Goal: Task Accomplishment & Management: Use online tool/utility

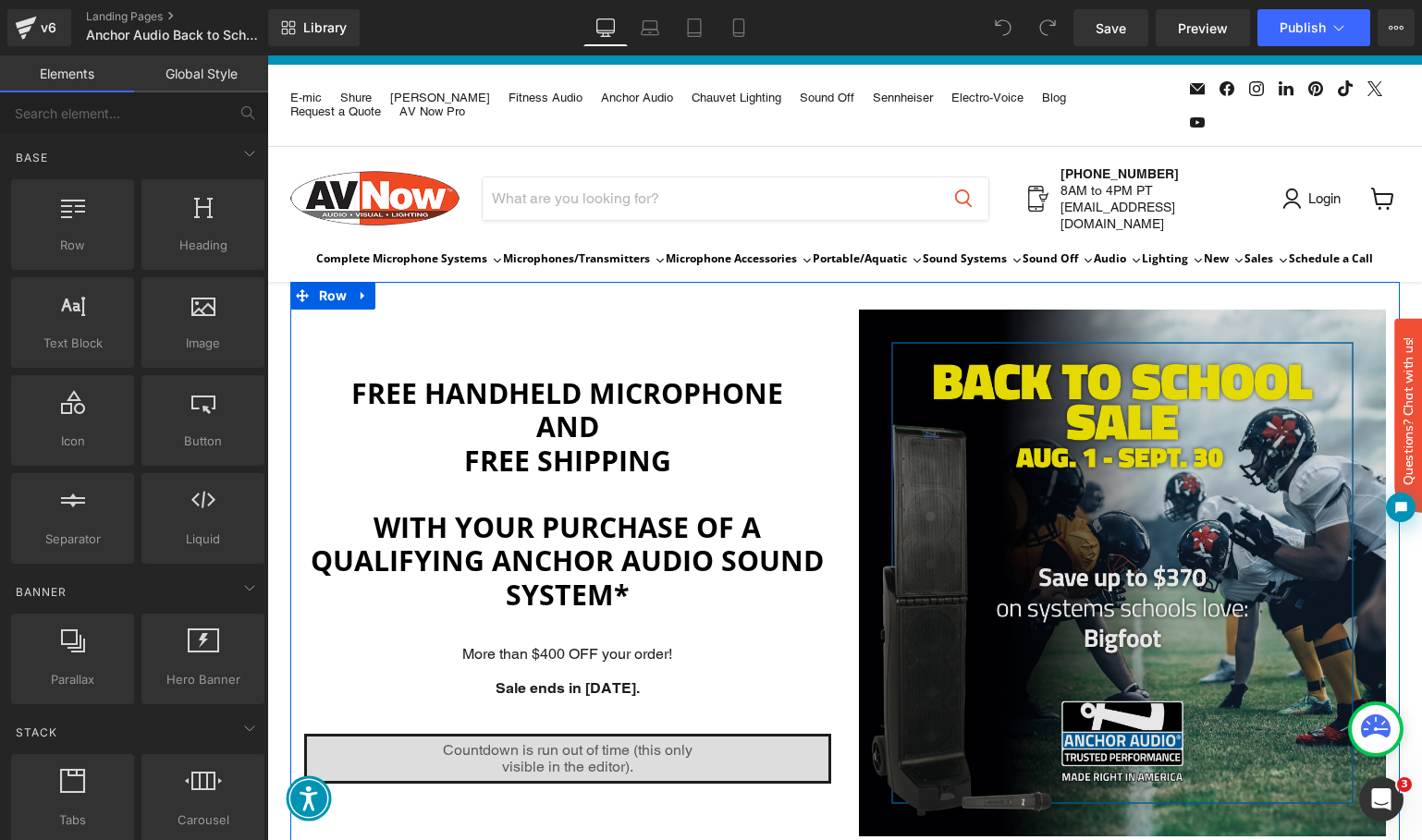
scroll to position [88, 0]
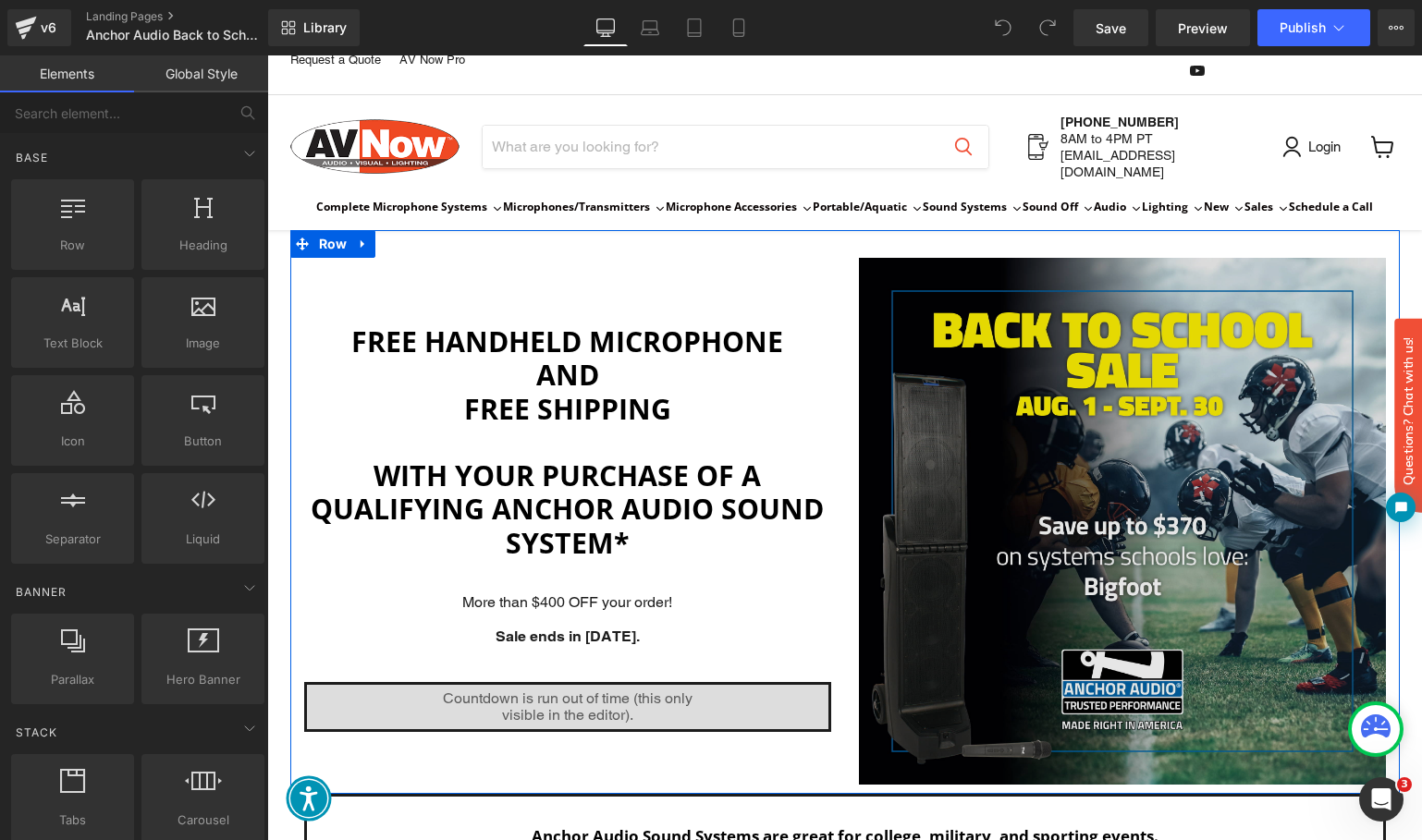
click at [1001, 326] on img "Main content" at bounding box center [1123, 521] width 527 height 527
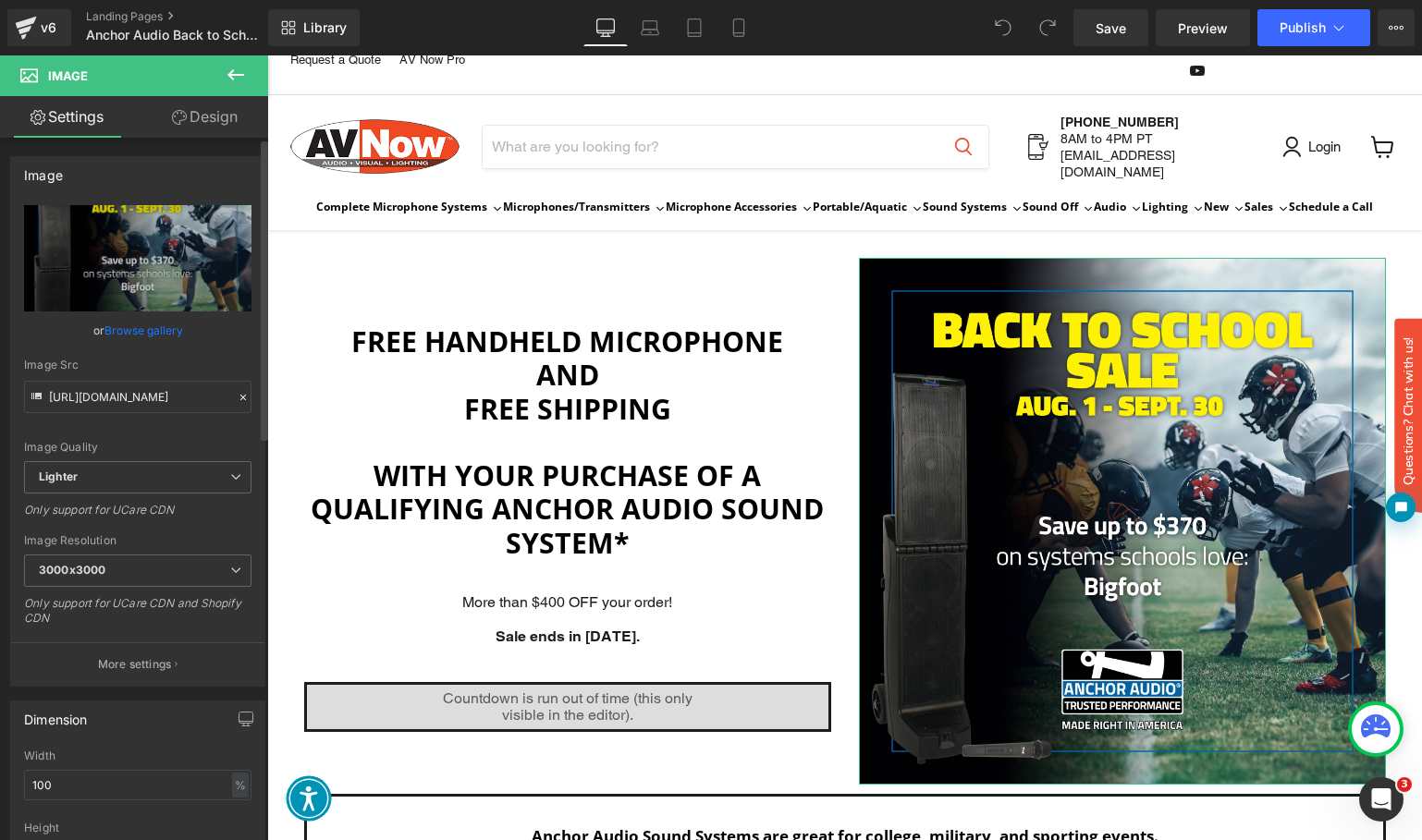
click at [128, 331] on link "Browse gallery" at bounding box center [143, 330] width 78 height 32
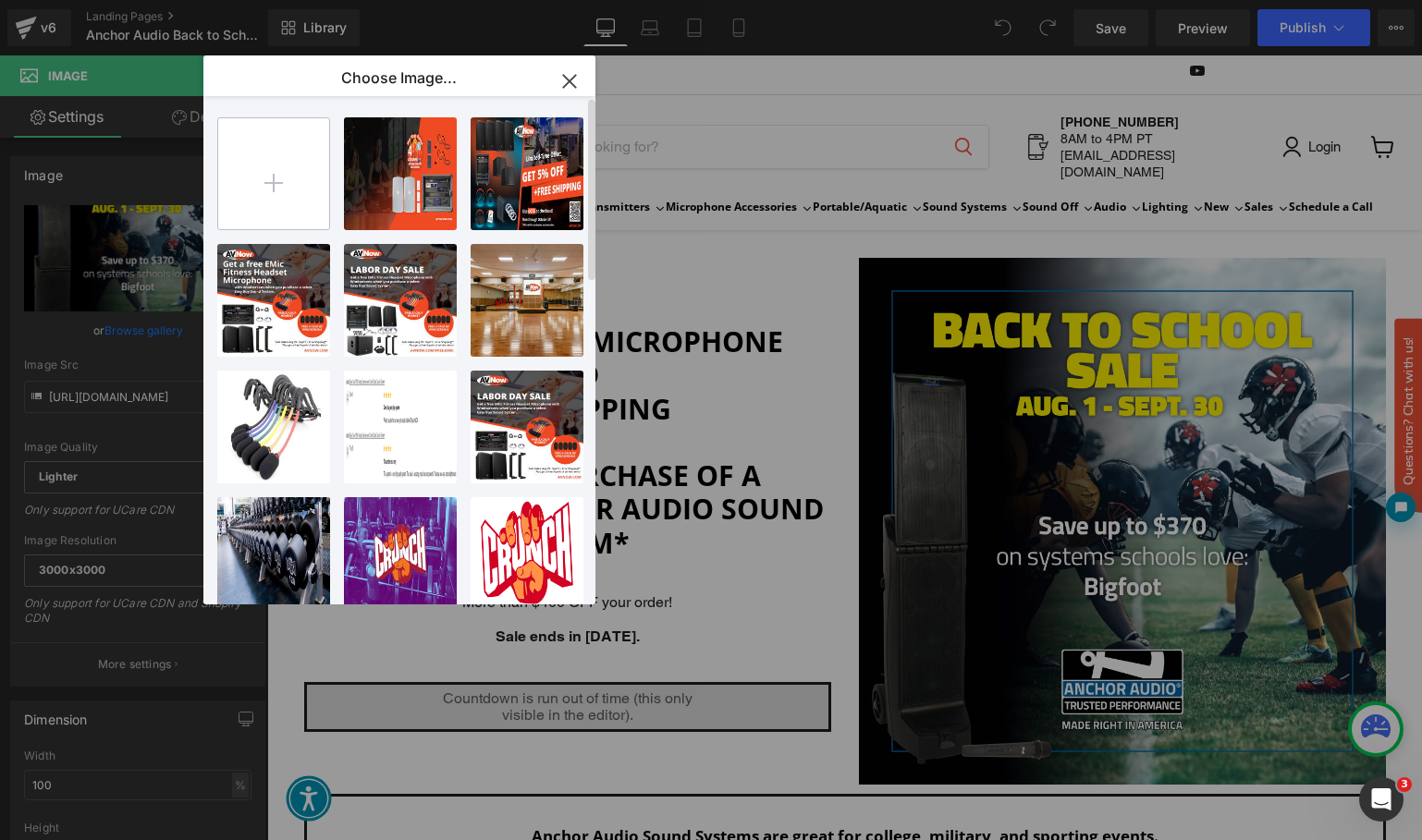
click at [277, 167] on input "file" at bounding box center [274, 174] width 111 height 111
type input "C:\fakepath\free-mic-anchor.jpeg"
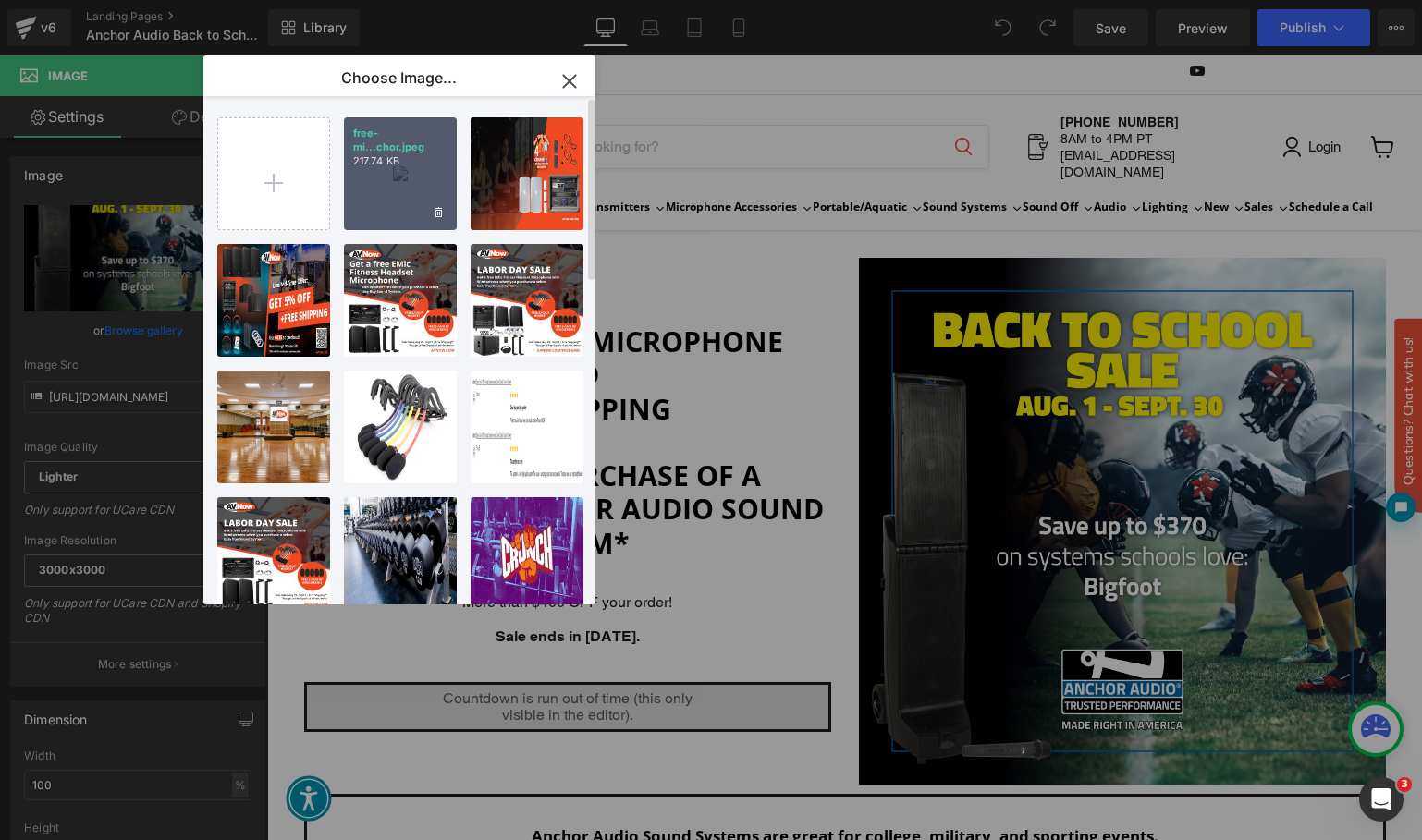
click at [410, 169] on div "free-mi...chor.jpeg 217.74 KB" at bounding box center [400, 174] width 113 height 113
type input "[URL][DOMAIN_NAME]"
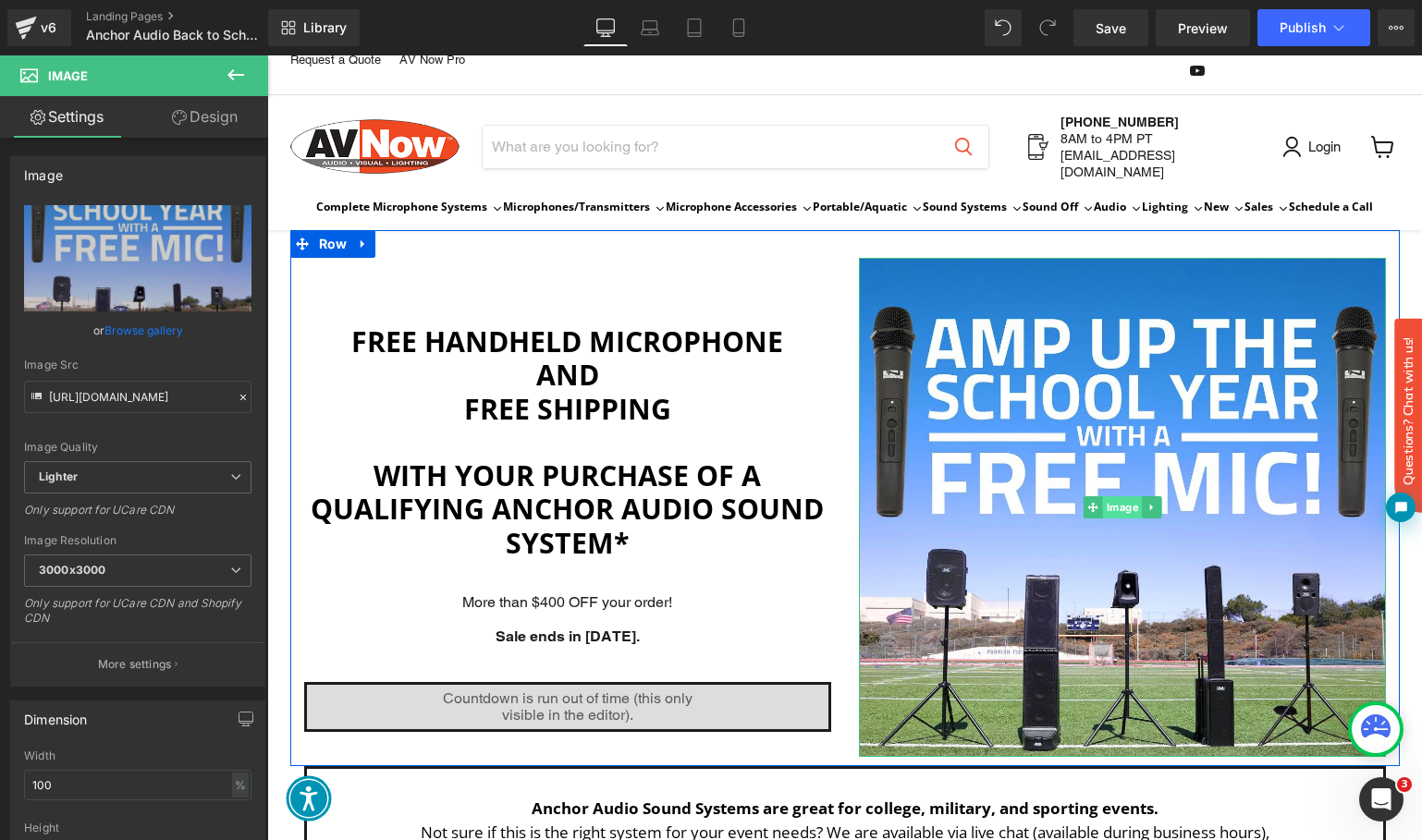
click at [1128, 512] on div "Image" at bounding box center [1123, 507] width 527 height 499
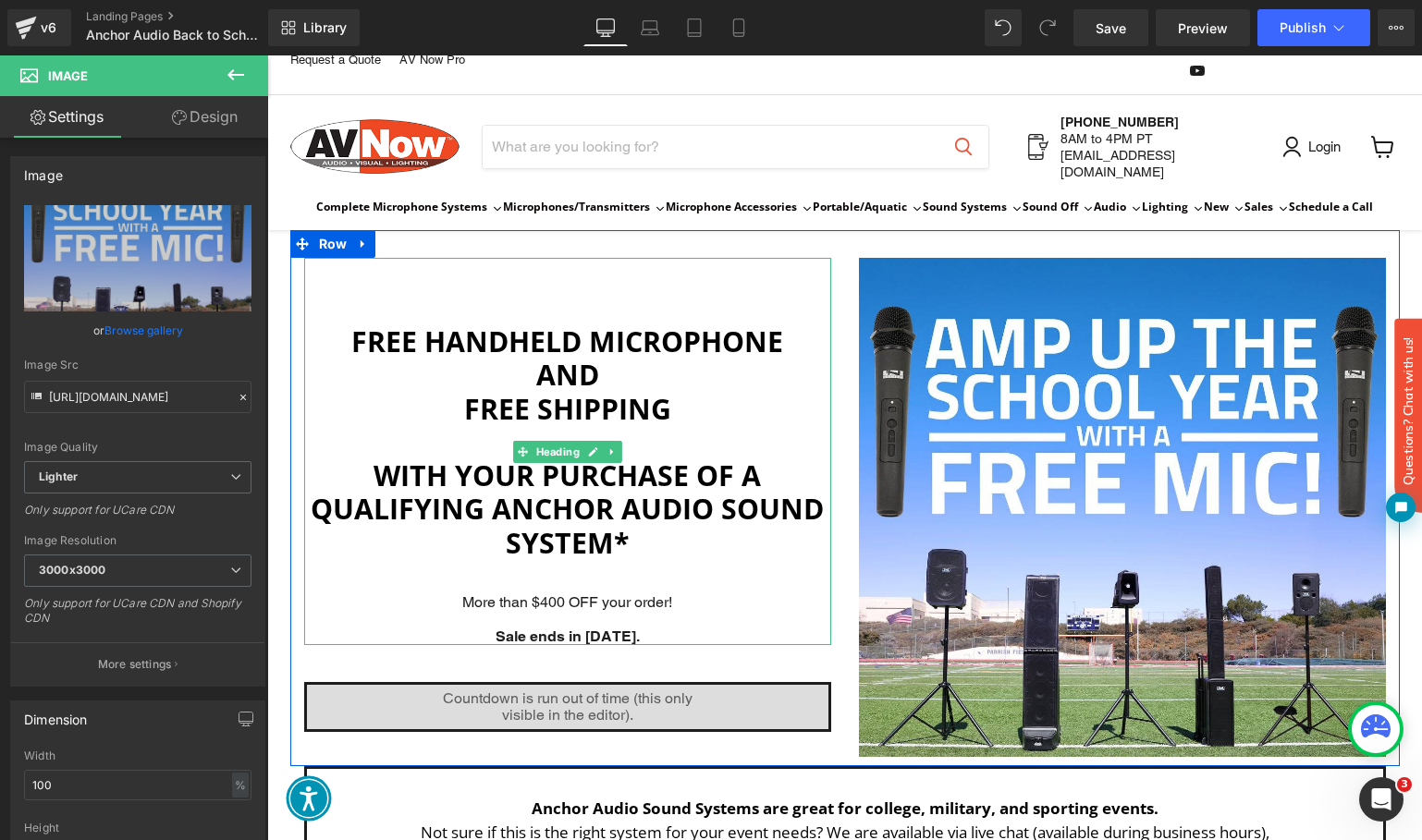
drag, startPoint x: 709, startPoint y: 352, endPoint x: 697, endPoint y: 372, distance: 23.3
click at [709, 358] on h1 "and" at bounding box center [567, 374] width 527 height 33
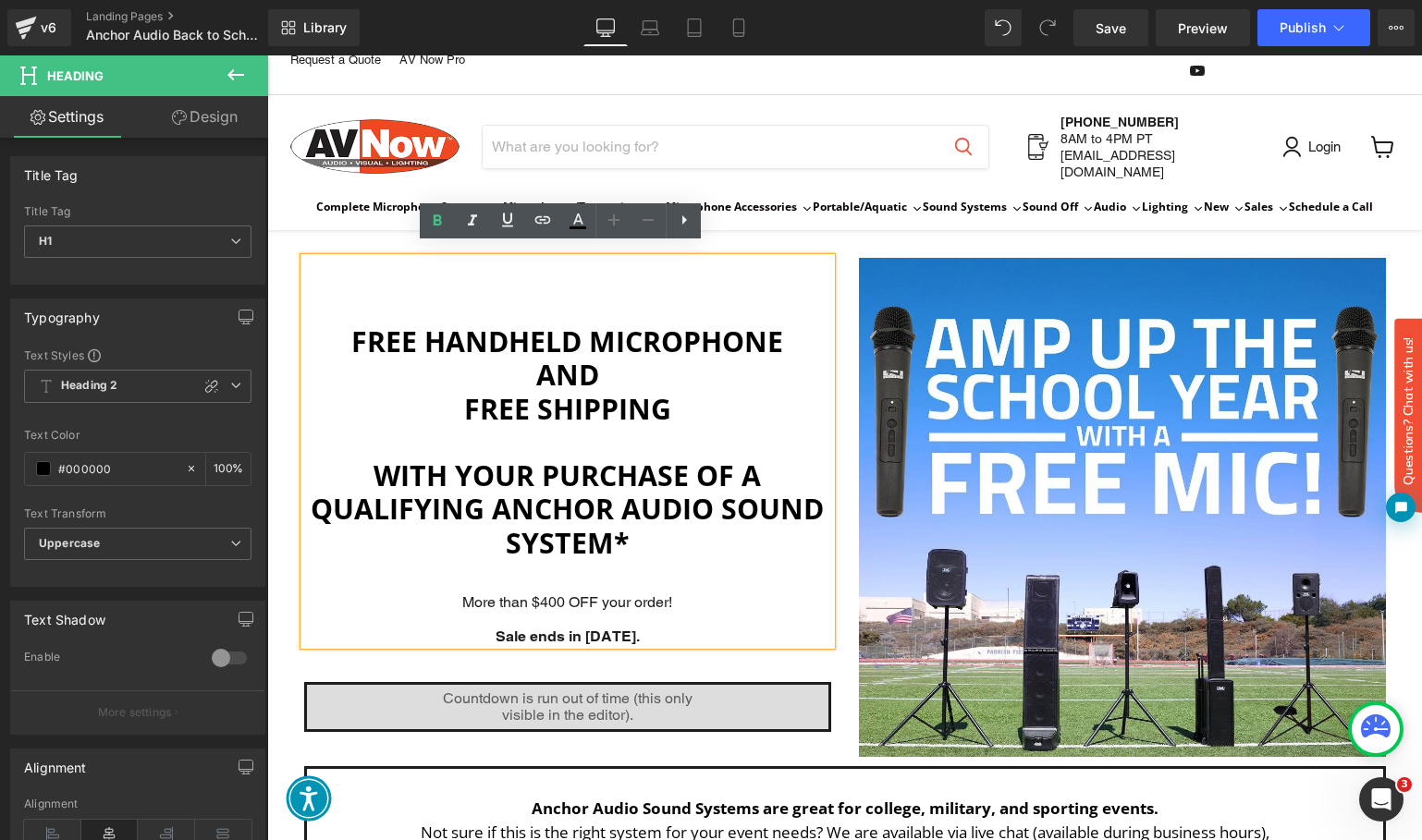
drag, startPoint x: 668, startPoint y: 623, endPoint x: 679, endPoint y: 618, distance: 12.1
click at [640, 627] on strong "Sale ends in [DATE]." at bounding box center [567, 636] width 144 height 18
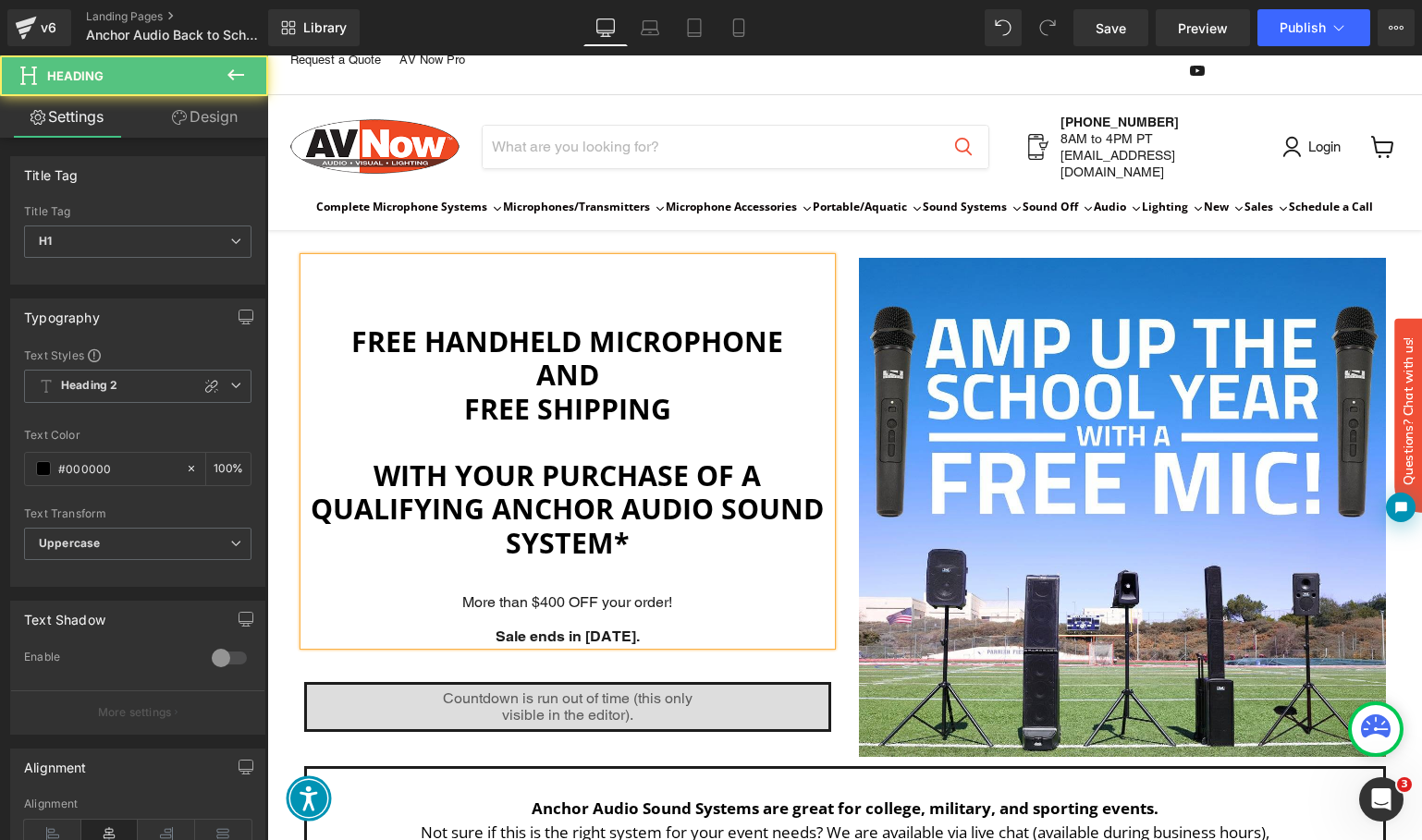
click at [710, 628] on div "Sale ends in [DATE]." at bounding box center [567, 637] width 527 height 17
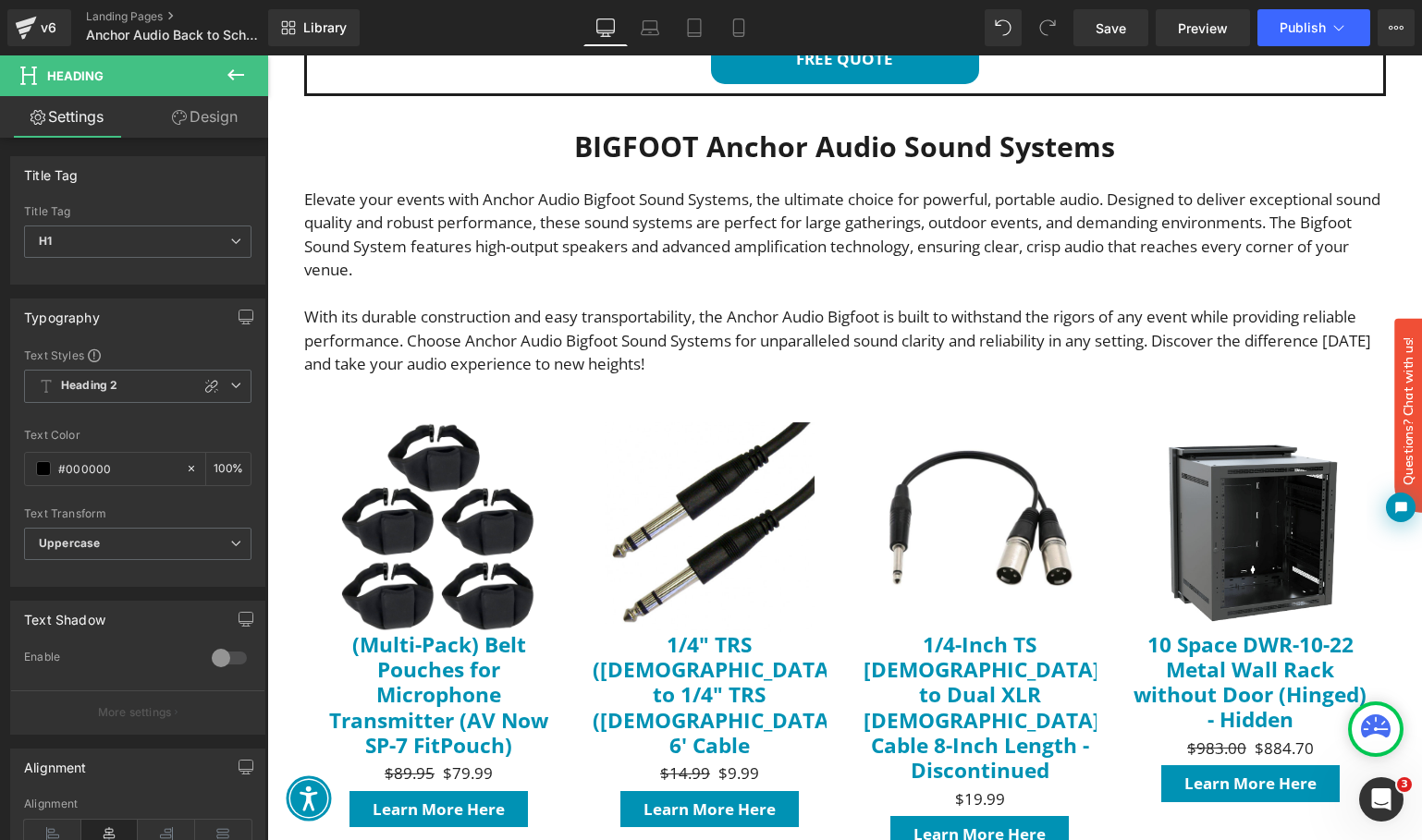
scroll to position [970, 0]
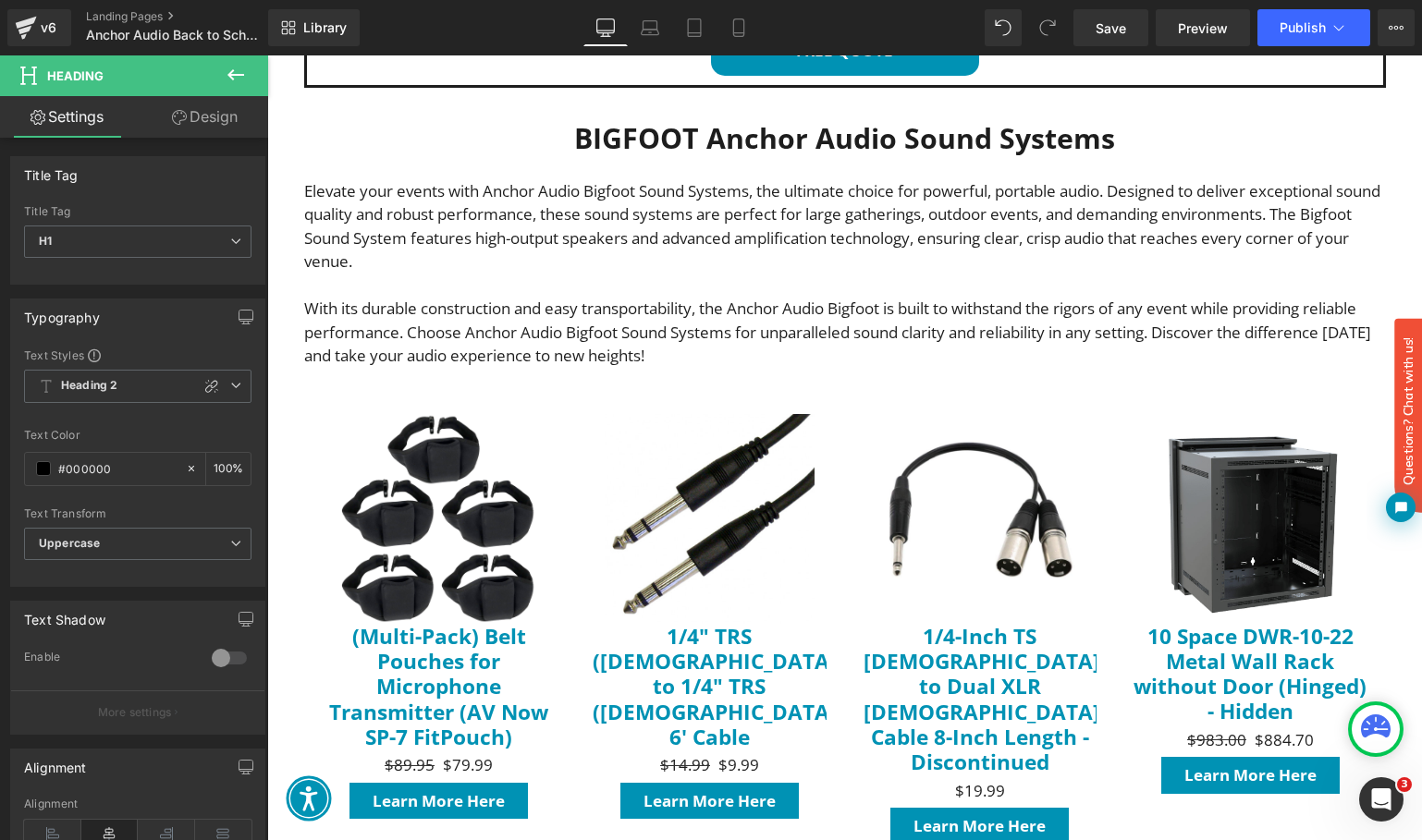
click at [621, 442] on img "Main content" at bounding box center [709, 518] width 210 height 210
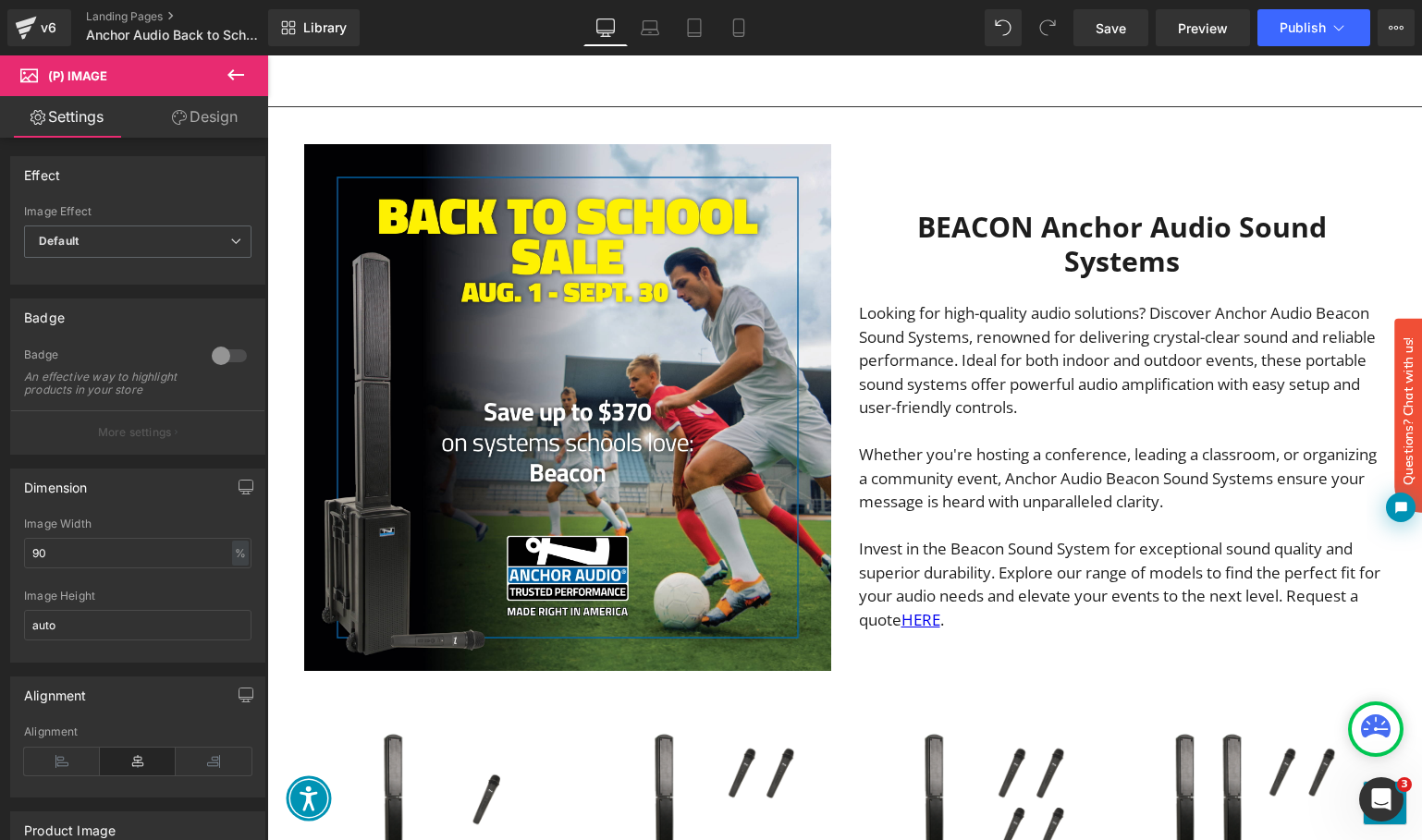
scroll to position [1783, 0]
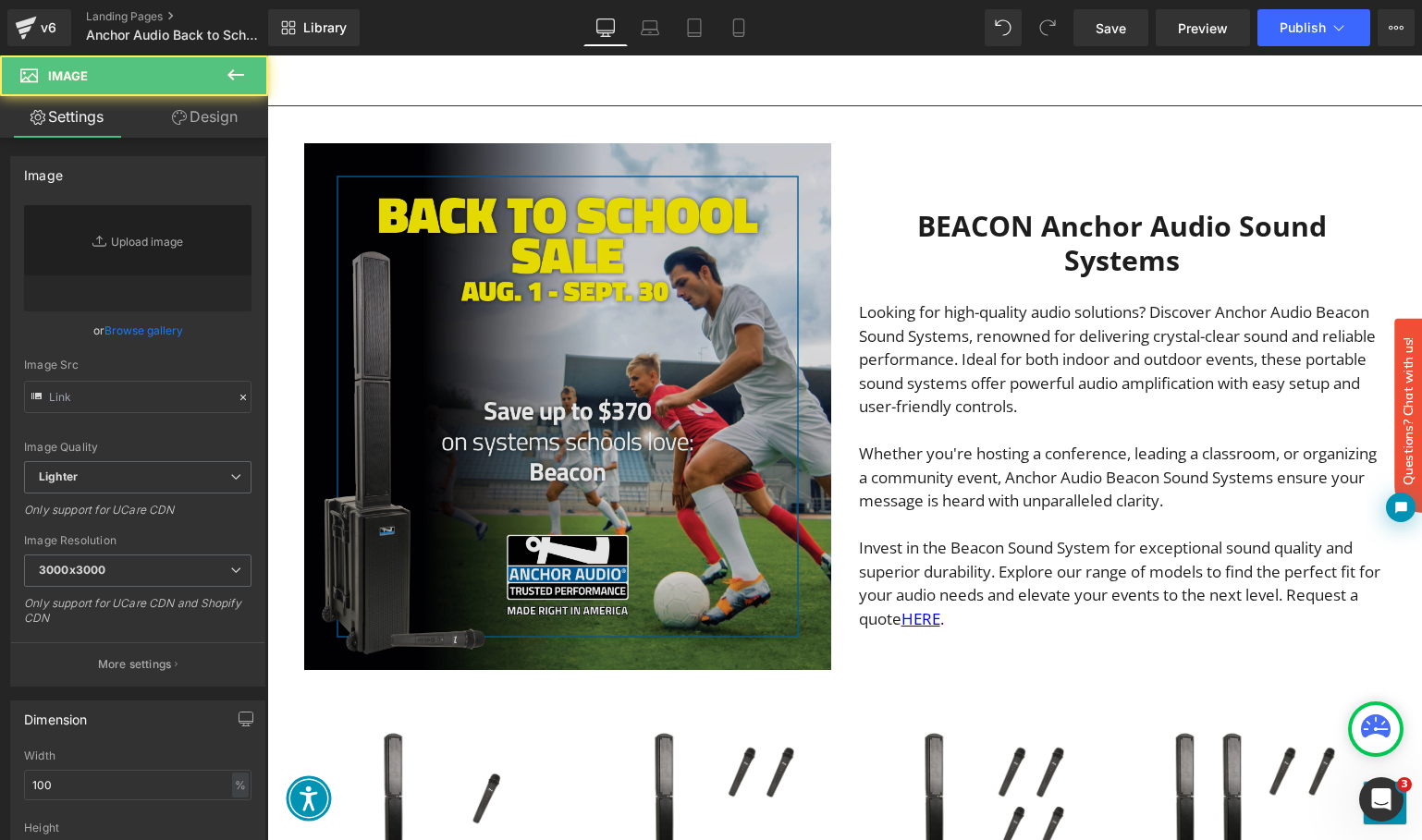
click at [530, 234] on img "Main content" at bounding box center [567, 406] width 527 height 527
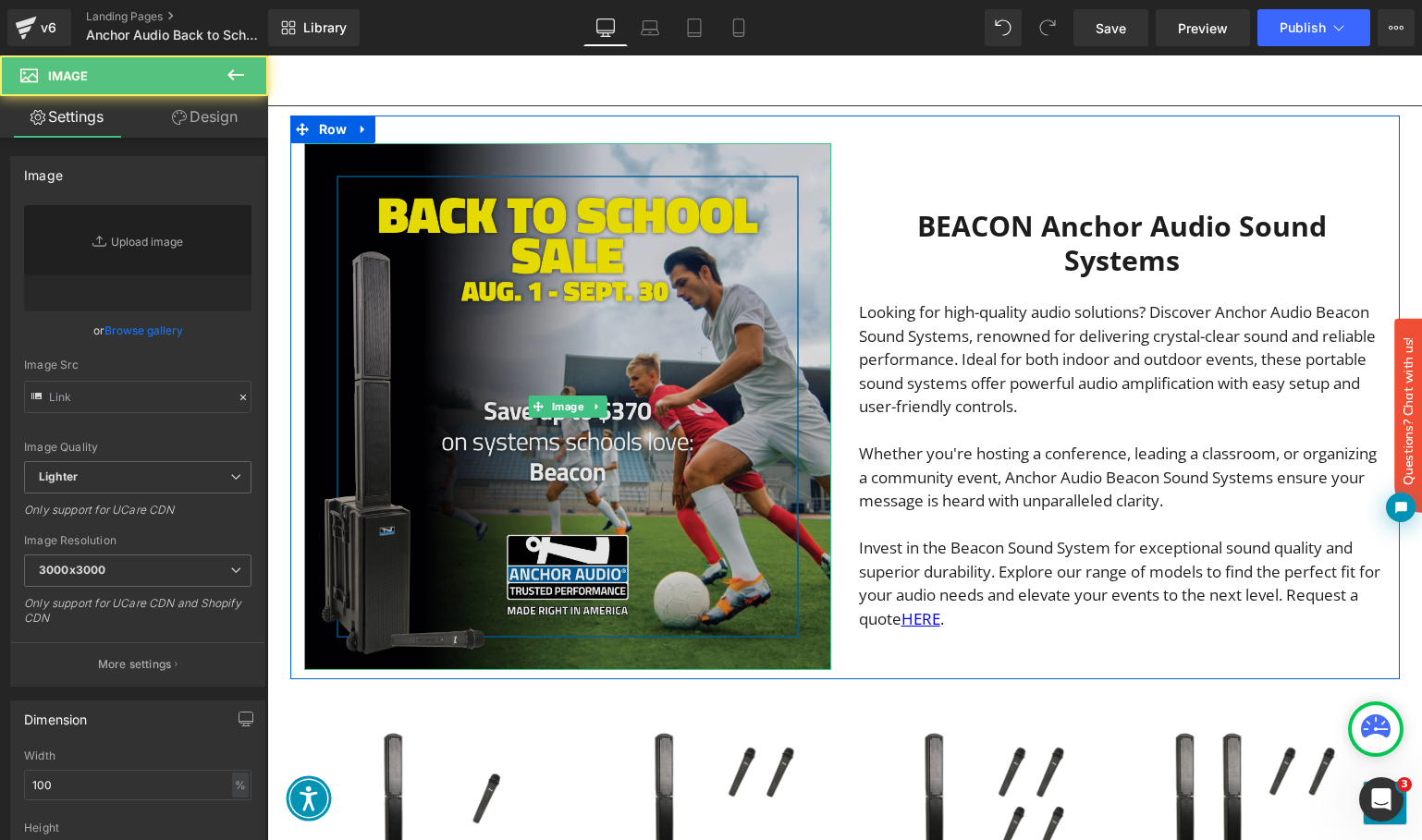
type input "[URL][DOMAIN_NAME]"
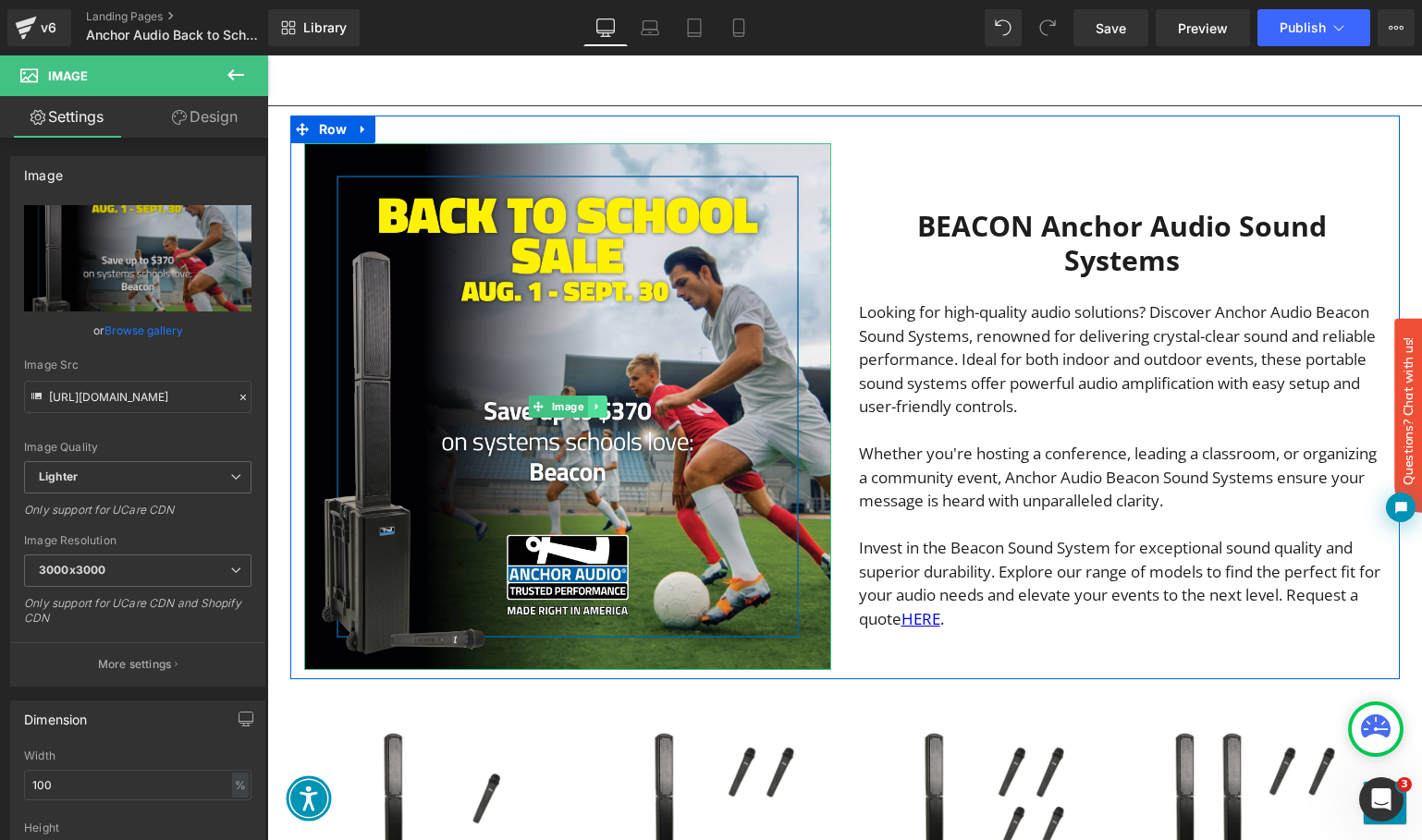
click at [595, 403] on icon "Main content" at bounding box center [596, 405] width 3 height 7
click at [537, 395] on link "Image" at bounding box center [557, 406] width 59 height 23
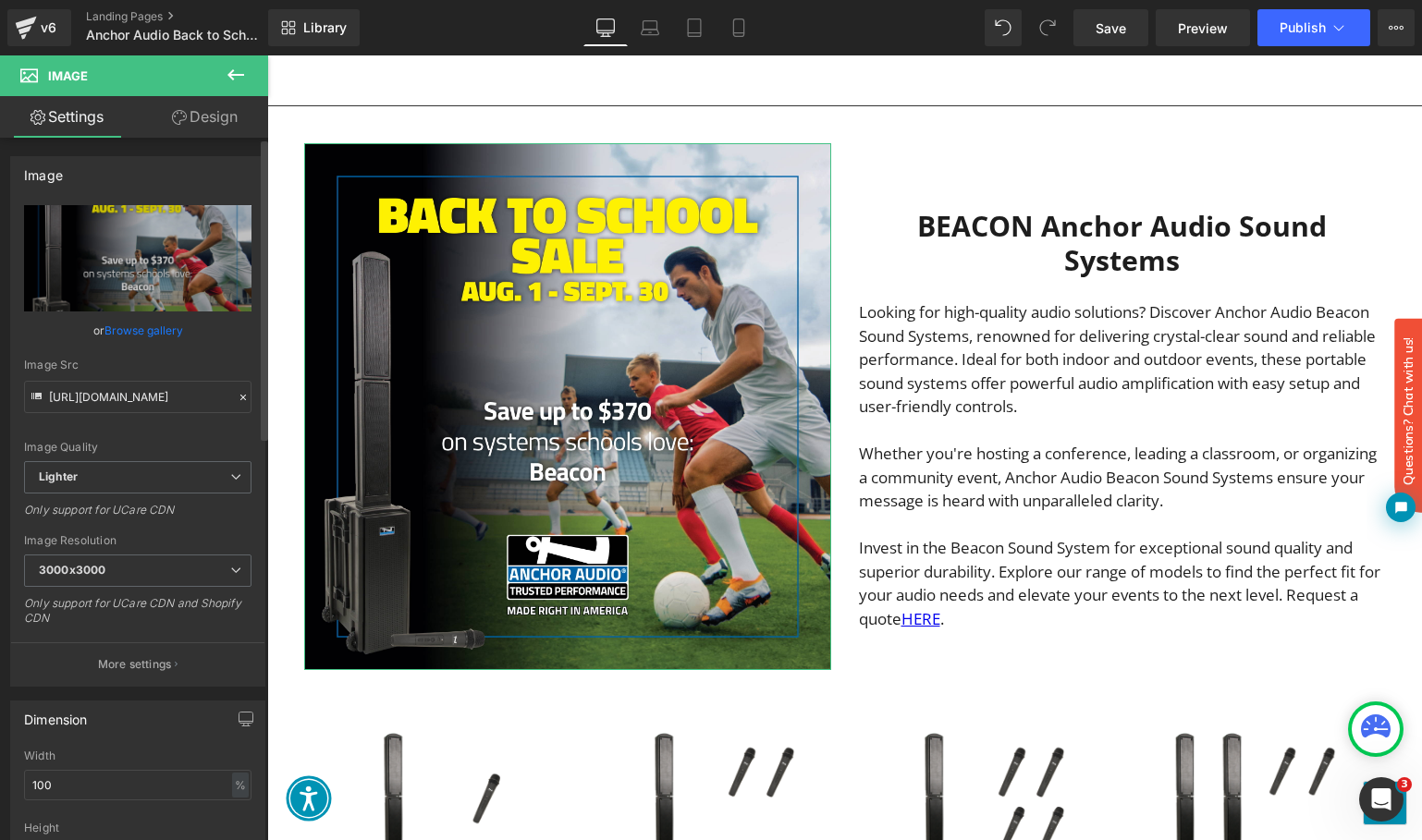
click at [114, 325] on link "Browse gallery" at bounding box center [143, 330] width 78 height 32
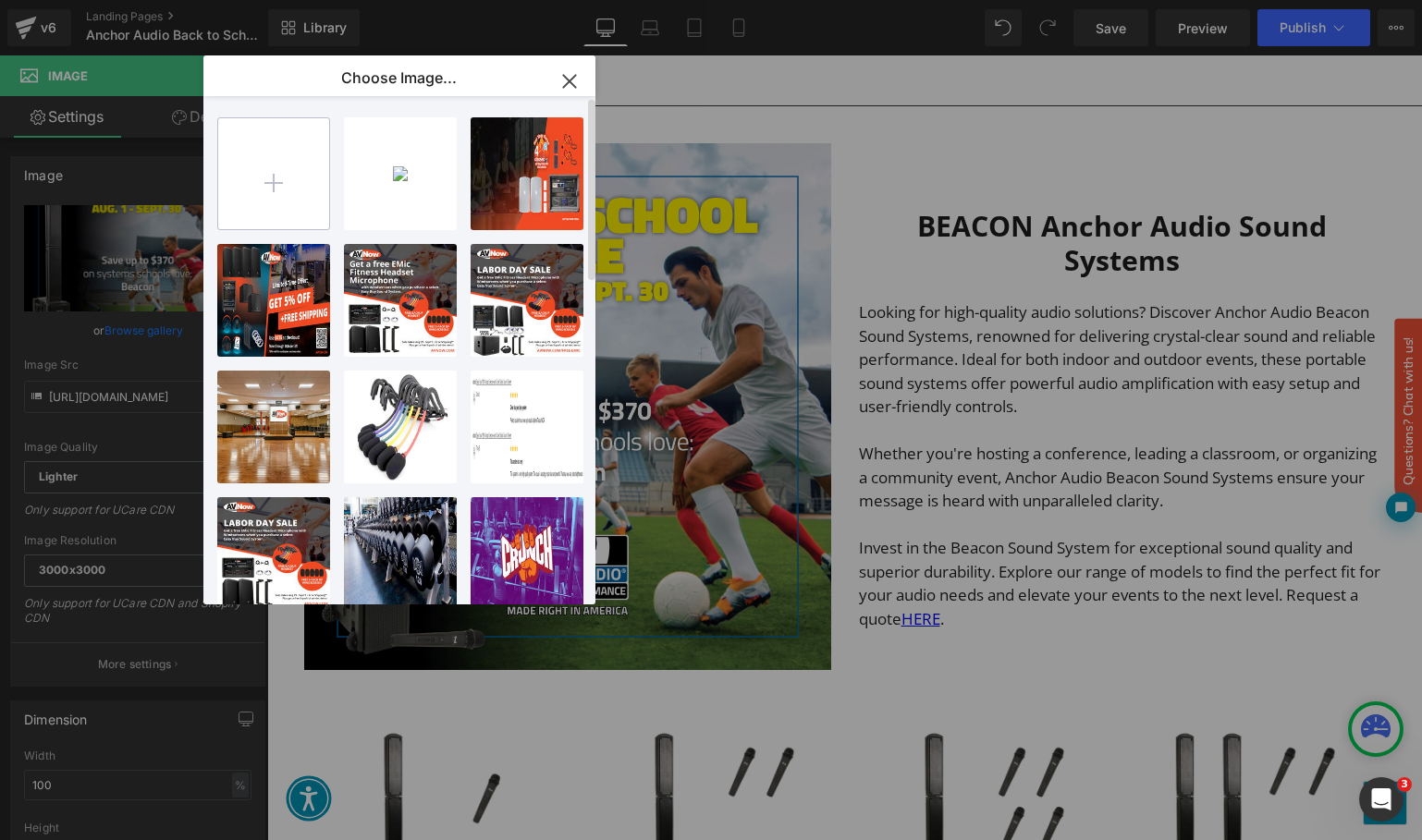
click at [289, 175] on input "file" at bounding box center [274, 174] width 111 height 111
type input "C:\fakepath\beacon-sound-system-anchor-audio.jpg"
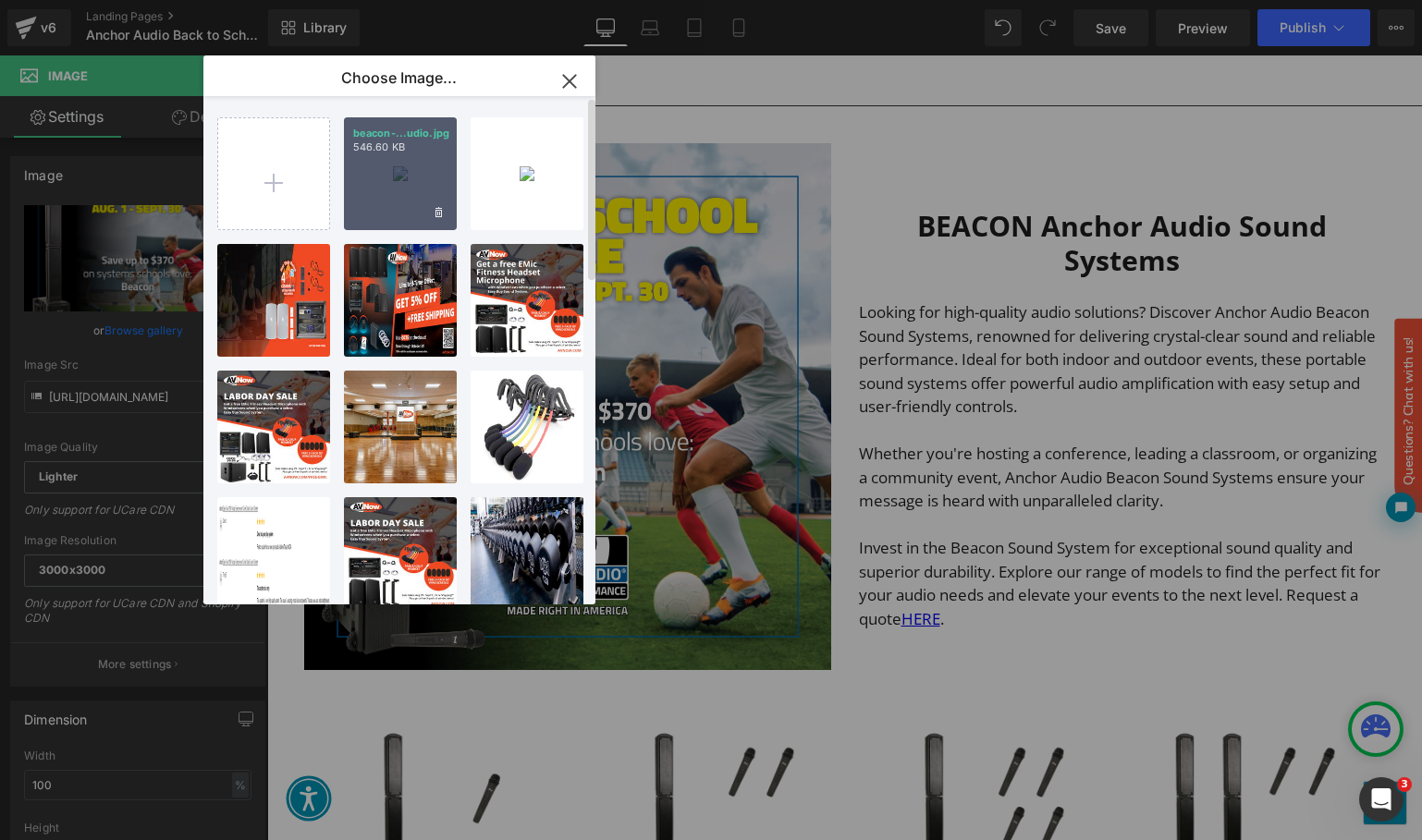
click at [399, 181] on div "beacon-...udio.jpg 546.60 KB" at bounding box center [400, 174] width 113 height 113
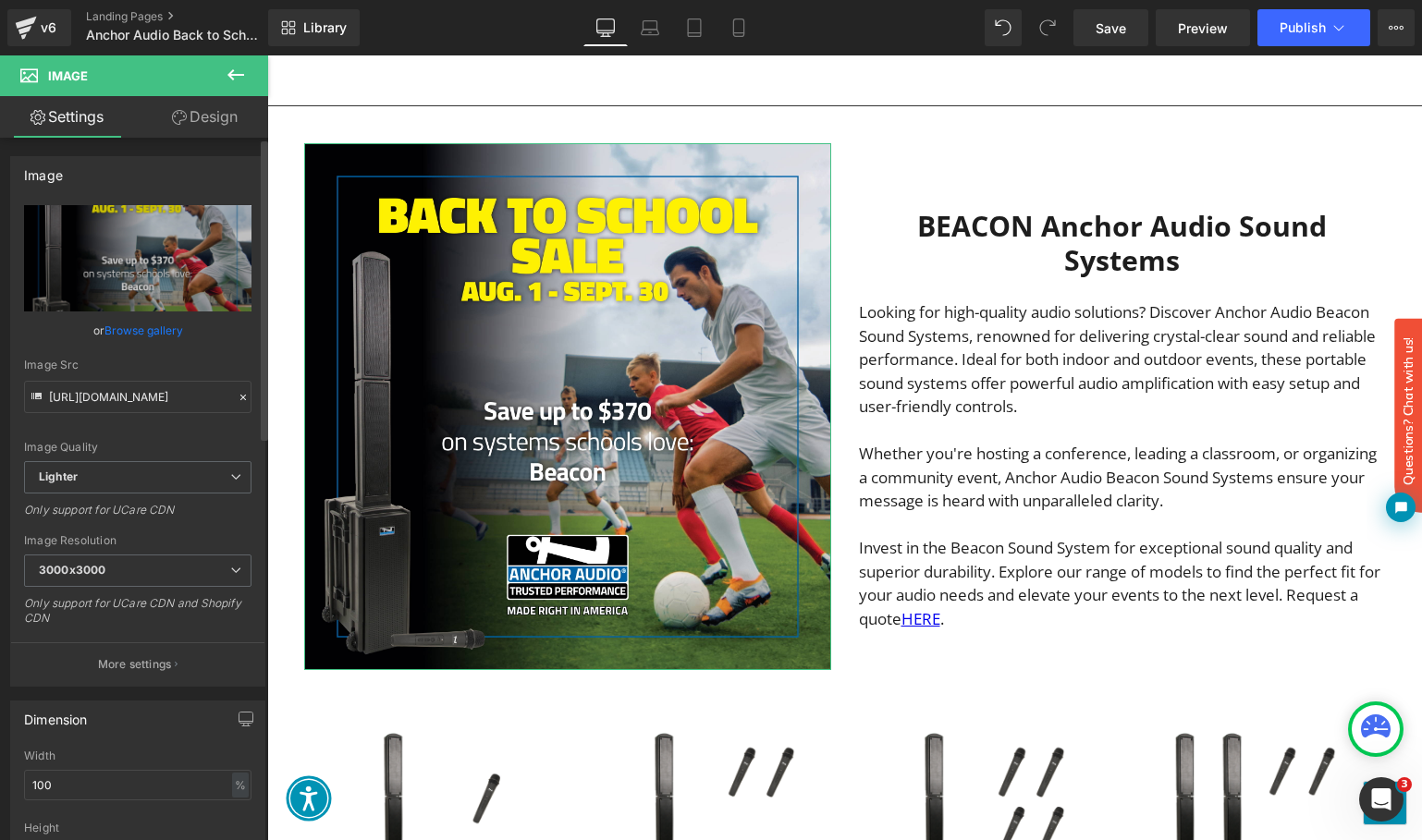
click at [130, 331] on link "Browse gallery" at bounding box center [143, 330] width 78 height 32
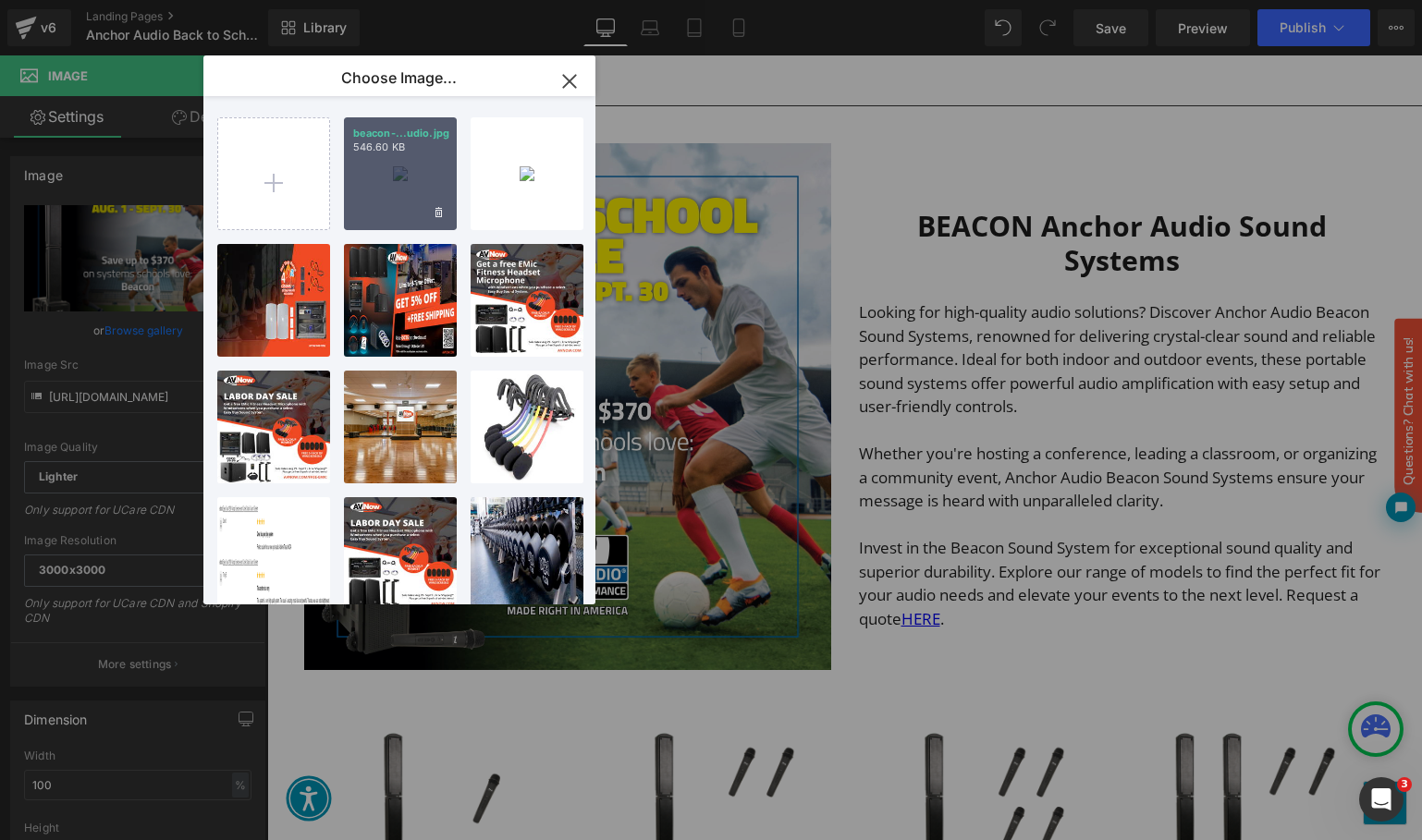
click at [400, 146] on p "546.60 KB" at bounding box center [400, 147] width 94 height 14
type input "[URL][DOMAIN_NAME]"
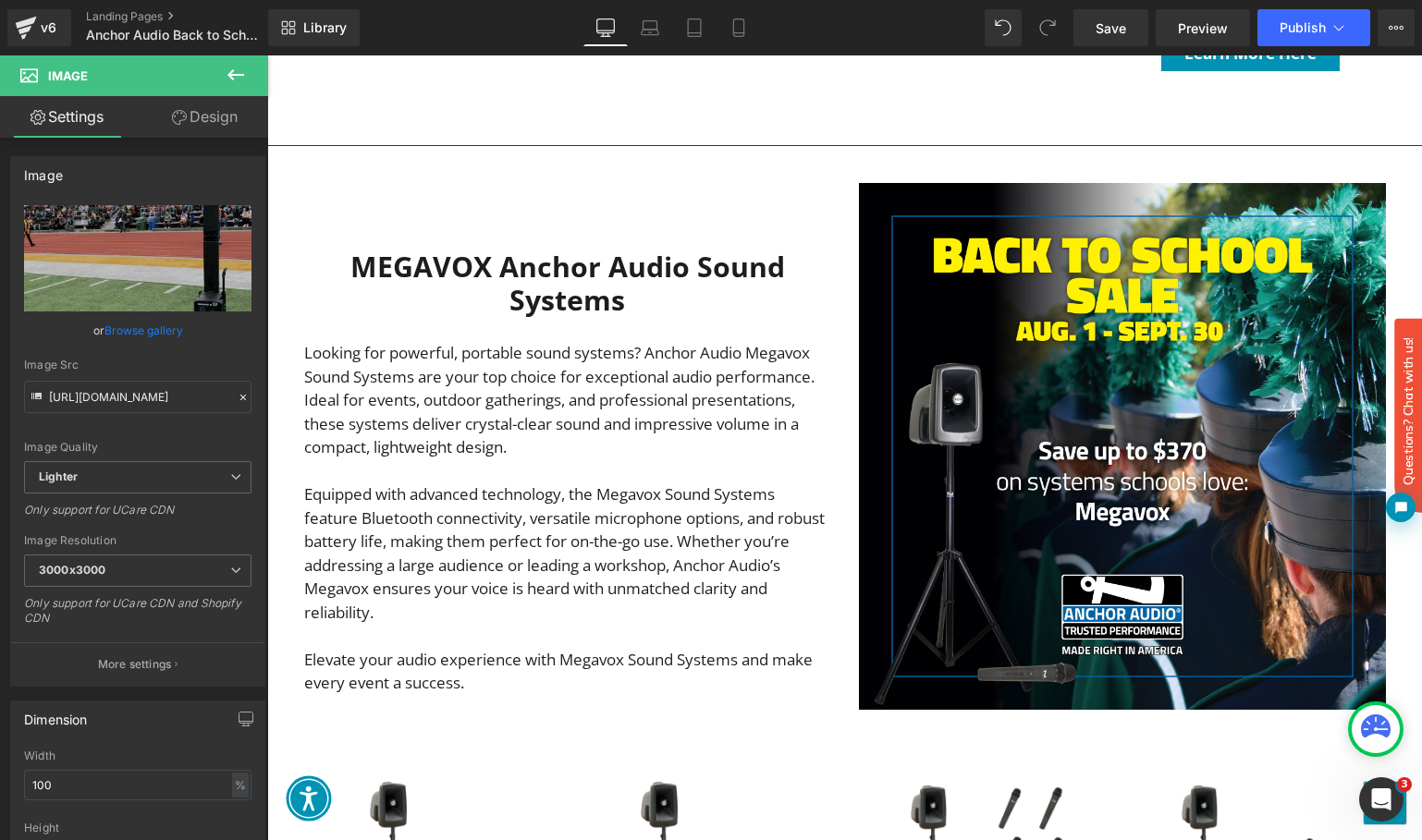
scroll to position [2847, 0]
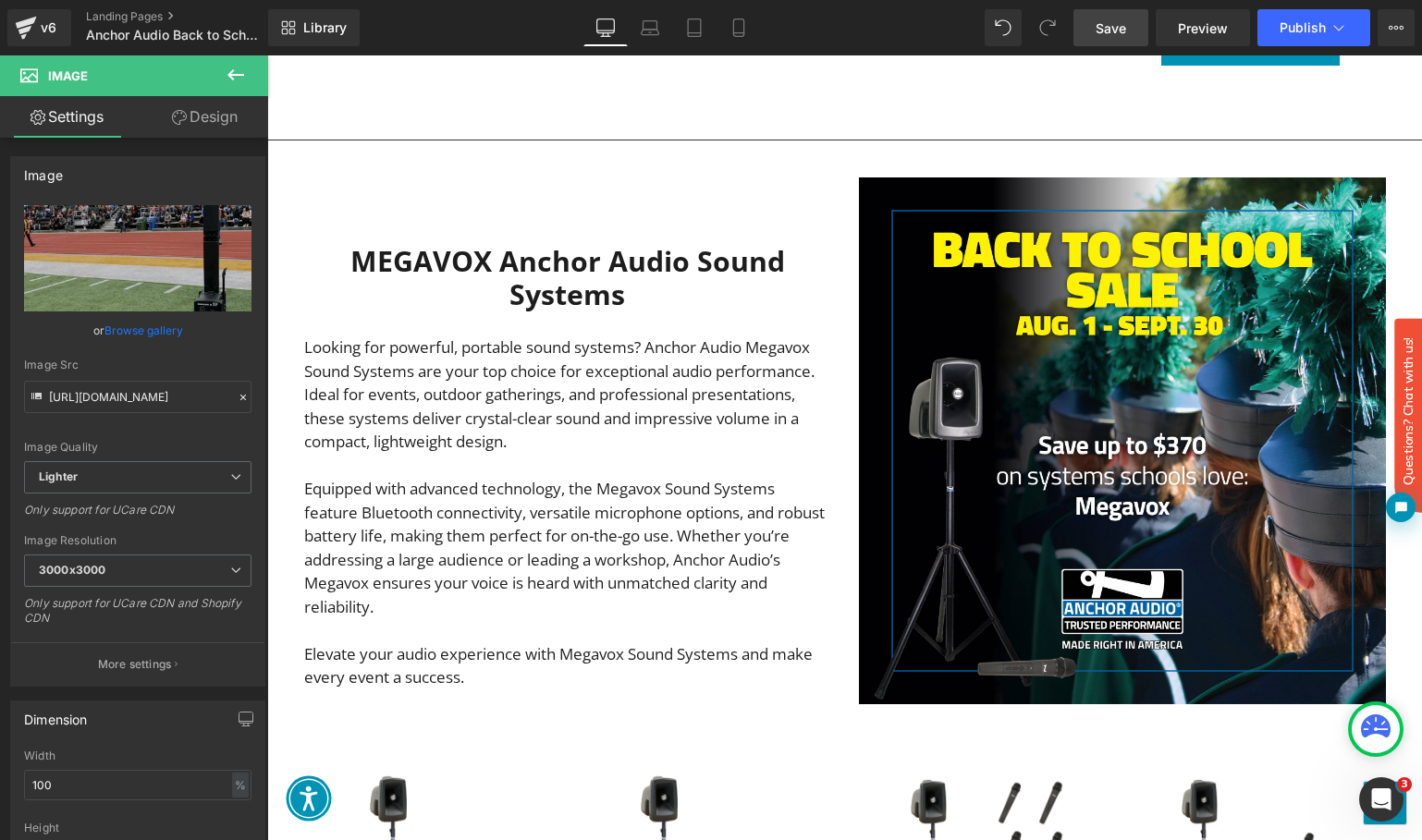
click at [1100, 28] on span "Save" at bounding box center [1110, 28] width 30 height 20
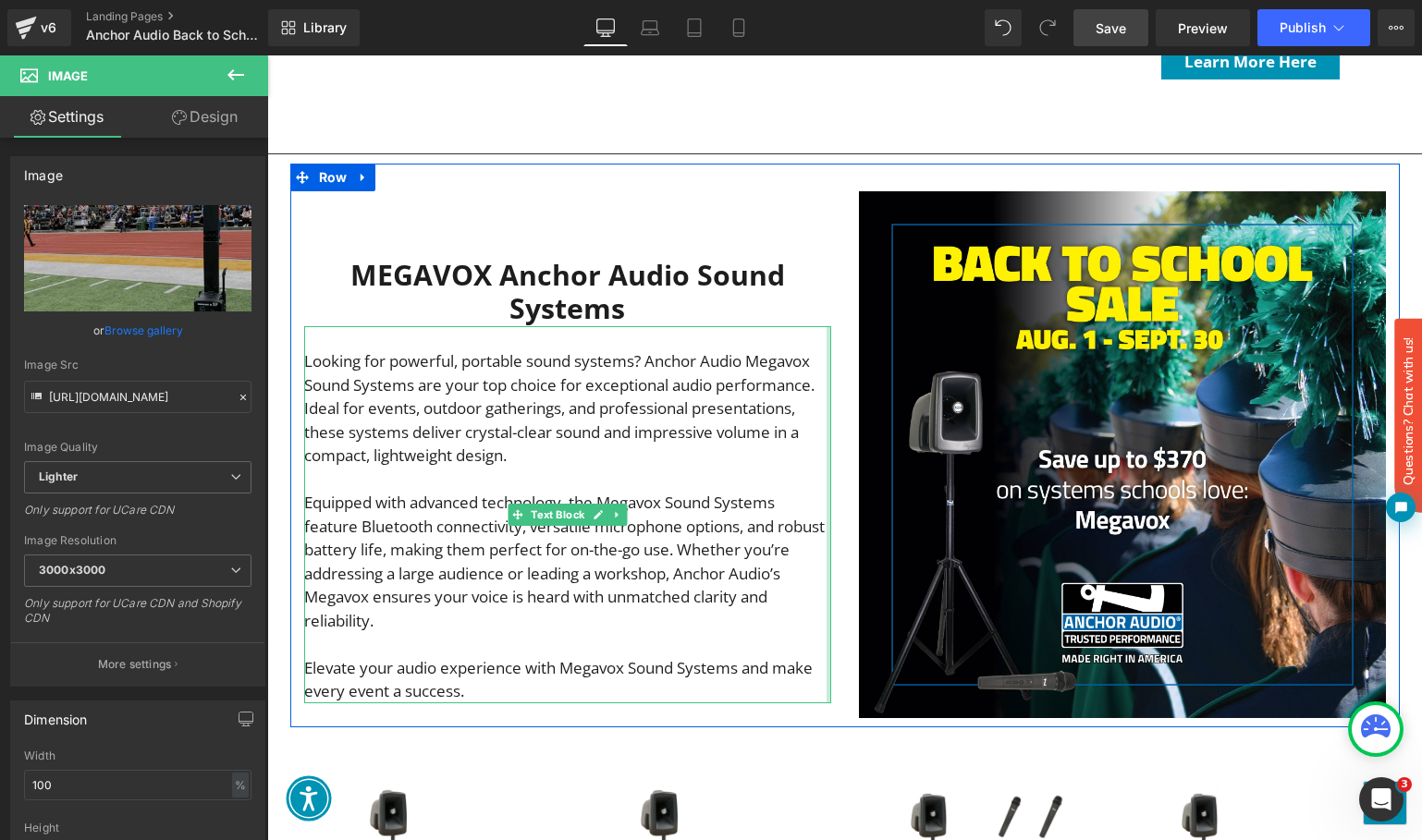
scroll to position [2833, 0]
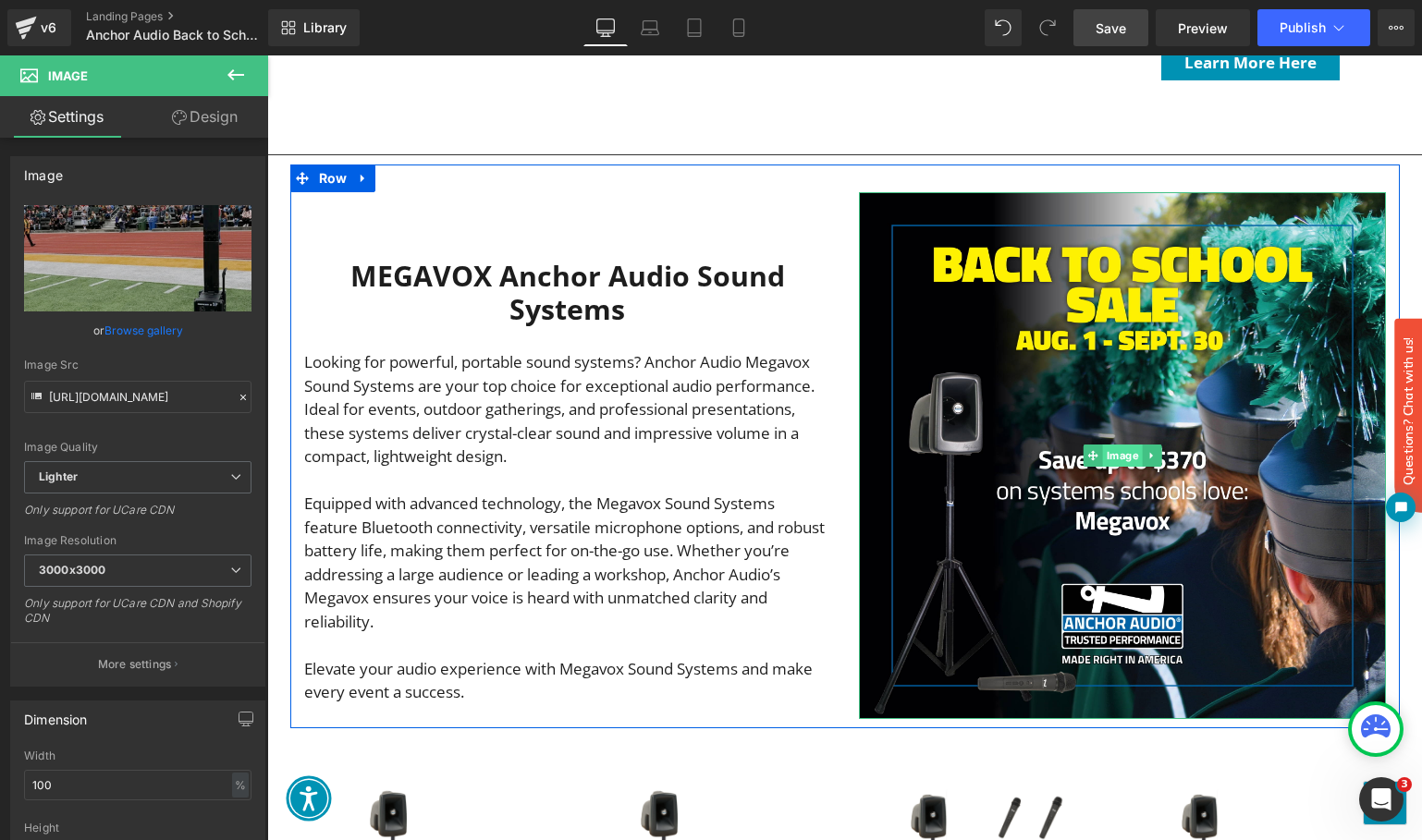
click at [1109, 444] on span "Image" at bounding box center [1122, 455] width 40 height 23
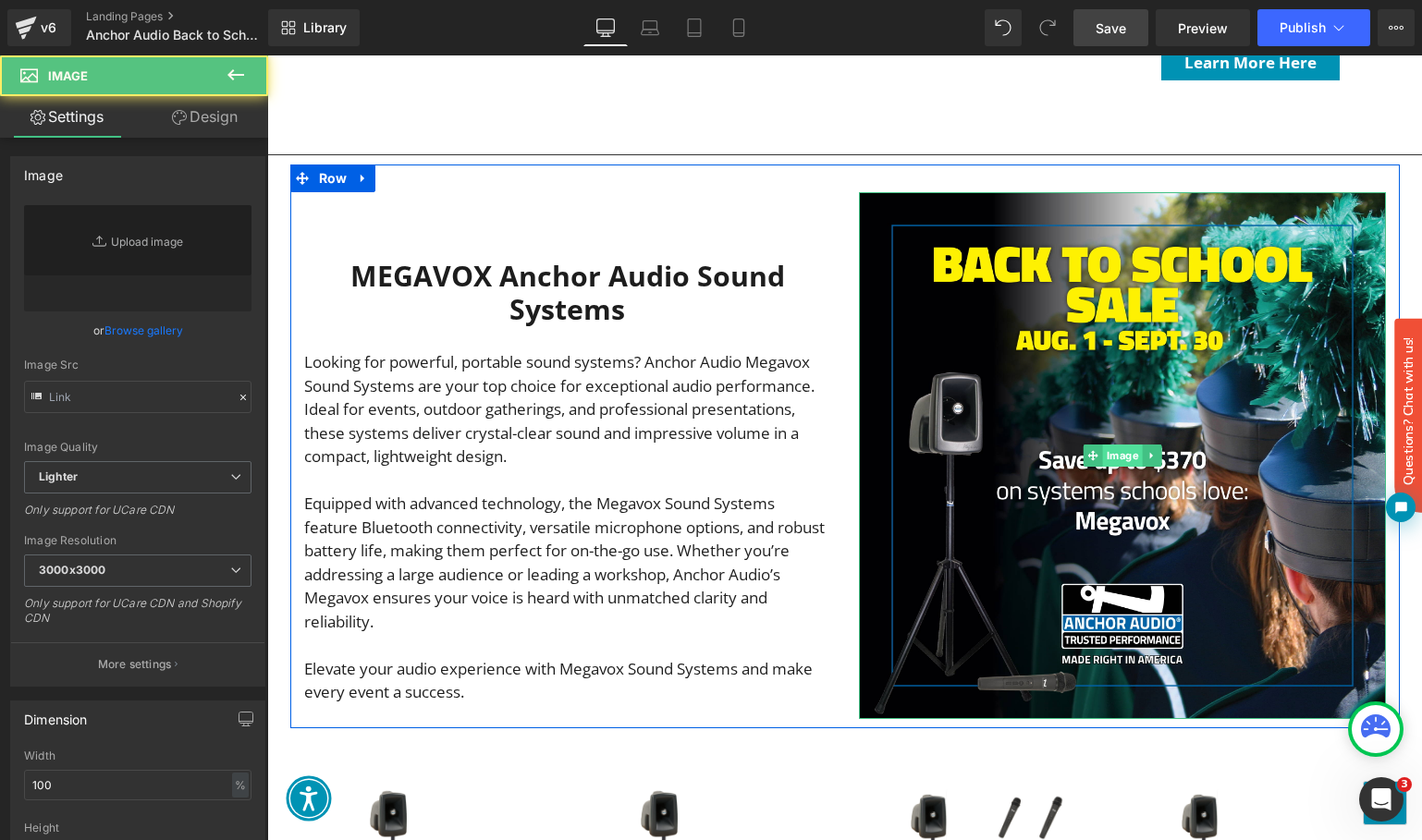
type input "[URL][DOMAIN_NAME]"
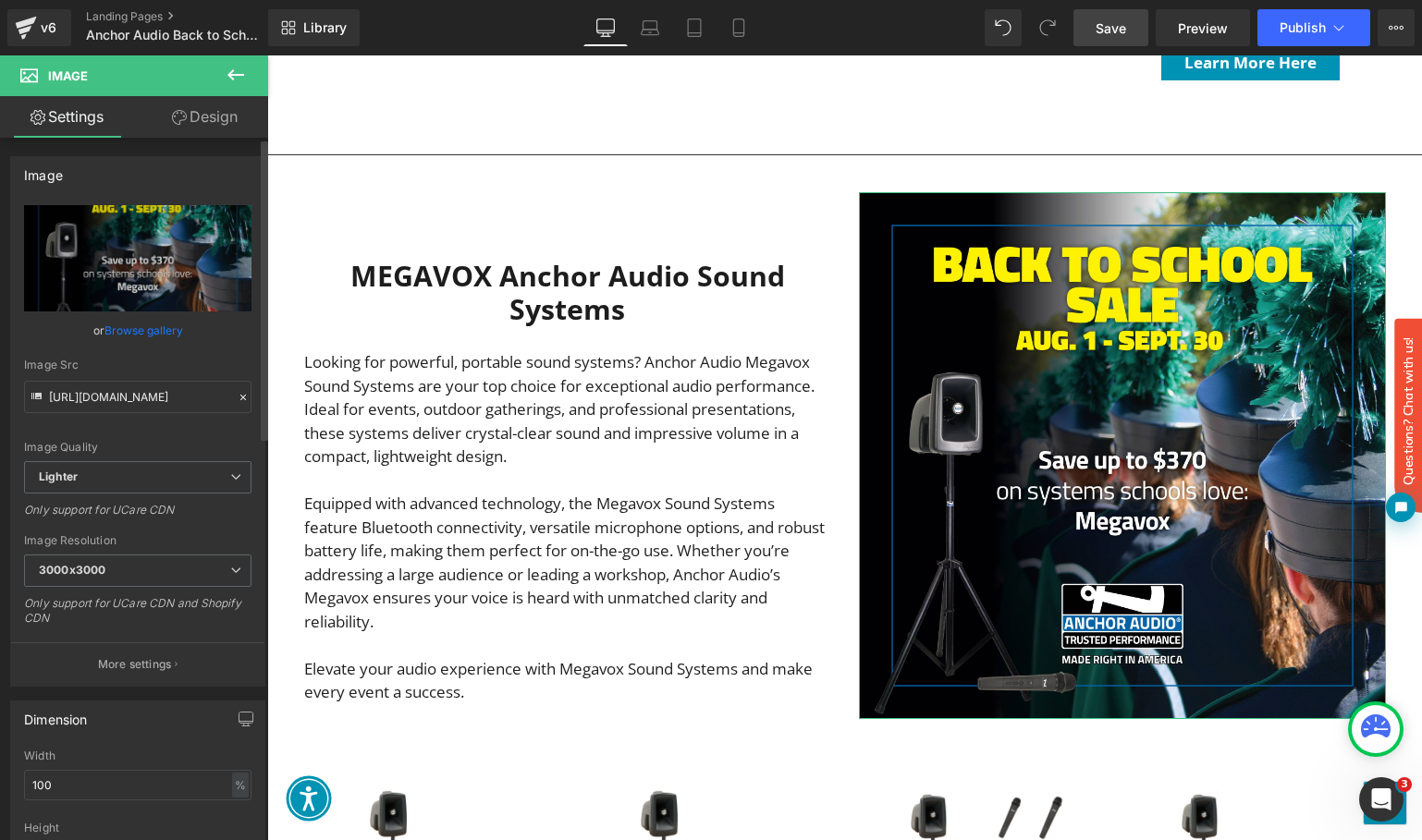
click at [122, 335] on link "Browse gallery" at bounding box center [143, 330] width 78 height 32
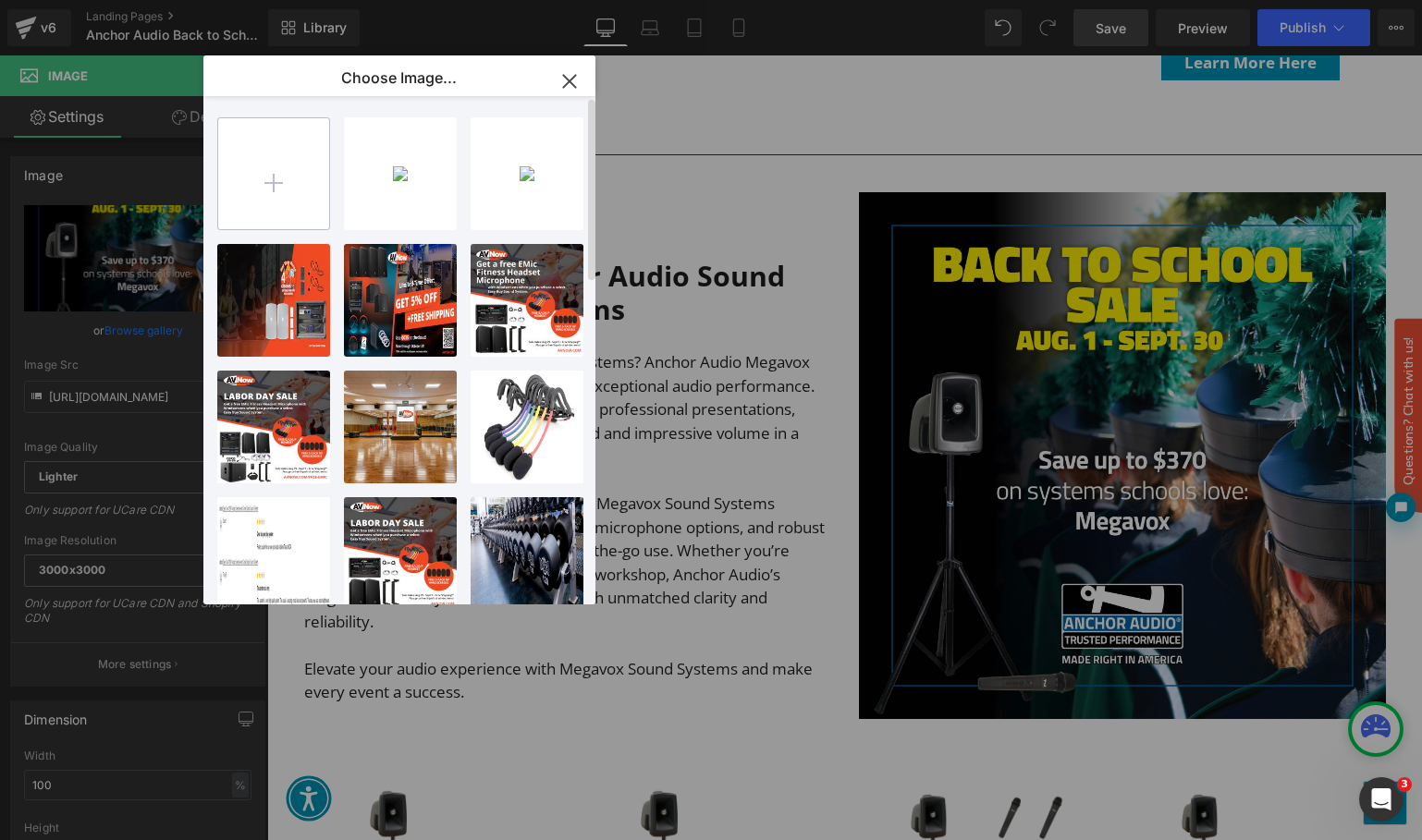
click at [287, 175] on input "file" at bounding box center [274, 174] width 111 height 111
type input "C:\fakepath\megavox.jpg"
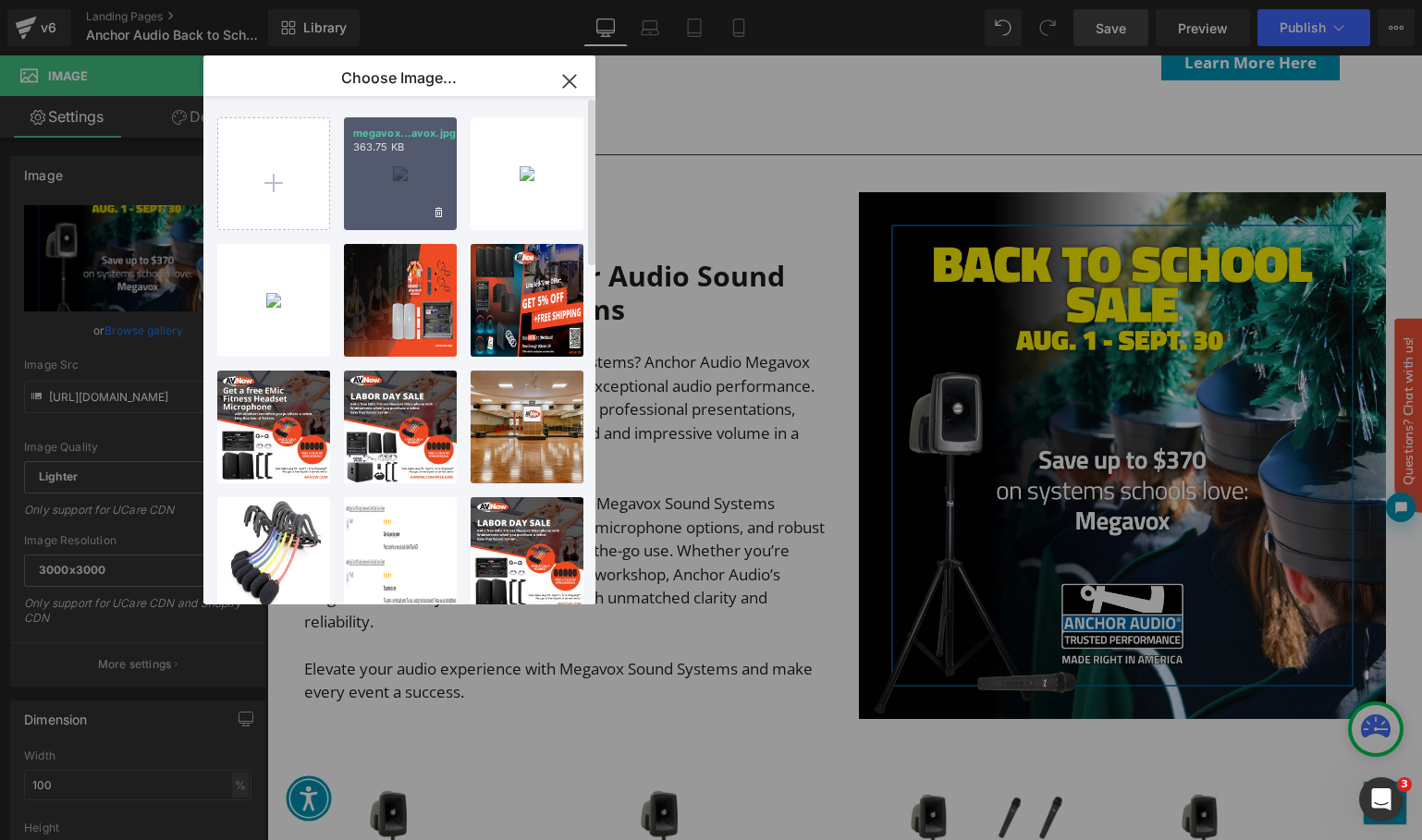
click at [426, 180] on div "megavox...avox.jpg 363.75 KB" at bounding box center [400, 174] width 113 height 113
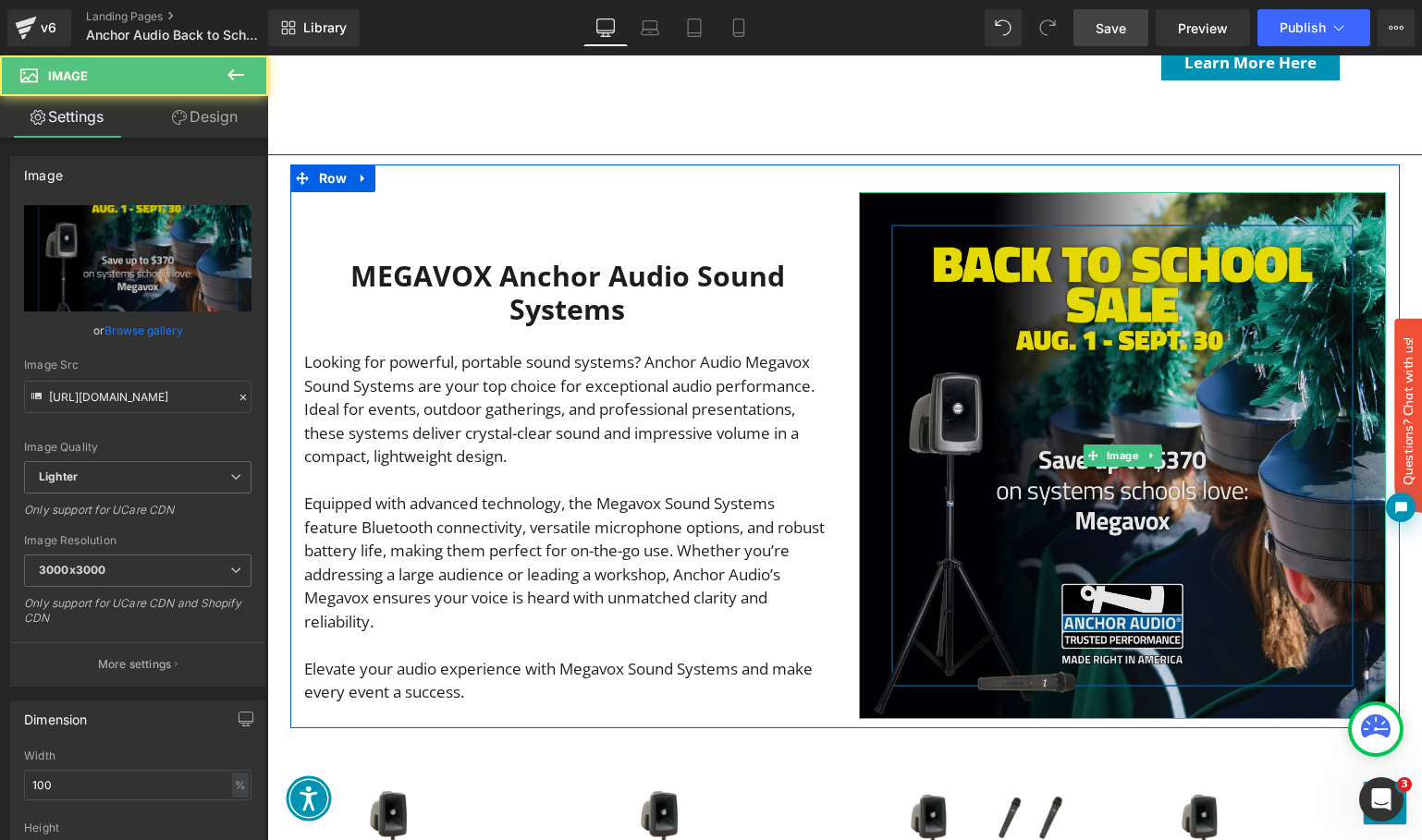
click at [1115, 430] on img "Main content" at bounding box center [1123, 455] width 527 height 527
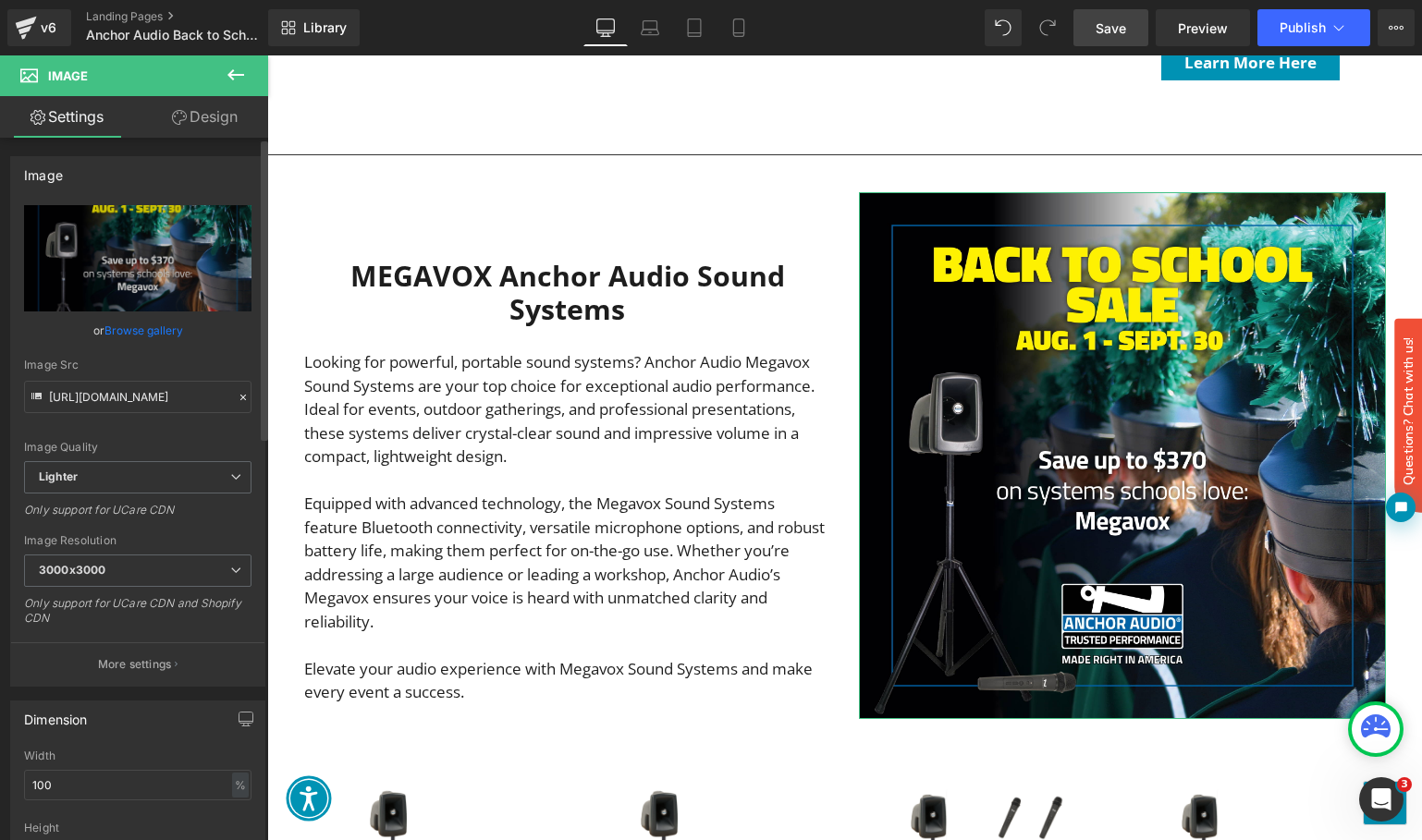
click at [135, 328] on link "Browse gallery" at bounding box center [143, 330] width 78 height 32
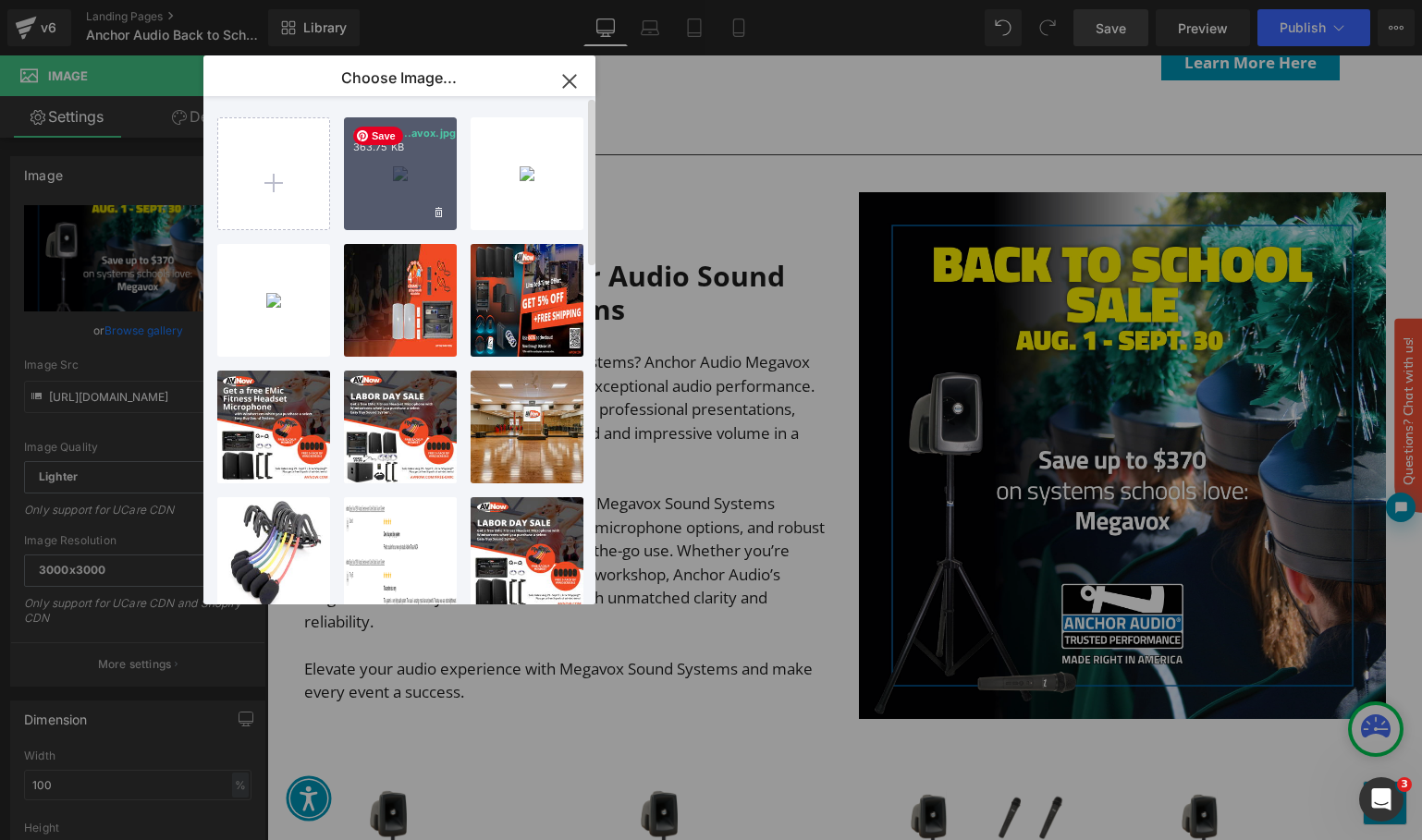
click at [391, 168] on div "megavox...avox.jpg 363.75 KB" at bounding box center [400, 174] width 113 height 113
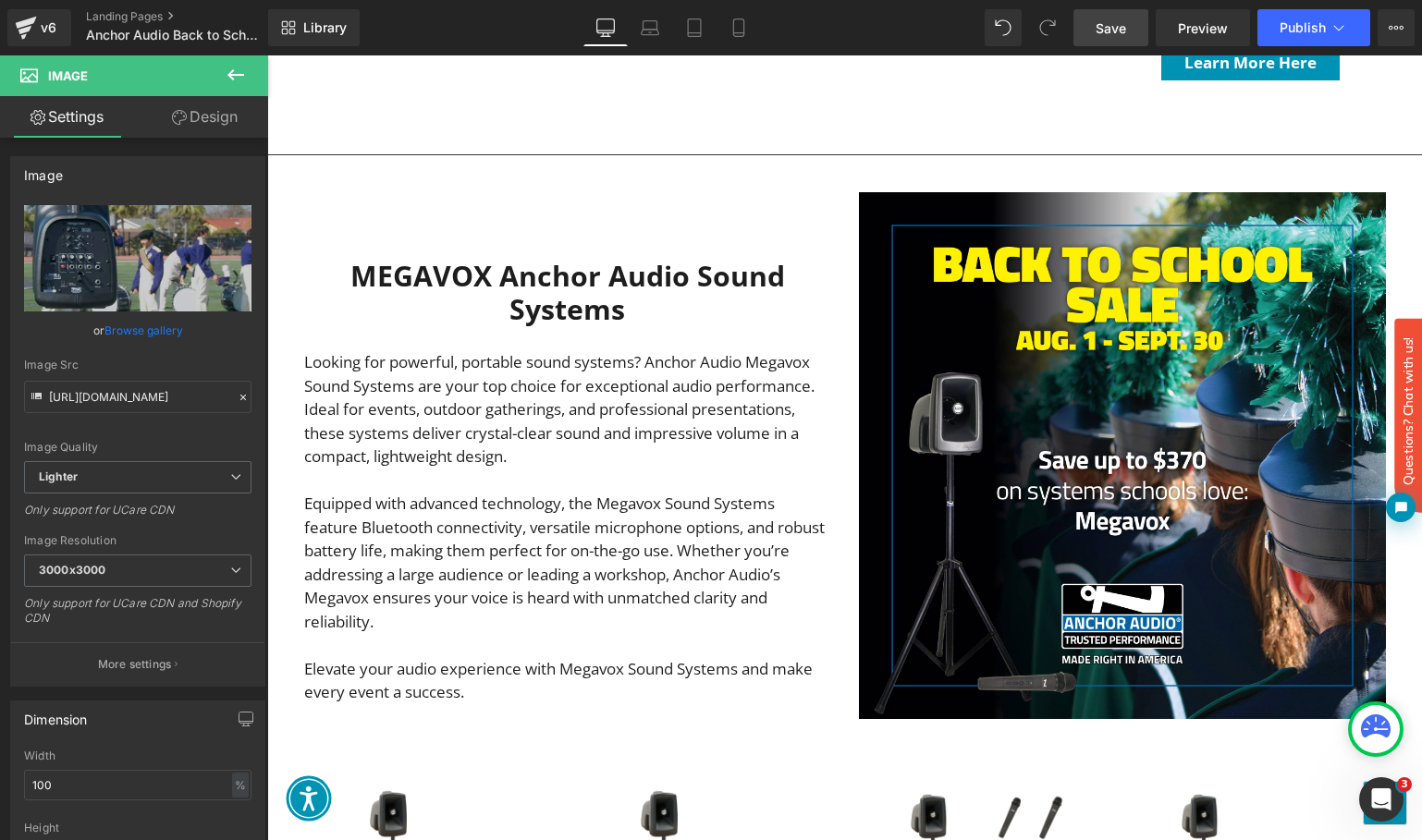
type input "[URL][DOMAIN_NAME]"
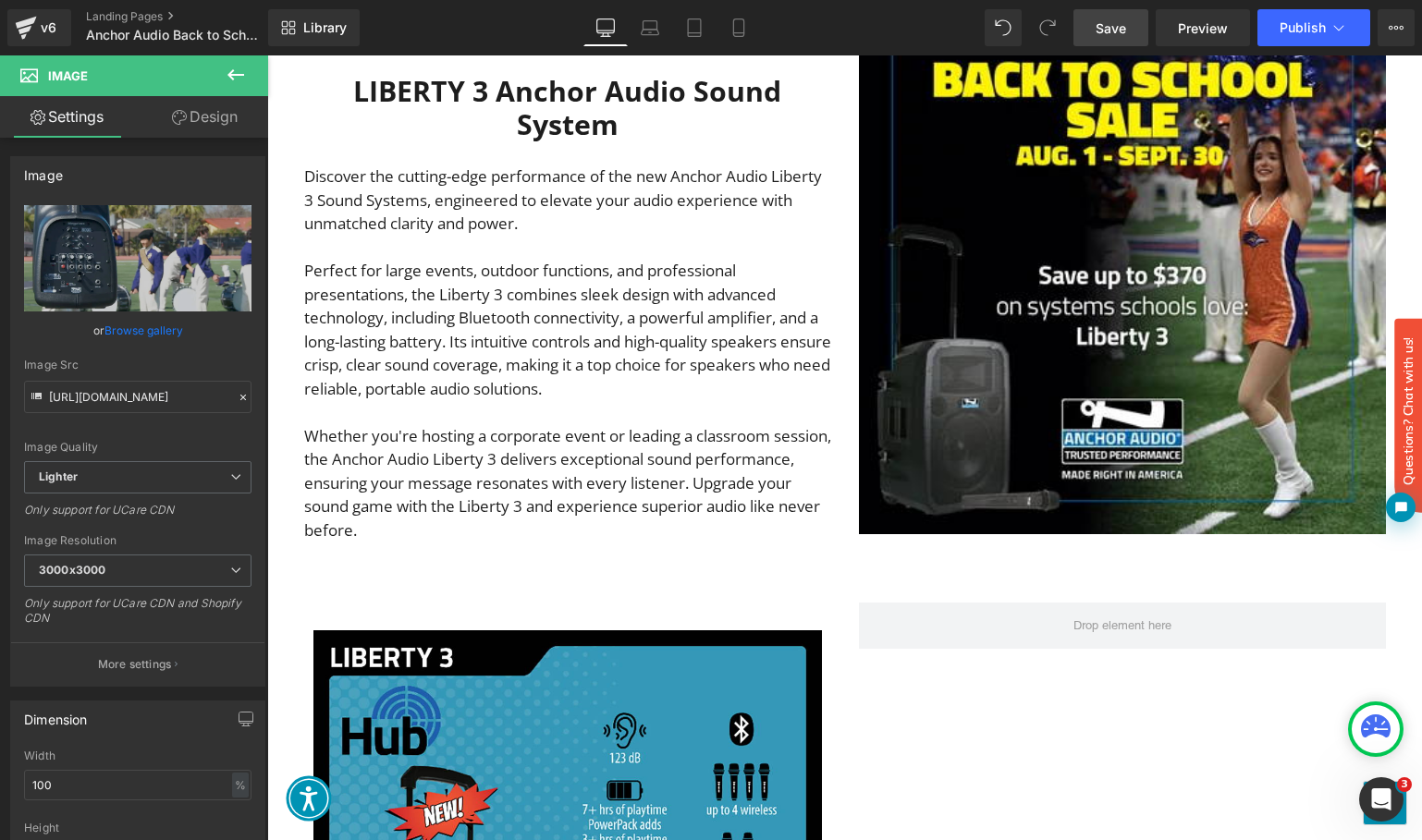
scroll to position [4134, 0]
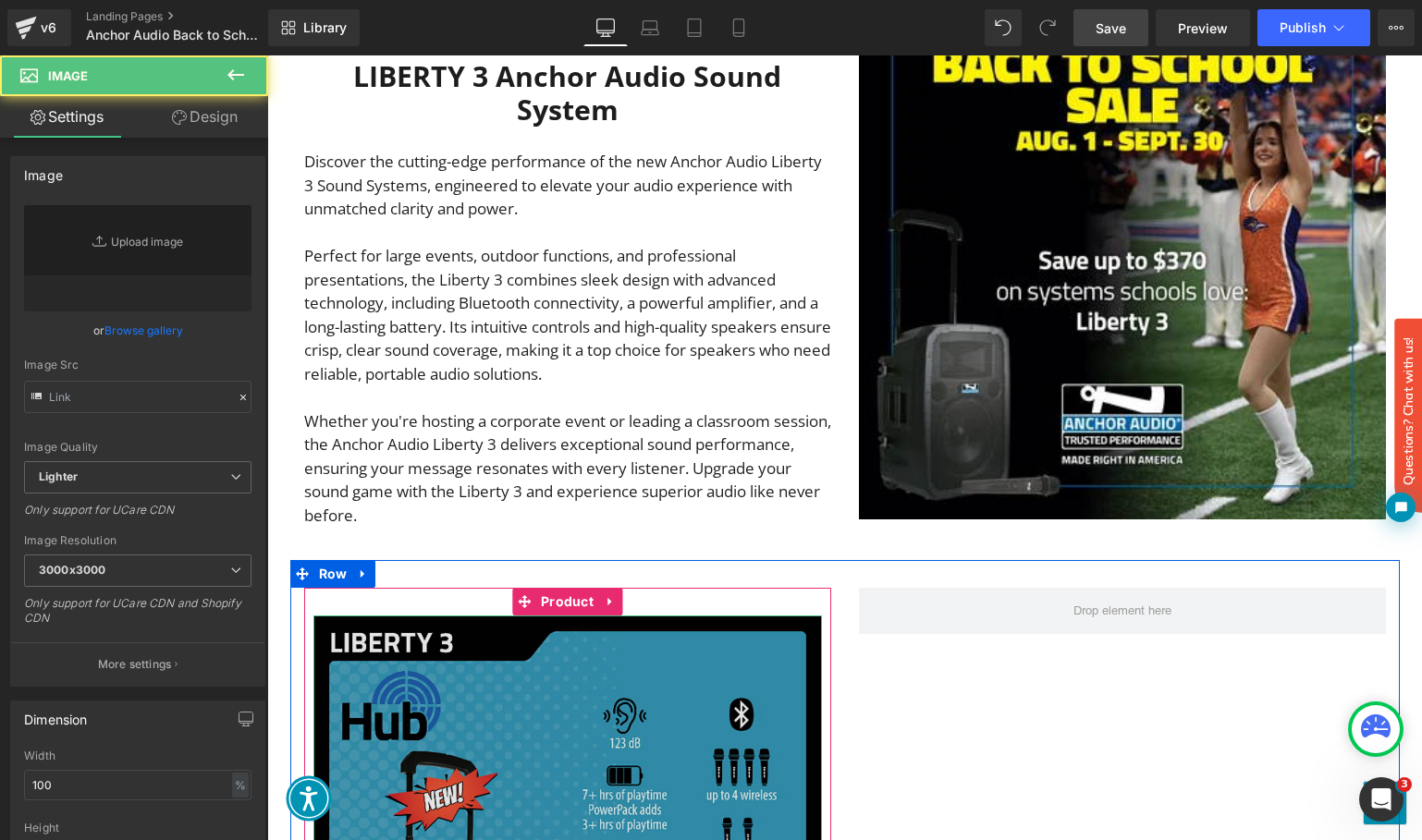
type input "[URL][DOMAIN_NAME]"
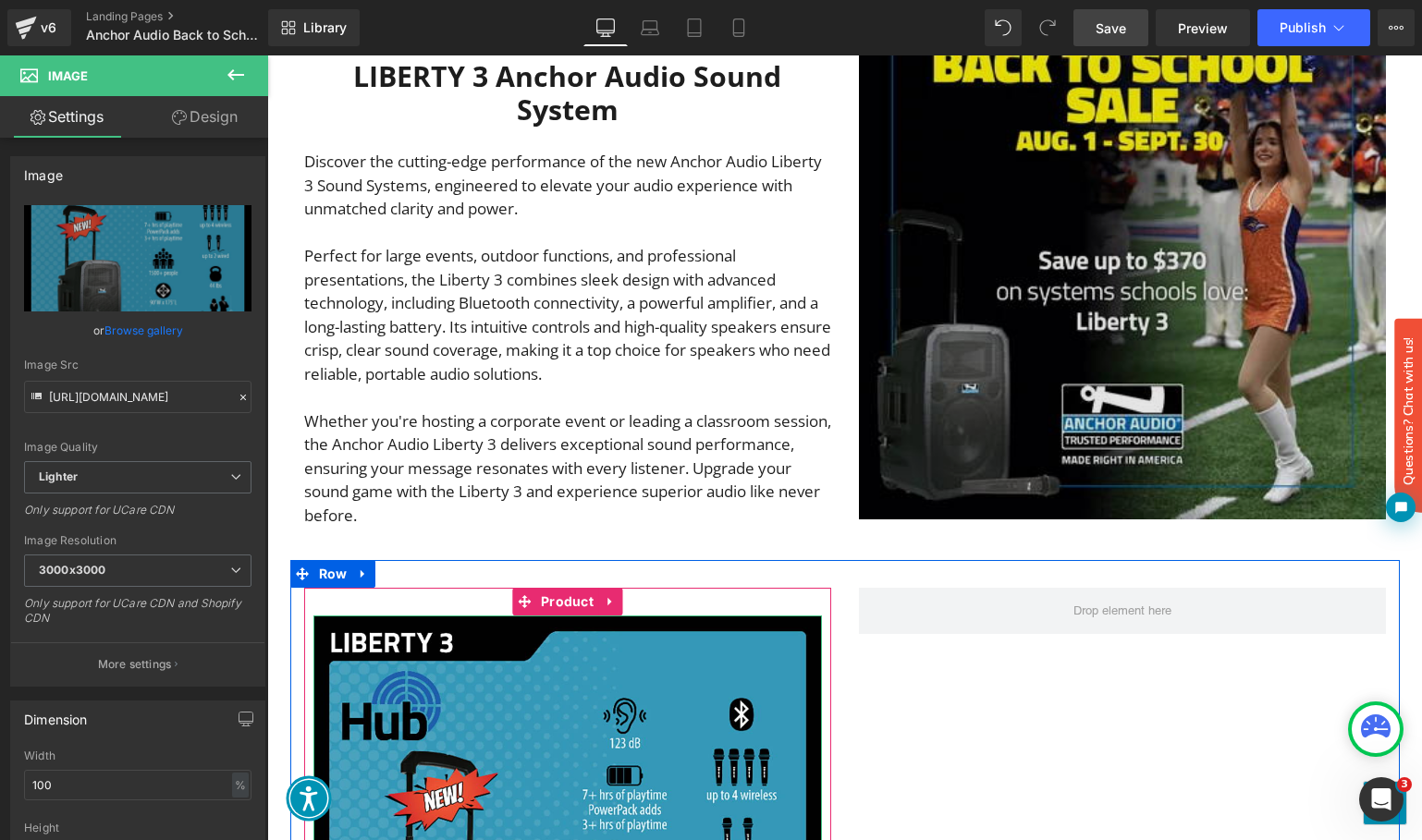
click at [1043, 215] on img "Main content" at bounding box center [1123, 256] width 527 height 527
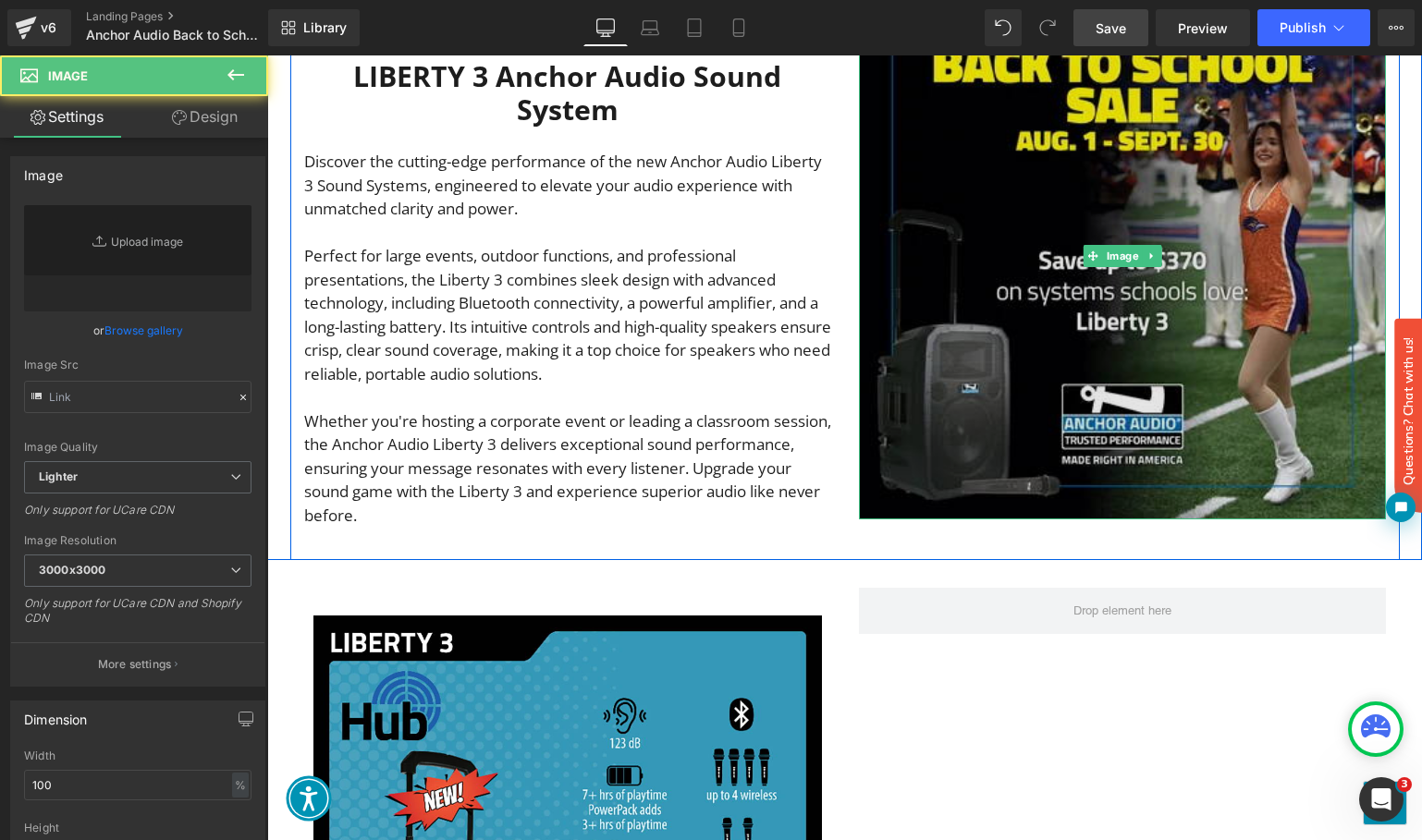
type input "[URL][DOMAIN_NAME]"
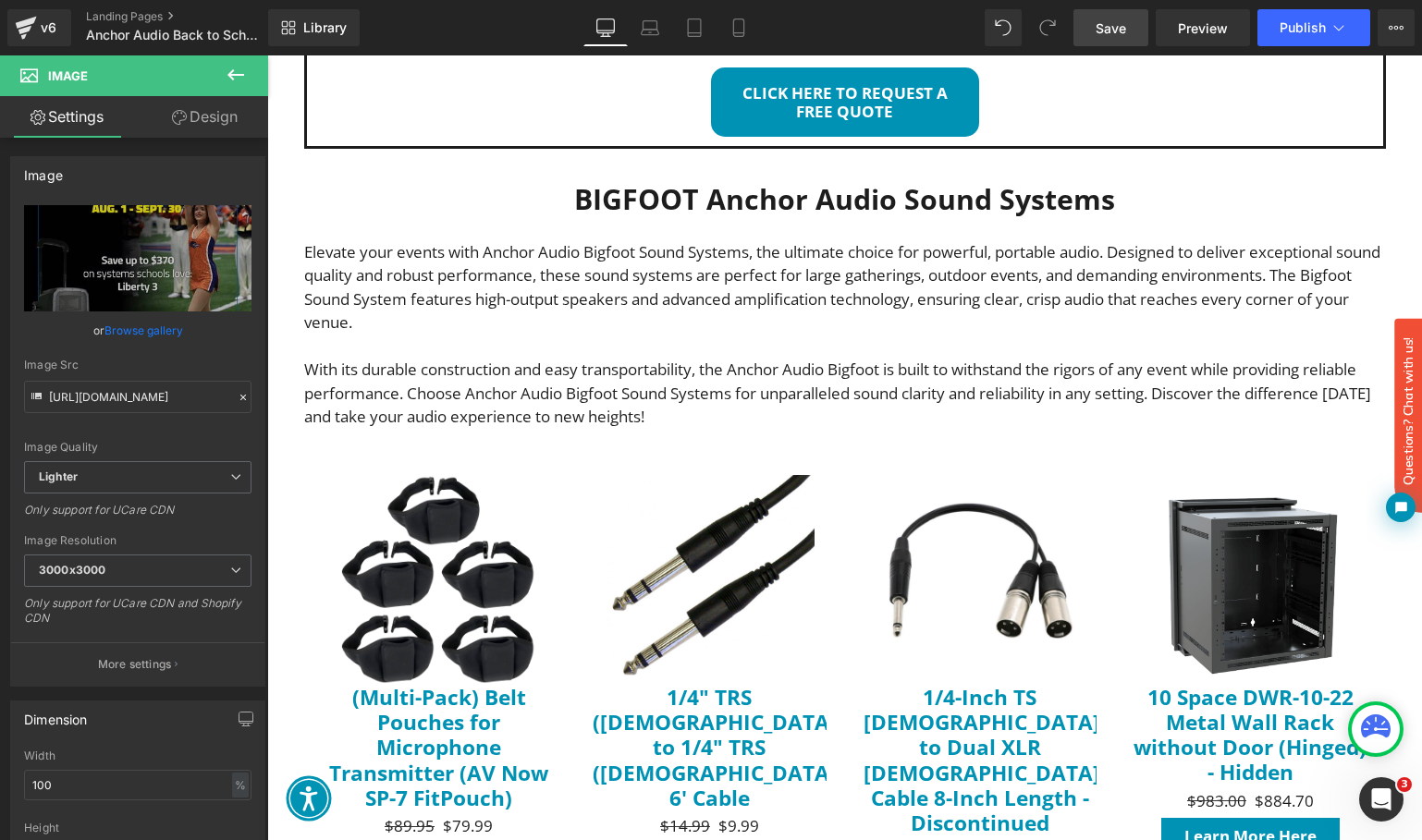
scroll to position [911, 0]
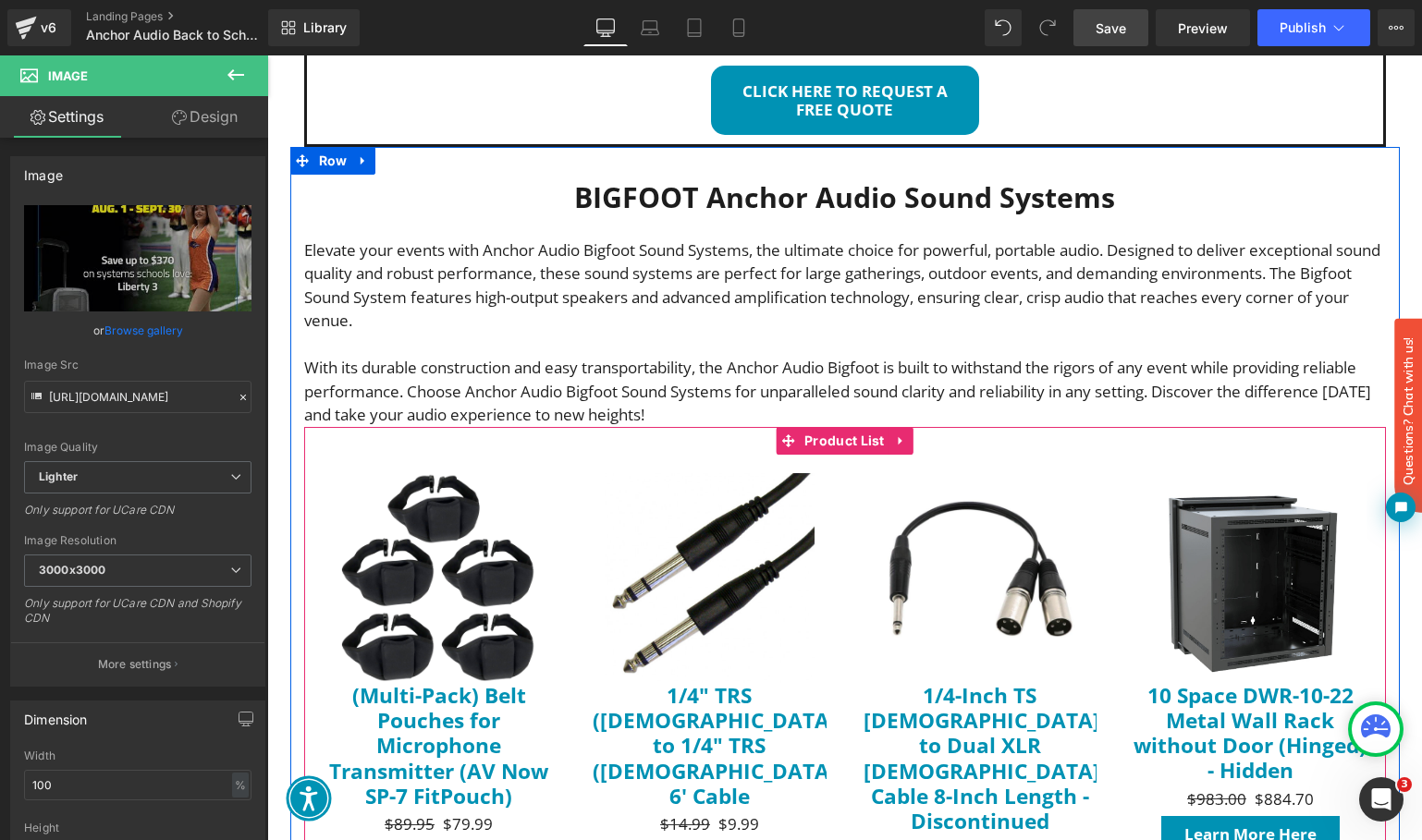
click at [606, 507] on img "Main content" at bounding box center [709, 578] width 210 height 210
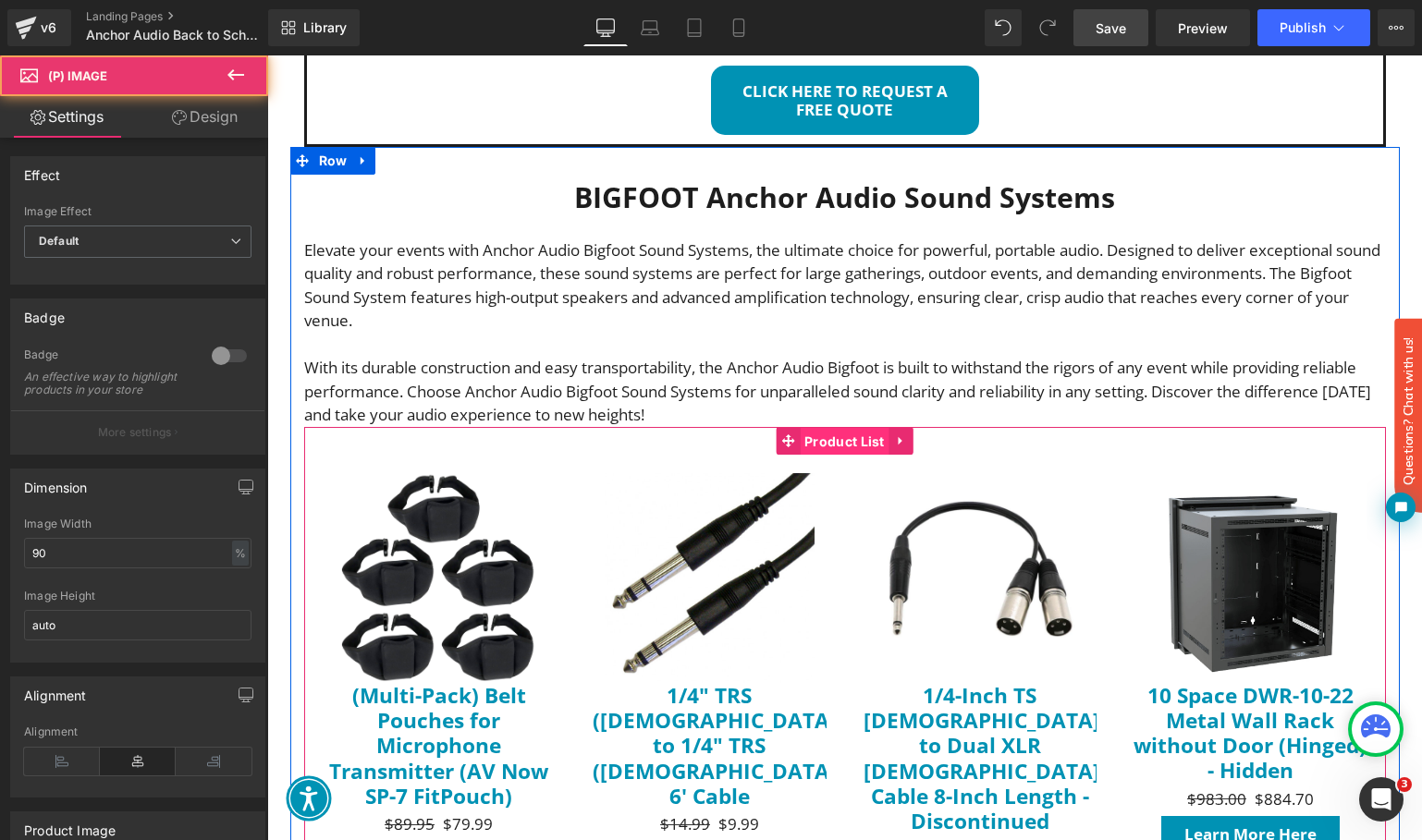
click at [839, 428] on span "Product List" at bounding box center [844, 441] width 89 height 27
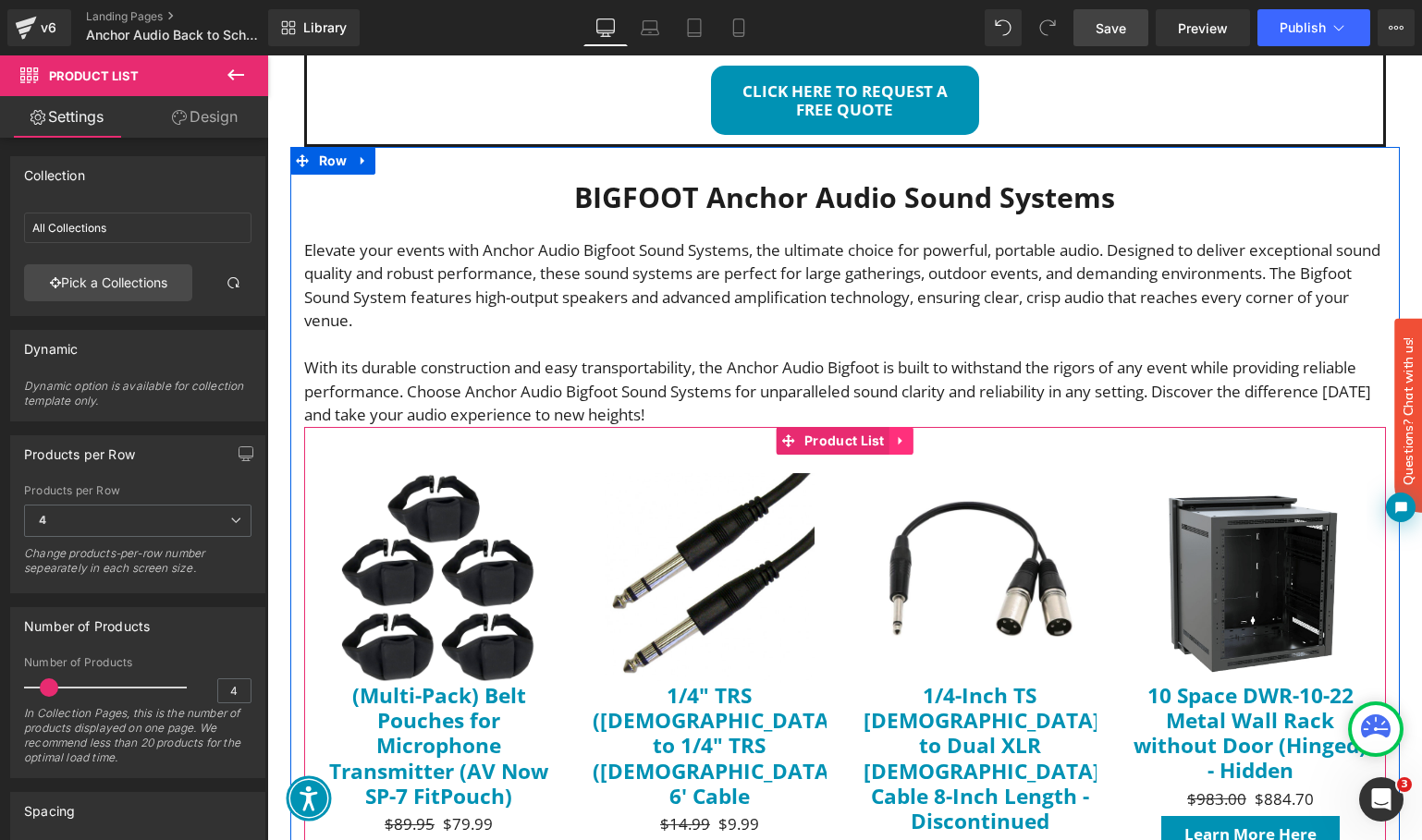
click at [895, 434] on icon "Main content" at bounding box center [902, 440] width 13 height 14
click at [907, 435] on icon "Main content" at bounding box center [914, 441] width 13 height 13
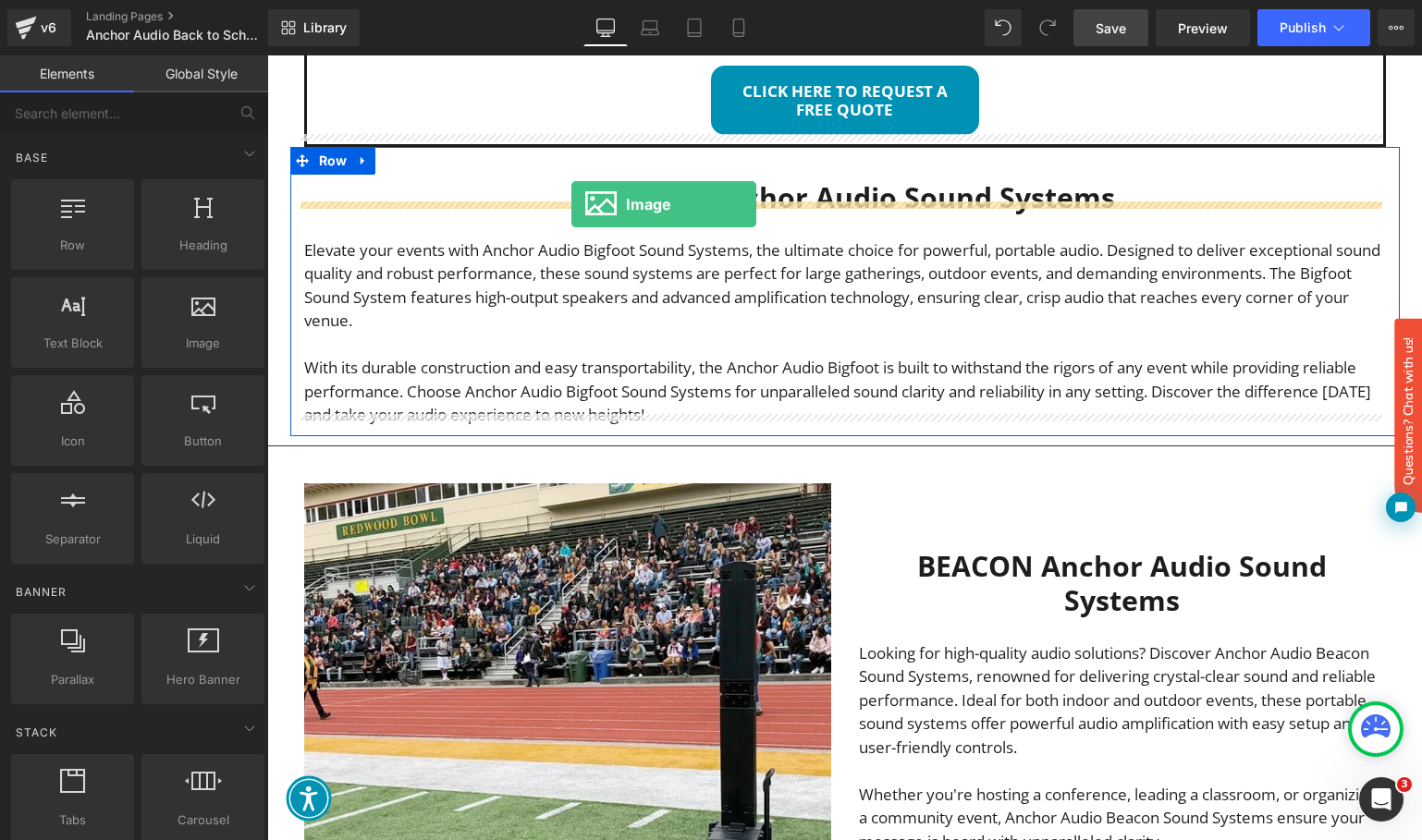
drag, startPoint x: 440, startPoint y: 380, endPoint x: 571, endPoint y: 204, distance: 219.4
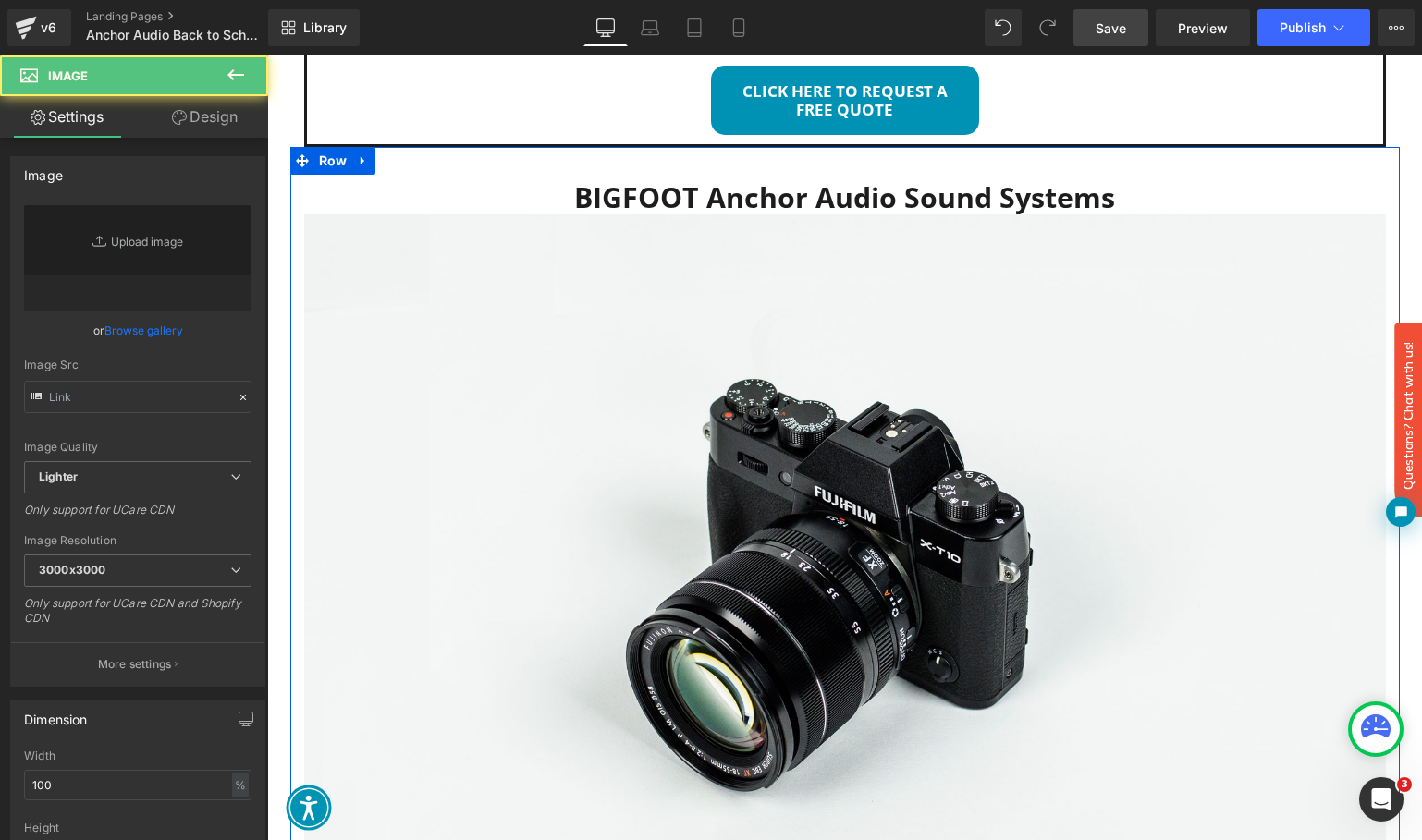
type input "//[DOMAIN_NAME][URL]"
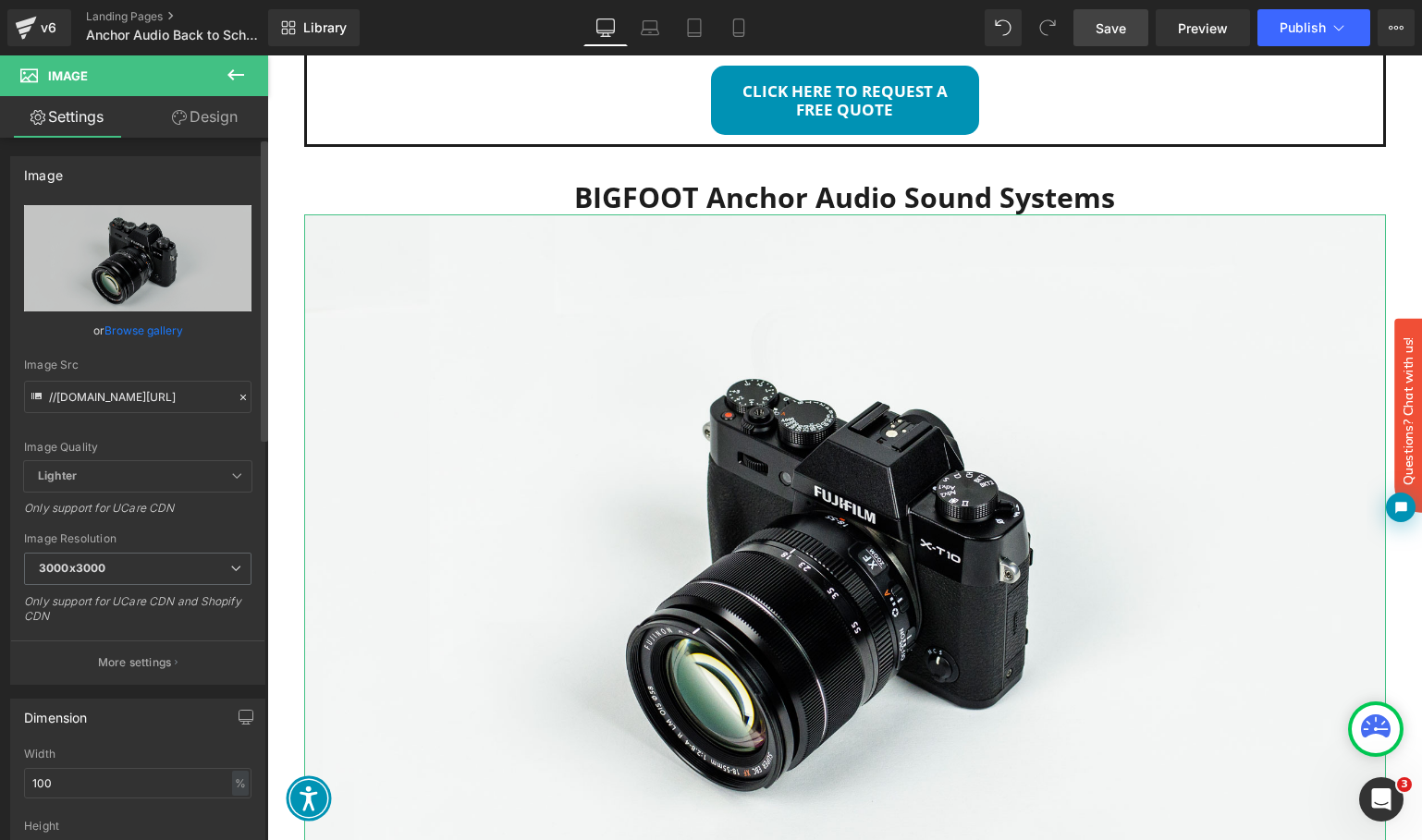
click at [135, 325] on link "Browse gallery" at bounding box center [143, 330] width 78 height 32
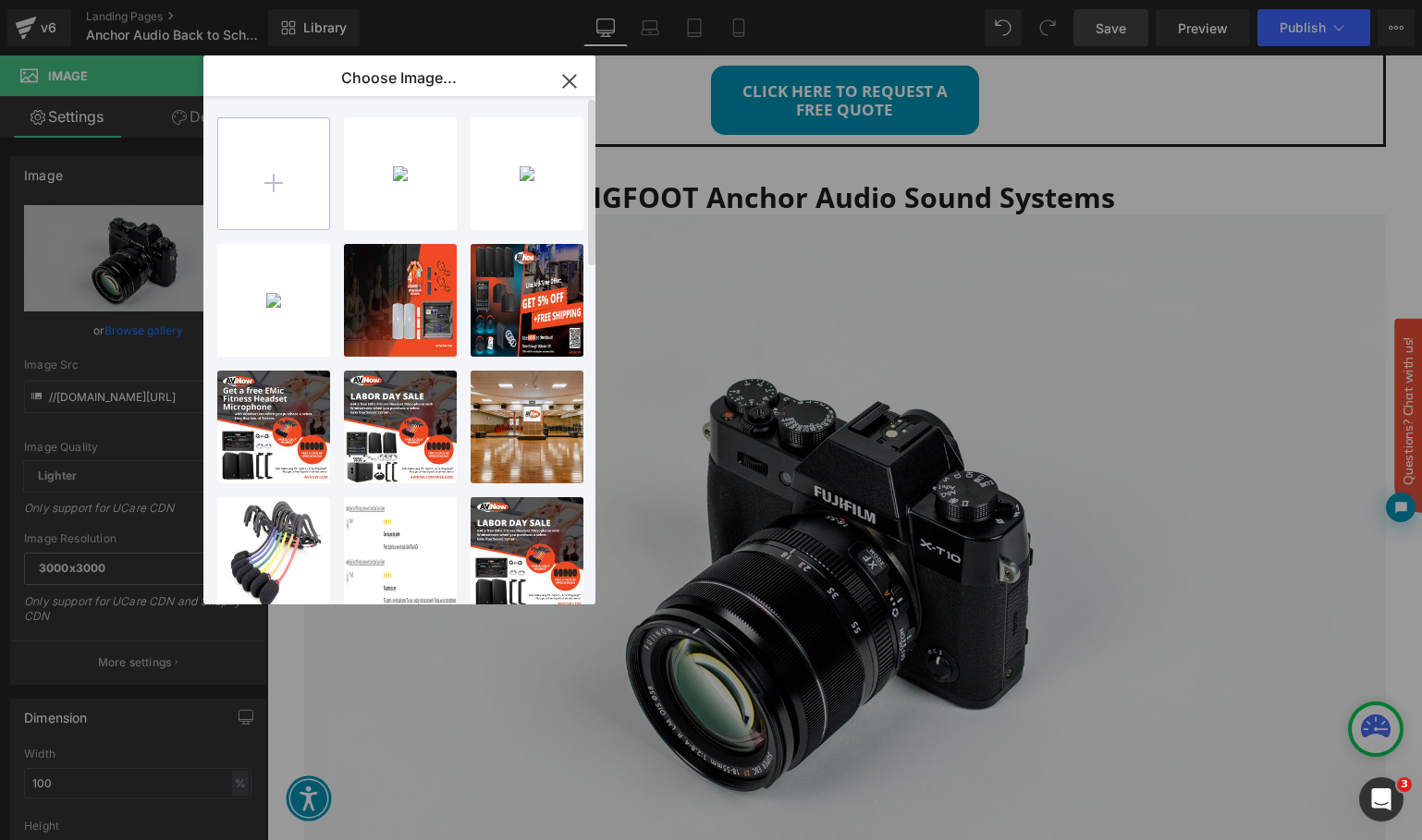
click at [239, 180] on input "file" at bounding box center [274, 174] width 111 height 111
type input "C:\fakepath\BIGFOOT 3 speaker sale.jpg"
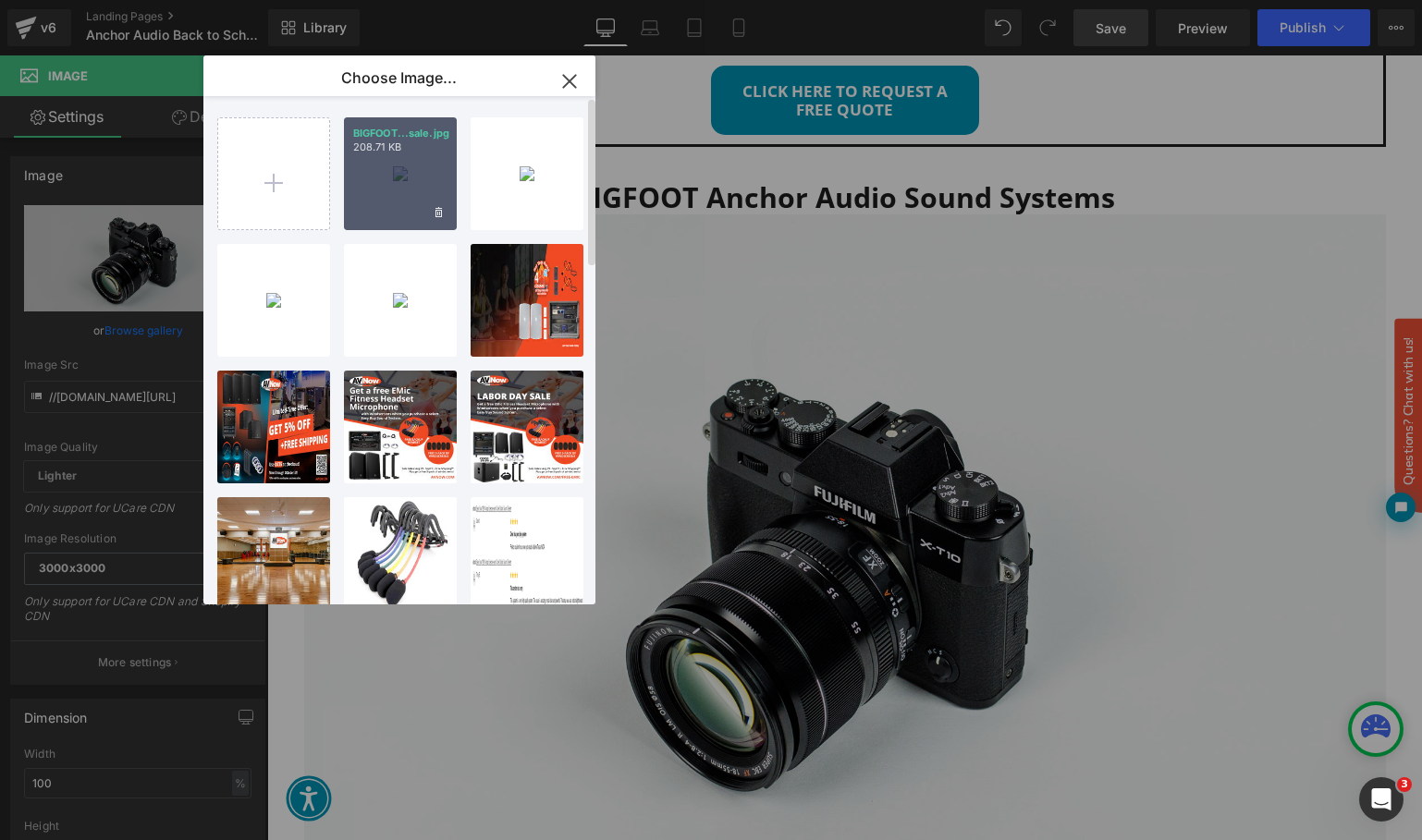
click at [406, 172] on div "BIGFOOT...sale.jpg 208.71 KB" at bounding box center [400, 174] width 113 height 113
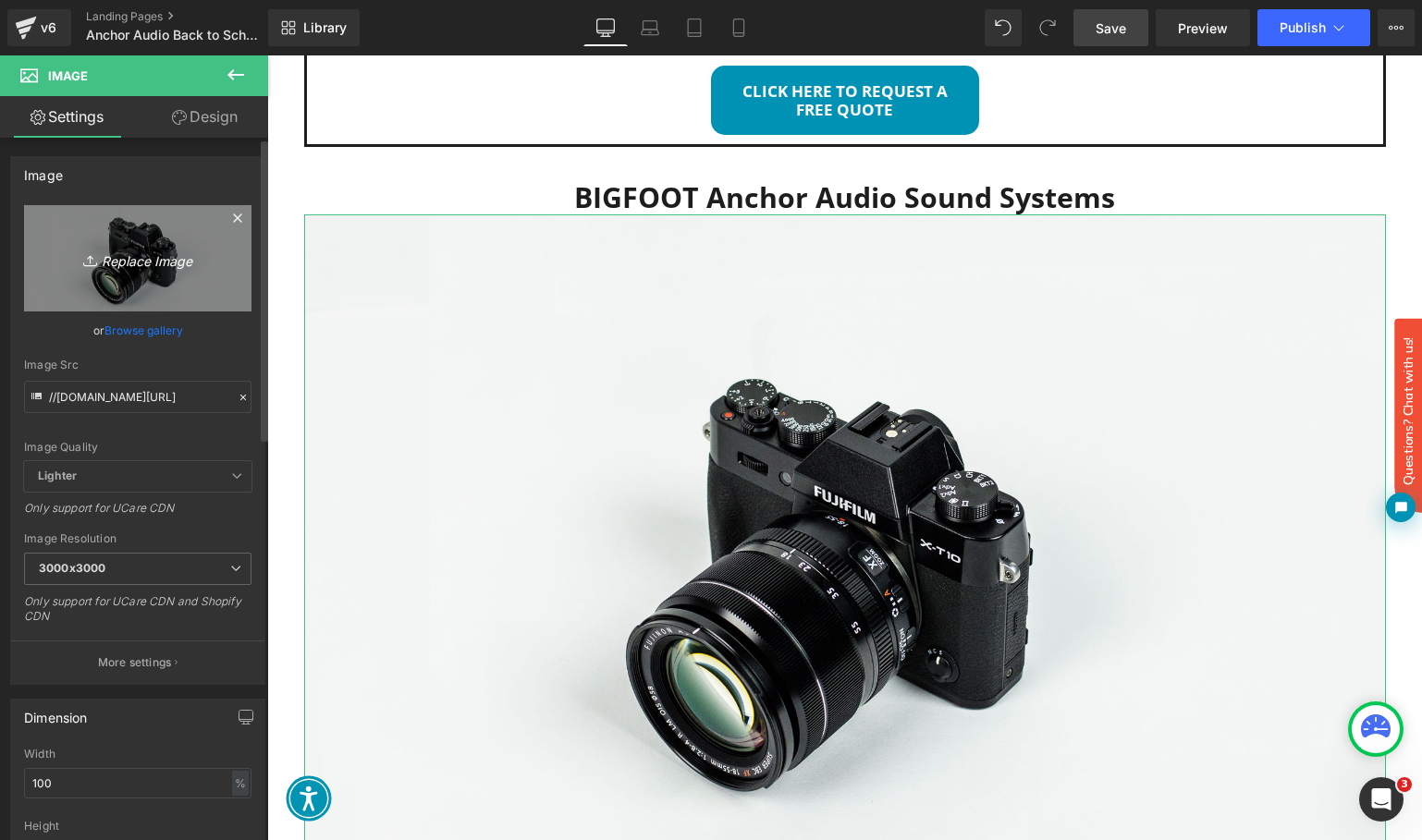
click at [146, 276] on link "Replace Image" at bounding box center [138, 258] width 228 height 106
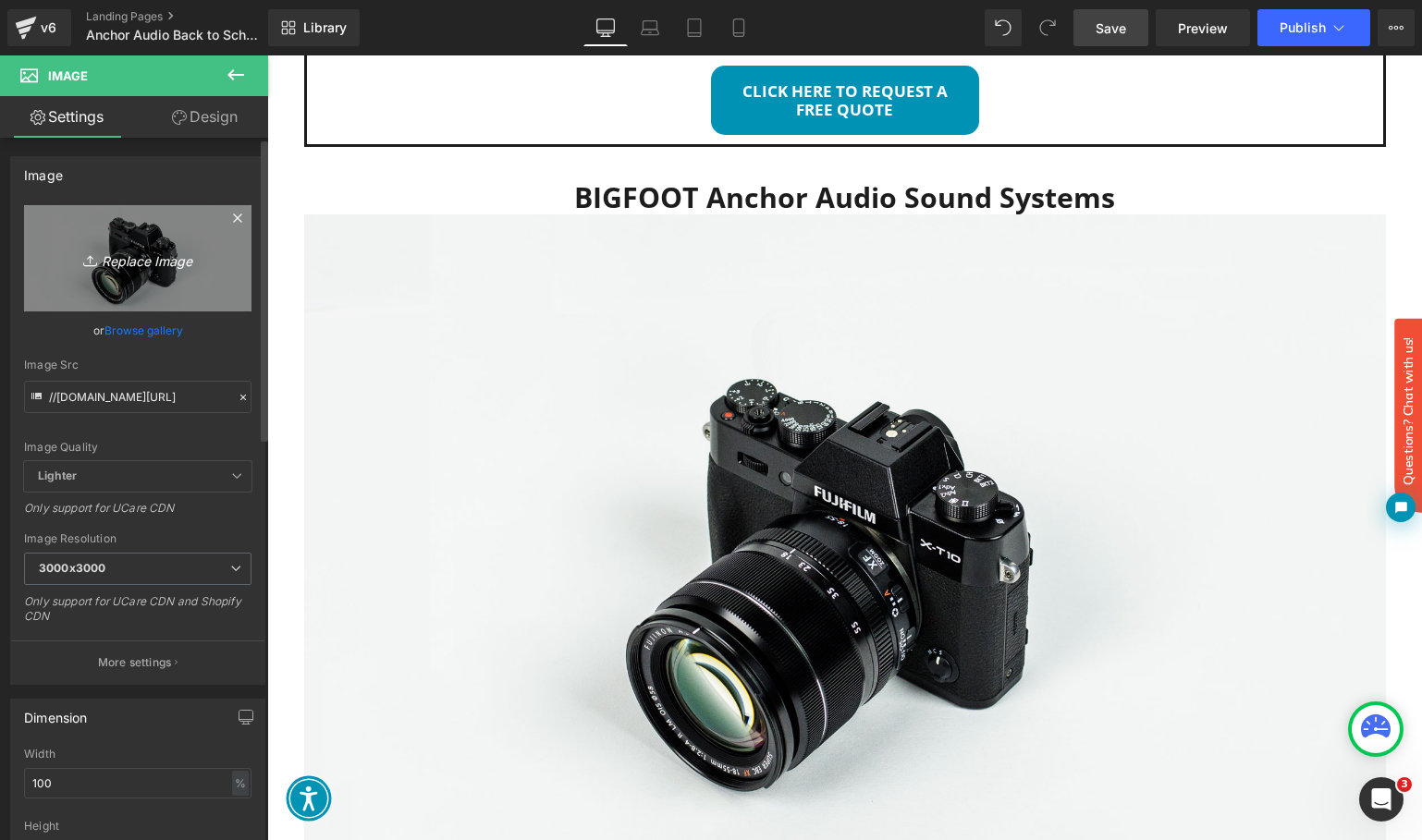
type input "C:\fakepath\BIGFOOT 3 speaker sale.jpg"
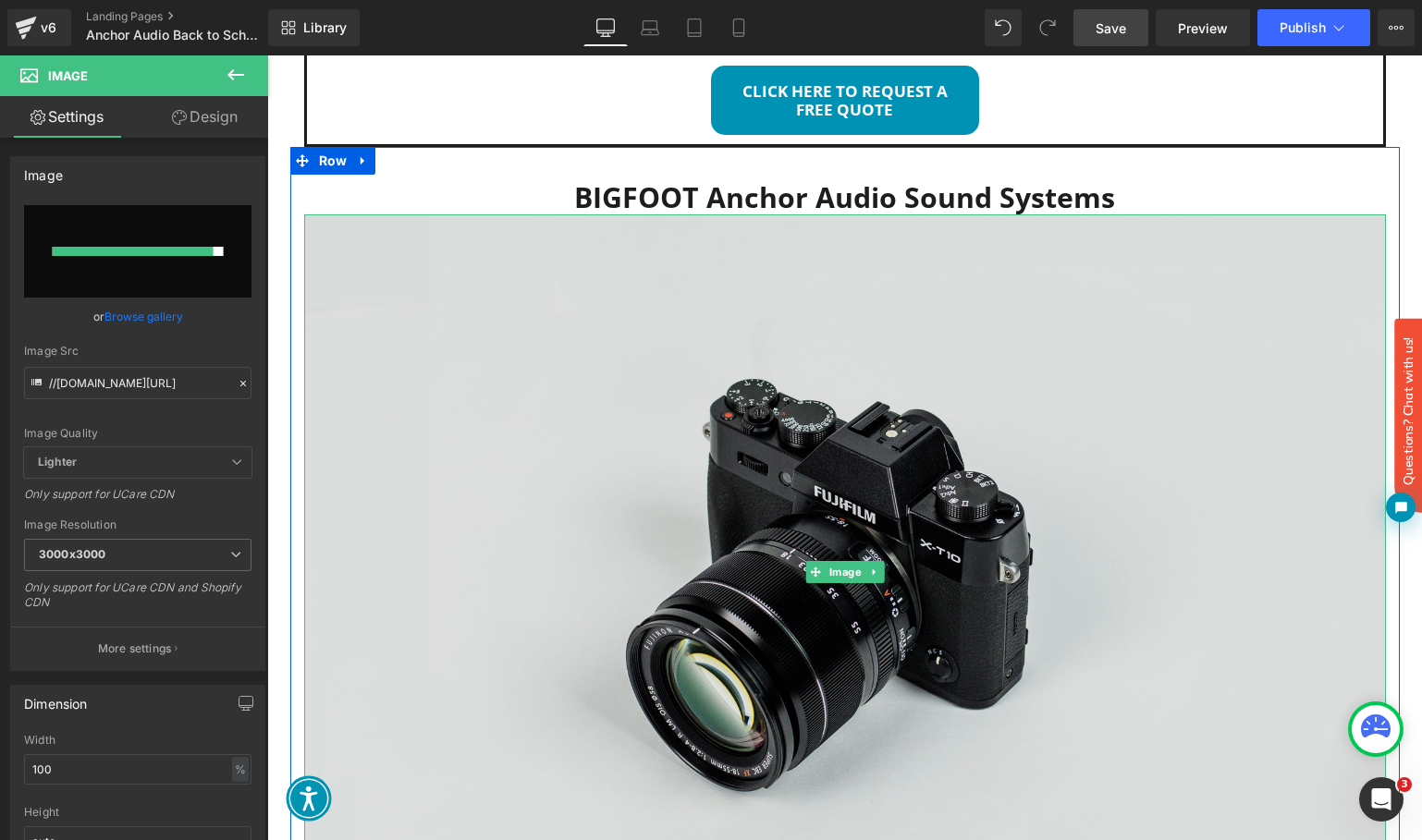
type input "[URL][DOMAIN_NAME]"
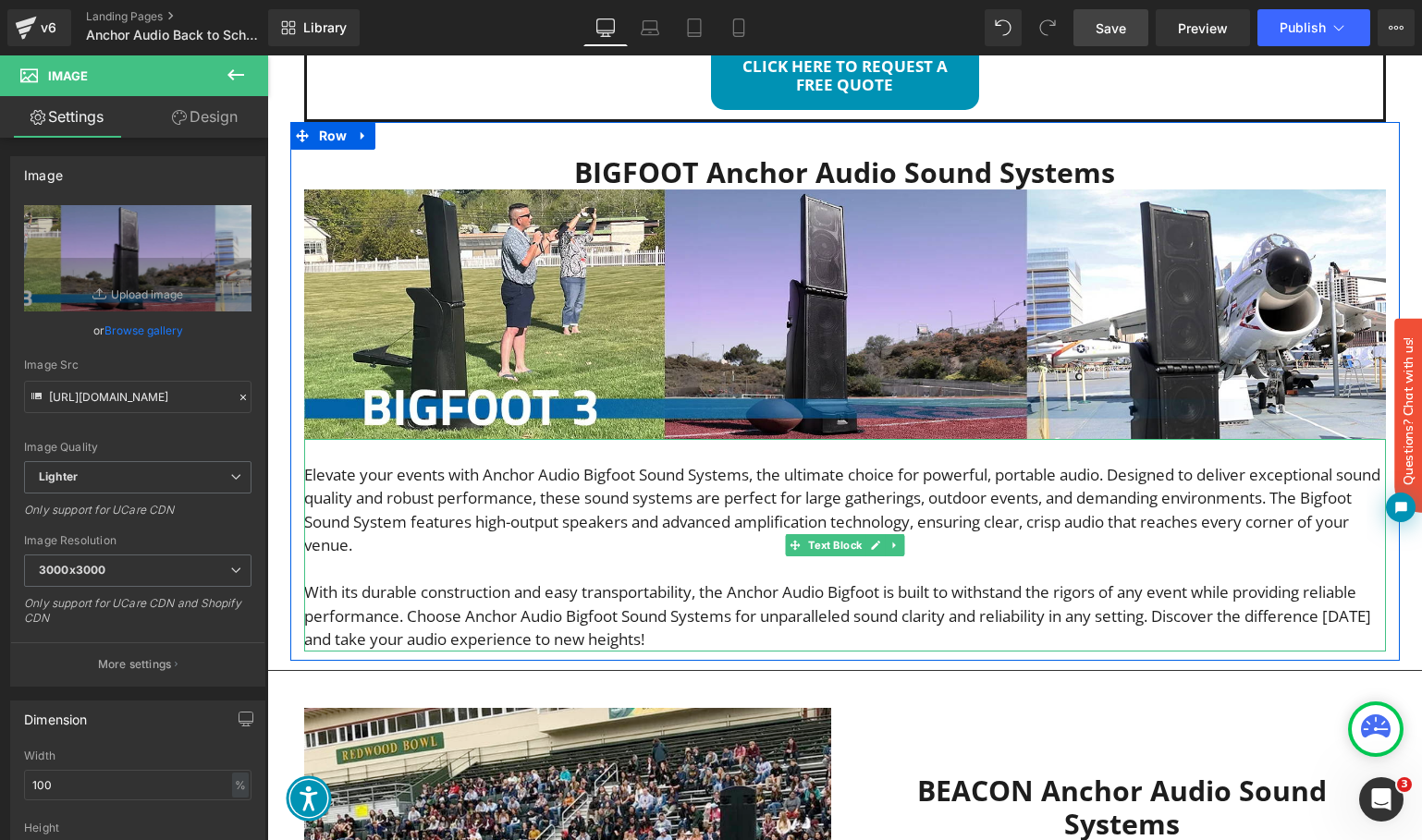
scroll to position [956, 0]
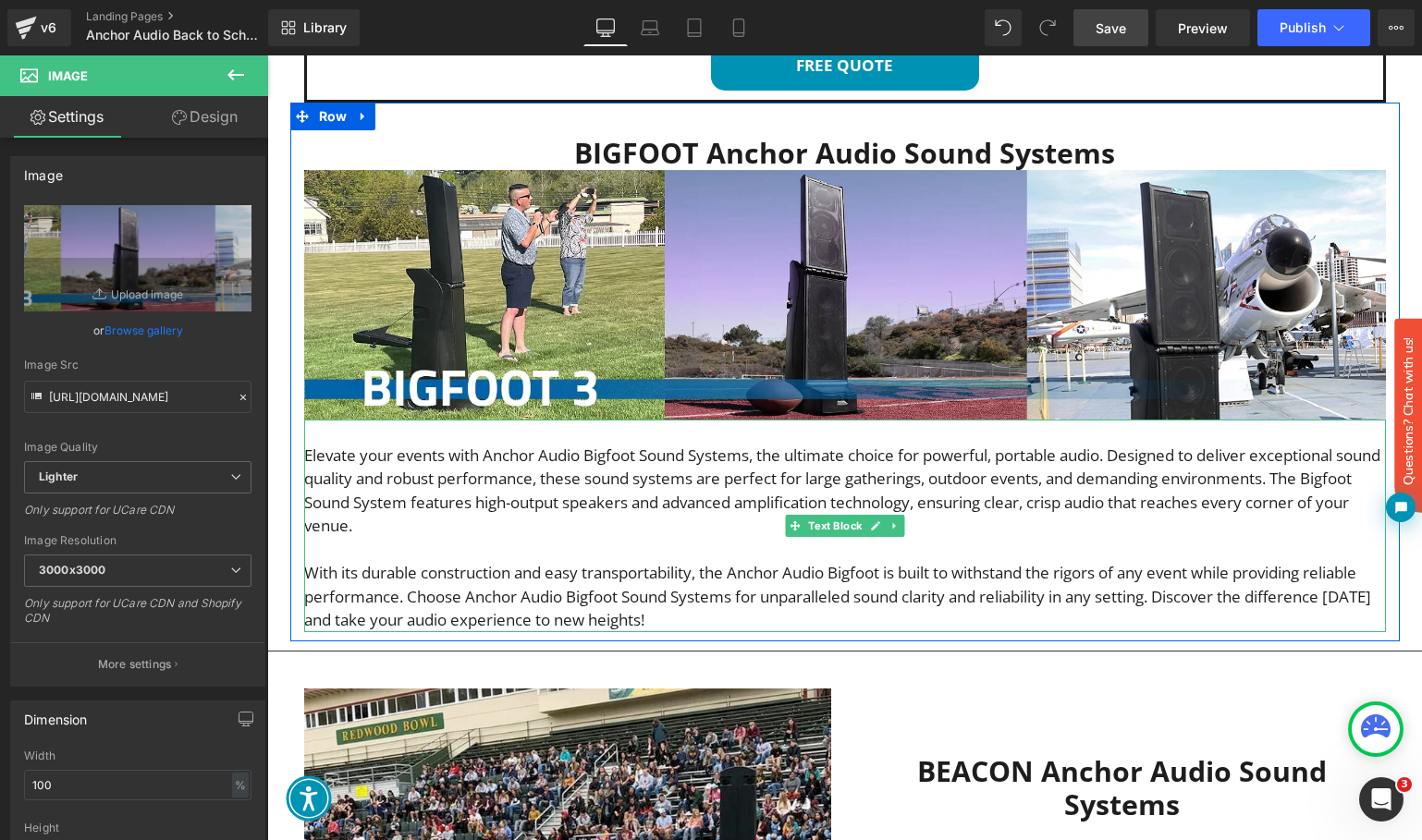
click at [686, 606] on p "With its durable construction and easy transportability, the Anchor Audio Bigfo…" at bounding box center [844, 596] width 1081 height 71
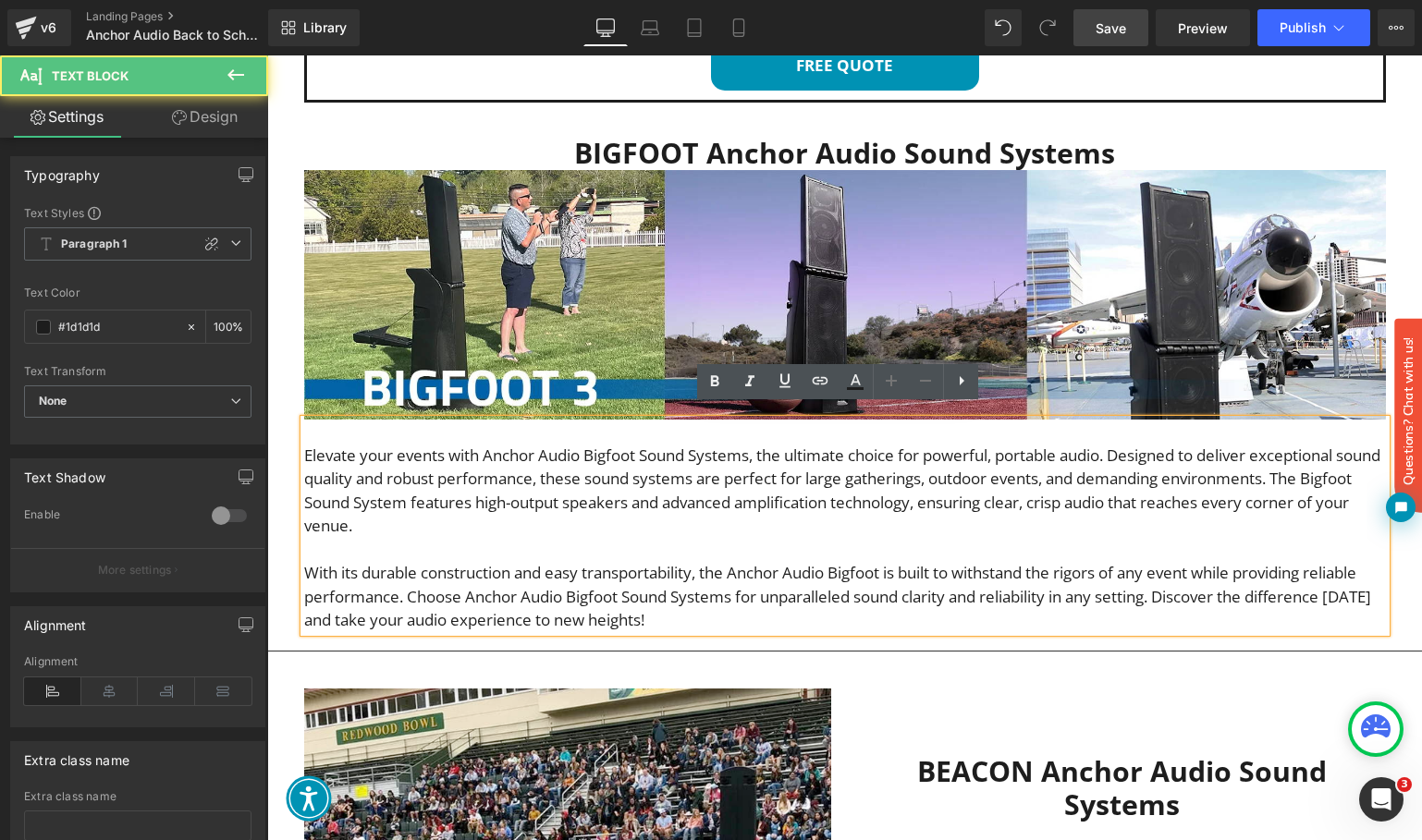
click at [677, 608] on p "With its durable construction and easy transportability, the Anchor Audio Bigfo…" at bounding box center [844, 596] width 1081 height 71
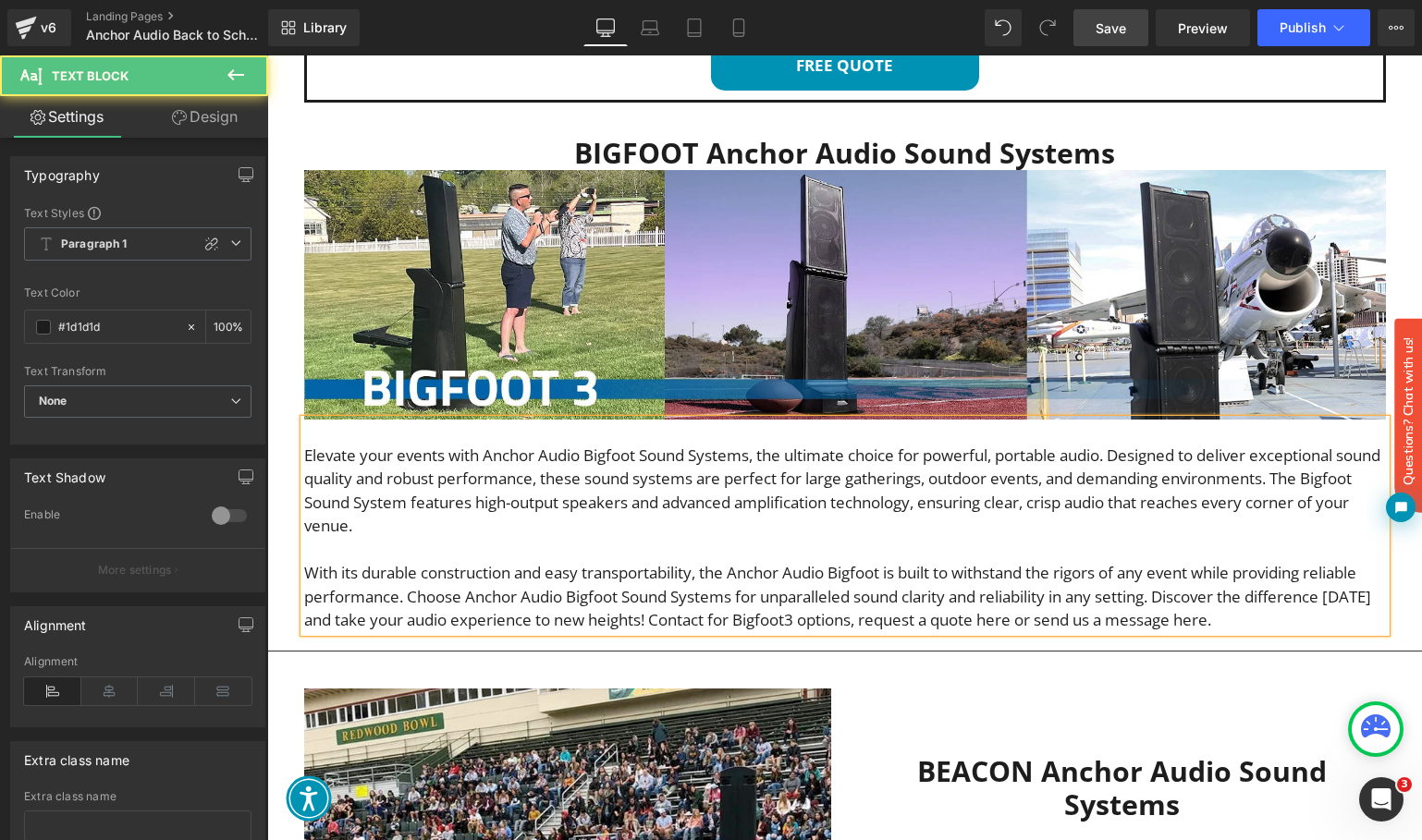
click at [1196, 610] on p "With its durable construction and easy transportability, the Anchor Audio Bigfo…" at bounding box center [844, 596] width 1081 height 71
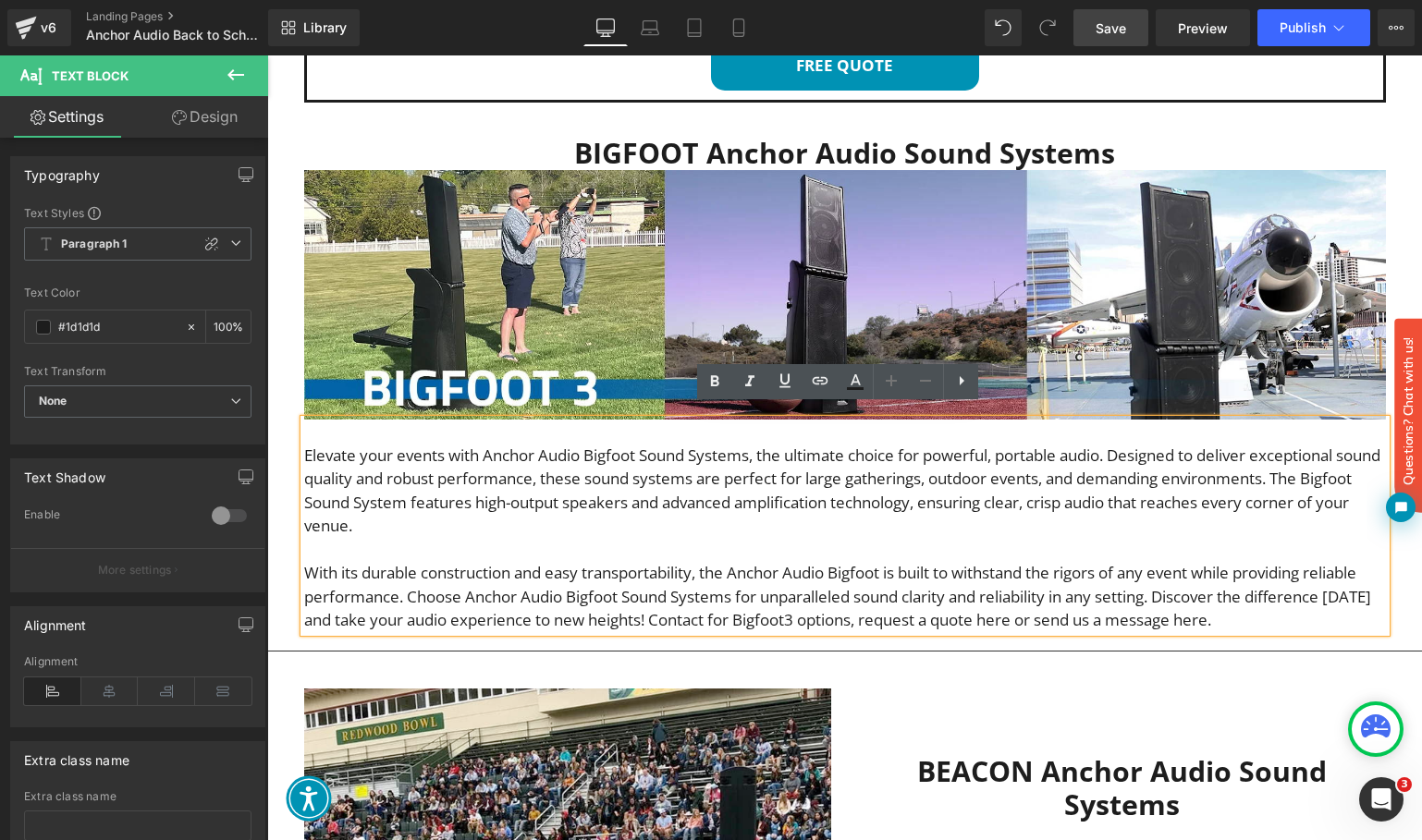
click at [995, 606] on p "With its durable construction and easy transportability, the Anchor Audio Bigfo…" at bounding box center [844, 596] width 1081 height 71
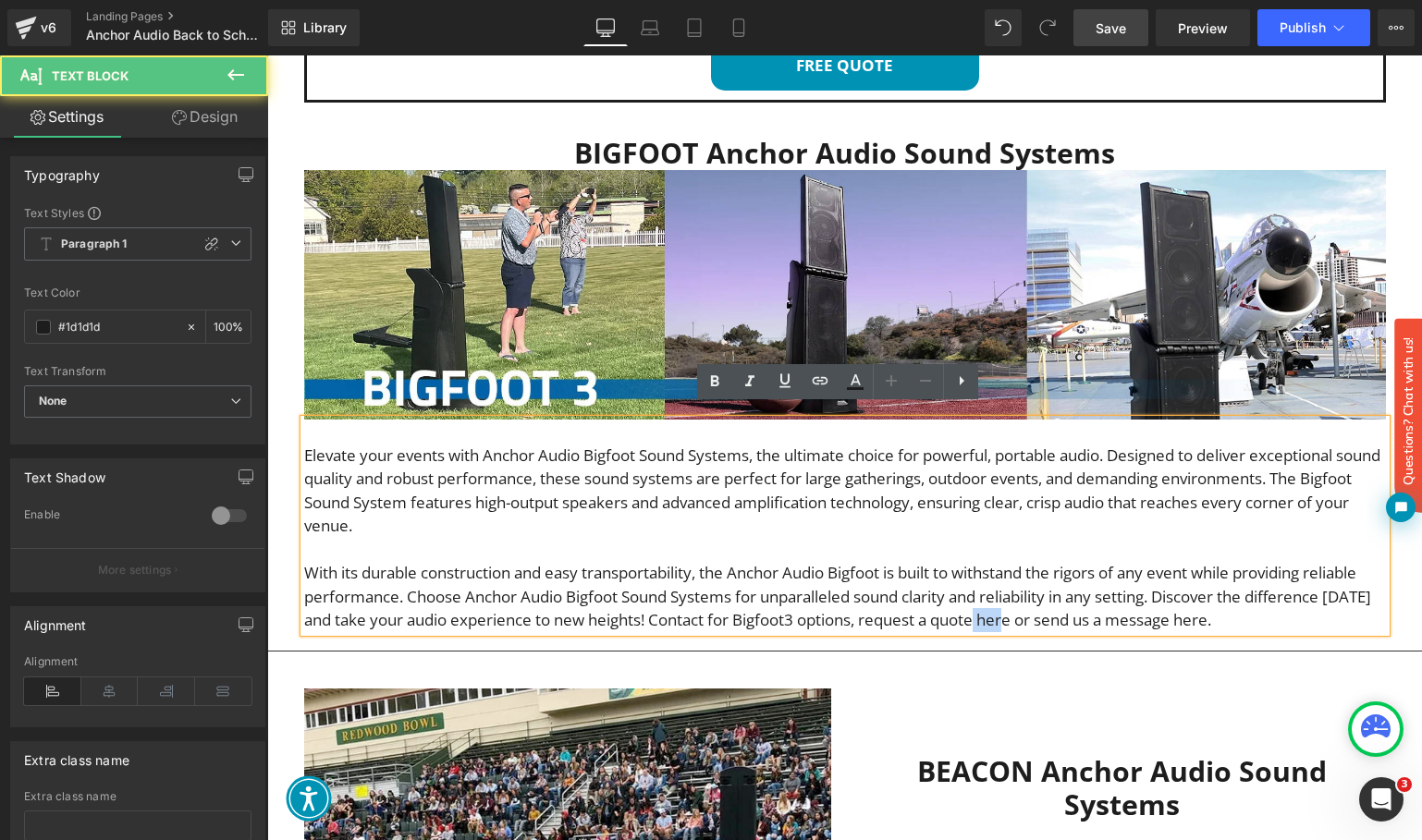
click at [995, 606] on p "With its durable construction and easy transportability, the Anchor Audio Bigfo…" at bounding box center [844, 596] width 1081 height 71
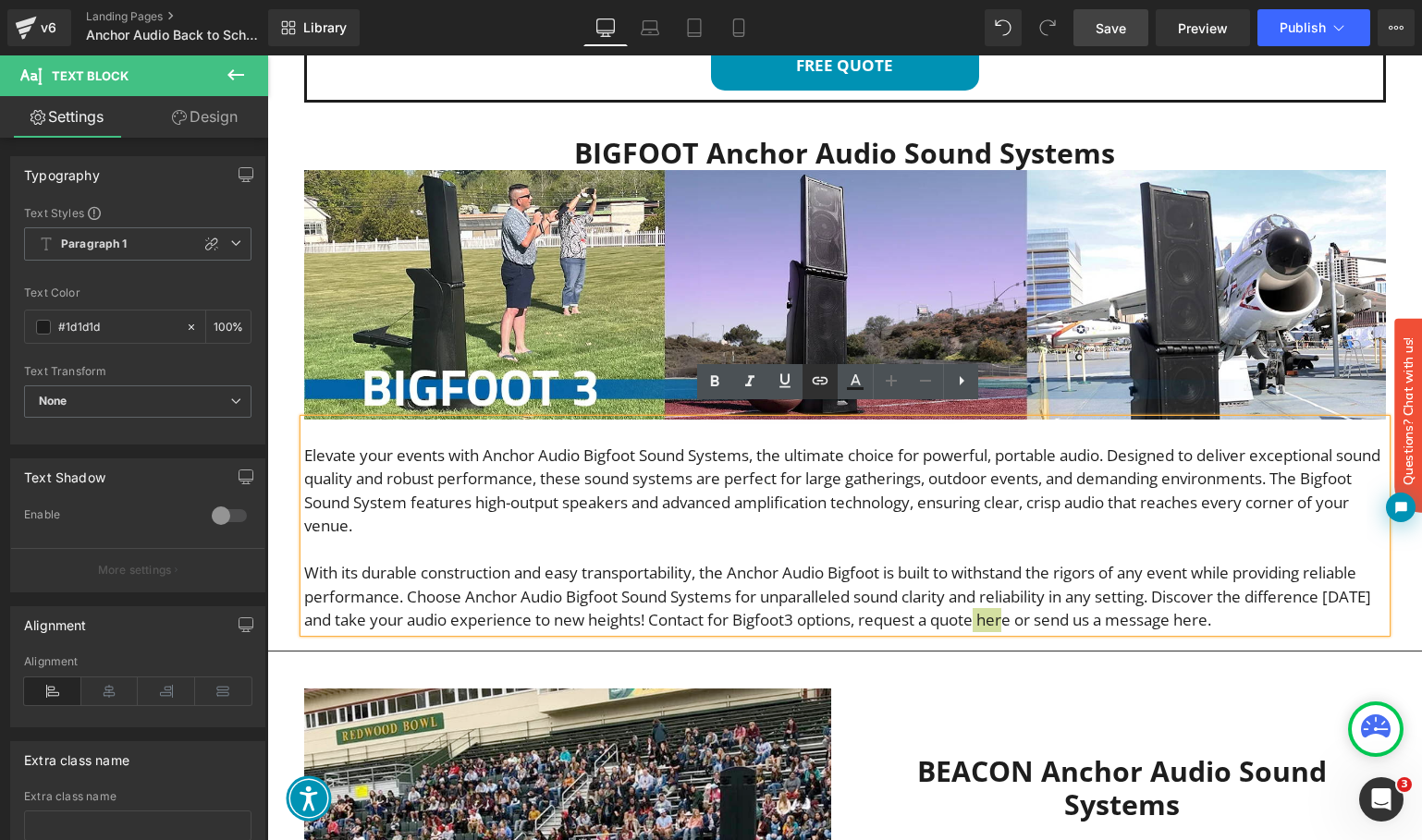
click at [824, 379] on icon at bounding box center [820, 381] width 23 height 23
click at [998, 650] on input "text" at bounding box center [1050, 648] width 285 height 46
paste input "[URL][DOMAIN_NAME]"
type input "[URL][DOMAIN_NAME]"
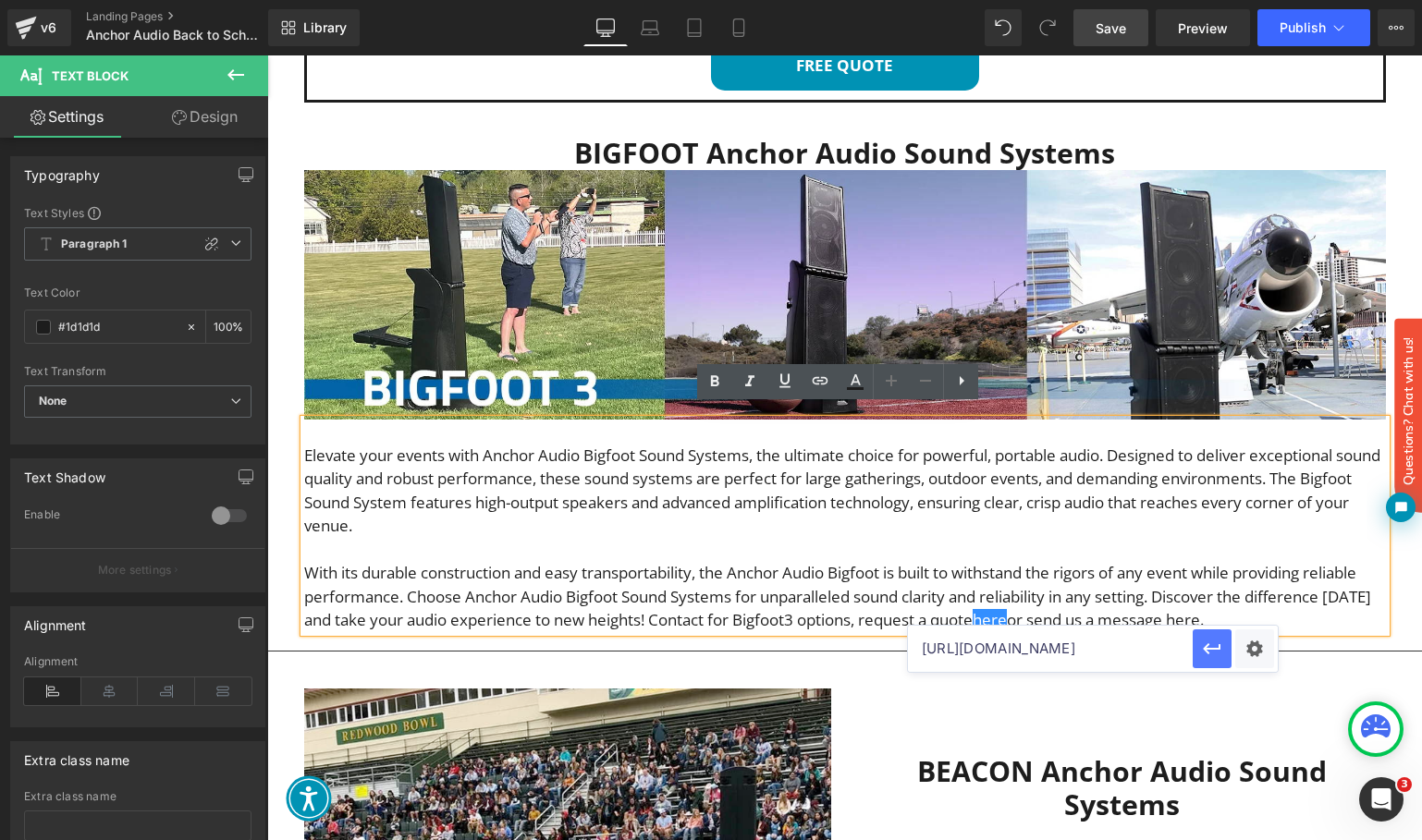
click at [1212, 650] on icon "button" at bounding box center [1211, 649] width 18 height 11
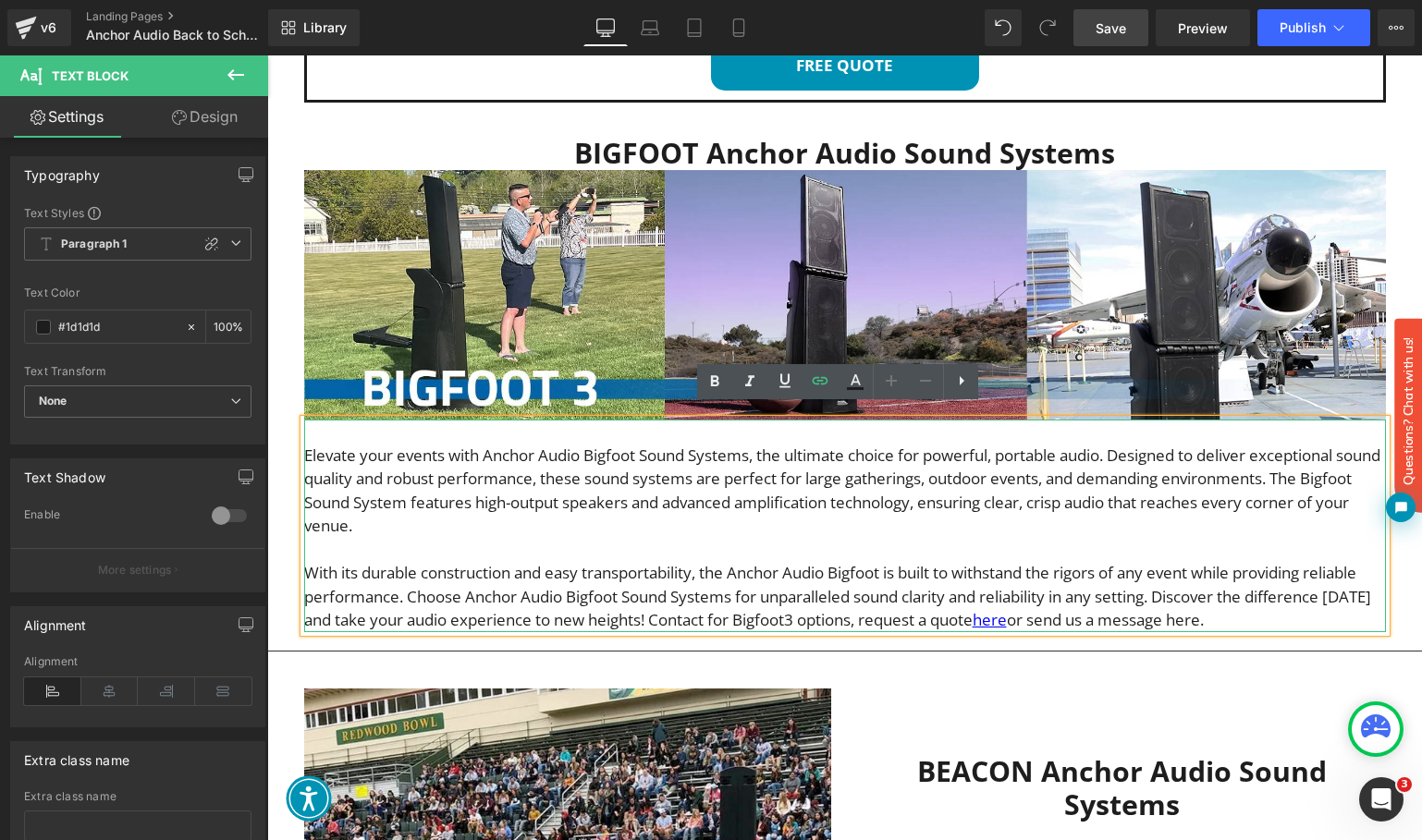
click at [1195, 611] on p "With its durable construction and easy transportability, the Anchor Audio Bigfo…" at bounding box center [844, 596] width 1081 height 71
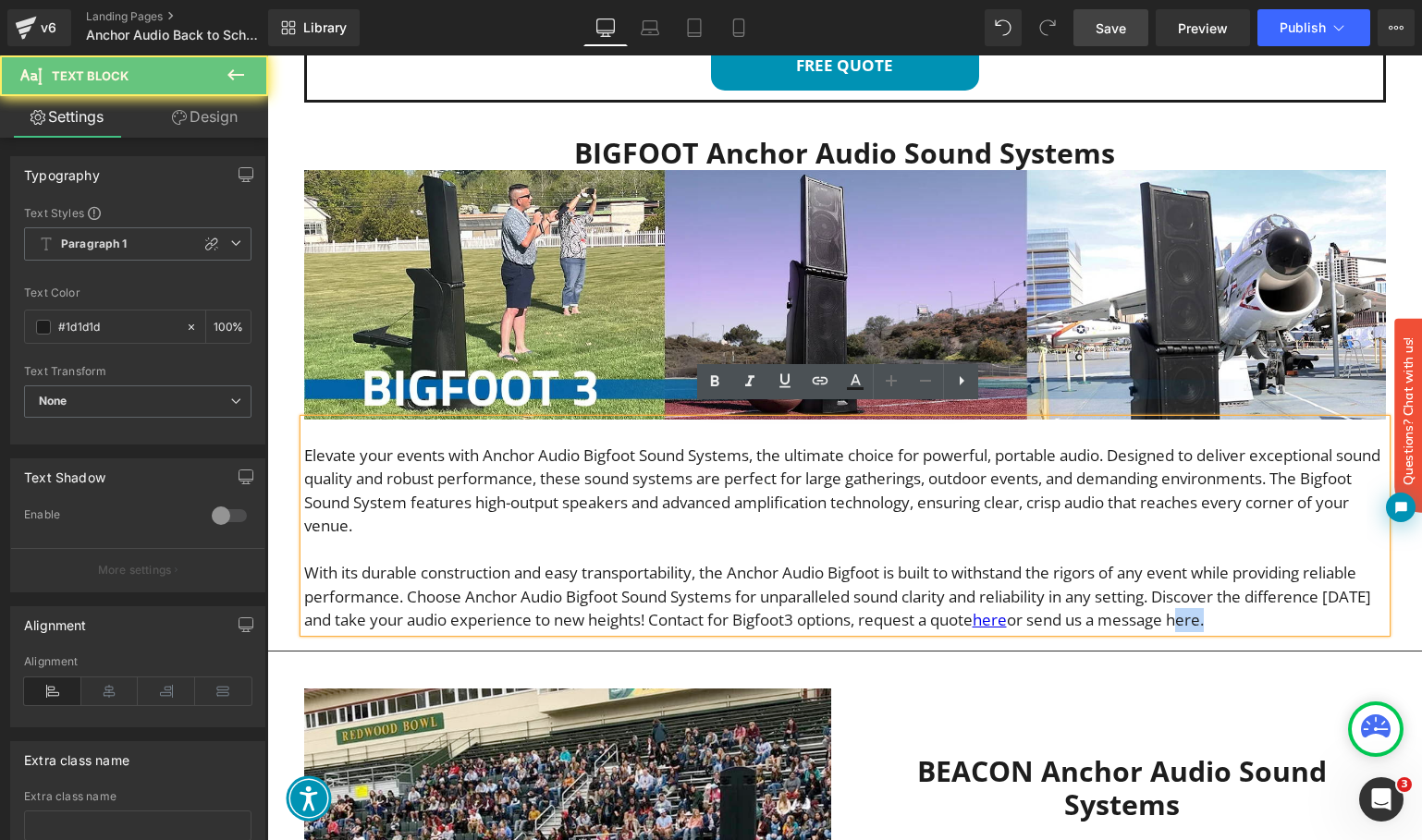
click at [1195, 611] on p "With its durable construction and easy transportability, the Anchor Audio Bigfo…" at bounding box center [844, 596] width 1081 height 71
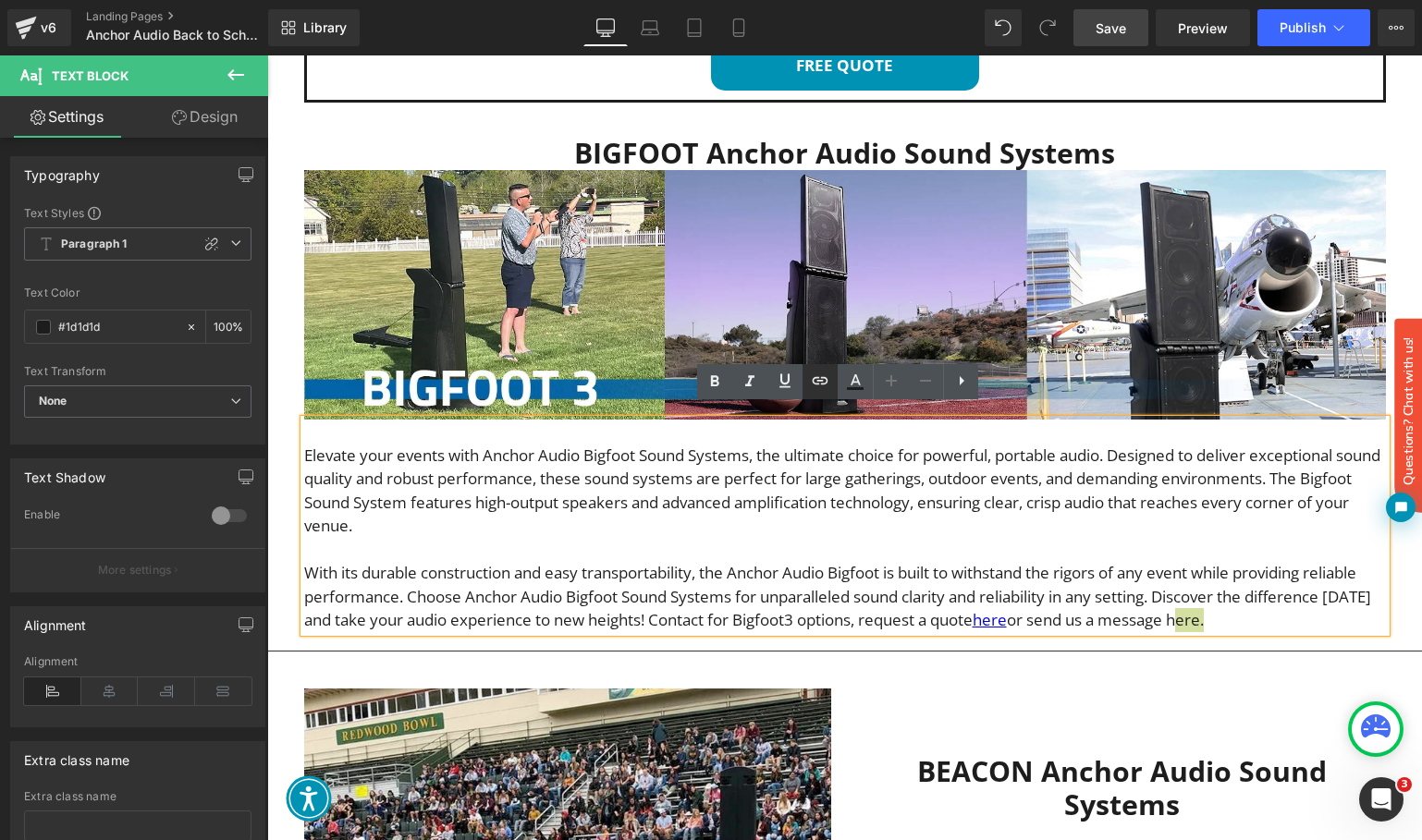
click at [823, 383] on icon at bounding box center [820, 381] width 23 height 23
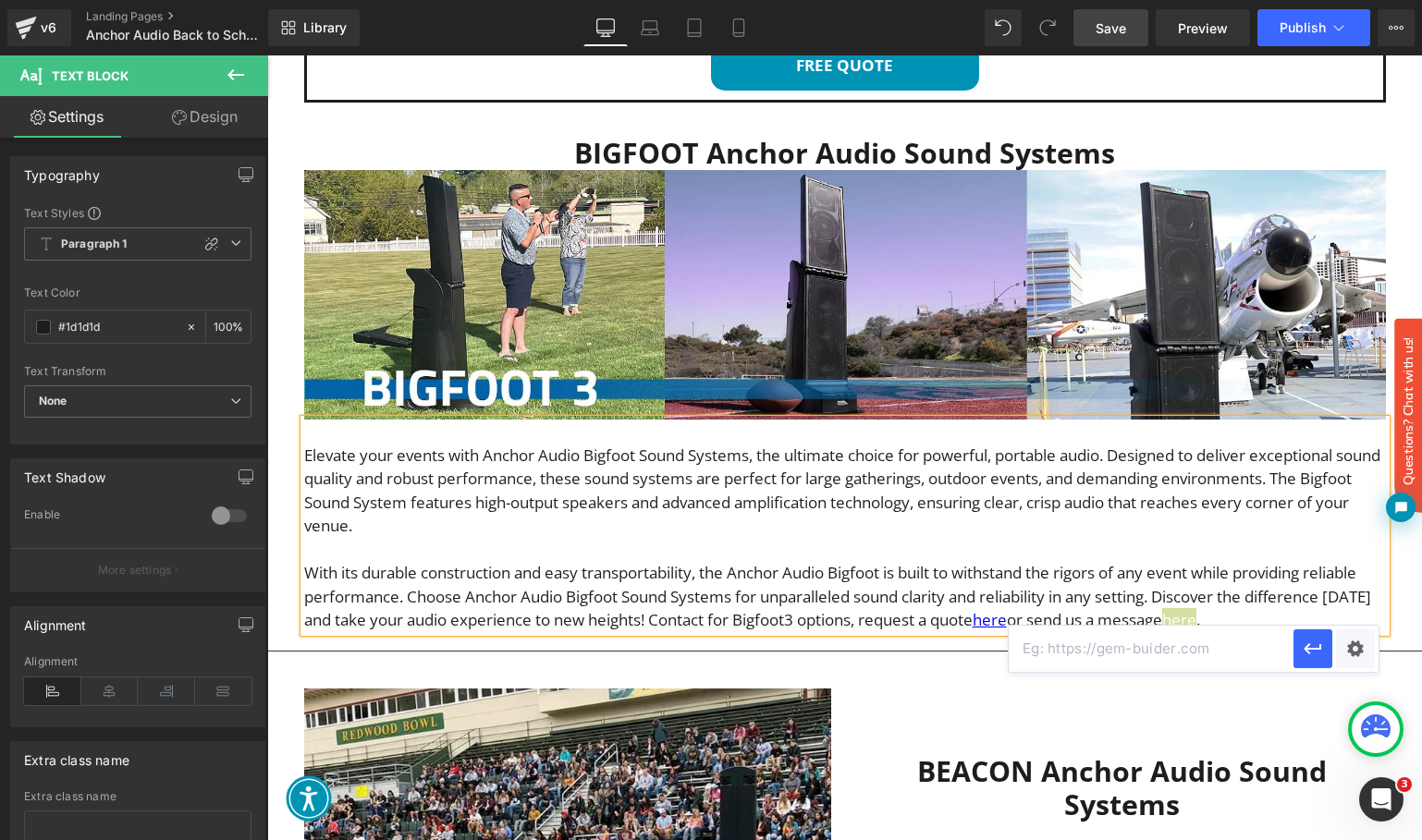
click at [1078, 654] on input "text" at bounding box center [1151, 648] width 285 height 46
paste input "[URL][DOMAIN_NAME]"
type input "[URL][DOMAIN_NAME]"
click at [1308, 647] on icon "button" at bounding box center [1313, 649] width 23 height 23
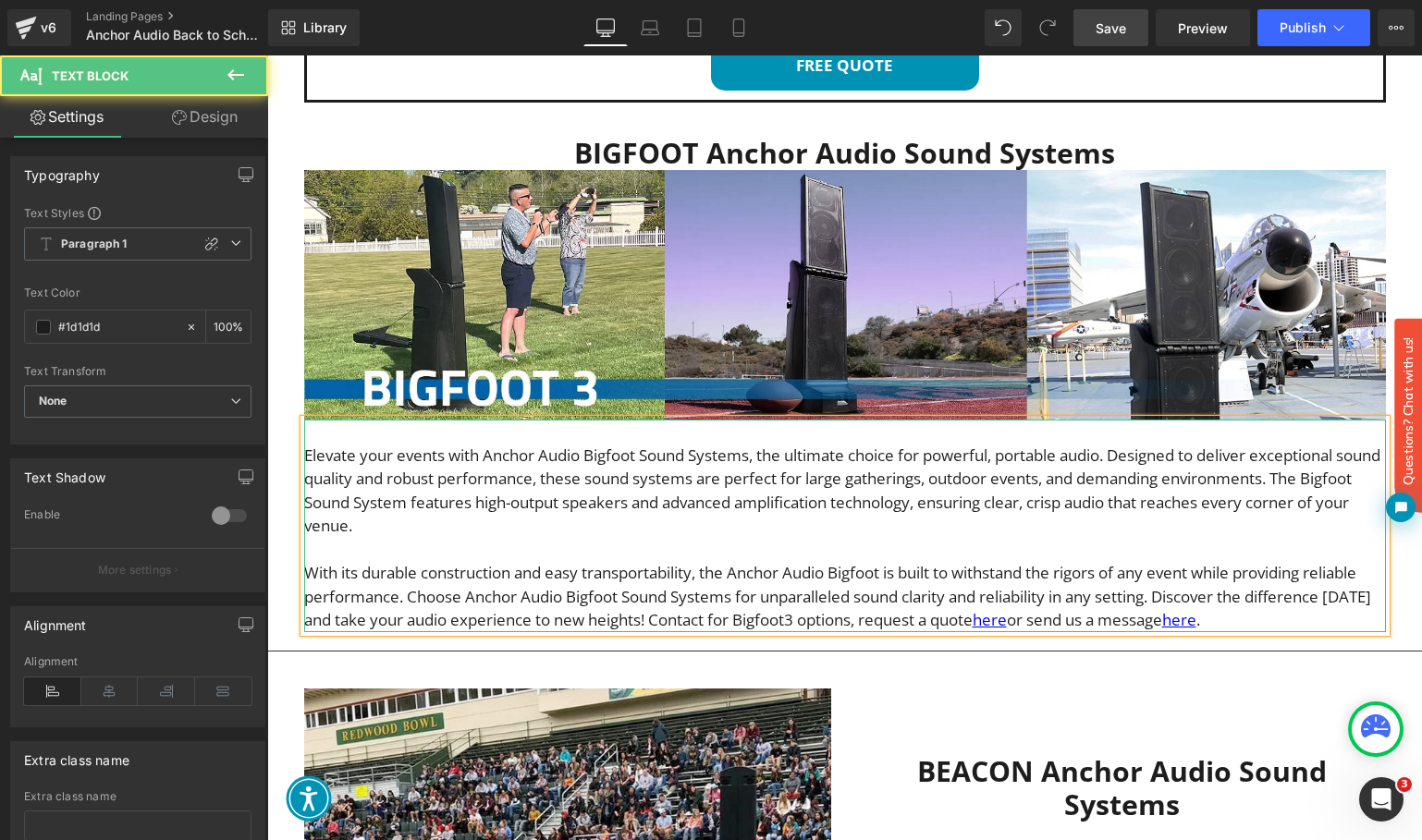
click at [1289, 609] on p "With its durable construction and easy transportability, the Anchor Audio Bigfo…" at bounding box center [844, 596] width 1081 height 71
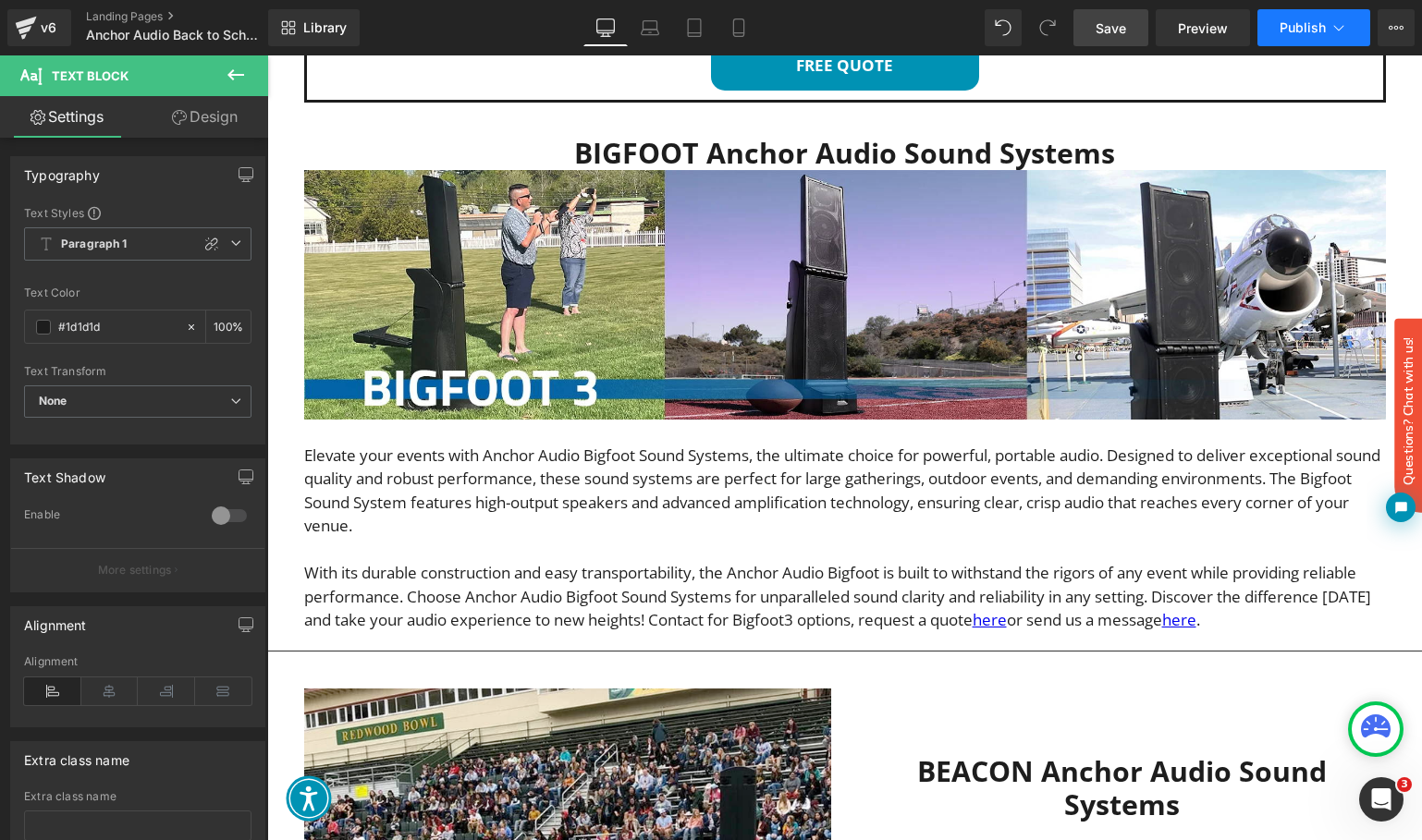
click at [1305, 28] on span "Publish" at bounding box center [1302, 28] width 46 height 15
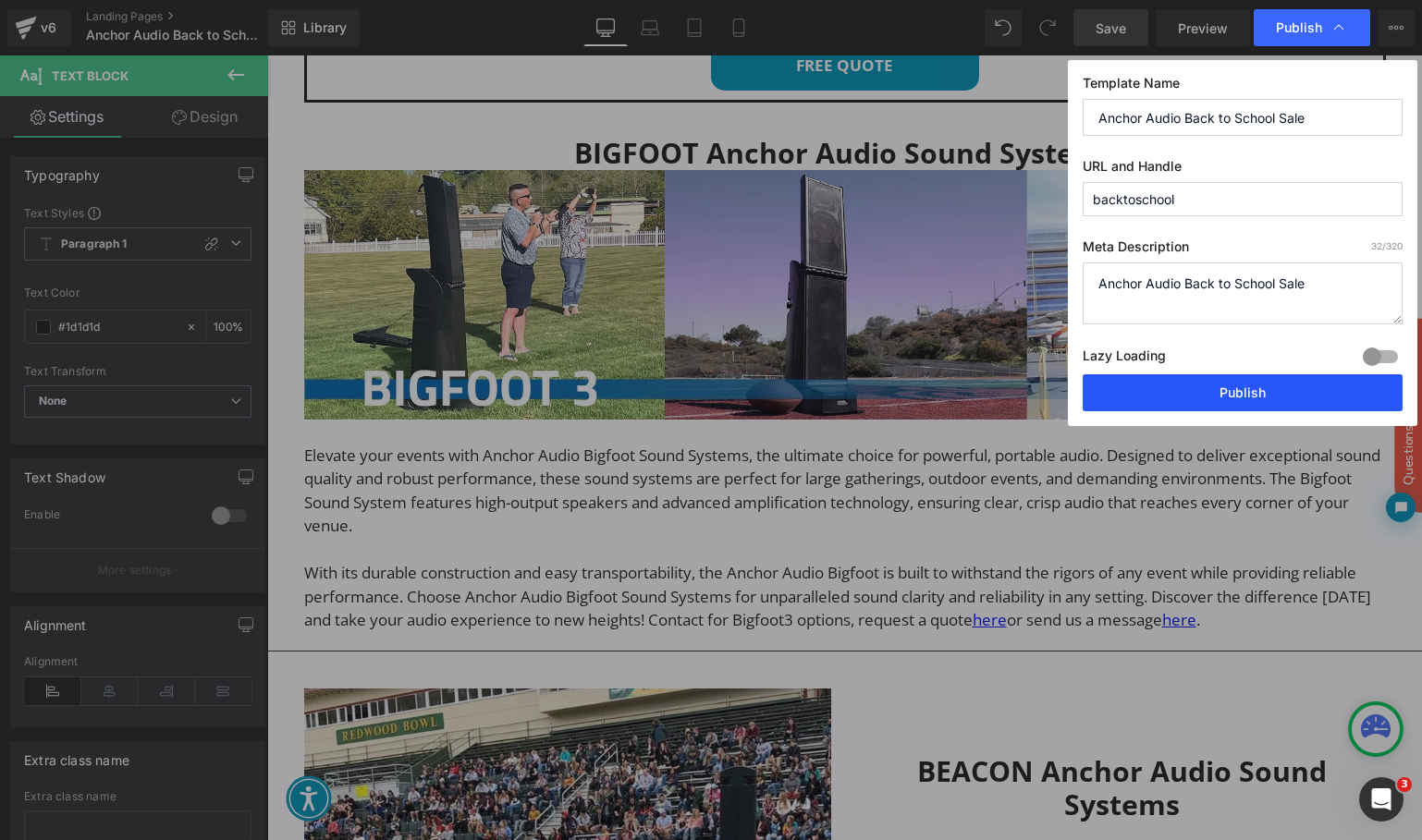
drag, startPoint x: 1258, startPoint y: 400, endPoint x: 990, endPoint y: 344, distance: 273.8
click at [1258, 400] on button "Publish" at bounding box center [1242, 392] width 320 height 37
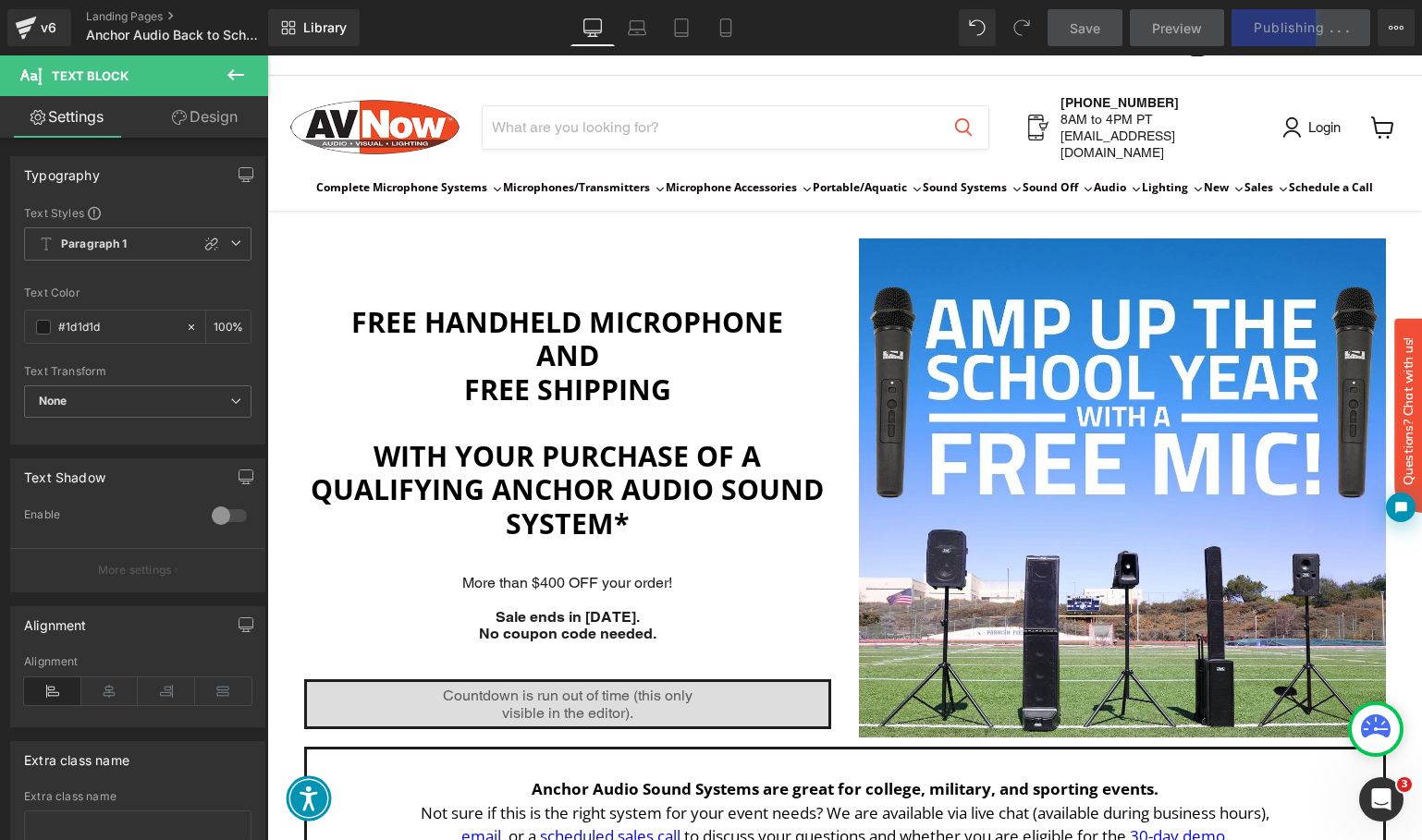
scroll to position [88, 0]
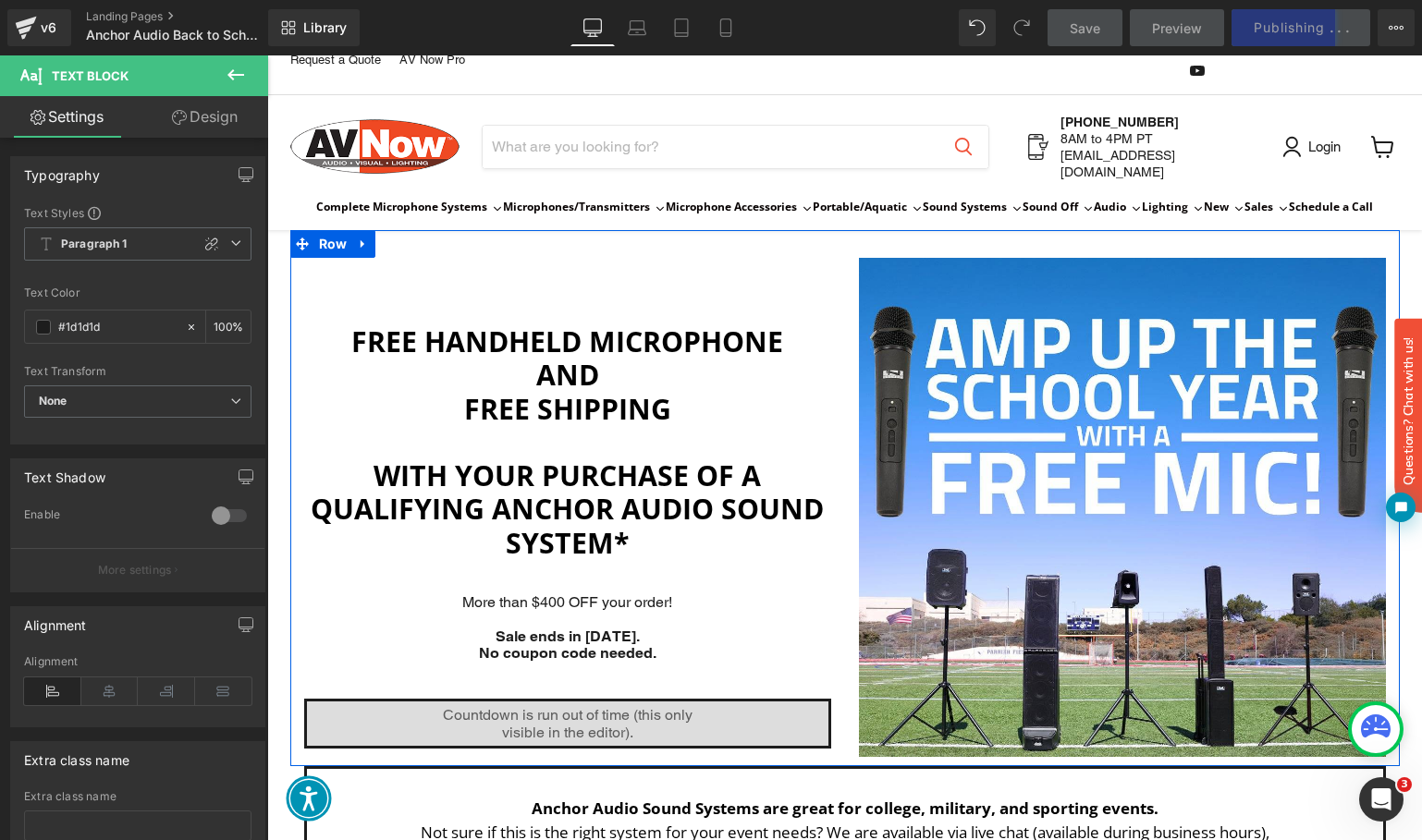
click at [677, 704] on div "00 Days 00 Hrs 00 Mins 00 Secs" at bounding box center [567, 723] width 521 height 44
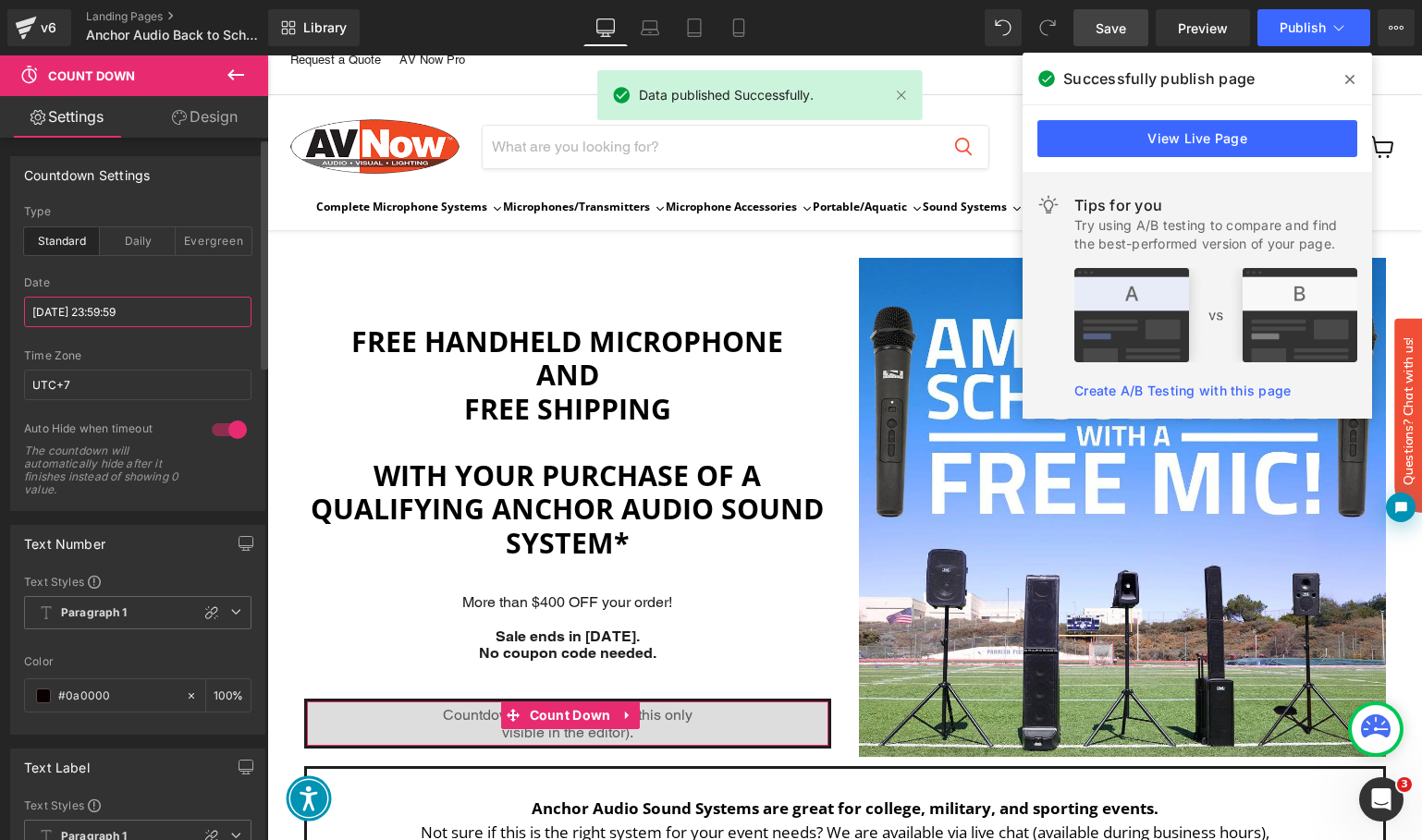
click at [61, 310] on input "[DATE] 23:59:59" at bounding box center [138, 311] width 228 height 30
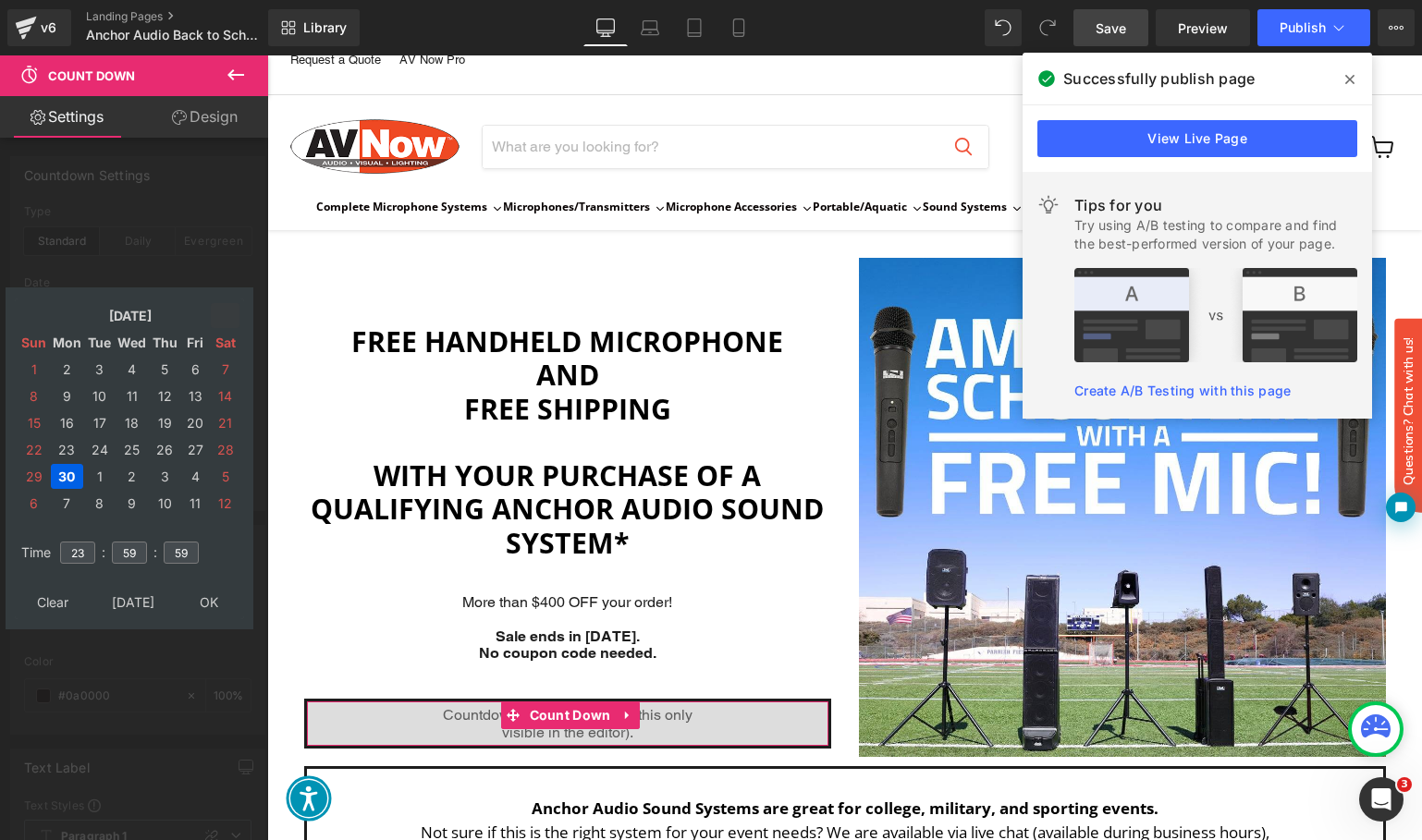
click at [226, 314] on icon at bounding box center [226, 316] width 17 height 17
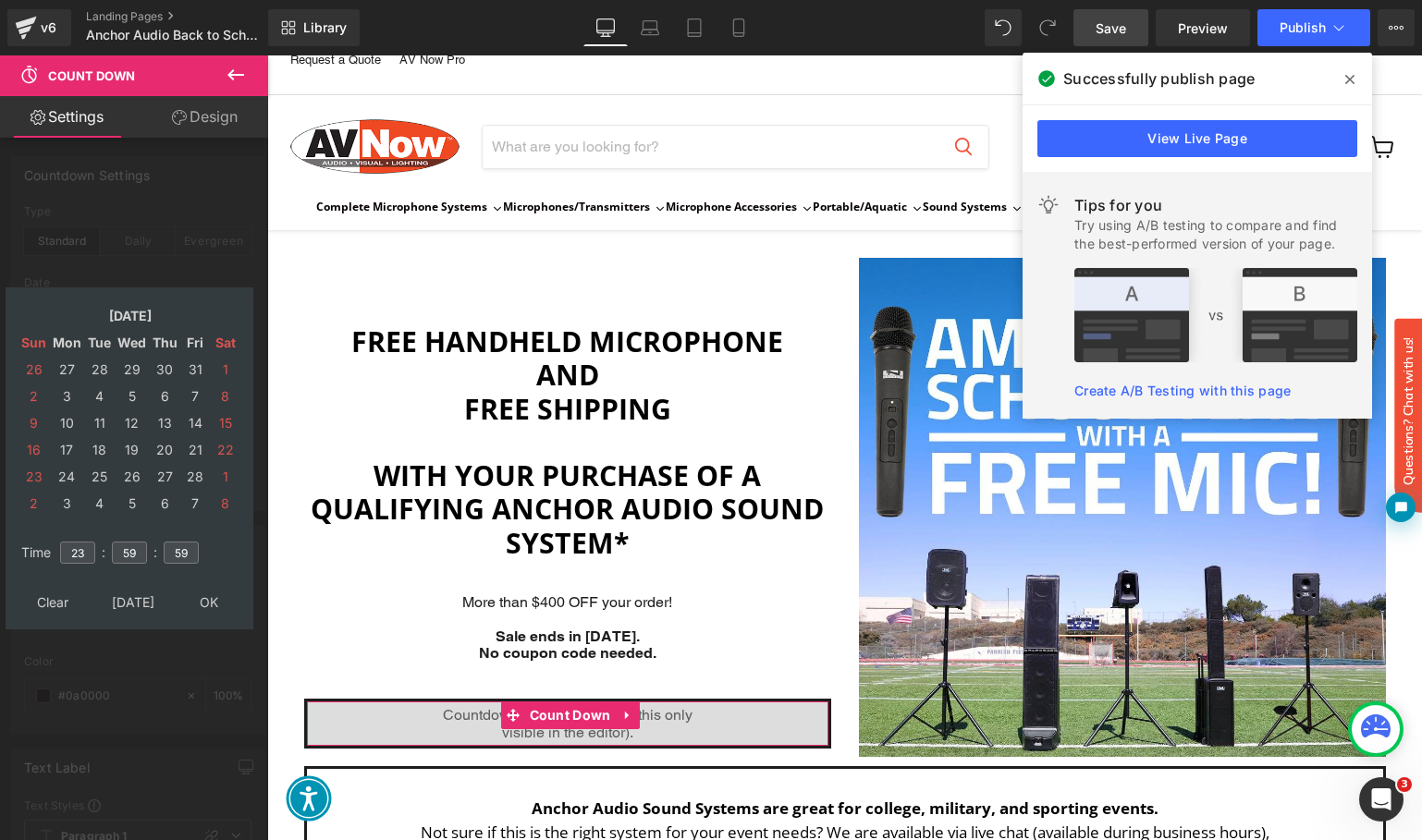
click at [226, 314] on icon at bounding box center [226, 316] width 17 height 17
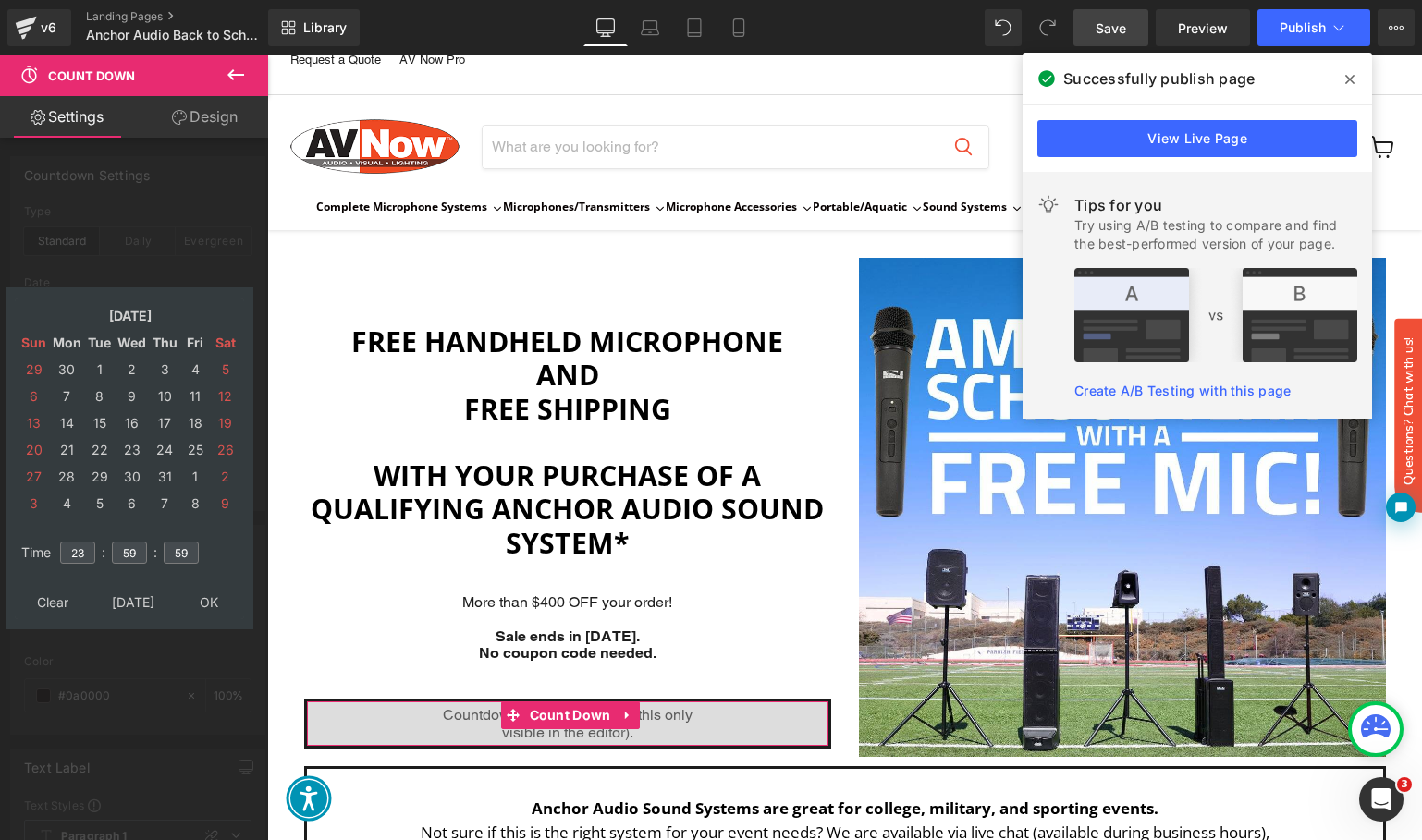
click at [226, 314] on icon at bounding box center [226, 316] width 17 height 17
click at [93, 474] on td "30" at bounding box center [99, 476] width 28 height 25
type input "[DATE] 23:59:59"
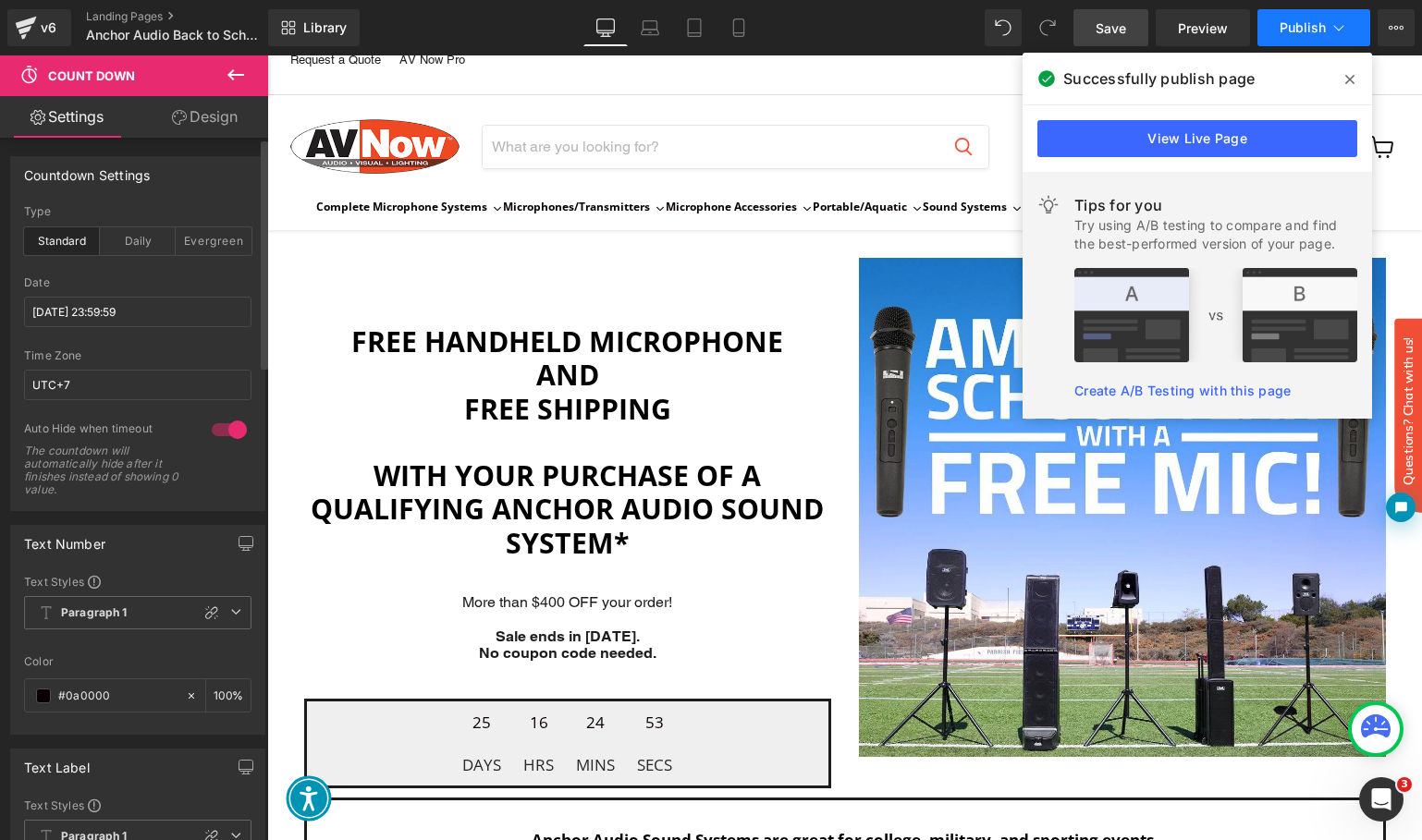
click at [1312, 26] on span "Publish" at bounding box center [1302, 28] width 46 height 15
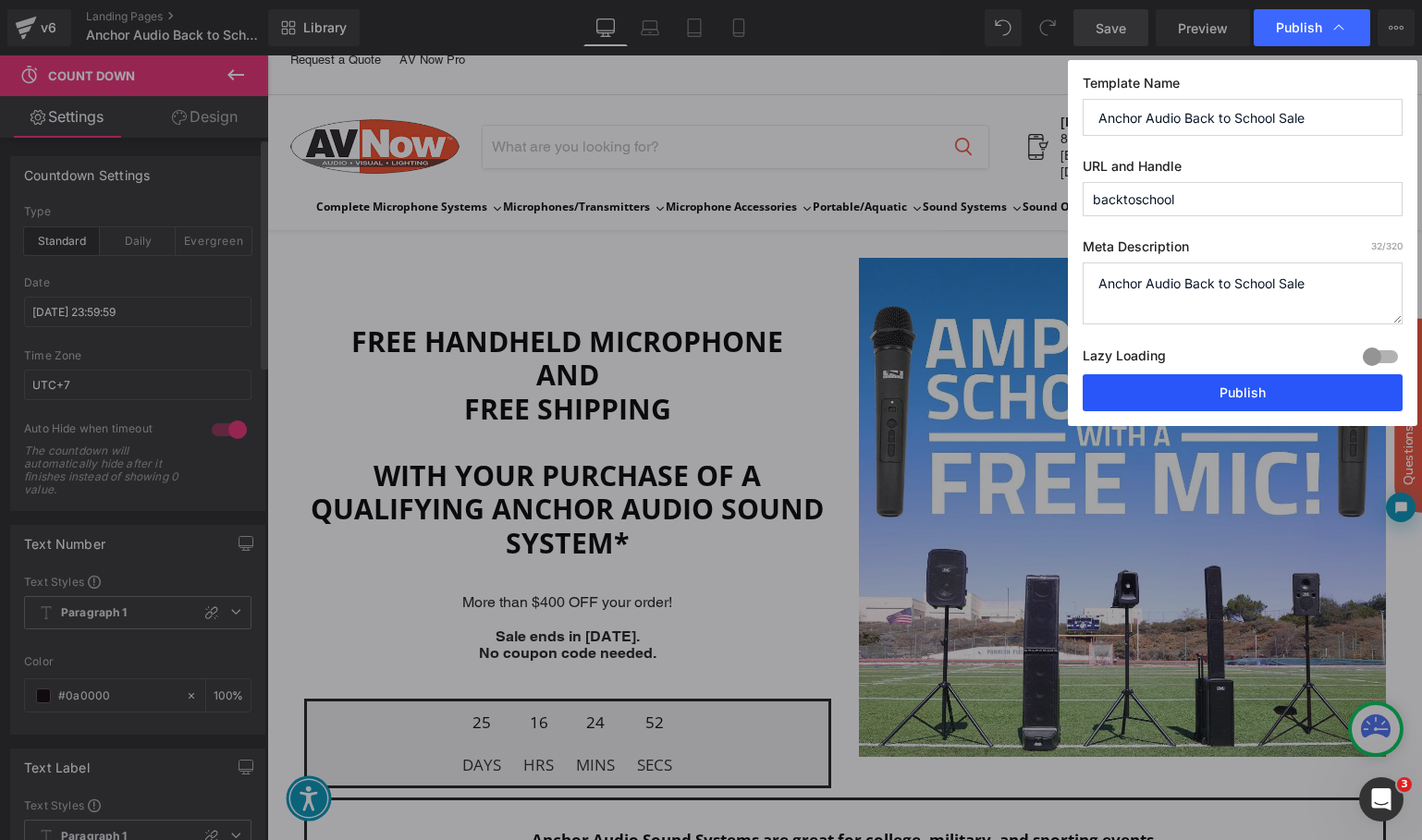
click at [1258, 398] on button "Publish" at bounding box center [1242, 392] width 320 height 37
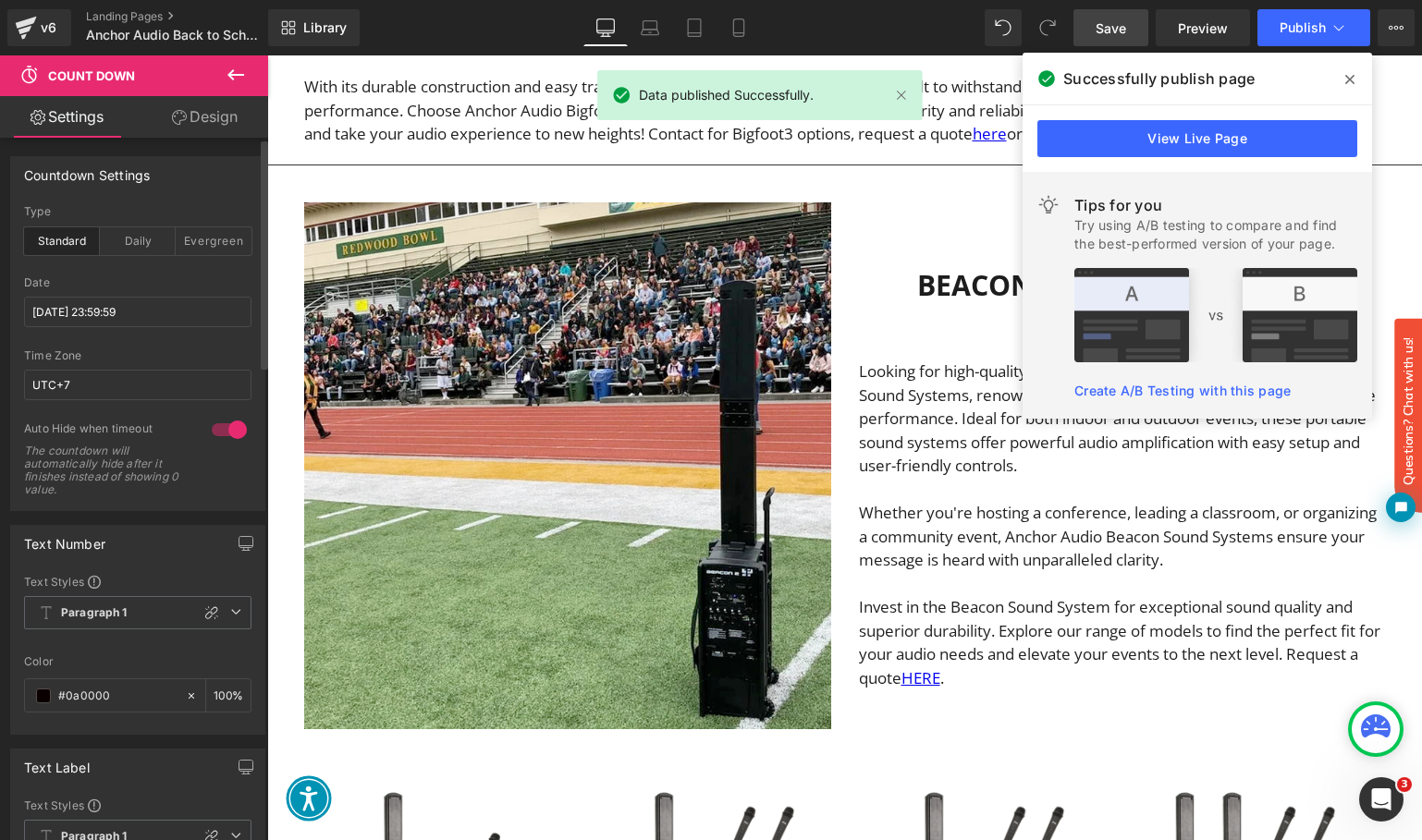
scroll to position [1487, 0]
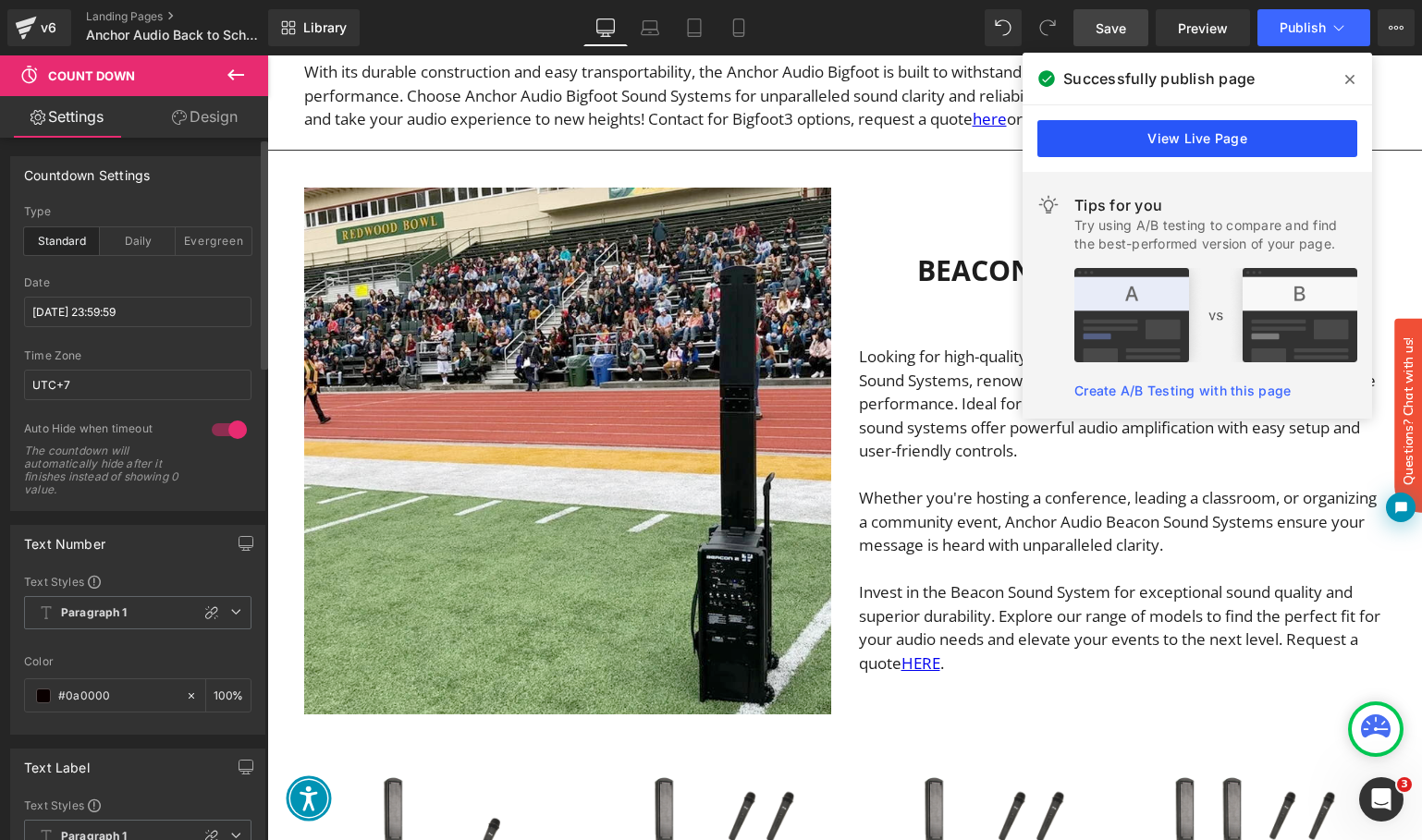
click at [1255, 144] on link "View Live Page" at bounding box center [1197, 138] width 320 height 37
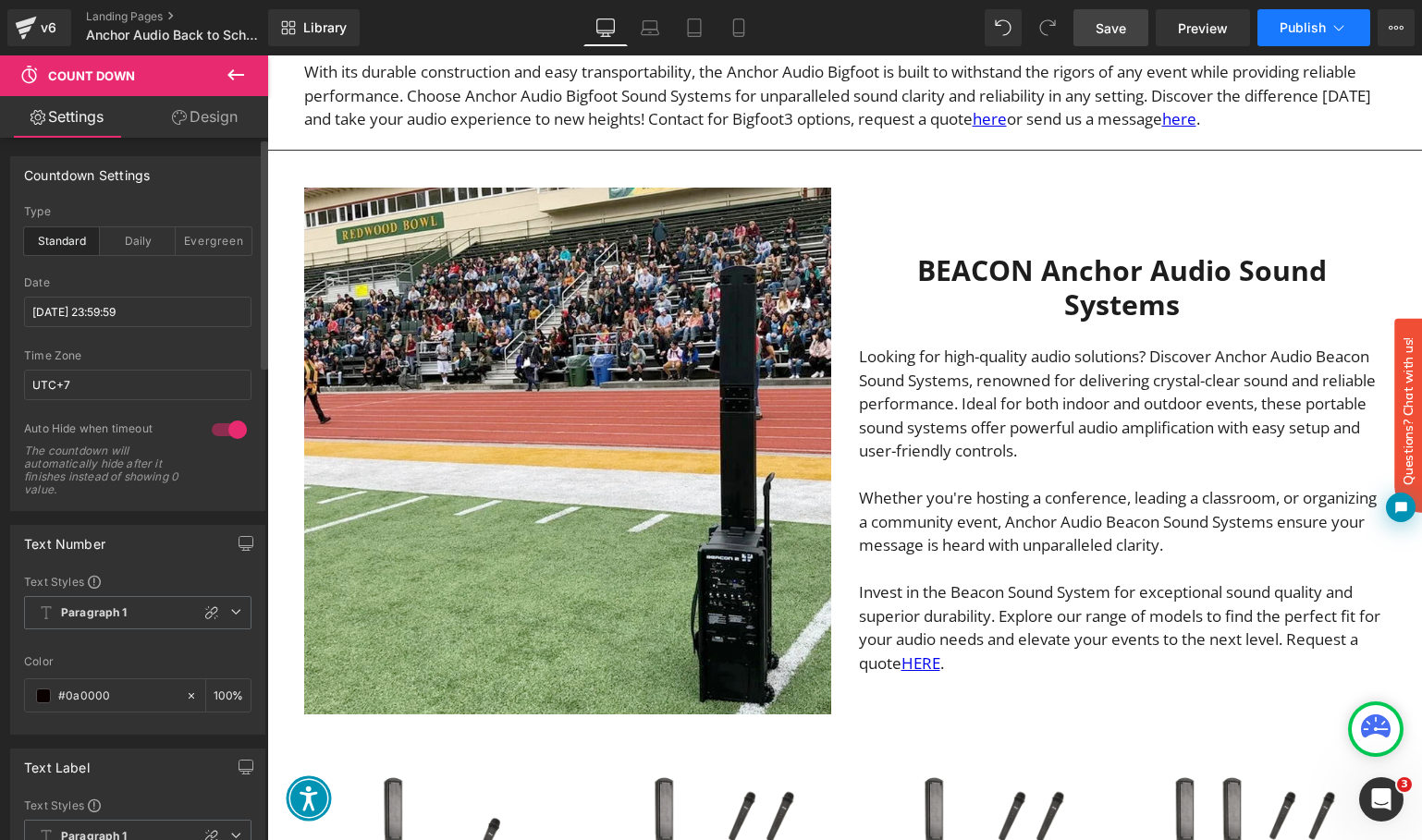
click at [1311, 30] on span "Publish" at bounding box center [1302, 28] width 46 height 15
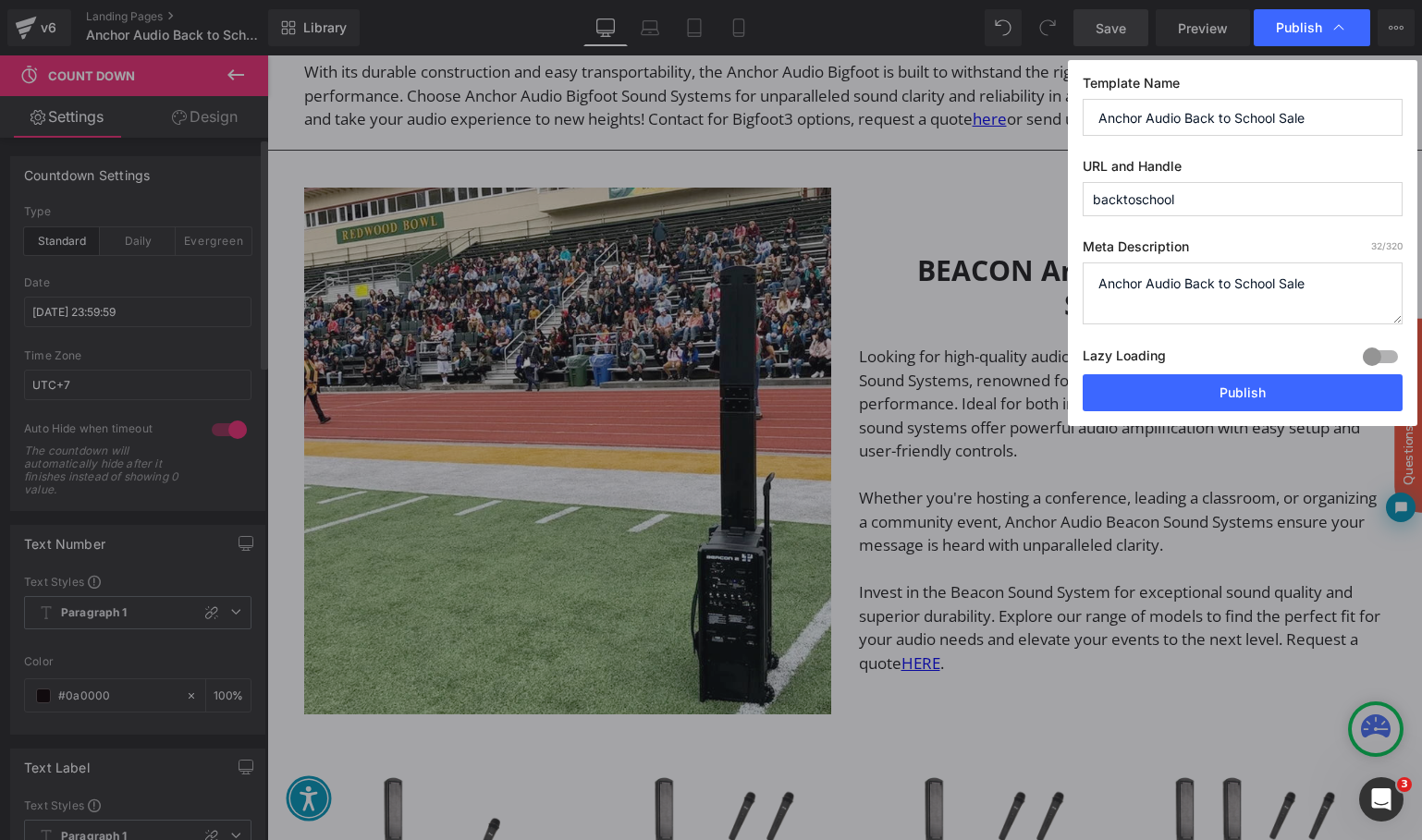
drag, startPoint x: 1260, startPoint y: 397, endPoint x: 714, endPoint y: 4, distance: 672.7
click at [1261, 397] on button "Publish" at bounding box center [1242, 392] width 320 height 37
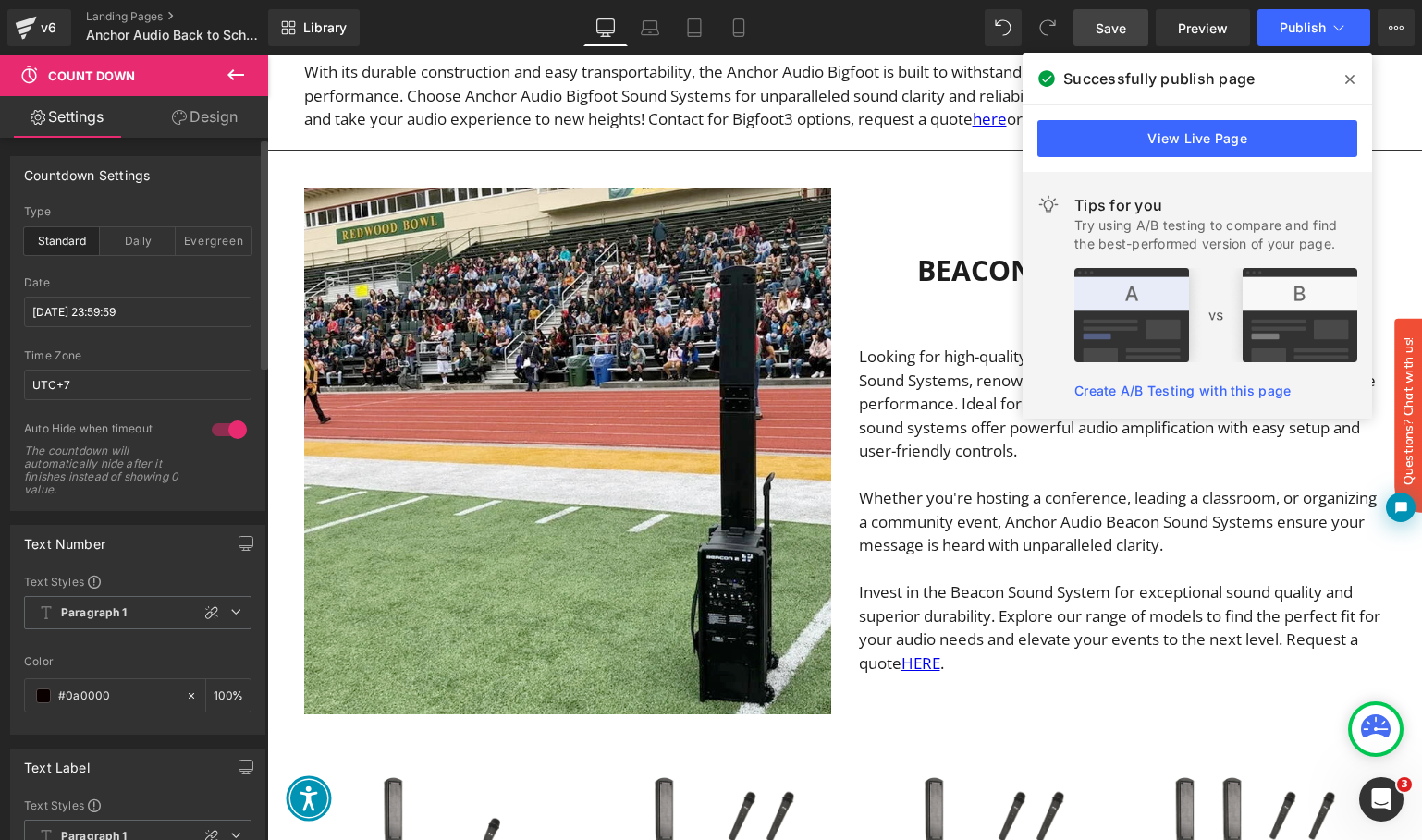
click at [1350, 78] on icon at bounding box center [1350, 80] width 9 height 9
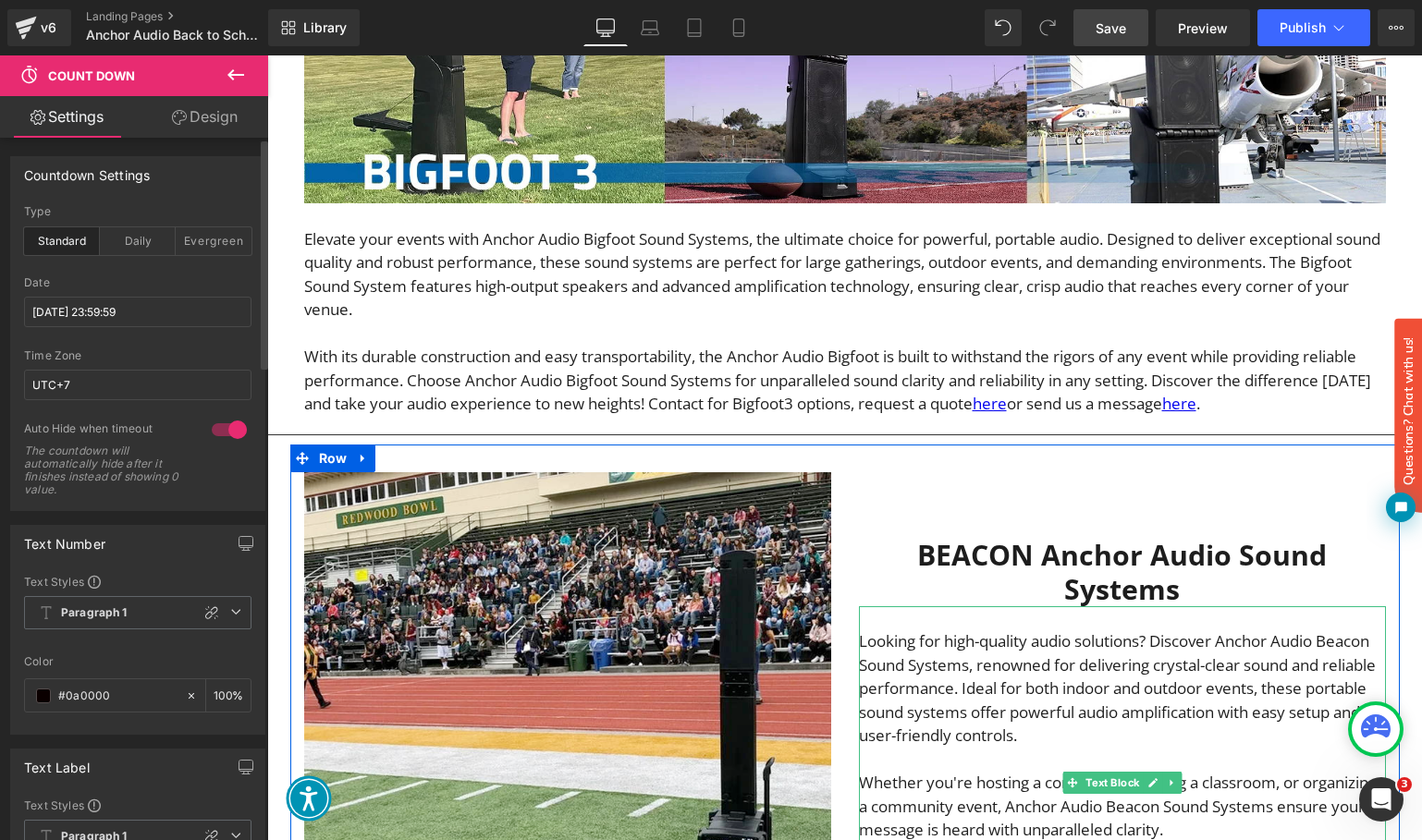
scroll to position [527, 0]
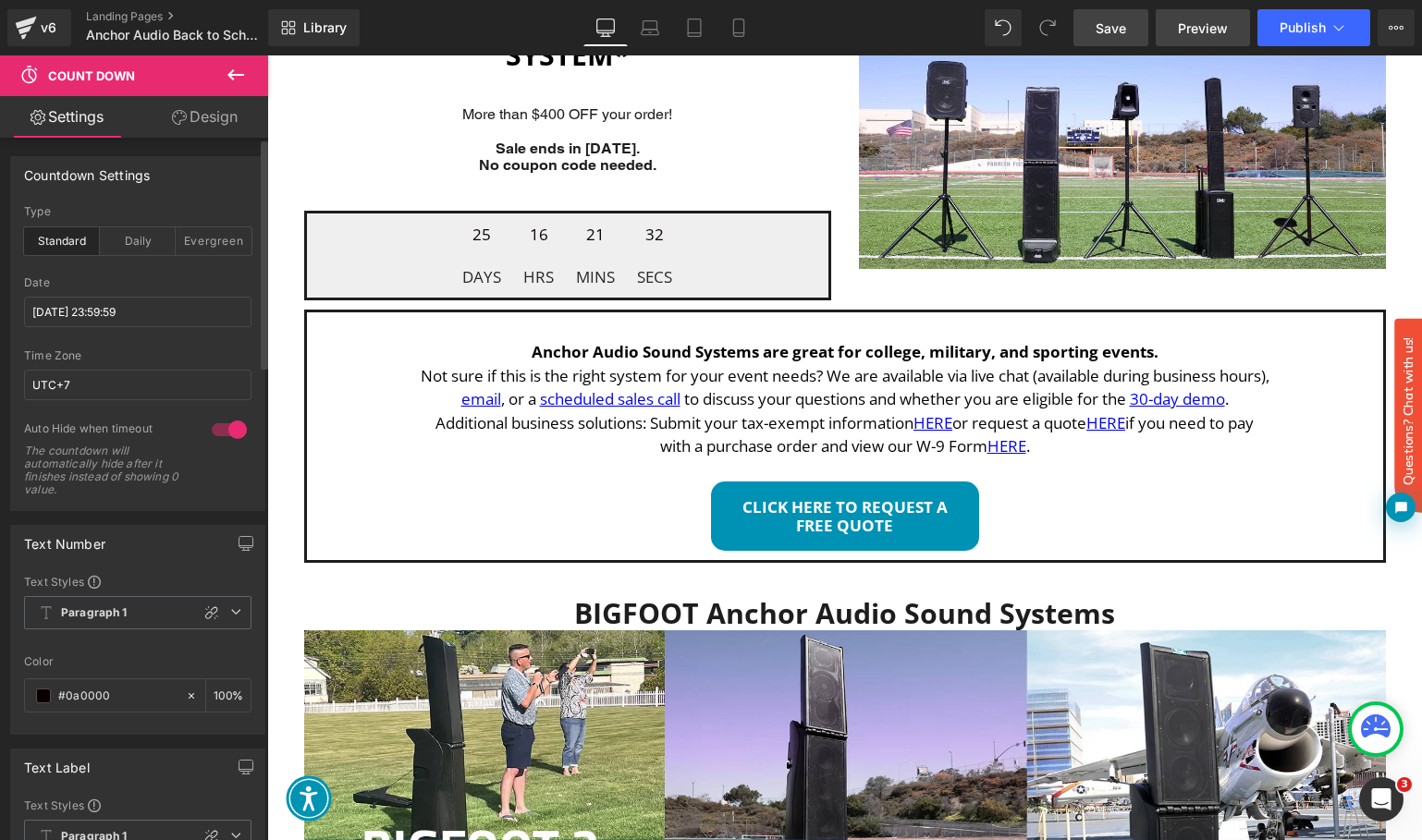
click at [1200, 21] on span "Preview" at bounding box center [1202, 28] width 50 height 20
click at [1330, 26] on icon at bounding box center [1339, 28] width 19 height 19
click at [1392, 28] on icon at bounding box center [1390, 28] width 5 height 4
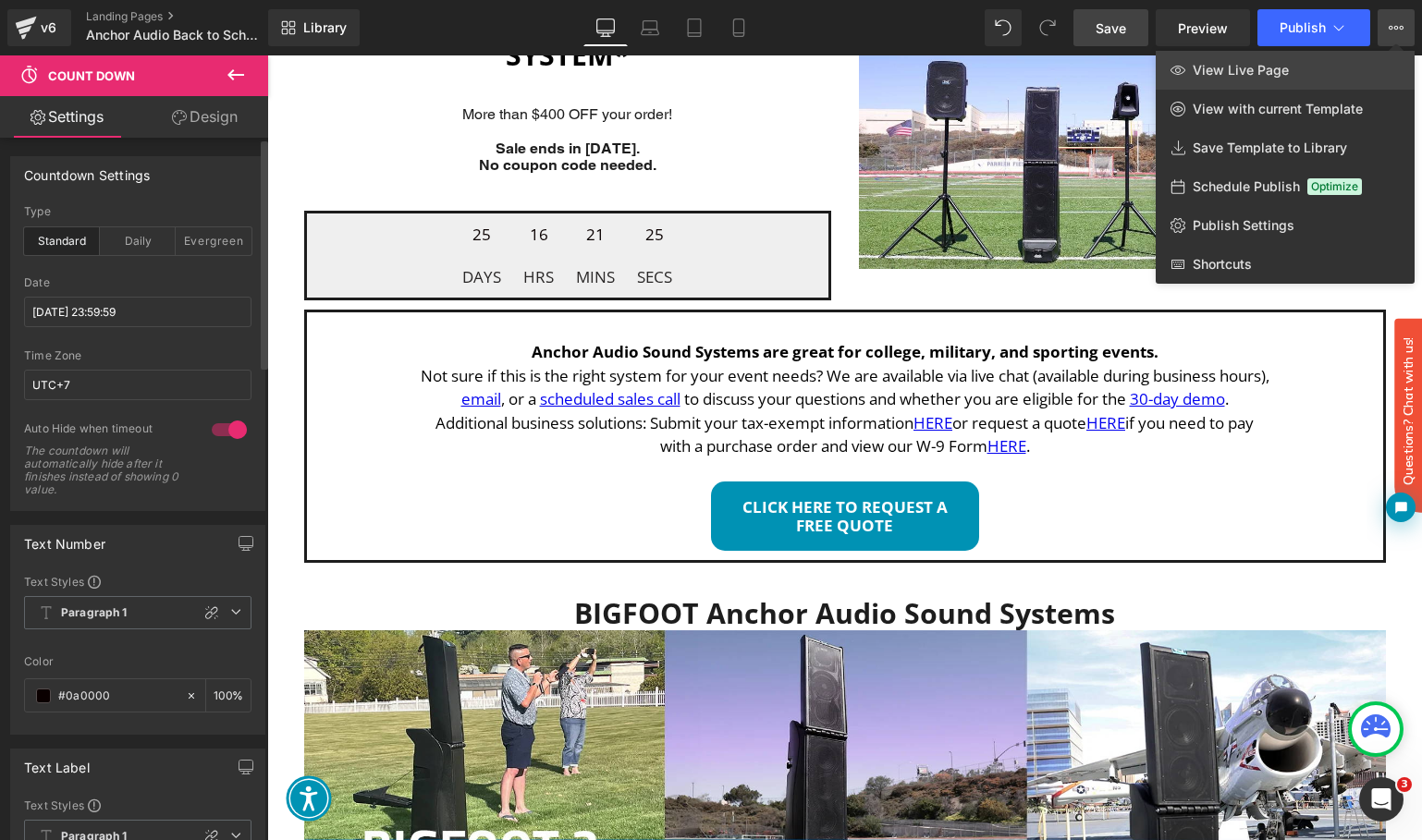
click at [1282, 68] on span "View Live Page" at bounding box center [1240, 71] width 96 height 17
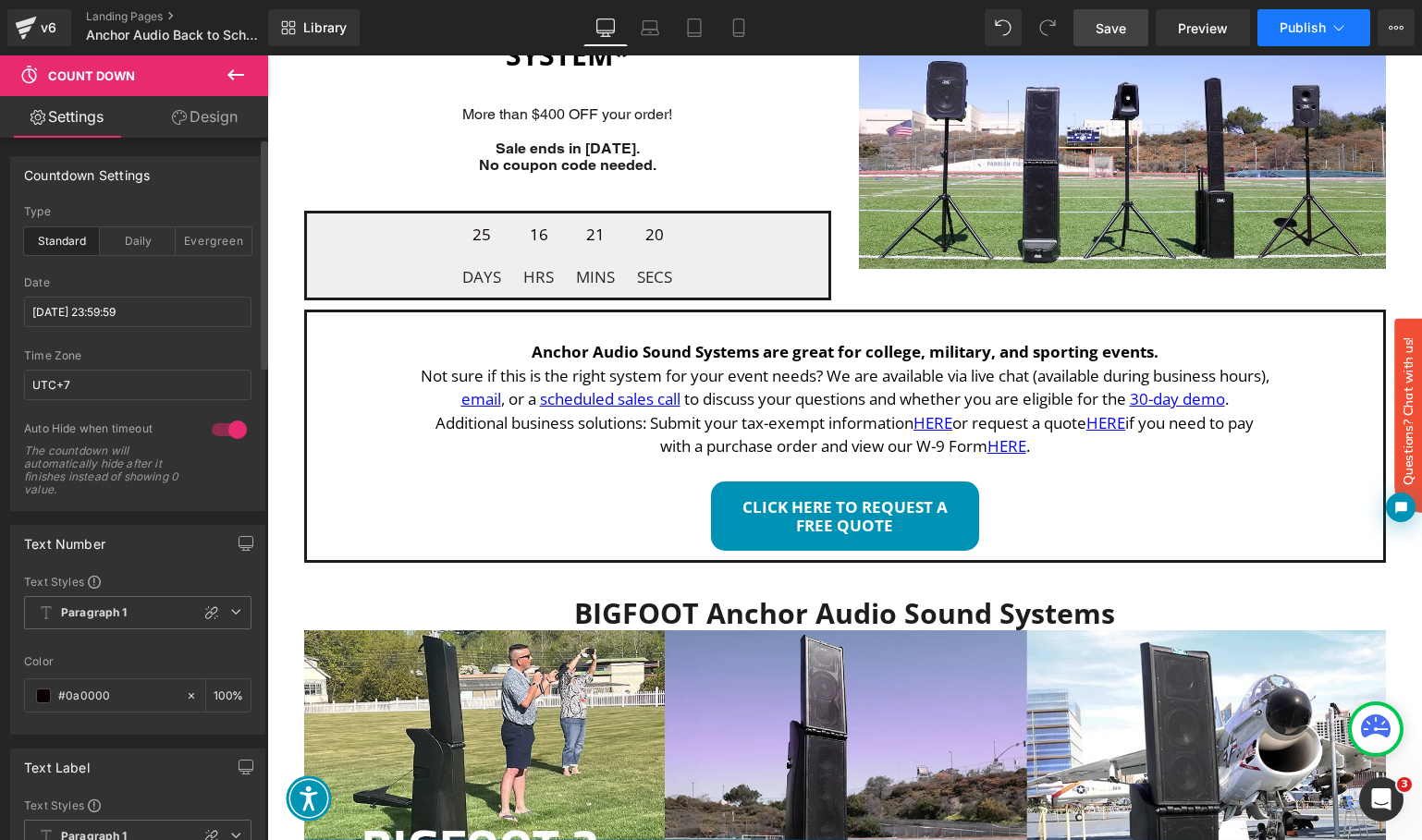
click at [1339, 26] on icon at bounding box center [1339, 28] width 19 height 19
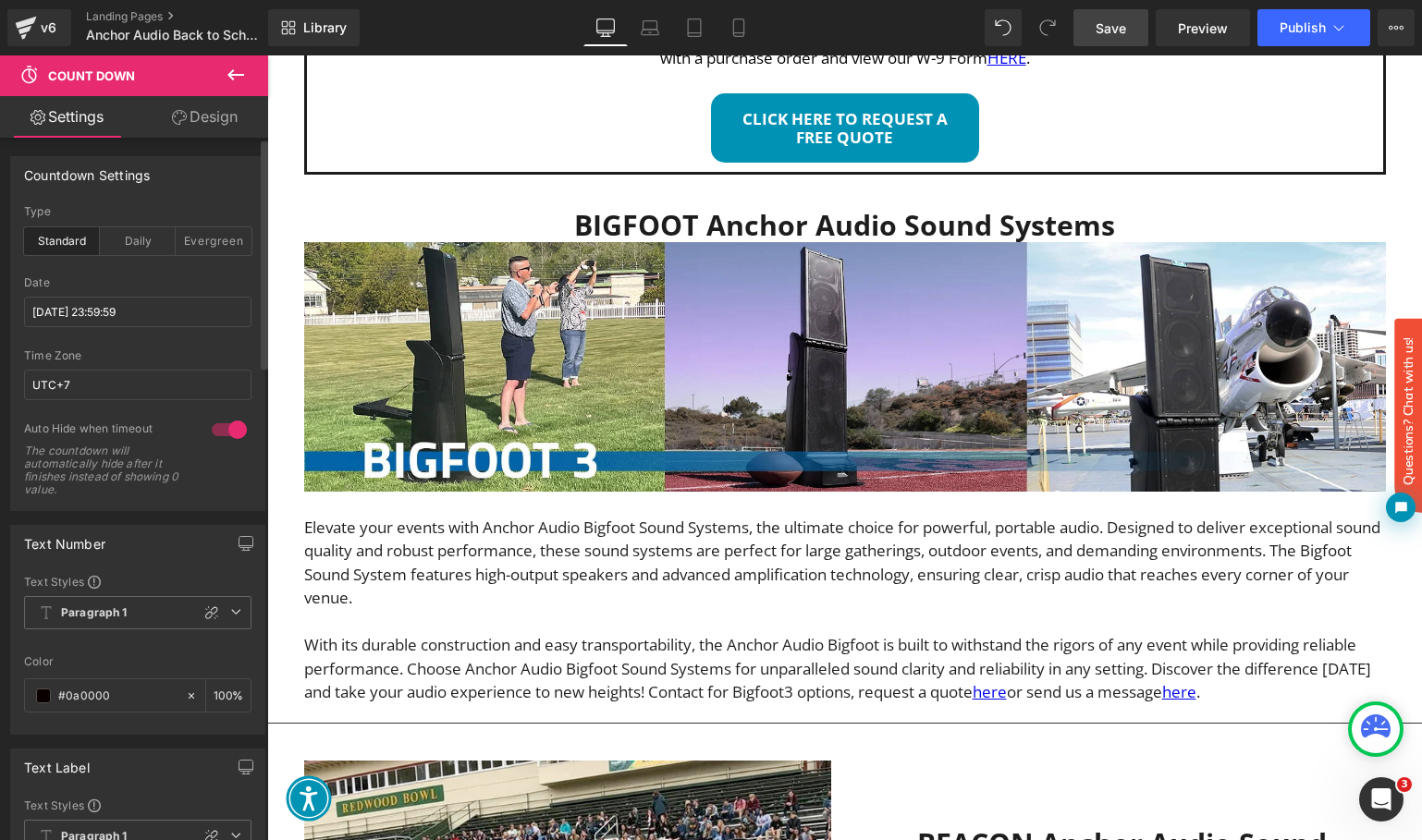
scroll to position [964, 0]
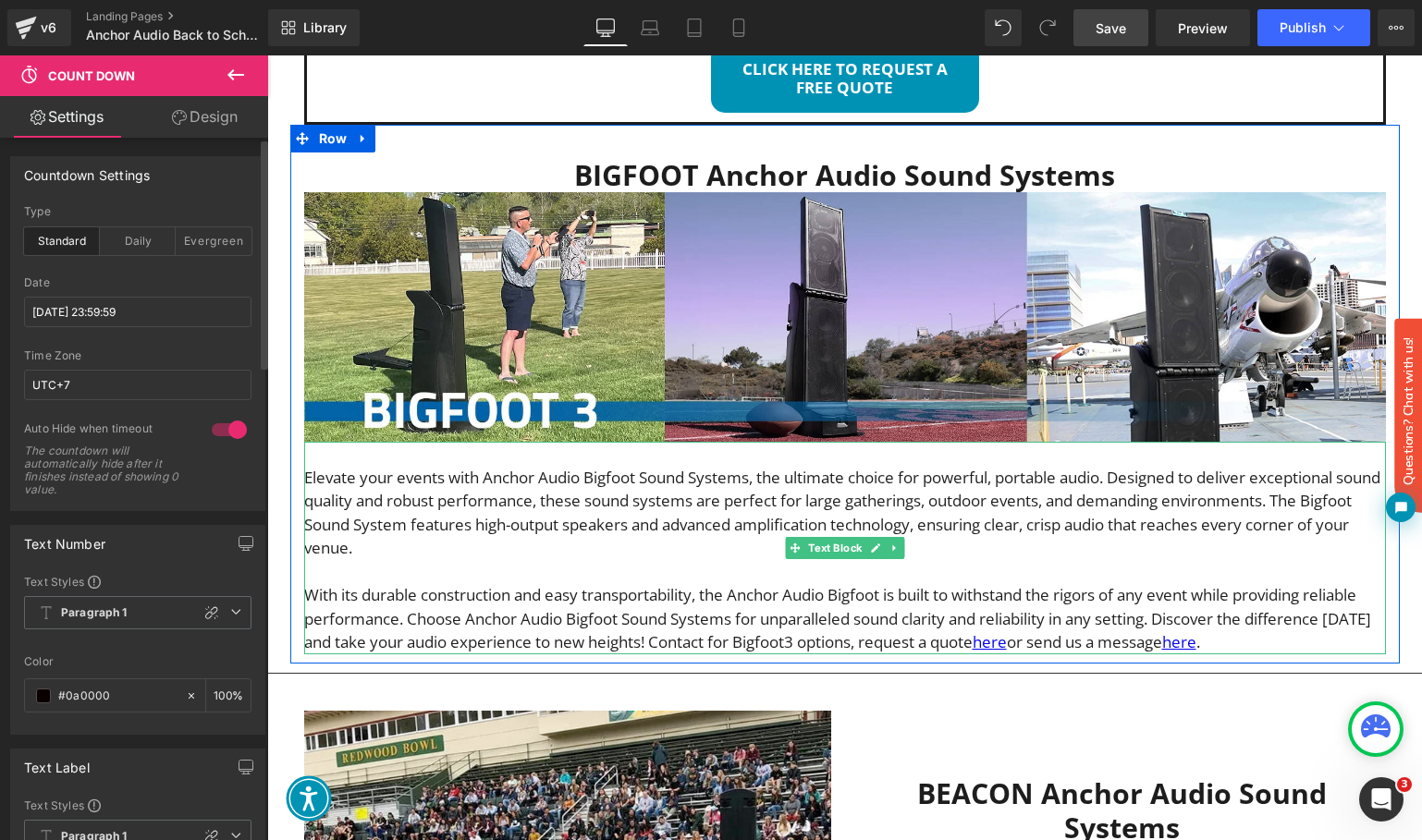
click at [843, 624] on p "With its durable construction and easy transportability, the Anchor Audio Bigfo…" at bounding box center [844, 619] width 1081 height 71
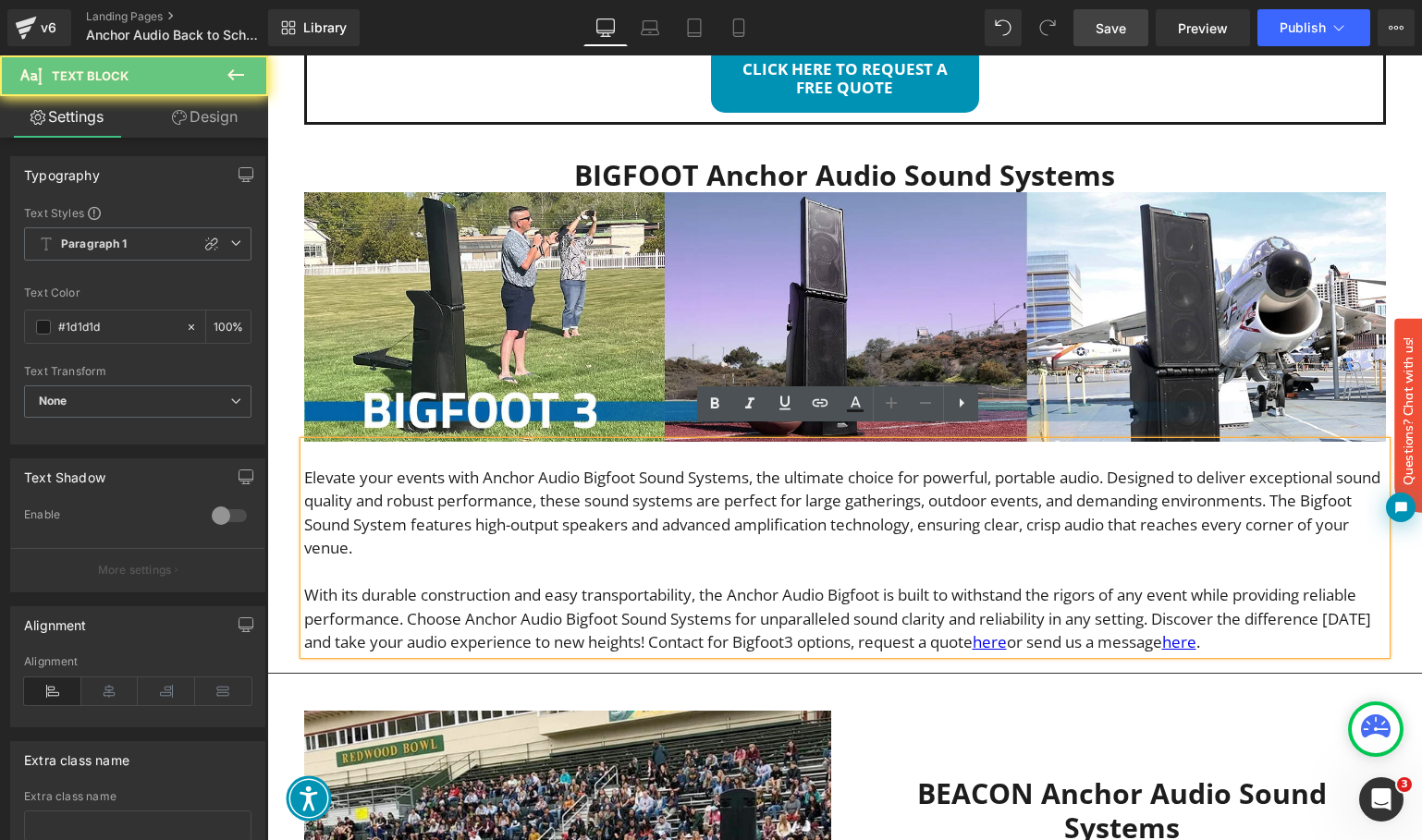
click at [783, 630] on p "With its durable construction and easy transportability, the Anchor Audio Bigfo…" at bounding box center [844, 619] width 1081 height 71
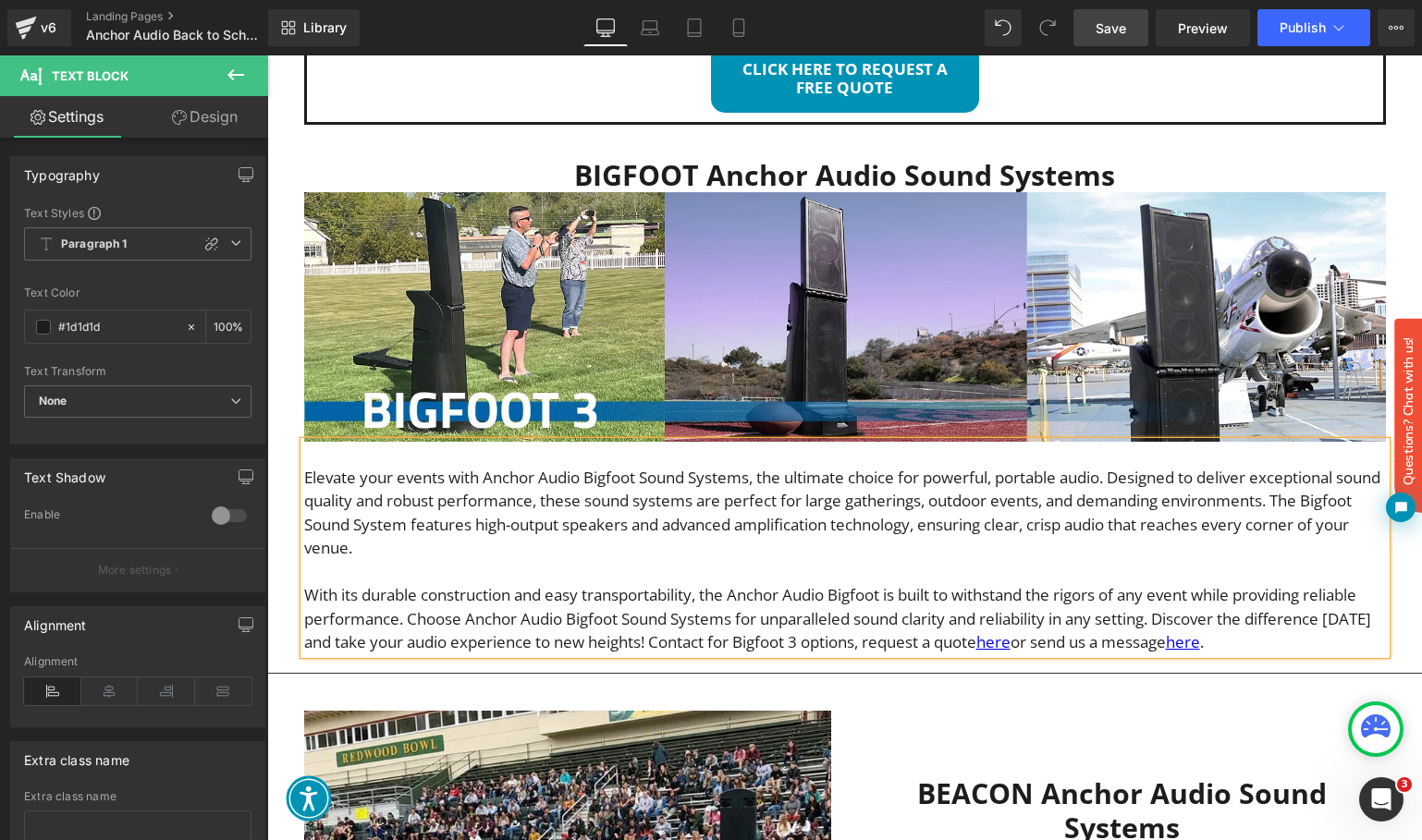
click at [649, 632] on p "With its durable construction and easy transportability, the Anchor Audio Bigfo…" at bounding box center [844, 619] width 1081 height 71
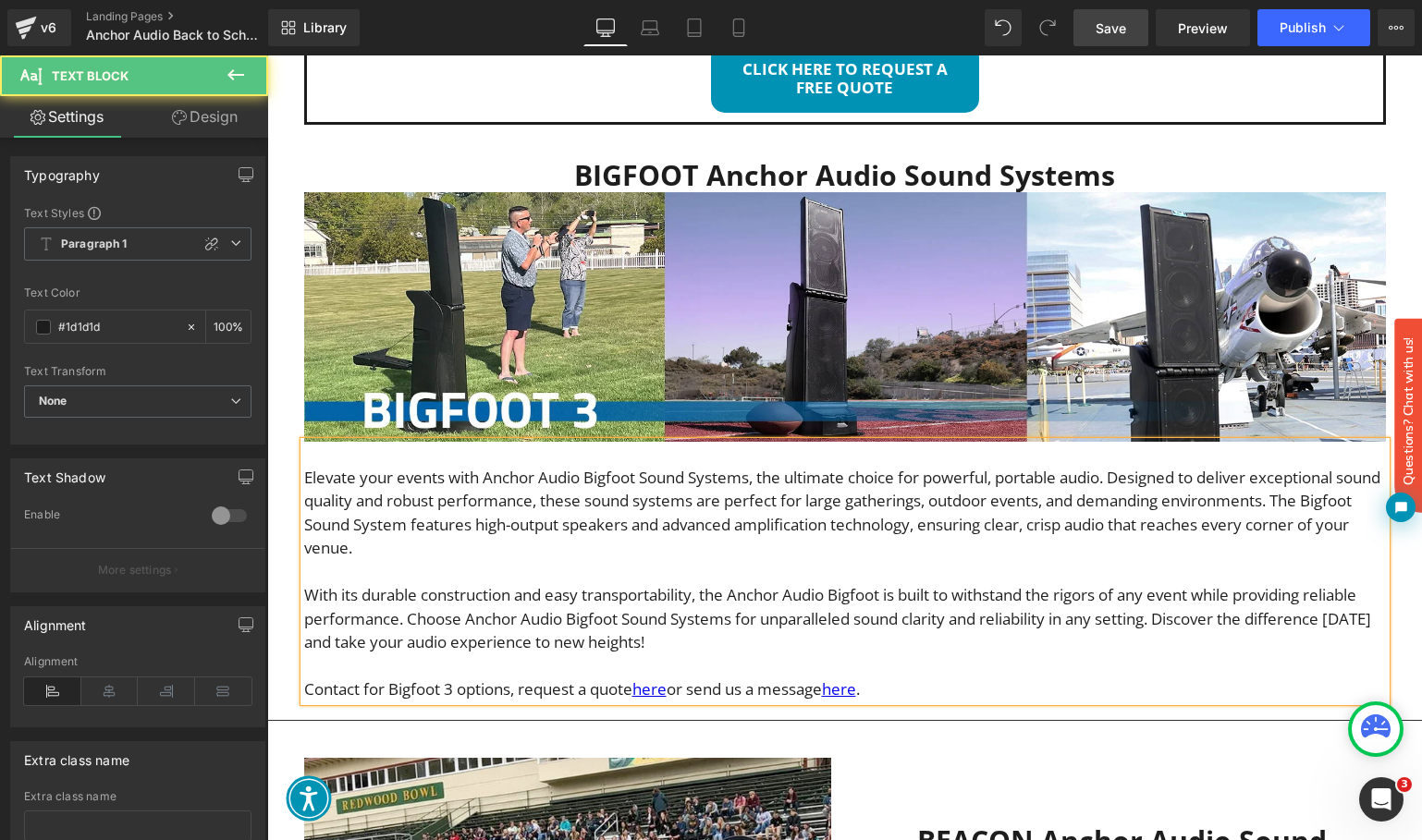
click at [358, 677] on p "Contact for Bigfoot 3 options, request a quote here or send us a message here ." at bounding box center [844, 689] width 1081 height 24
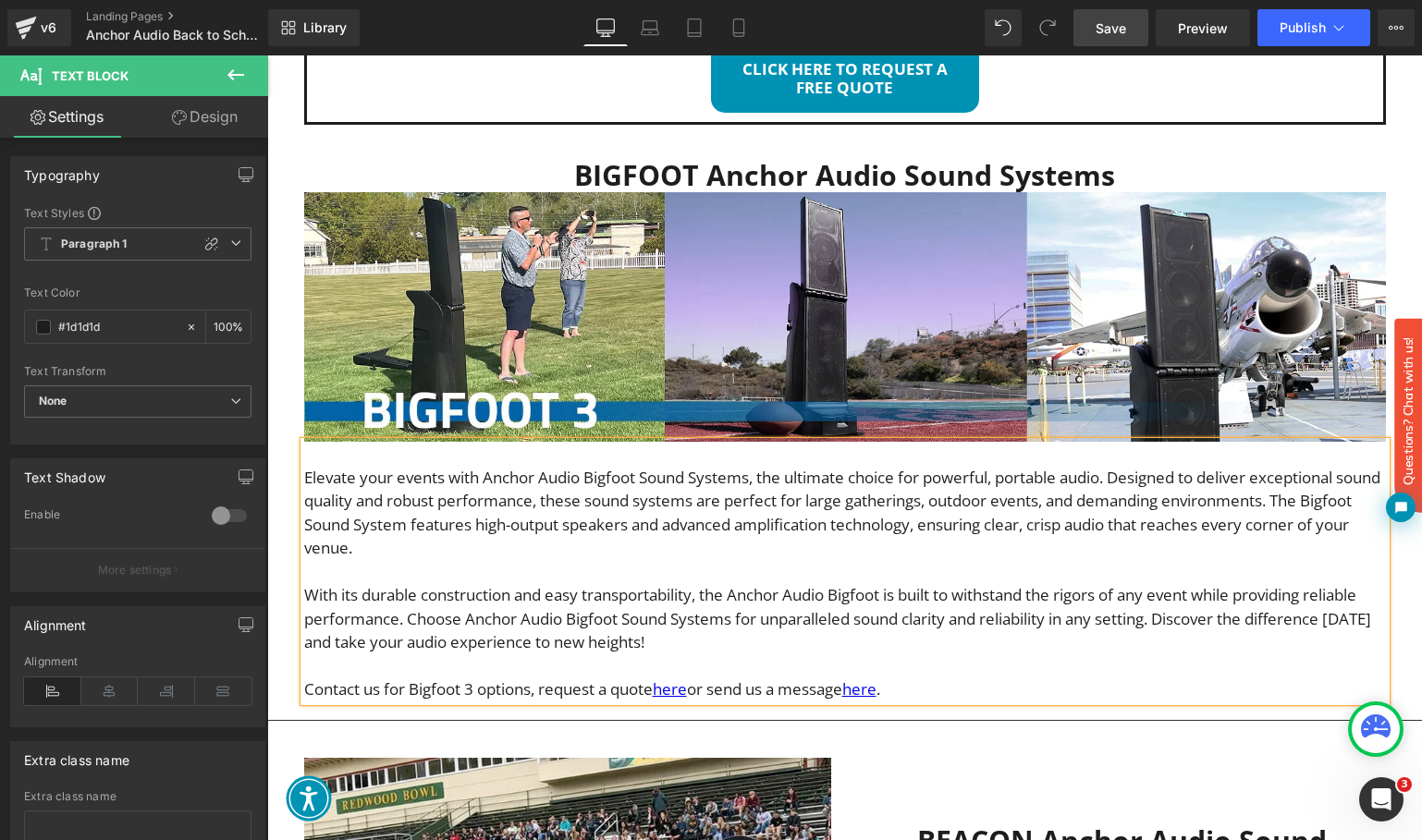
click at [532, 679] on p "Contact us for Bigfoot 3 options, request a quote here or send us a message her…" at bounding box center [844, 689] width 1081 height 24
drag, startPoint x: 915, startPoint y: 686, endPoint x: 277, endPoint y: 673, distance: 638.1
click at [711, 402] on icon at bounding box center [714, 403] width 8 height 11
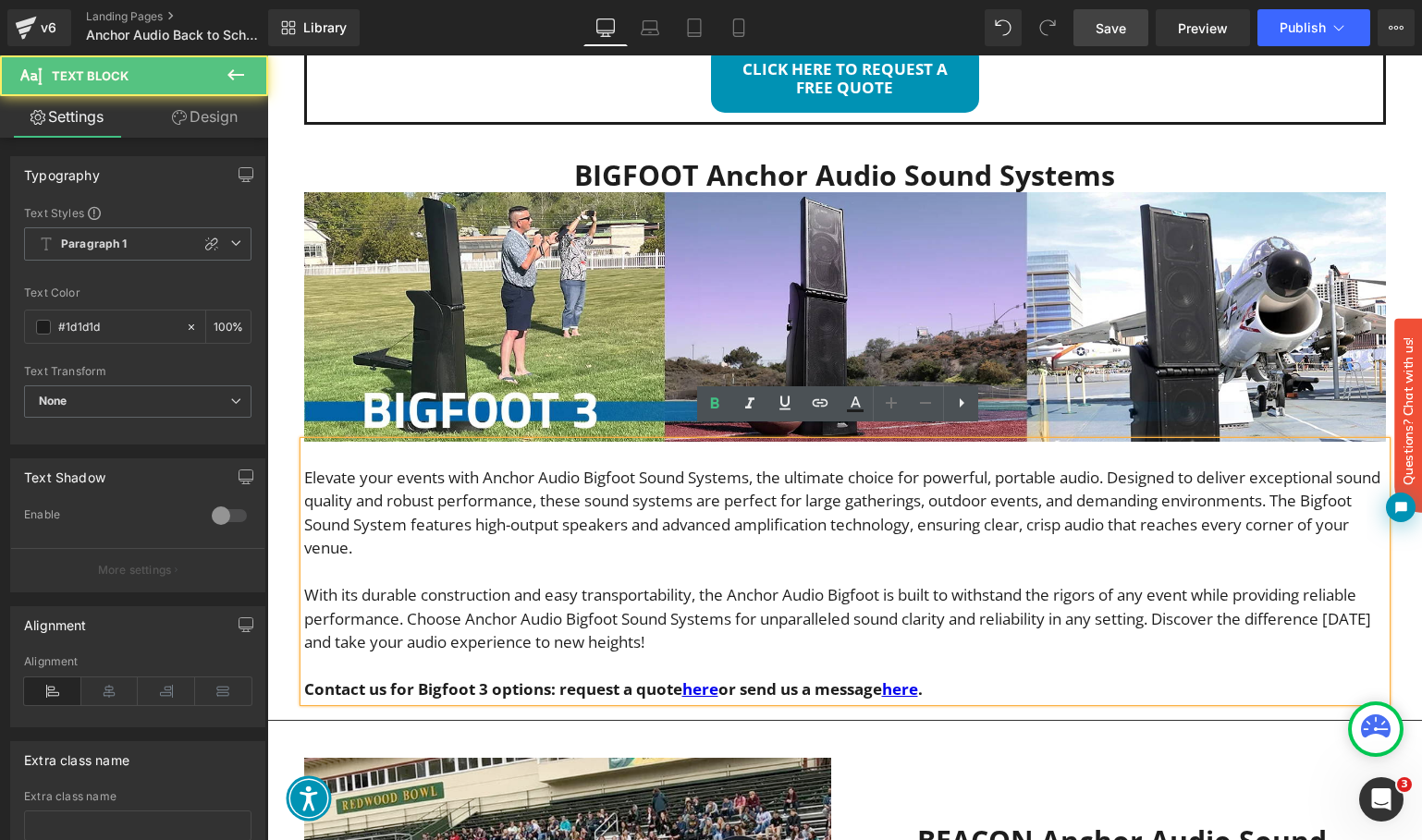
drag, startPoint x: 300, startPoint y: 677, endPoint x: 971, endPoint y: 568, distance: 679.8
click at [954, 682] on p "Contact us for Bigfoot 3 options: request a quote here or send us a message her…" at bounding box center [844, 689] width 1081 height 24
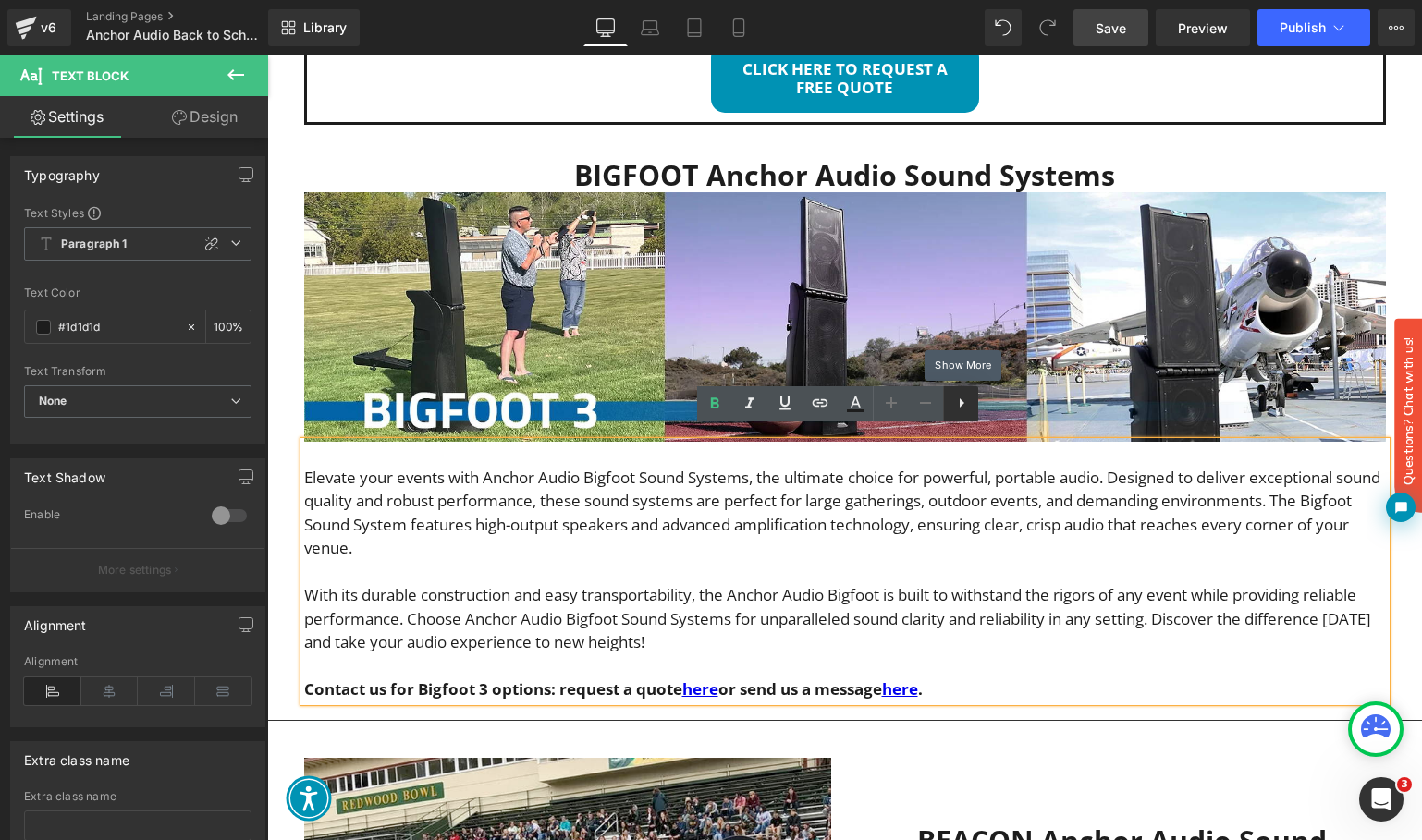
click at [956, 405] on icon at bounding box center [962, 403] width 23 height 23
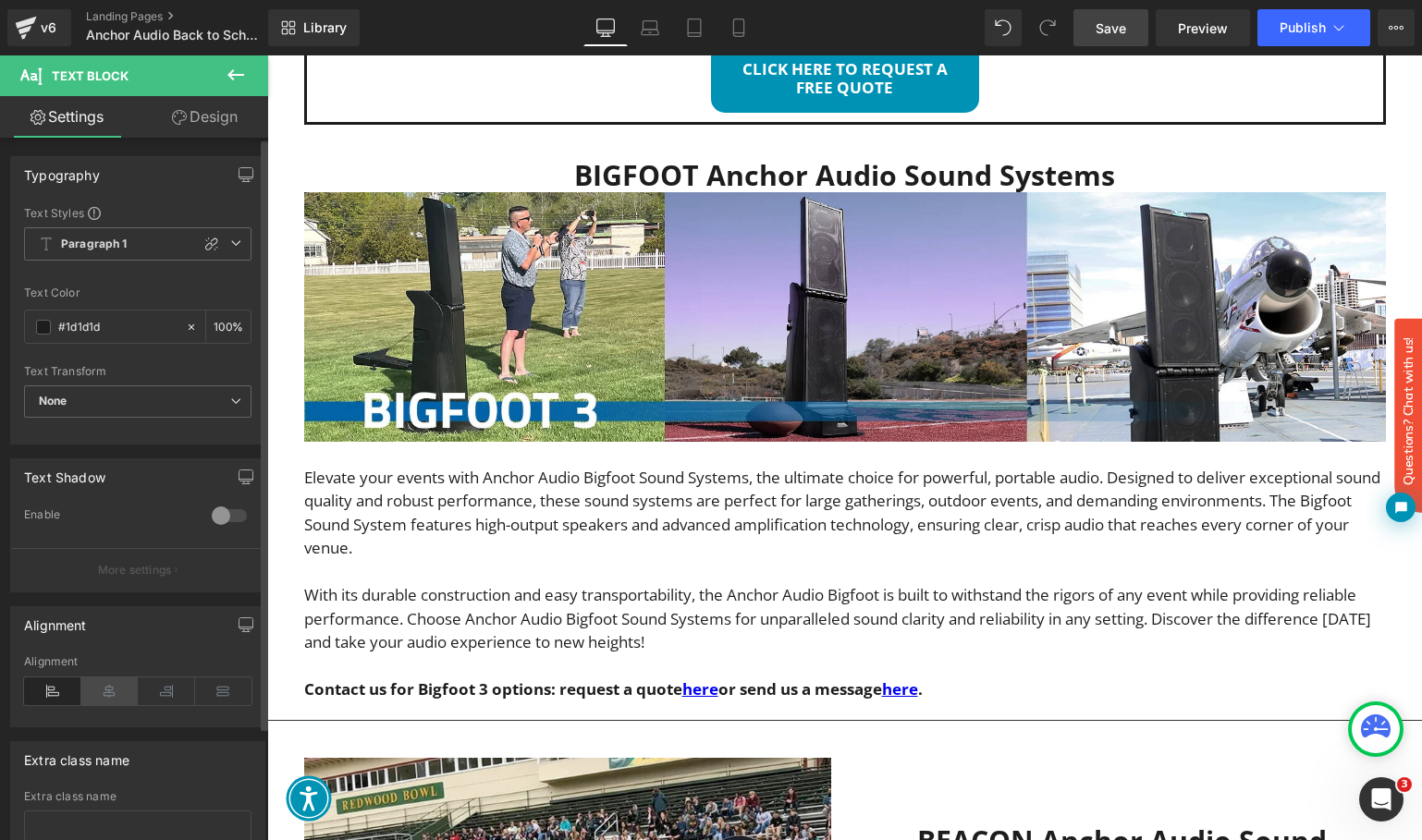
click at [110, 691] on icon at bounding box center [109, 690] width 57 height 27
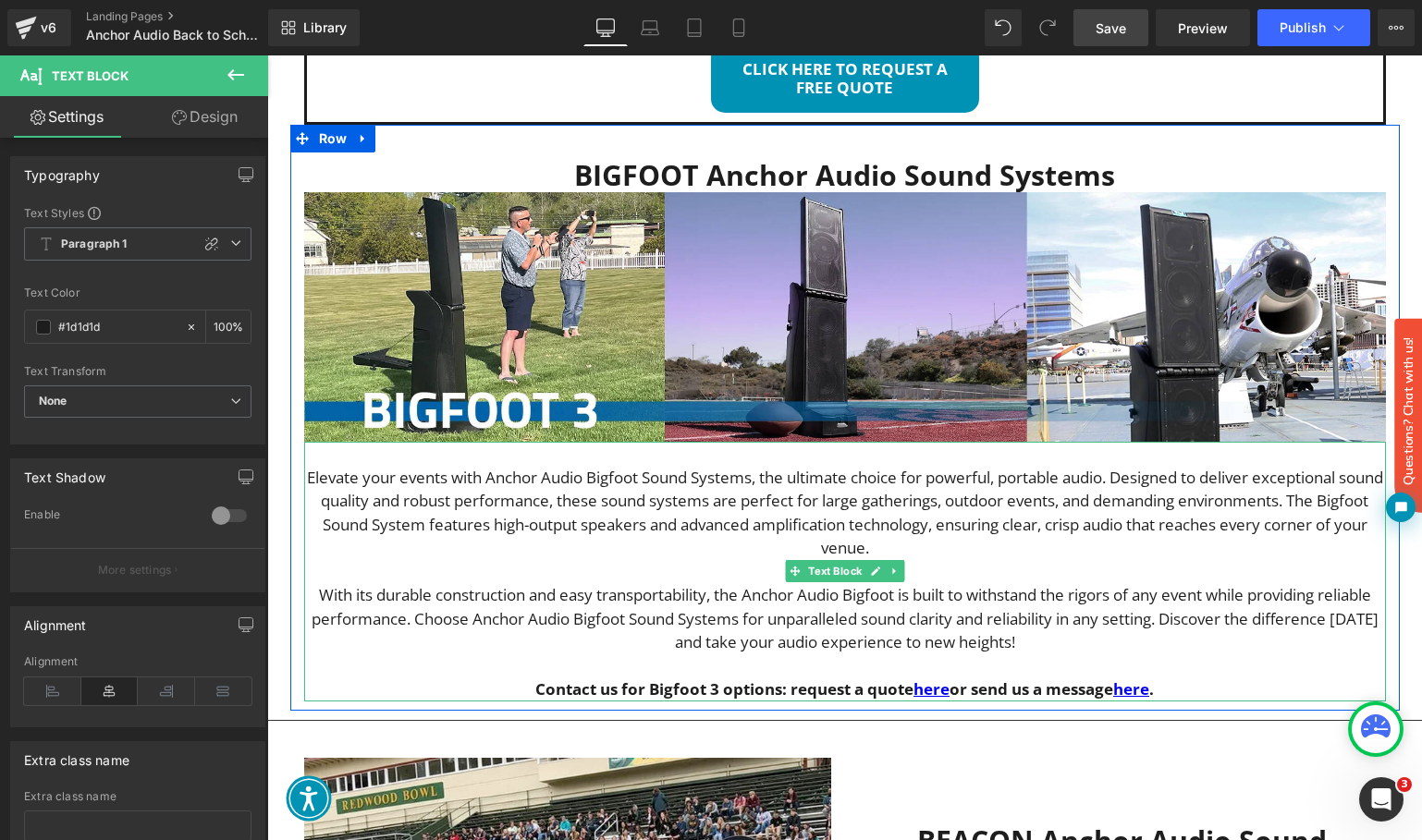
click at [1054, 583] on p "With its durable construction and easy transportability, the Anchor Audio Bigfo…" at bounding box center [844, 619] width 1081 height 71
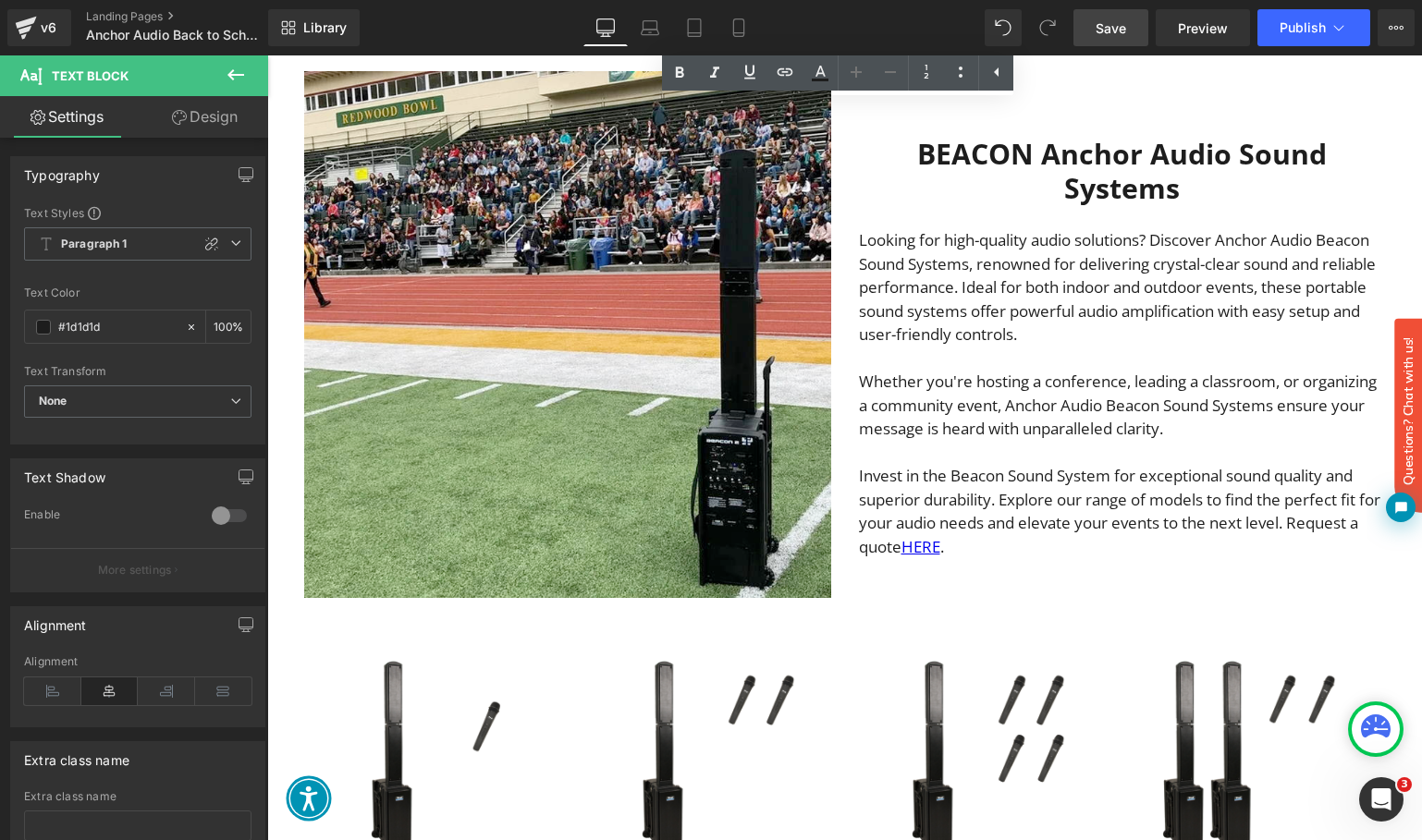
scroll to position [1659, 0]
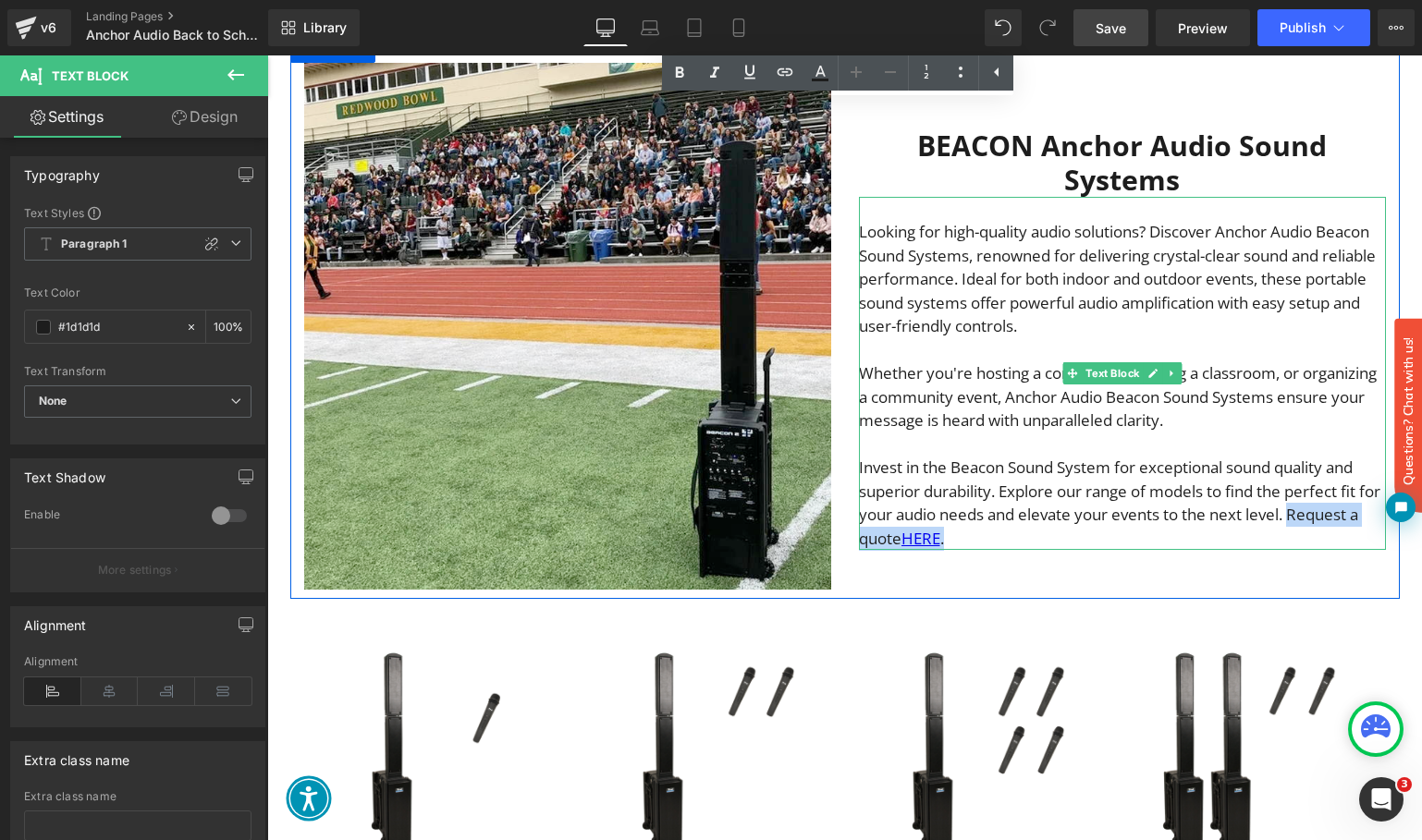
drag, startPoint x: 1312, startPoint y: 502, endPoint x: 960, endPoint y: 527, distance: 352.9
click at [960, 527] on p "Invest in the Beacon Sound System for exceptional sound quality and superior du…" at bounding box center [1123, 502] width 527 height 94
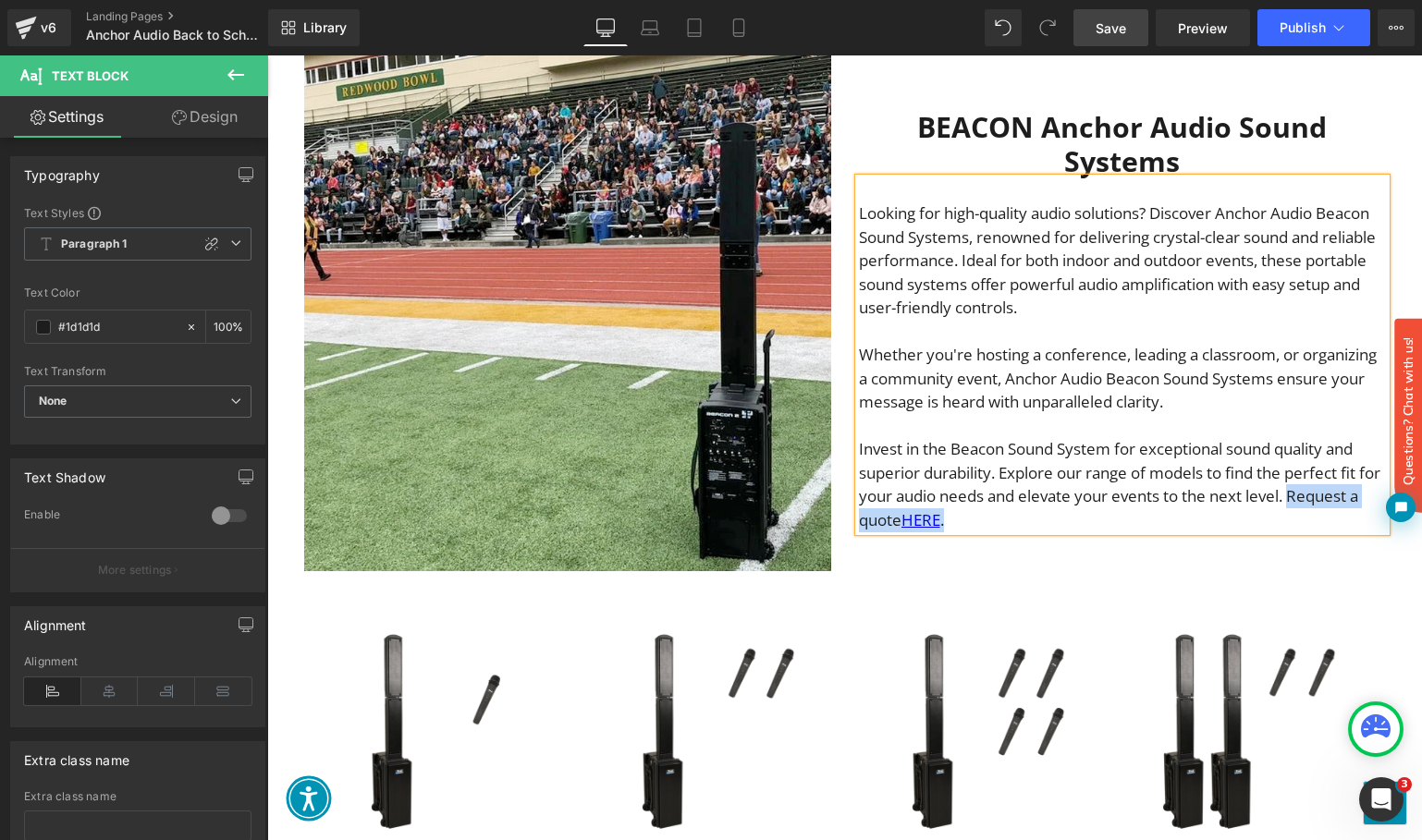
scroll to position [1542, 0]
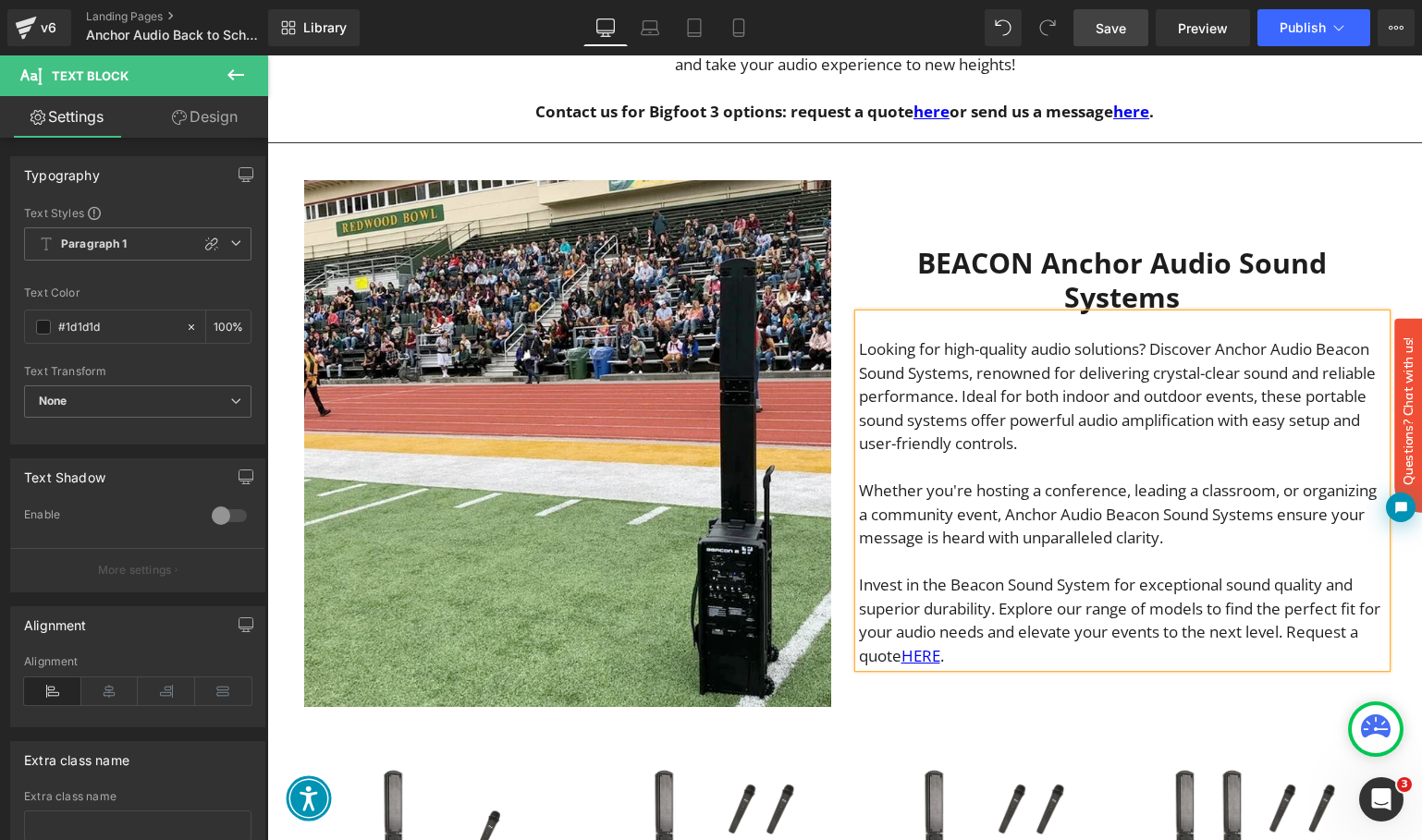
click at [1285, 629] on p "Invest in the Beacon Sound System for exceptional sound quality and superior du…" at bounding box center [1123, 620] width 527 height 94
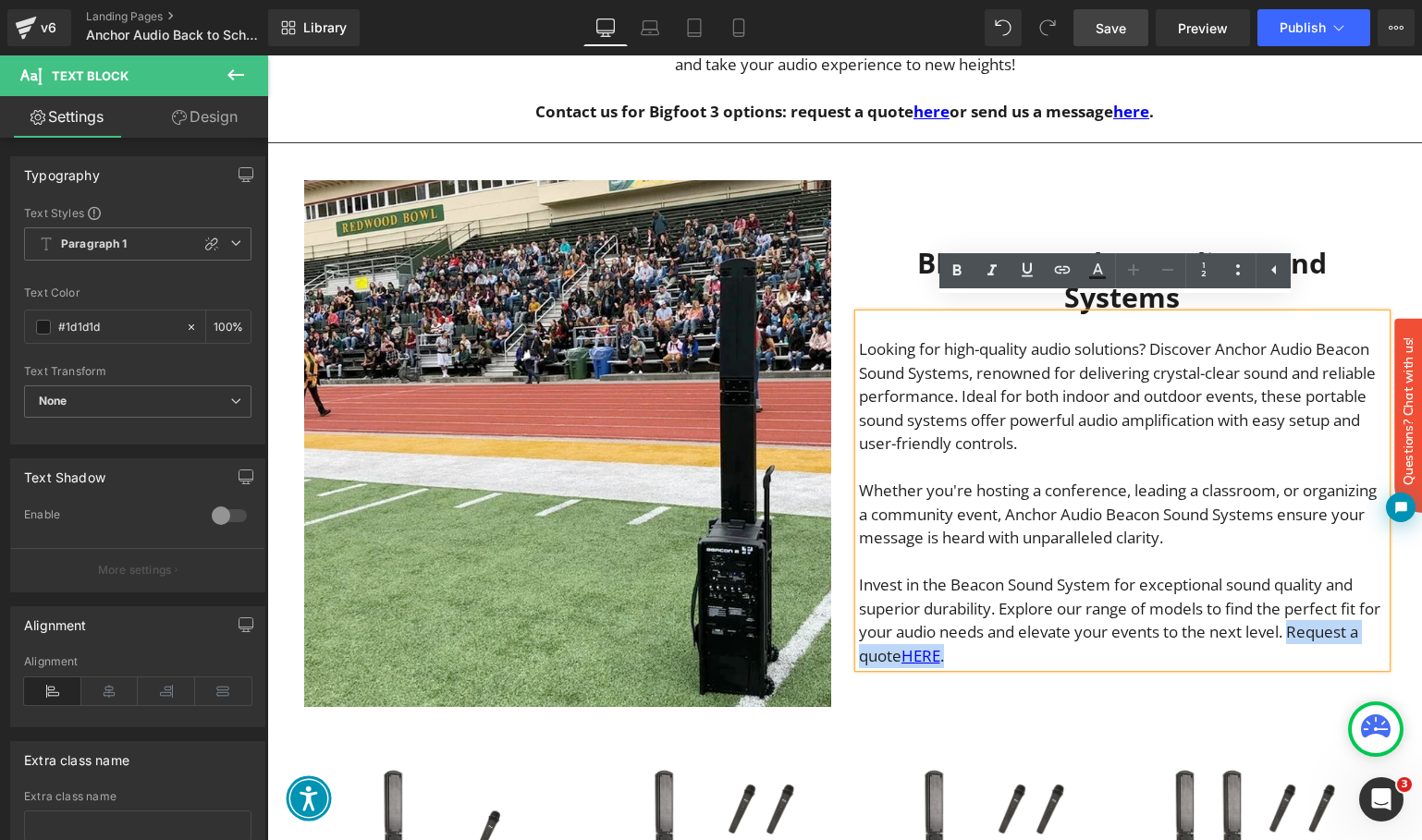
drag, startPoint x: 1315, startPoint y: 619, endPoint x: 1351, endPoint y: 642, distance: 42.7
click at [1351, 643] on p "Invest in the Beacon Sound System for exceptional sound quality and superior du…" at bounding box center [1123, 620] width 527 height 94
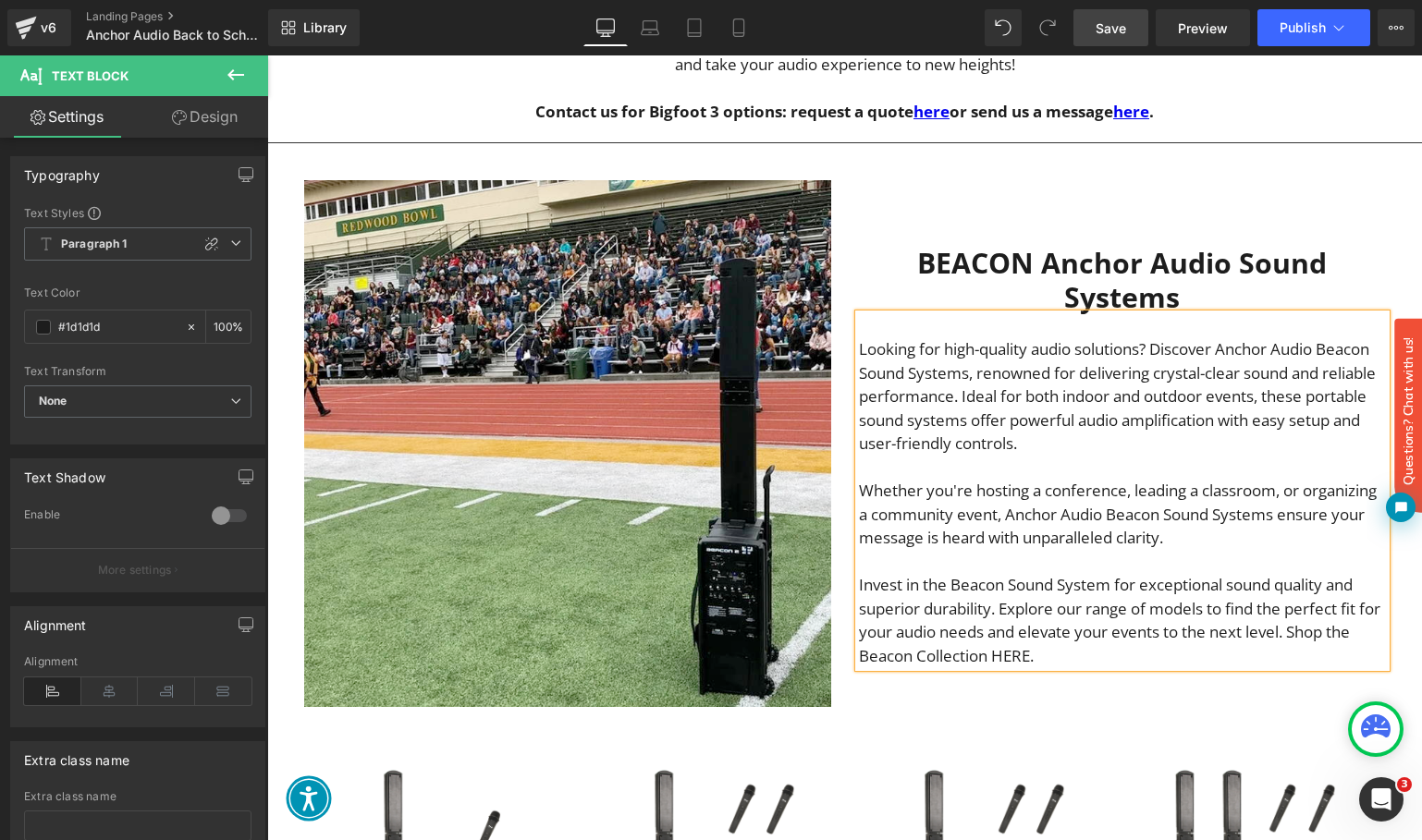
click at [1011, 644] on p "Invest in the Beacon Sound System for exceptional sound quality and superior du…" at bounding box center [1123, 620] width 527 height 94
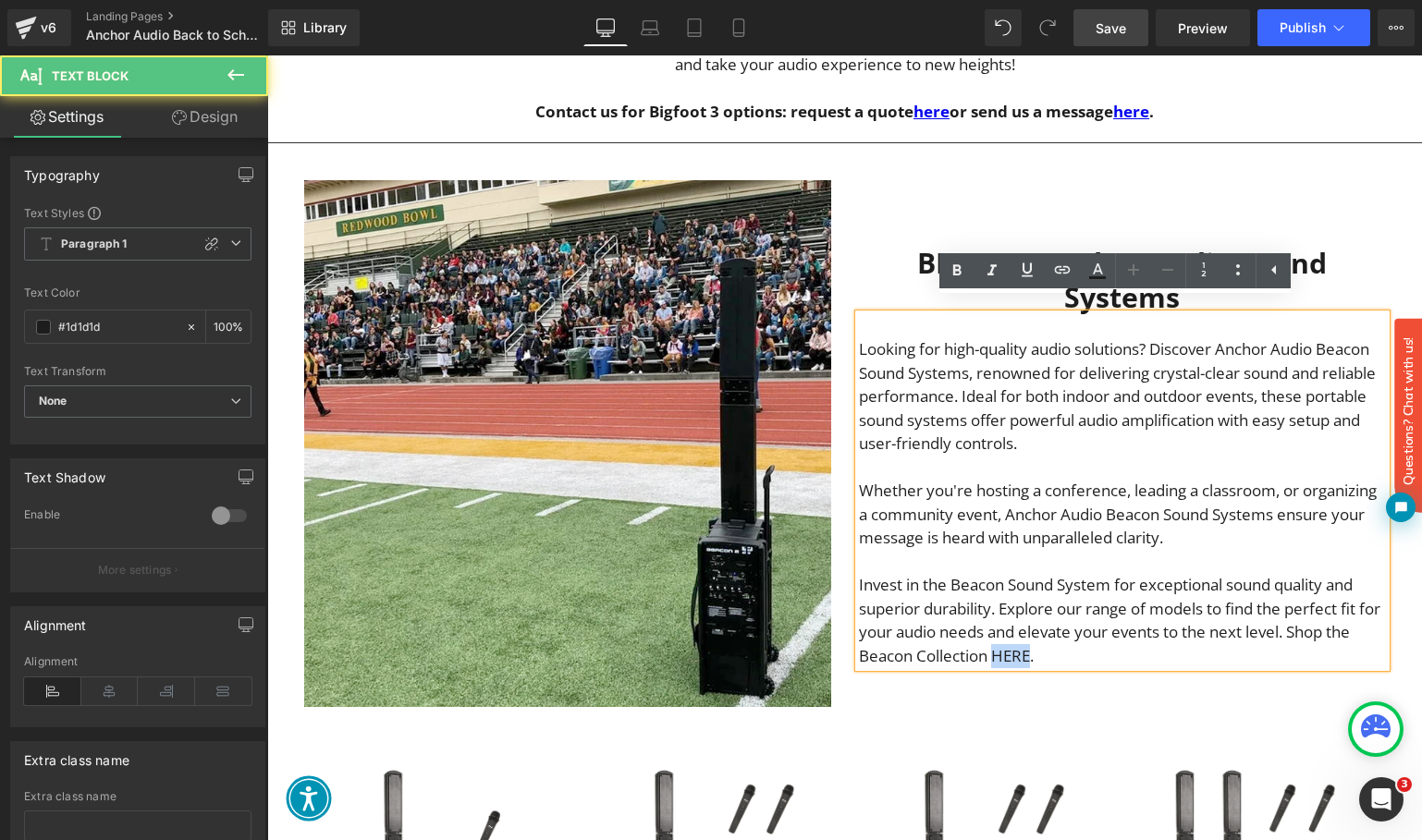
click at [1011, 644] on p "Invest in the Beacon Sound System for exceptional sound quality and superior du…" at bounding box center [1123, 620] width 527 height 94
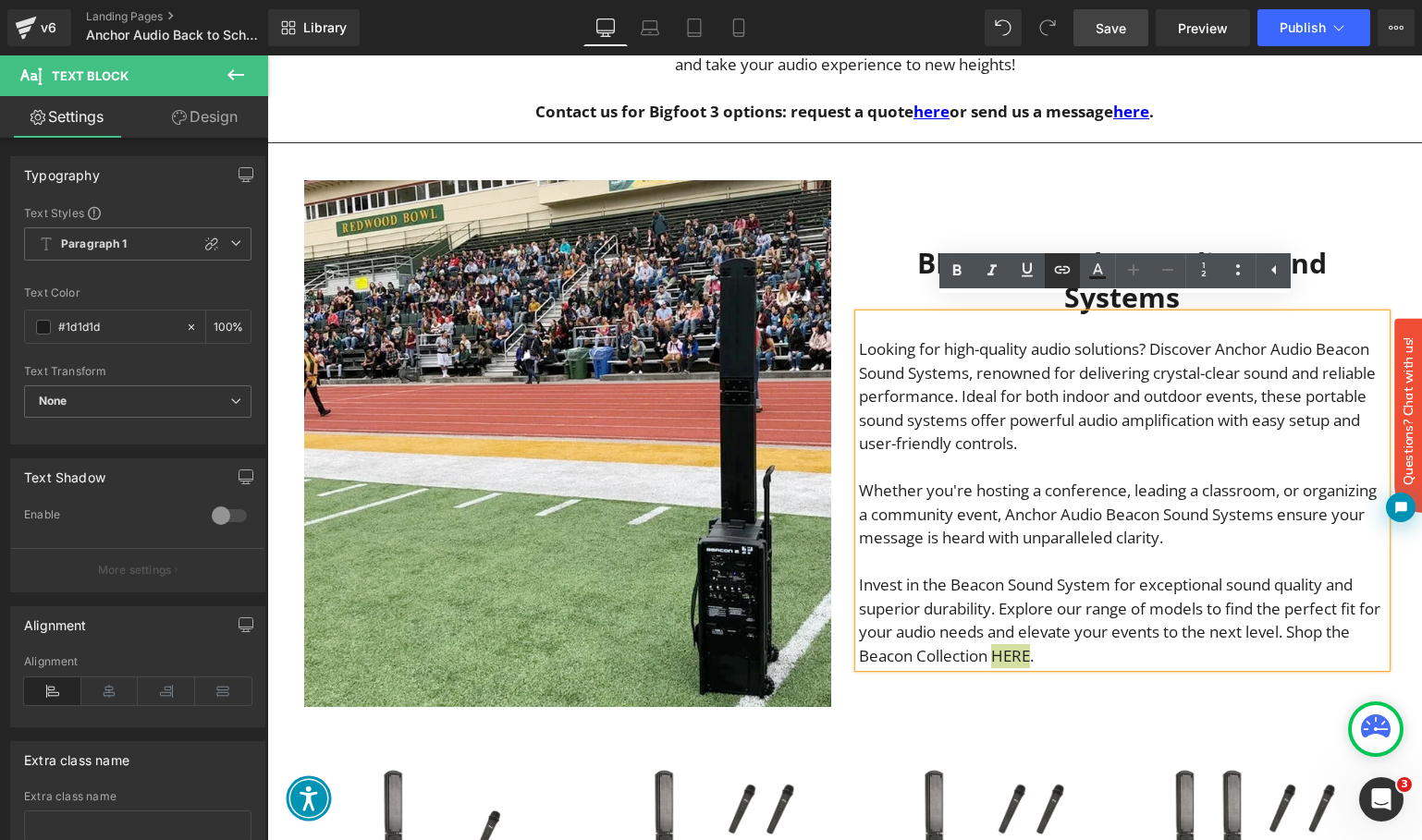
click at [1051, 275] on link at bounding box center [1062, 270] width 35 height 35
click at [1078, 694] on input "text" at bounding box center [1055, 684] width 285 height 46
paste input "[URL][DOMAIN_NAME]?"
type input "[URL][DOMAIN_NAME]"
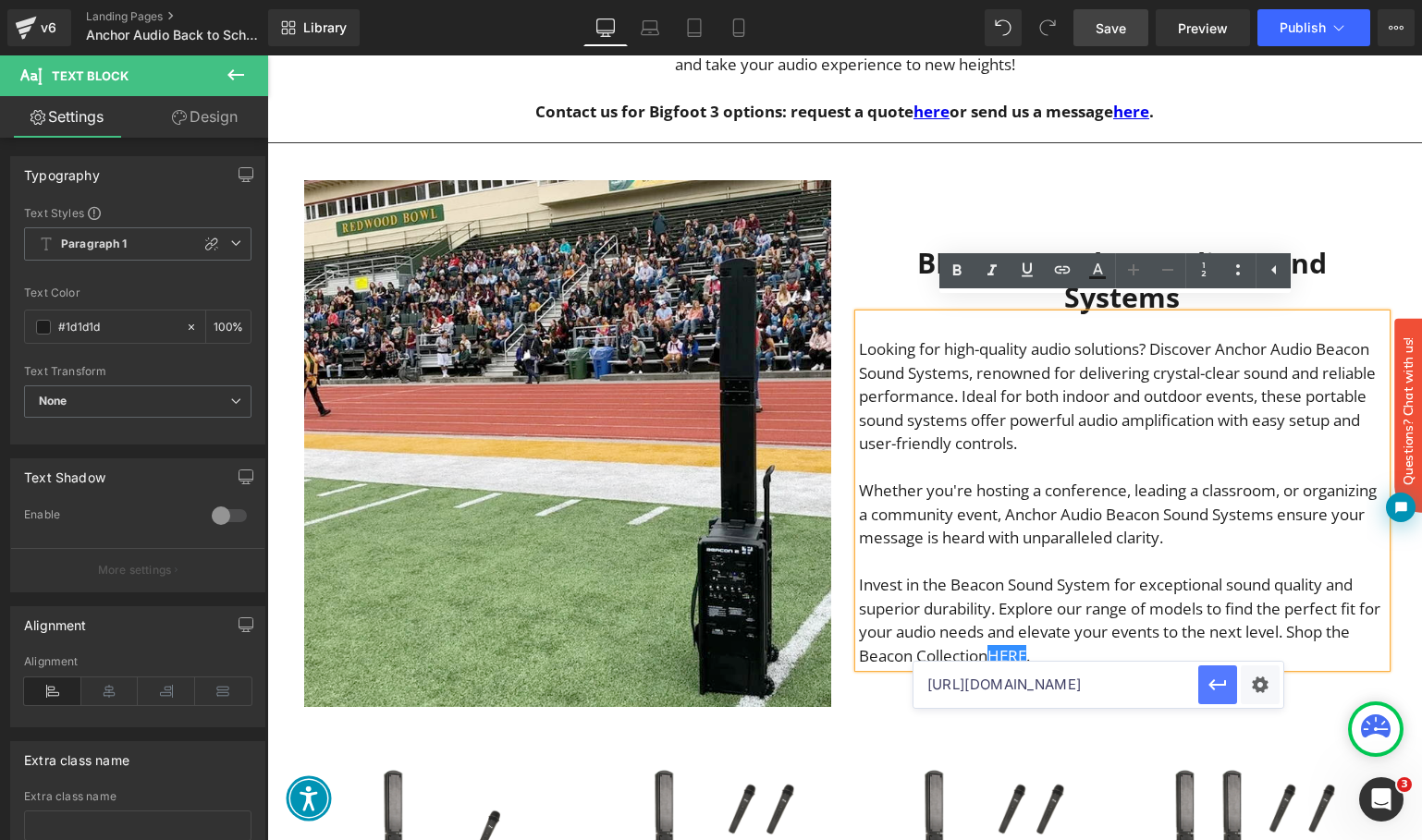
click at [1222, 685] on icon "button" at bounding box center [1217, 685] width 18 height 11
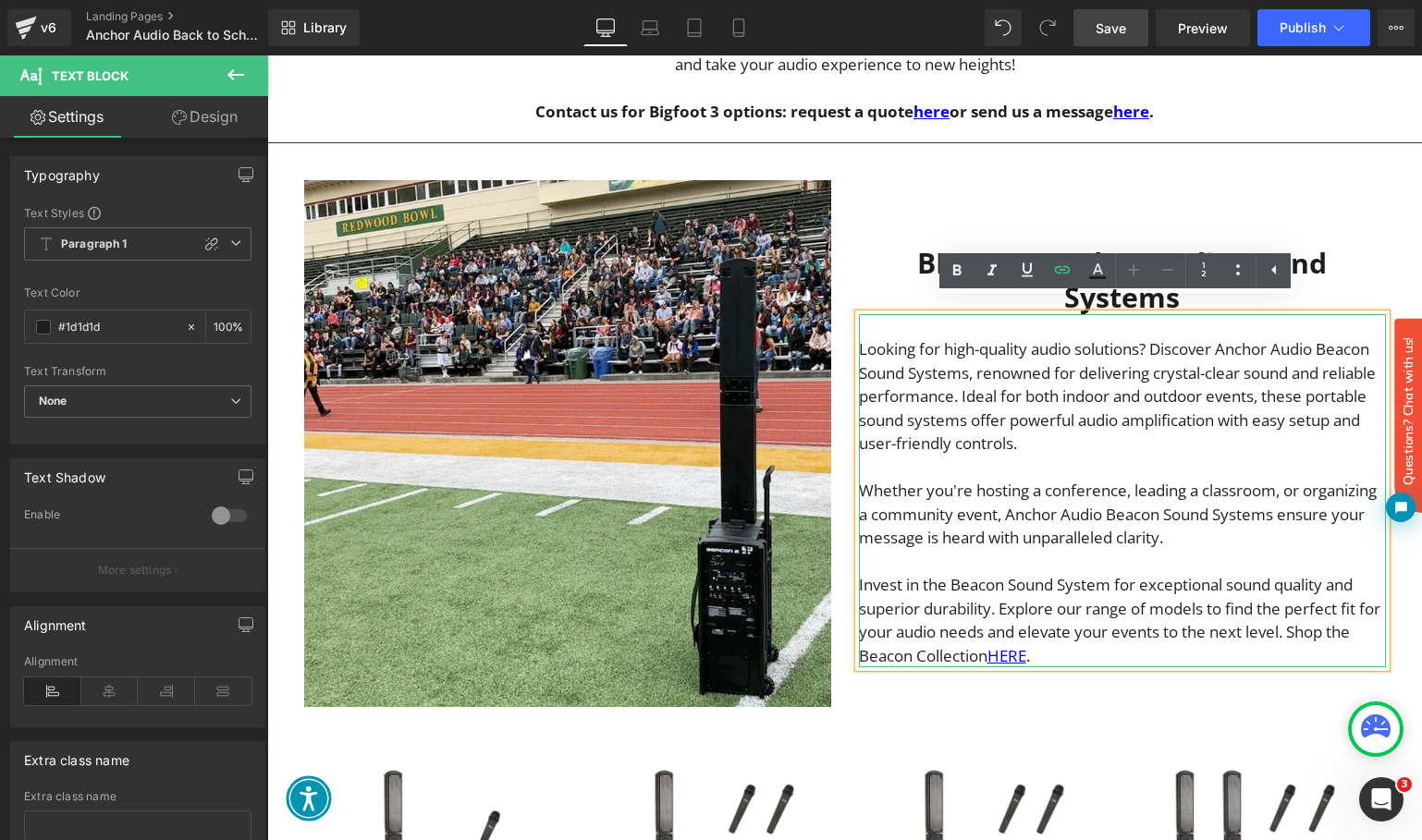
click at [1313, 623] on p "Invest in the Beacon Sound System for exceptional sound quality and superior du…" at bounding box center [1123, 620] width 527 height 94
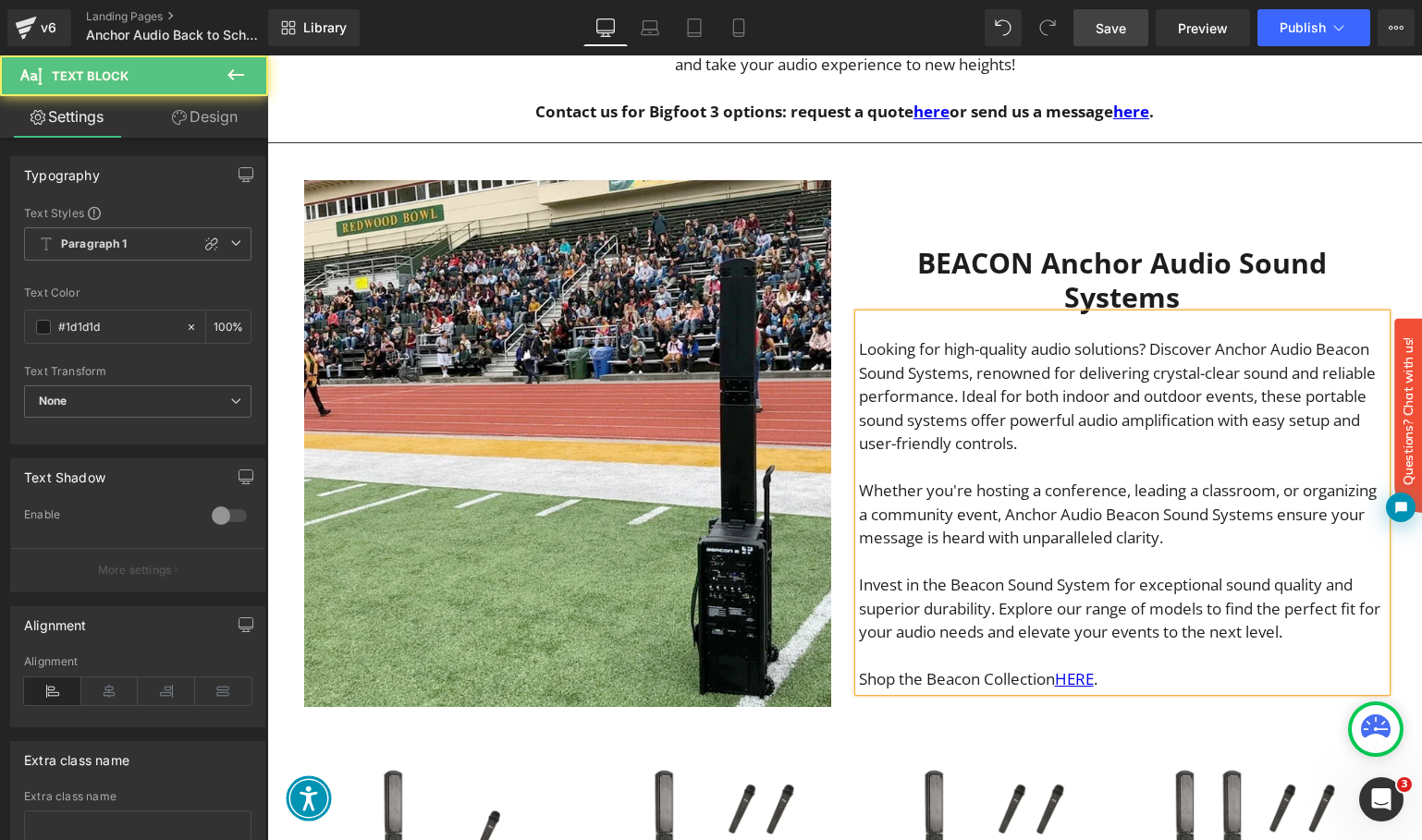
drag, startPoint x: 1075, startPoint y: 667, endPoint x: 838, endPoint y: 659, distance: 237.1
click at [845, 659] on div "BEACON Anchor Audio Sound Systems Heading Looking for high-quality audio soluti…" at bounding box center [1122, 436] width 554 height 511
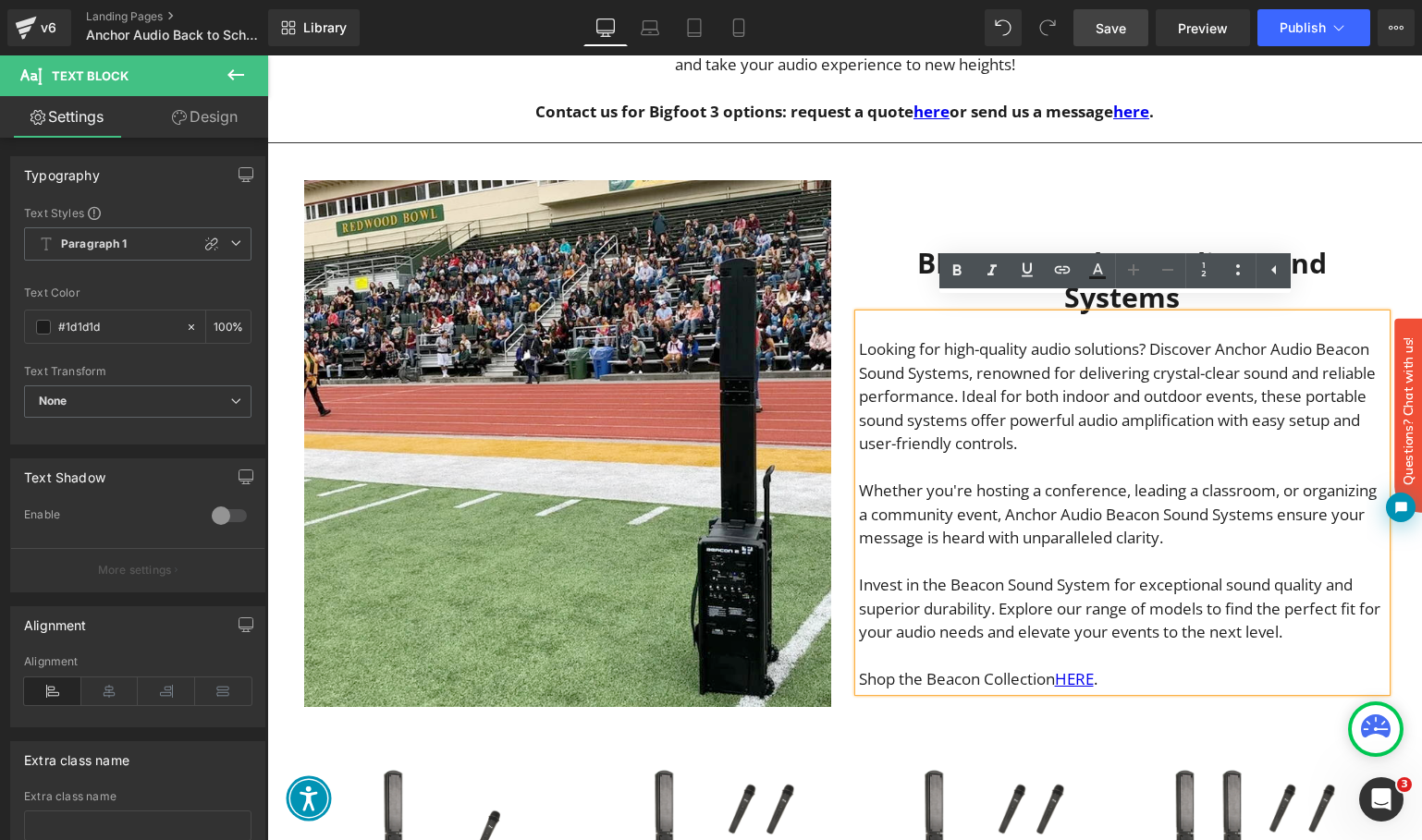
drag, startPoint x: 957, startPoint y: 273, endPoint x: 961, endPoint y: 291, distance: 18.4
click at [957, 273] on icon at bounding box center [957, 271] width 23 height 23
click at [1155, 667] on p "Shop the Beacon Collection HERE ." at bounding box center [1123, 679] width 527 height 24
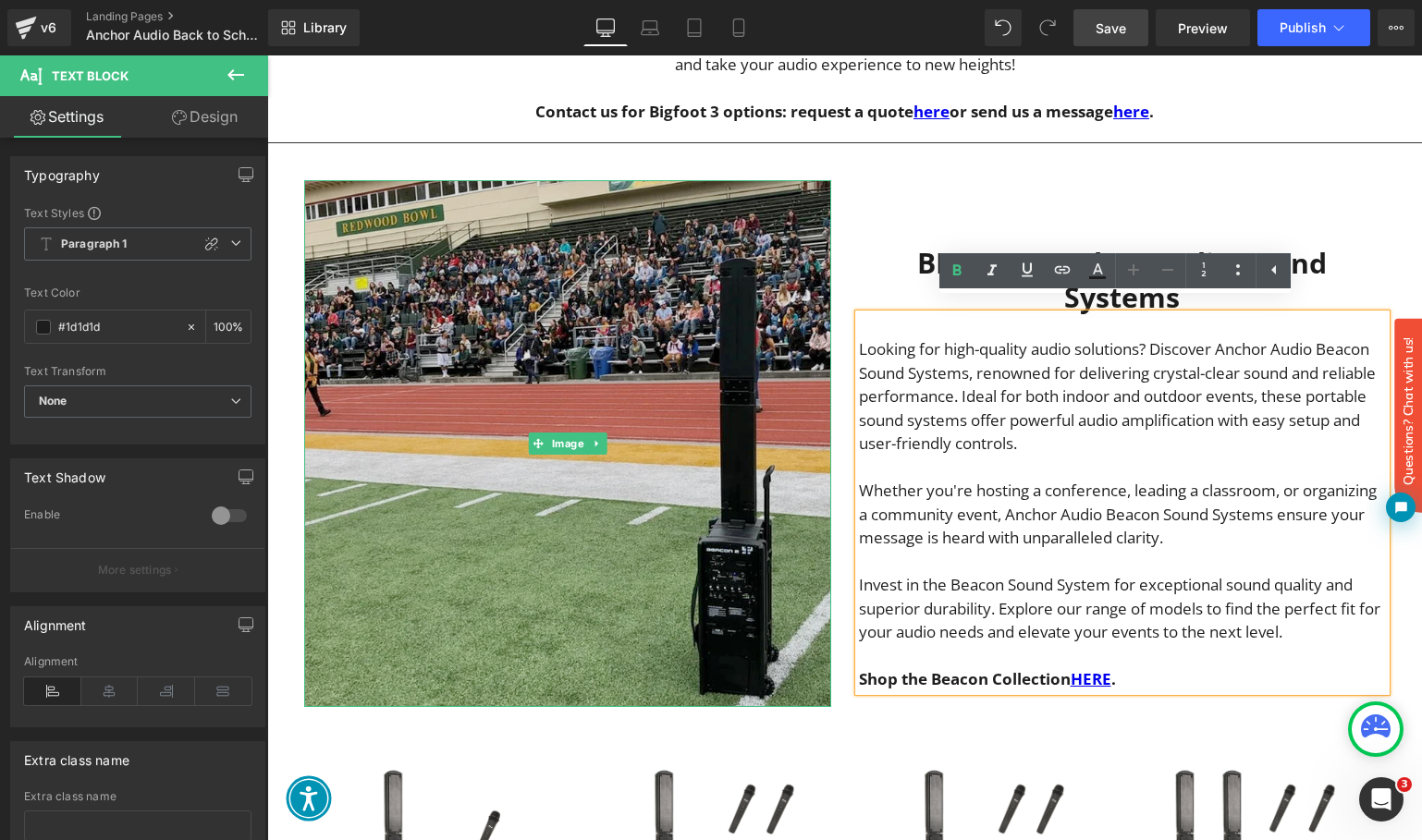
click at [573, 377] on img "Main content" at bounding box center [567, 444] width 527 height 527
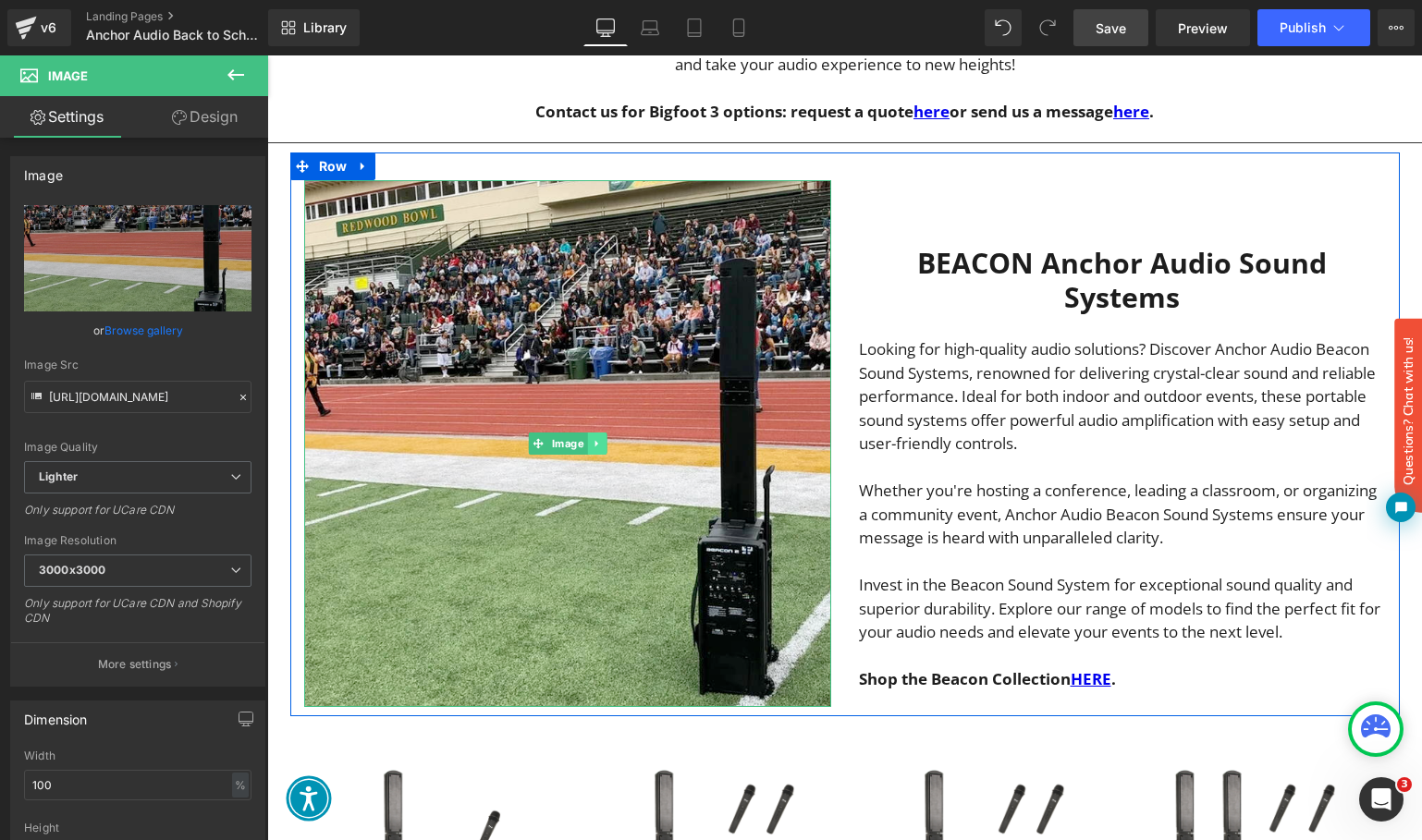
click at [587, 433] on link "Main content" at bounding box center [597, 444] width 20 height 23
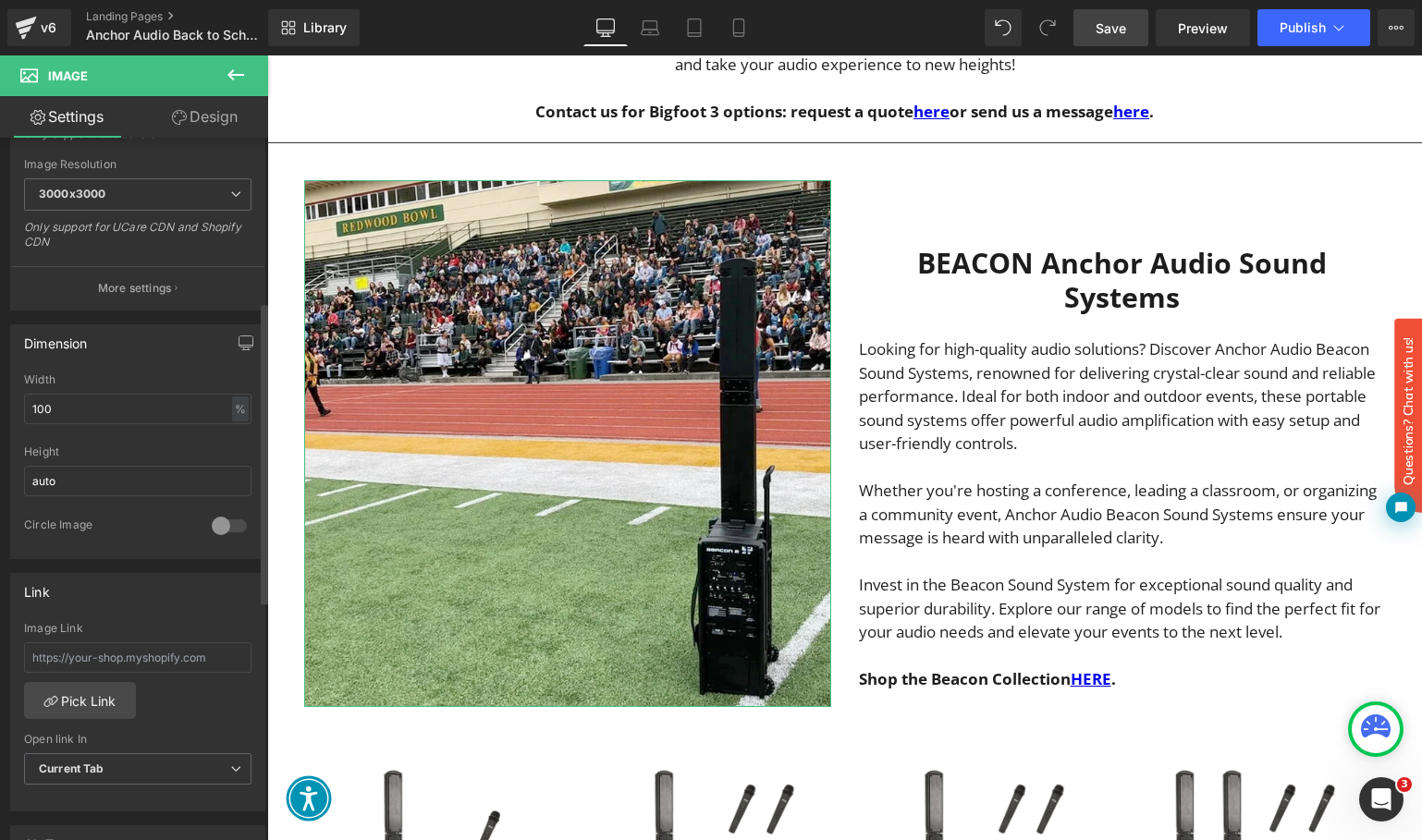
scroll to position [383, 0]
click at [144, 652] on input "text" at bounding box center [138, 651] width 228 height 30
paste input "[URL][DOMAIN_NAME]"
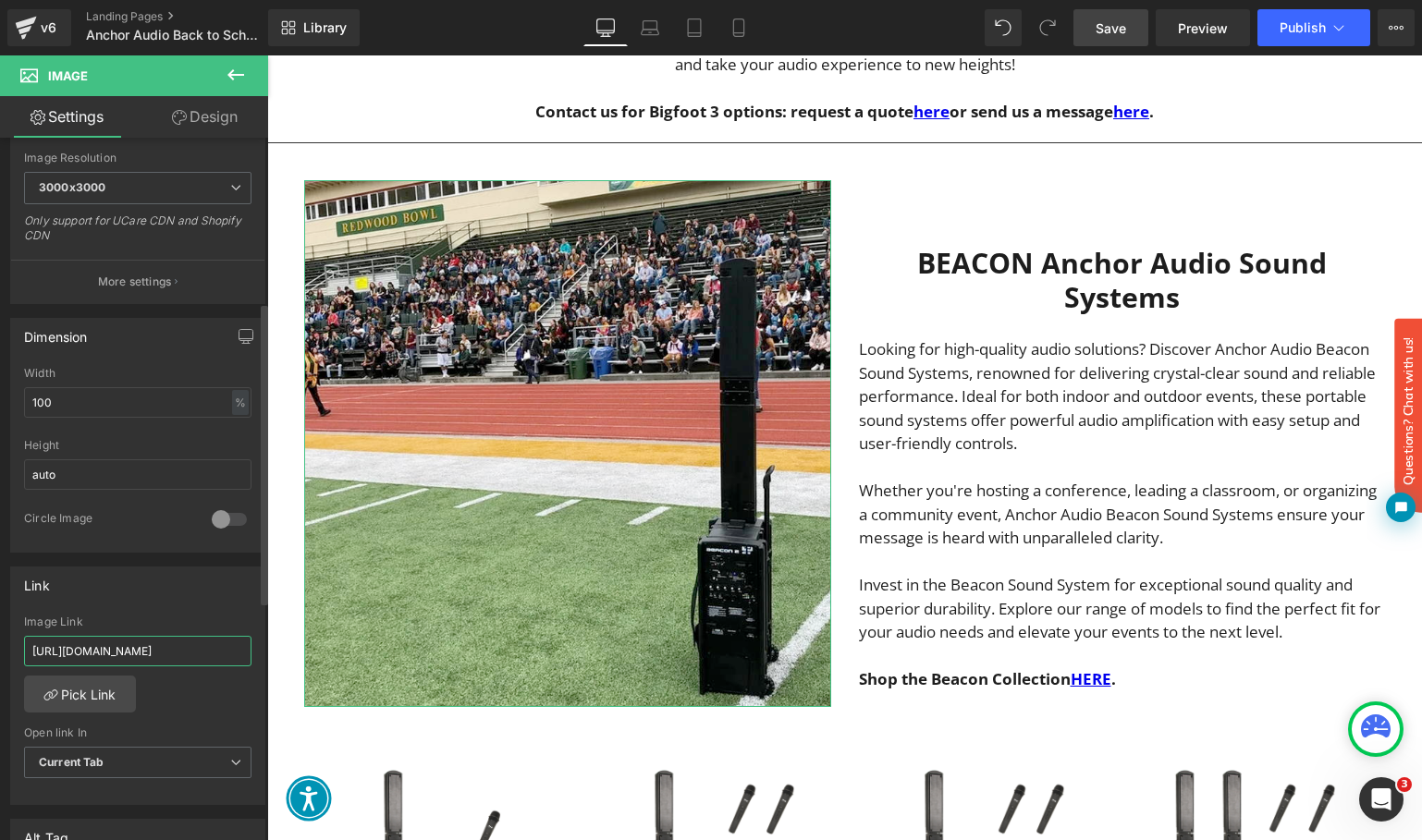
type input "[URL][DOMAIN_NAME]"
click at [170, 703] on div "[URL][DOMAIN_NAME] Image Link [URL][DOMAIN_NAME] Pick Link Current Tab New Tab …" at bounding box center [137, 709] width 253 height 189
click at [123, 767] on span "Current Tab" at bounding box center [138, 763] width 228 height 32
click at [115, 816] on li "New Tab" at bounding box center [135, 821] width 220 height 27
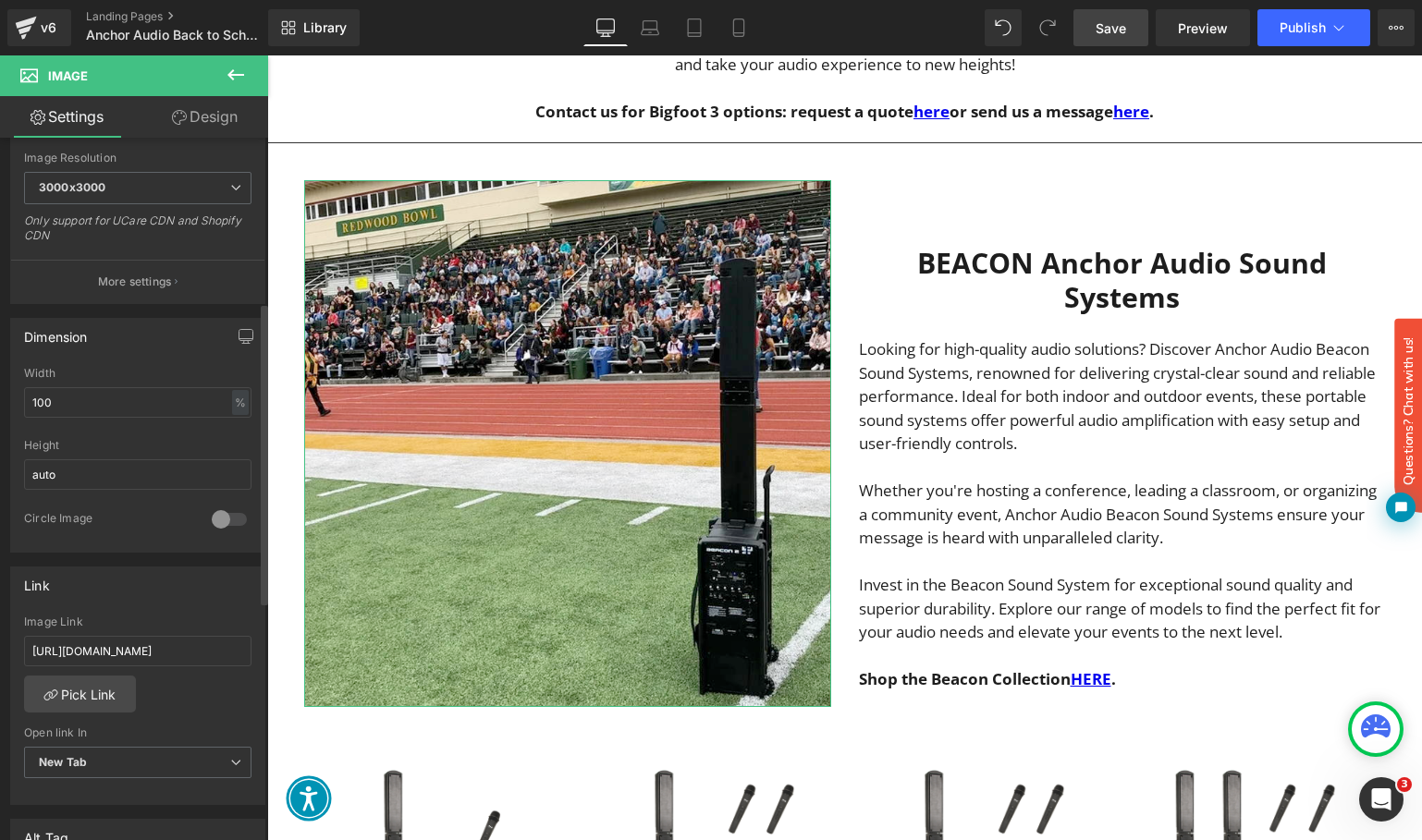
click at [178, 717] on div "[URL][DOMAIN_NAME] Image Link [URL][DOMAIN_NAME] Pick Link Current Tab New Tab …" at bounding box center [137, 709] width 253 height 189
click at [1110, 28] on span "Save" at bounding box center [1110, 28] width 30 height 20
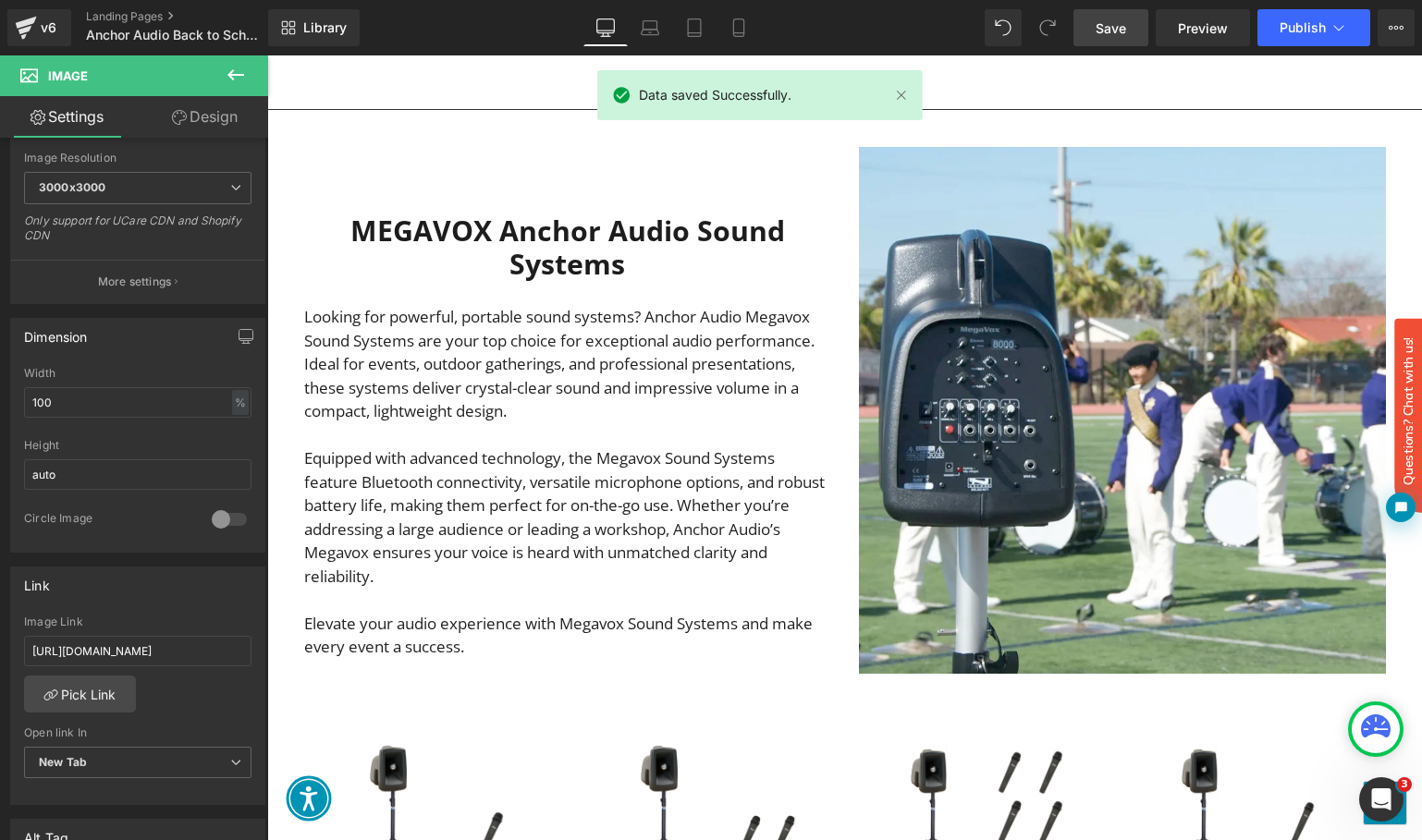
scroll to position [2754, 0]
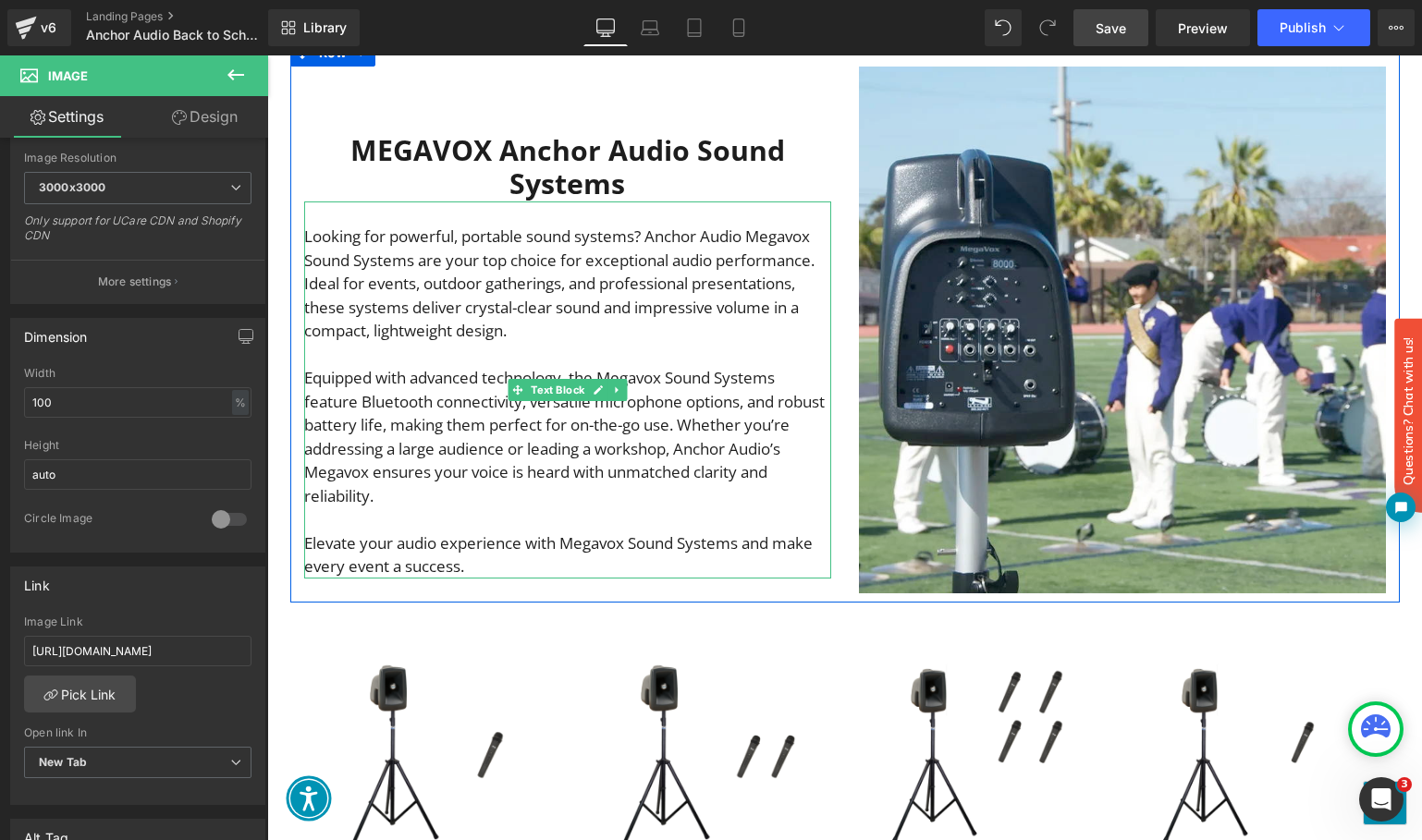
click at [586, 559] on p "Elevate your audio experience with Megavox Sound Systems and make every event a…" at bounding box center [567, 555] width 527 height 47
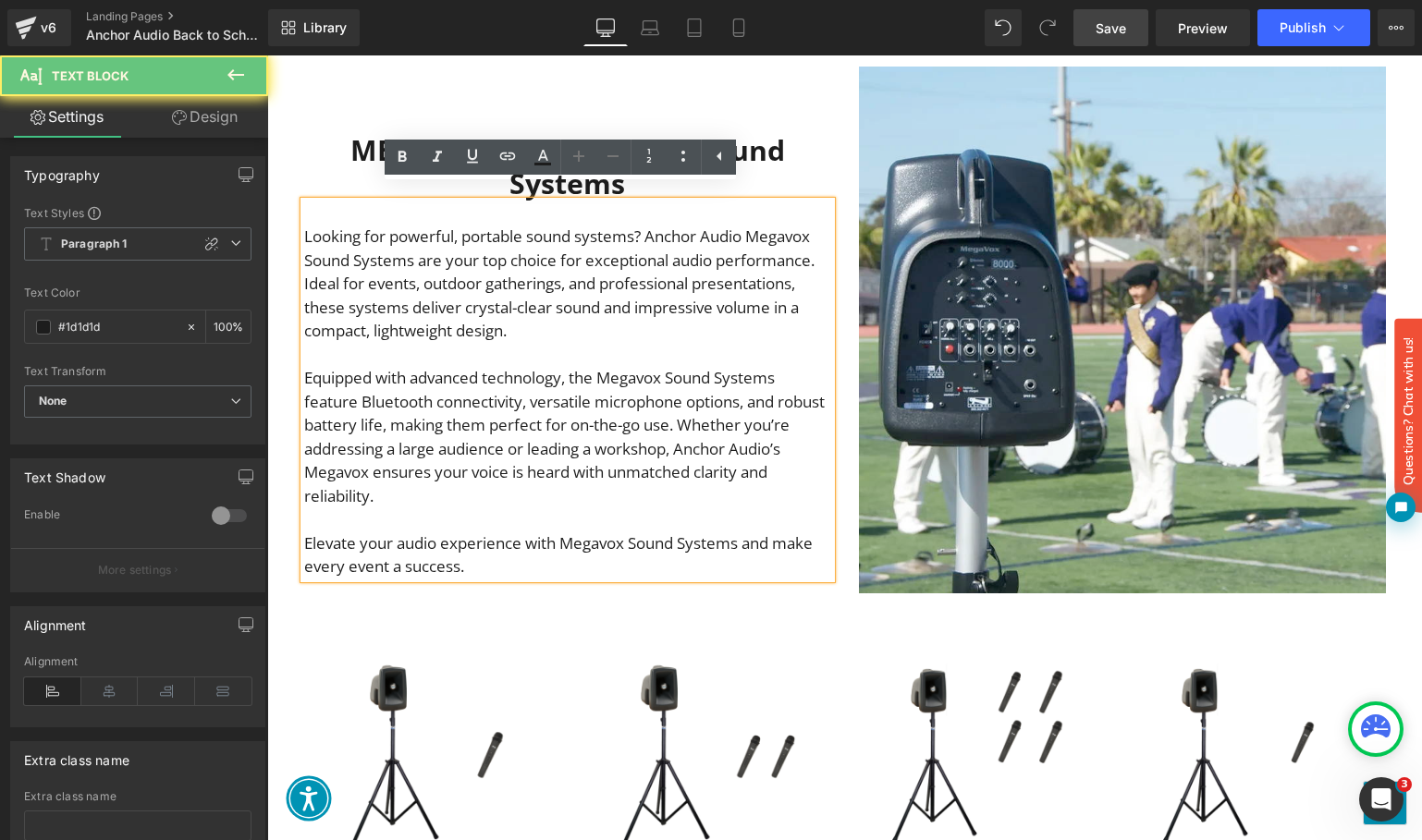
click at [532, 553] on p "Elevate your audio experience with Megavox Sound Systems and make every event a…" at bounding box center [567, 555] width 527 height 47
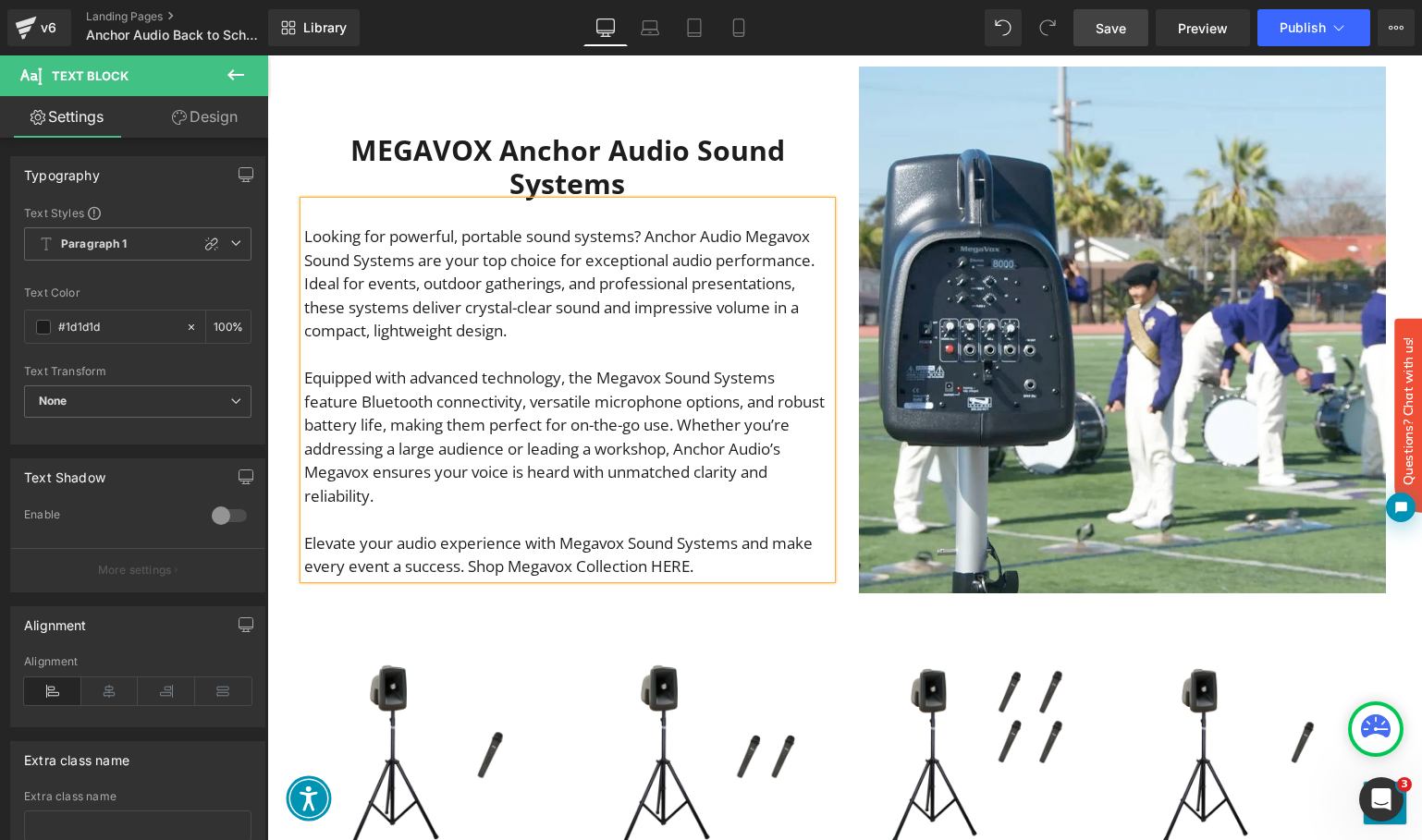
click at [506, 550] on p "Elevate your audio experience with Megavox Sound Systems and make every event a…" at bounding box center [567, 555] width 527 height 47
click at [689, 547] on p "Elevate your audio experience with Megavox Sound Systems and make every event a…" at bounding box center [567, 555] width 527 height 47
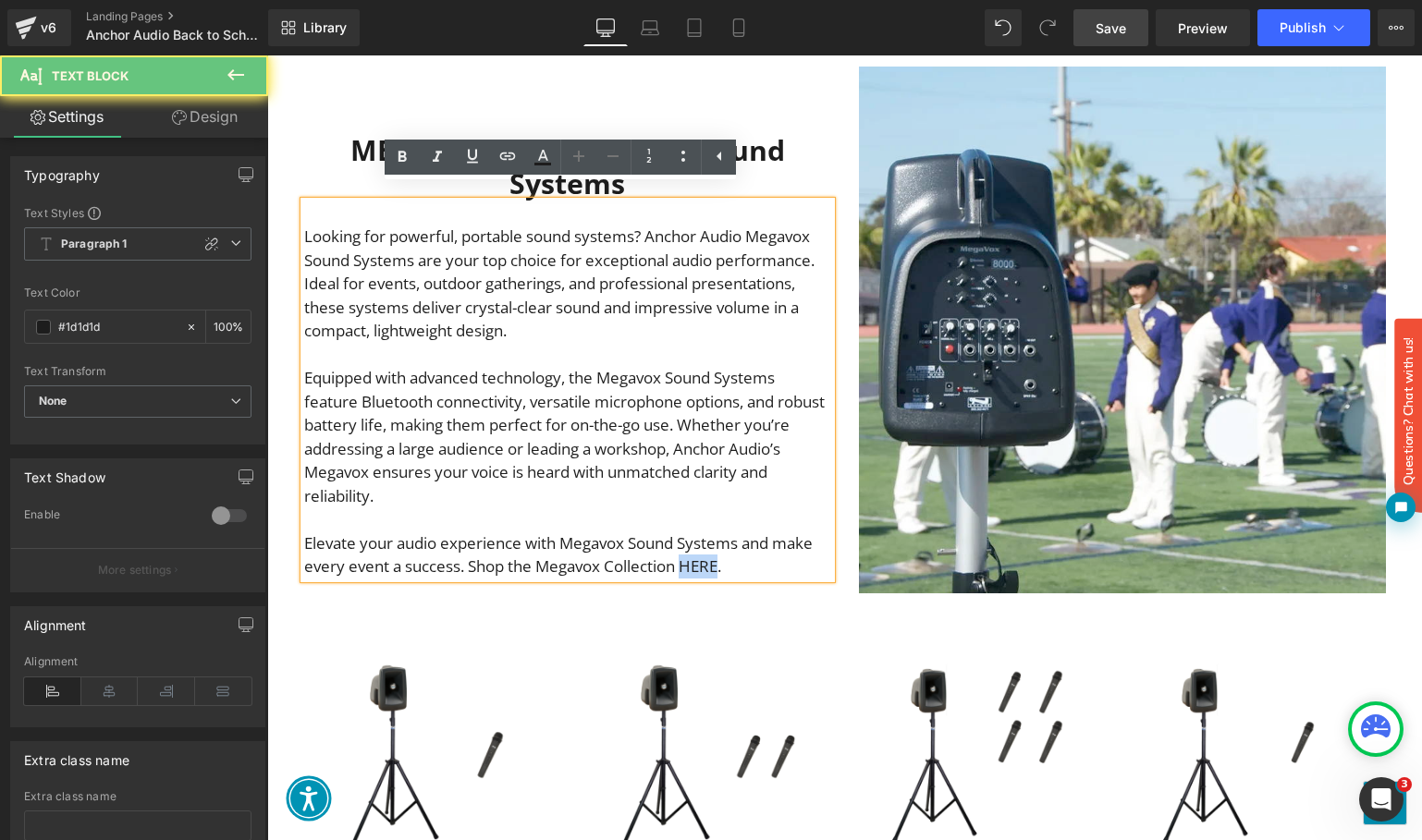
click at [689, 547] on p "Elevate your audio experience with Megavox Sound Systems and make every event a…" at bounding box center [567, 555] width 527 height 47
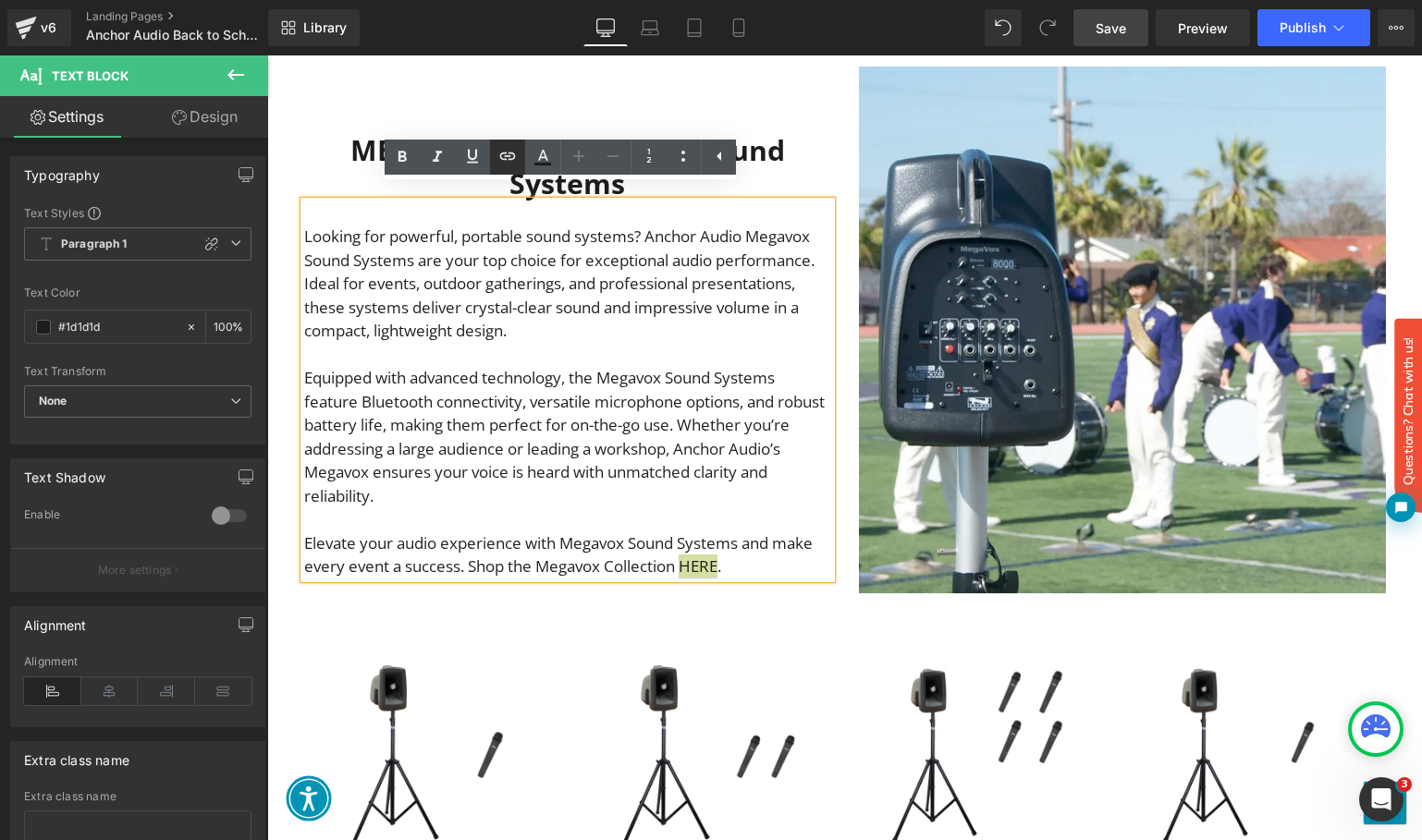
drag, startPoint x: 508, startPoint y: 155, endPoint x: 360, endPoint y: 177, distance: 149.6
click at [508, 155] on icon at bounding box center [507, 156] width 23 height 23
click at [650, 599] on input "text" at bounding box center [596, 594] width 285 height 46
paste input "[URL][DOMAIN_NAME]?"
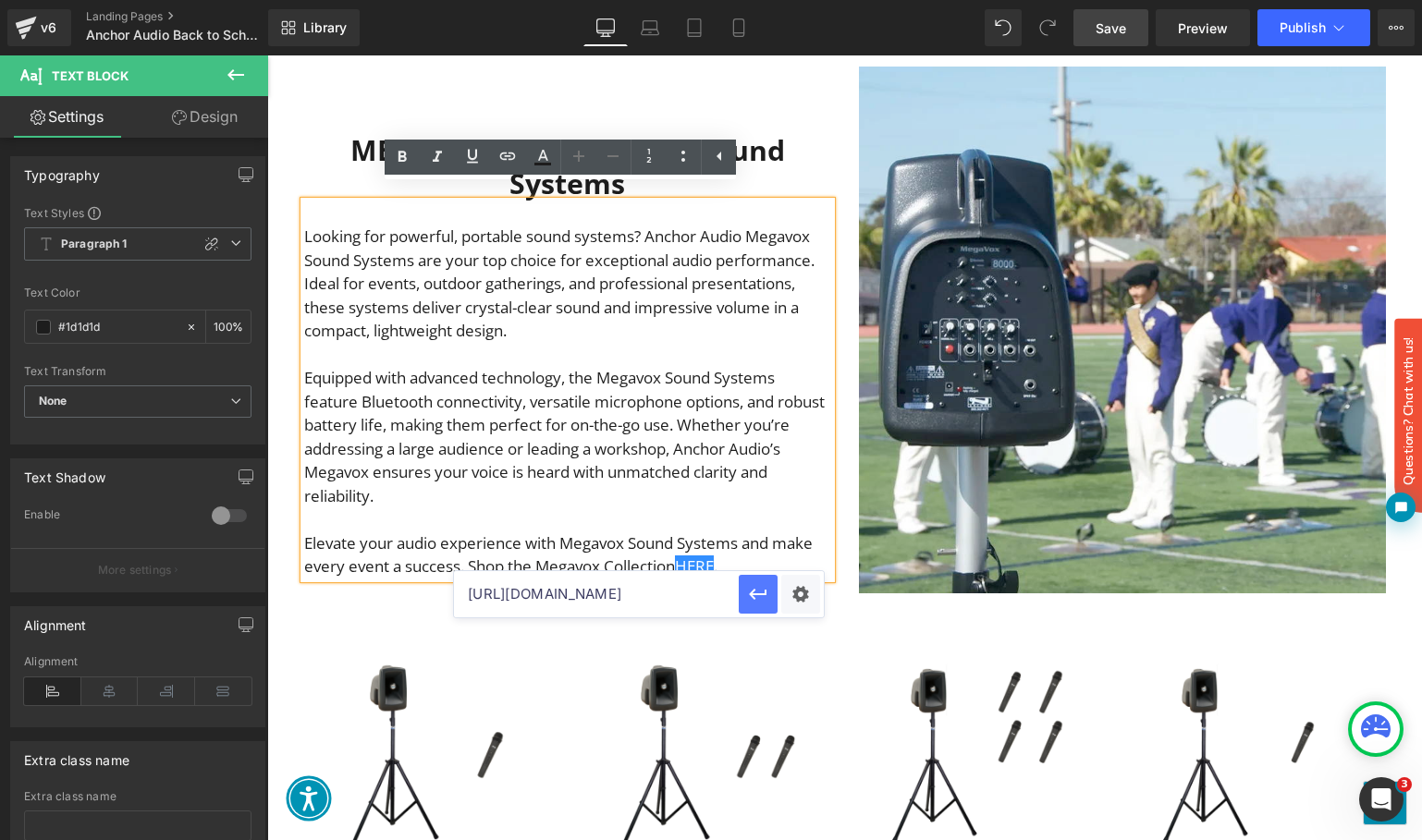
type input "[URL][DOMAIN_NAME]"
click at [752, 590] on icon "button" at bounding box center [759, 594] width 23 height 23
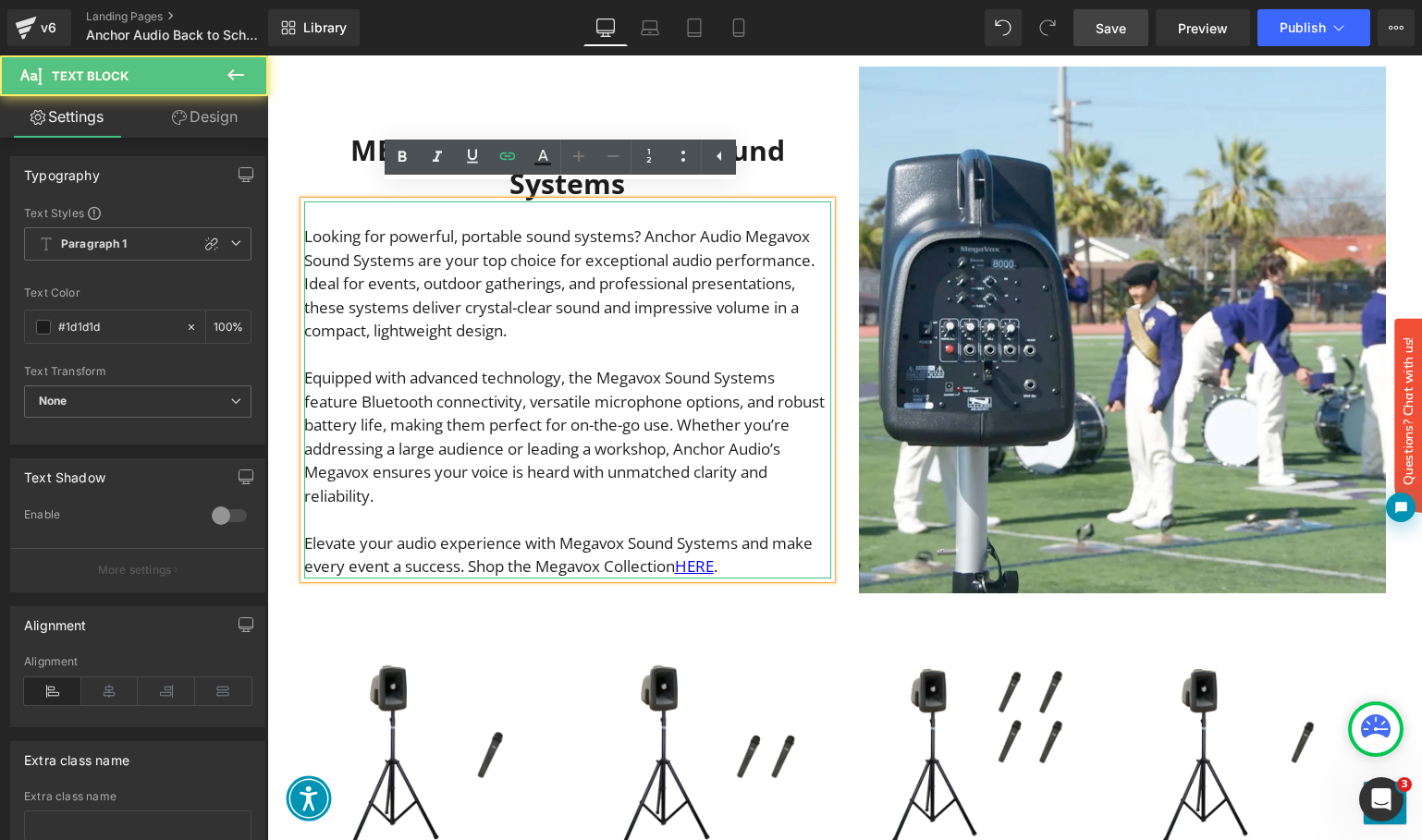
drag, startPoint x: 485, startPoint y: 554, endPoint x: 746, endPoint y: 556, distance: 261.0
click at [746, 556] on p "Elevate your audio experience with Megavox Sound Systems and make every event a…" at bounding box center [567, 555] width 527 height 47
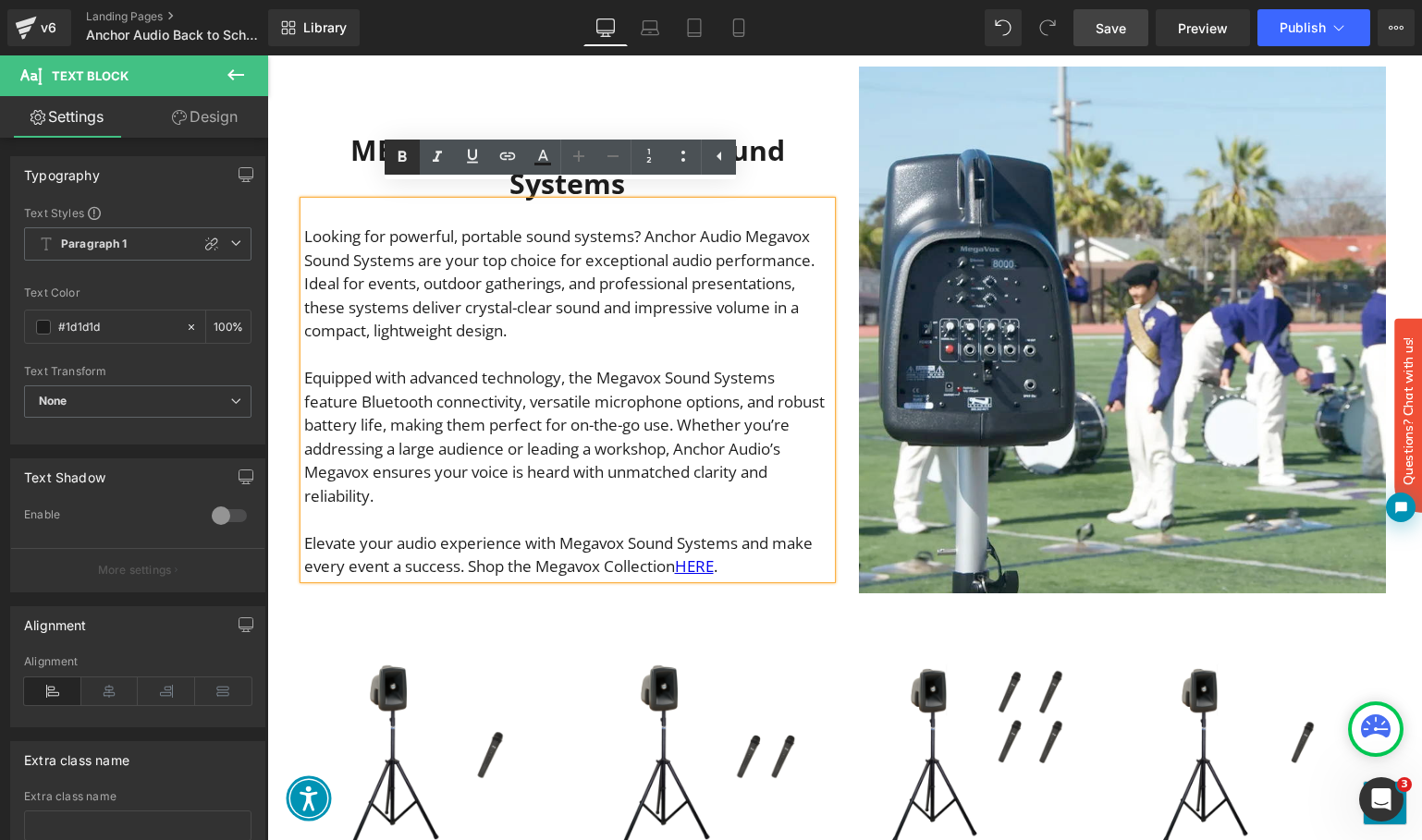
click at [395, 159] on icon at bounding box center [403, 157] width 23 height 23
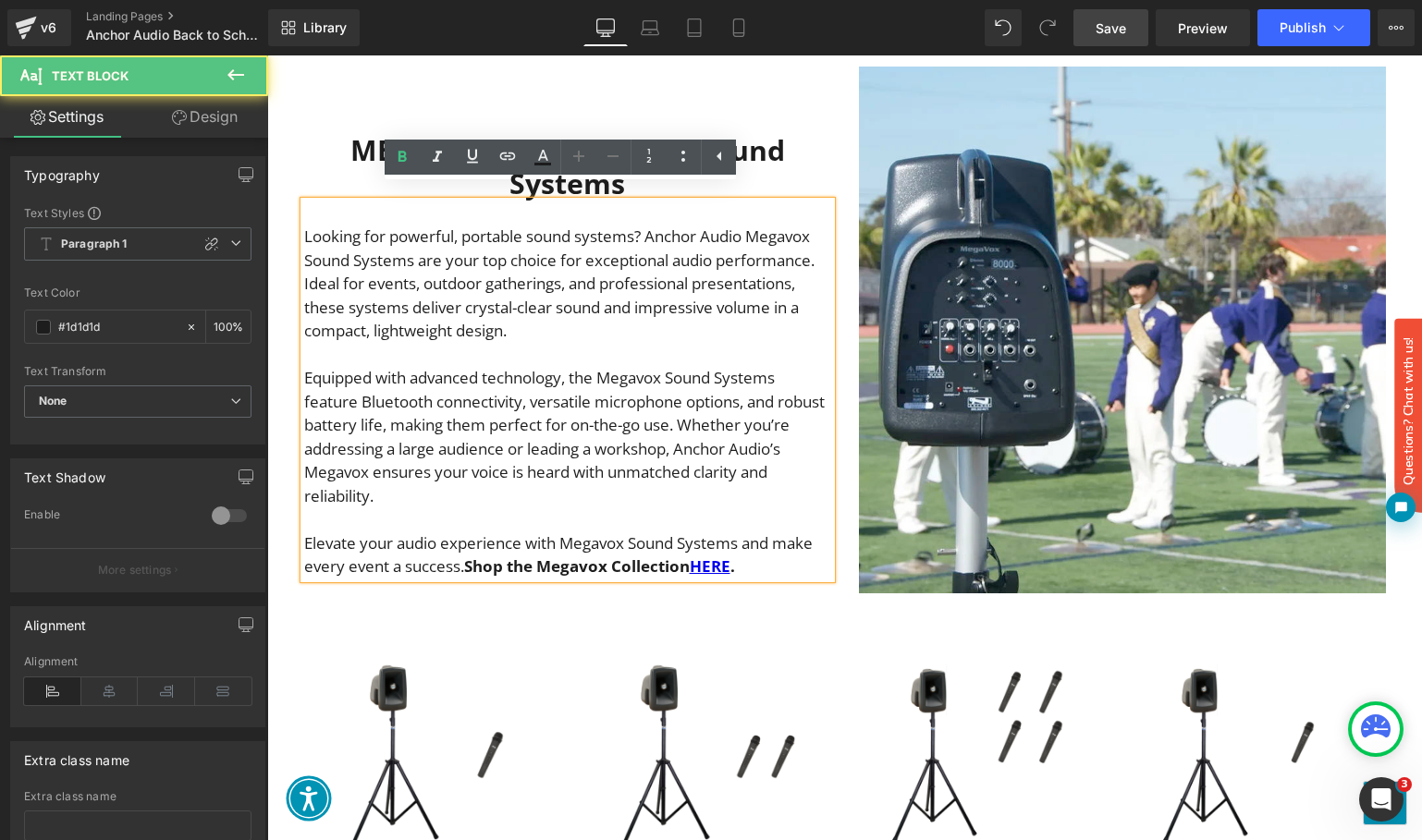
click at [506, 289] on p "Looking for powerful, portable sound systems? Anchor Audio Megavox Sound System…" at bounding box center [567, 284] width 527 height 119
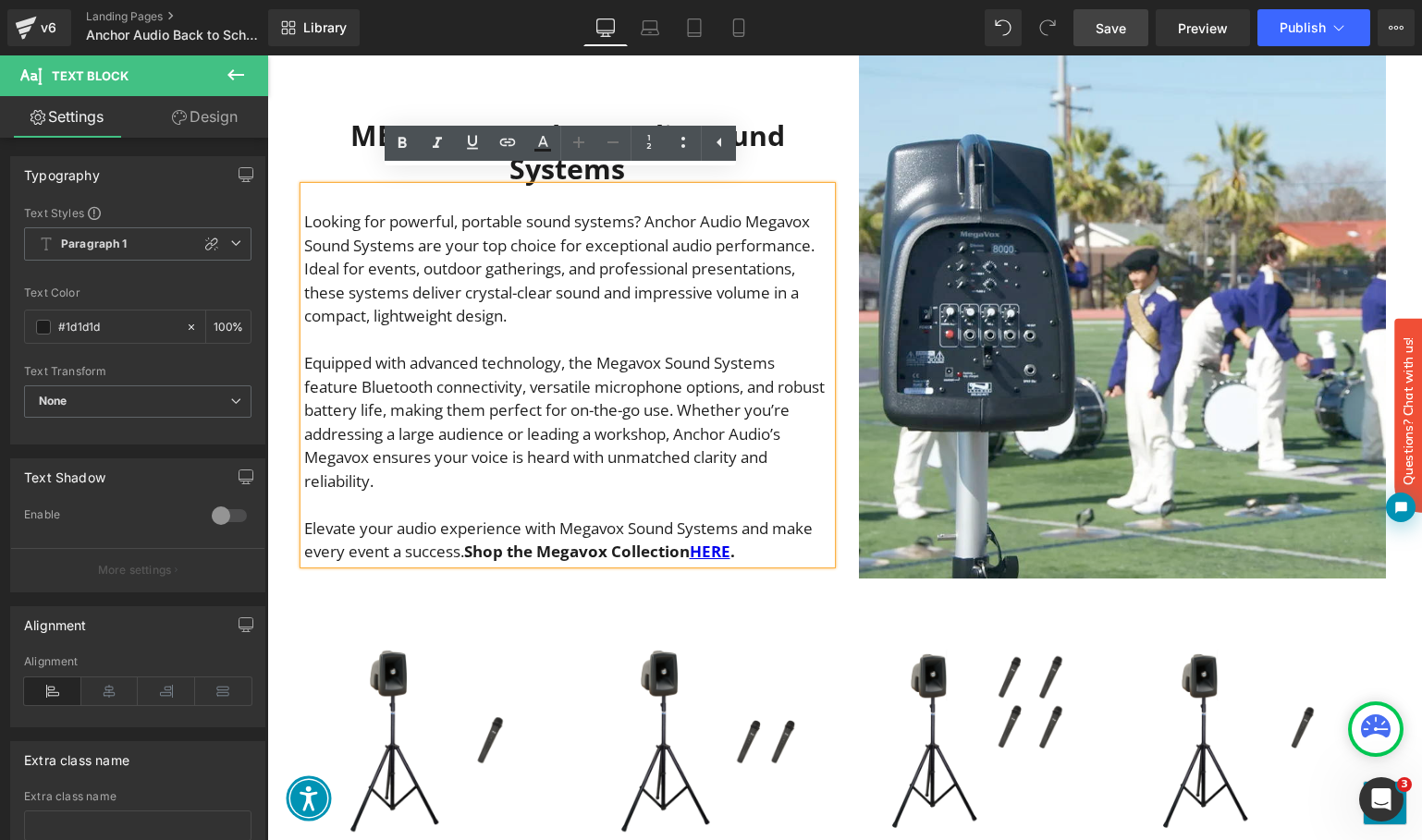
scroll to position [2607, 0]
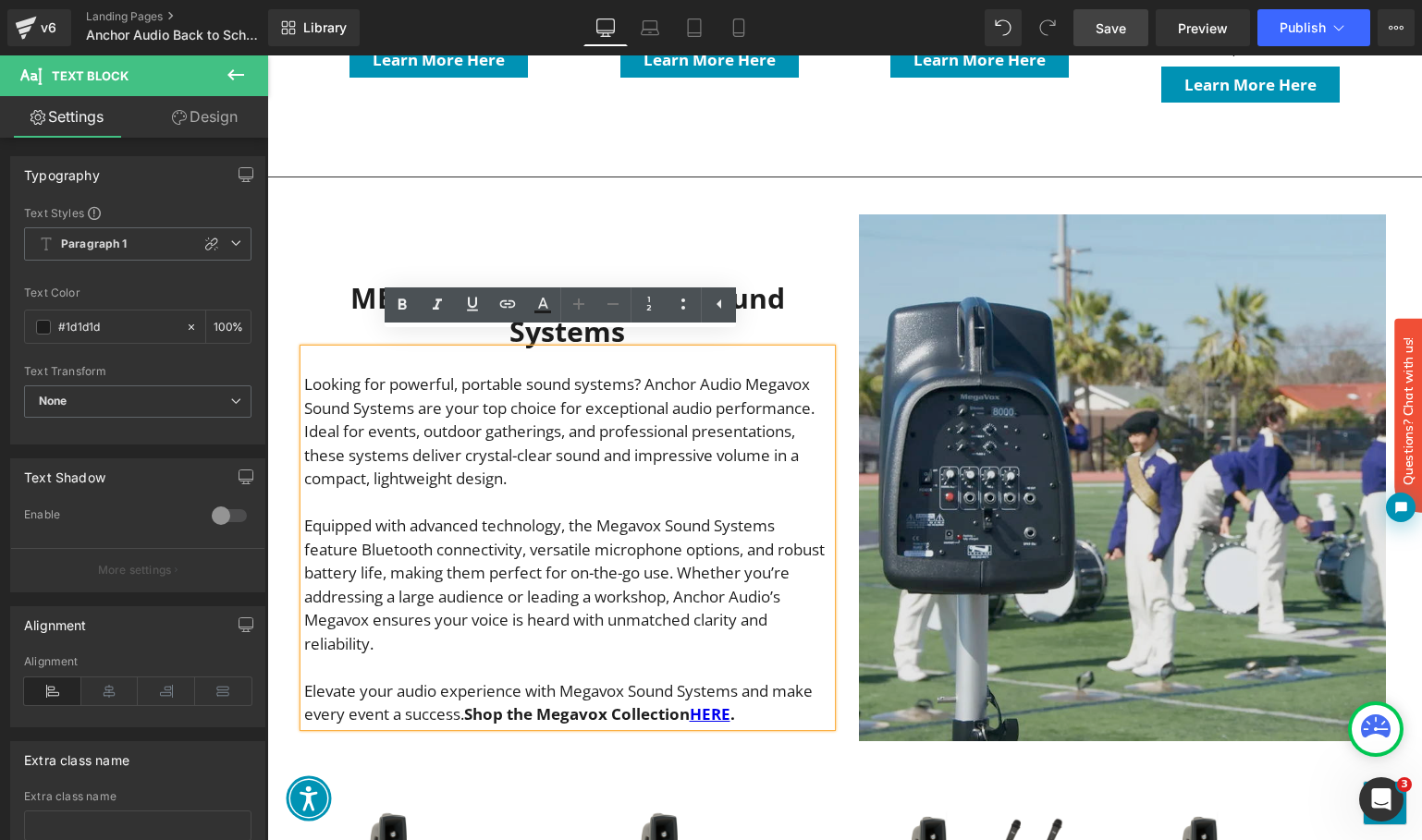
click at [1025, 388] on img "Main content" at bounding box center [1123, 478] width 527 height 527
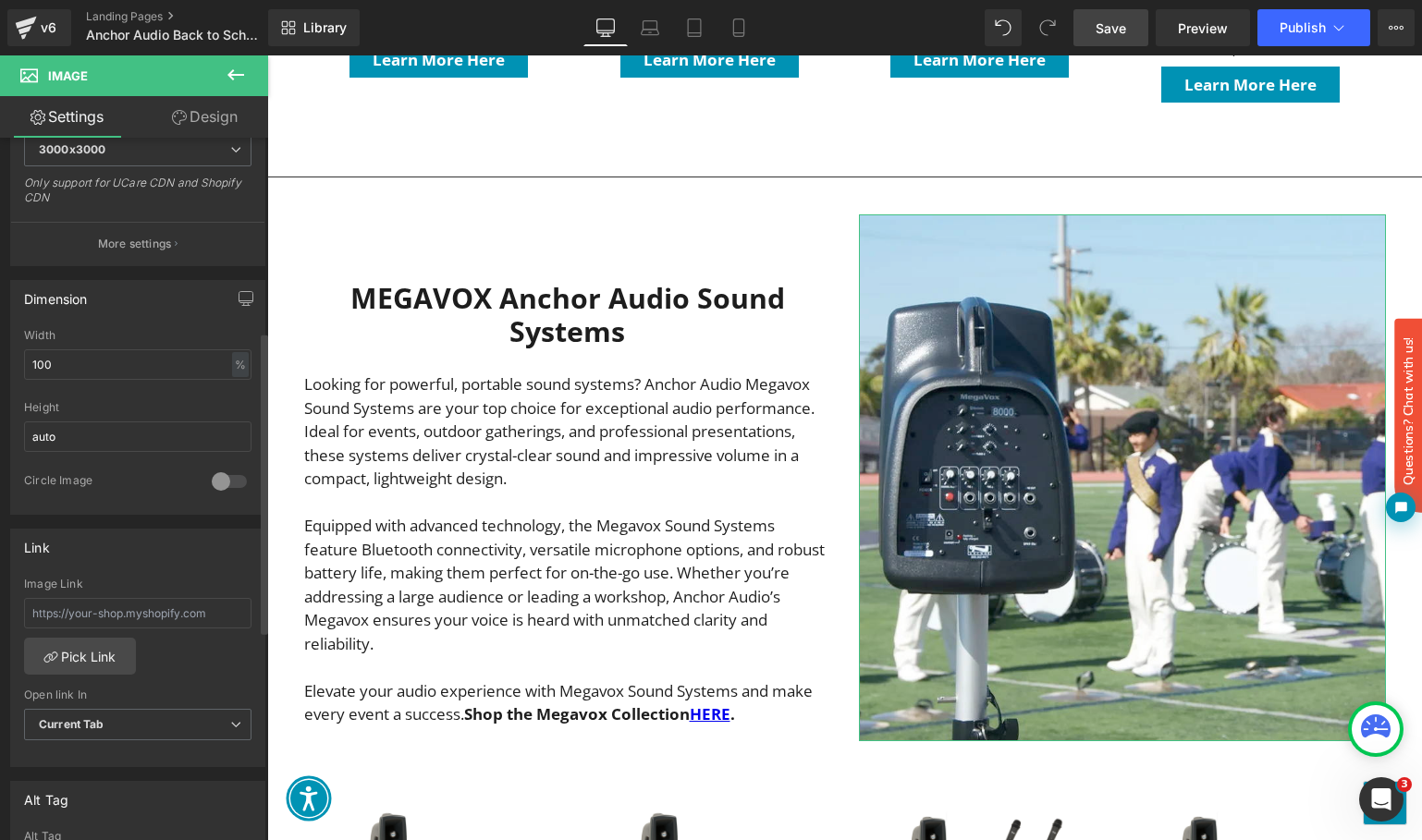
scroll to position [466, 0]
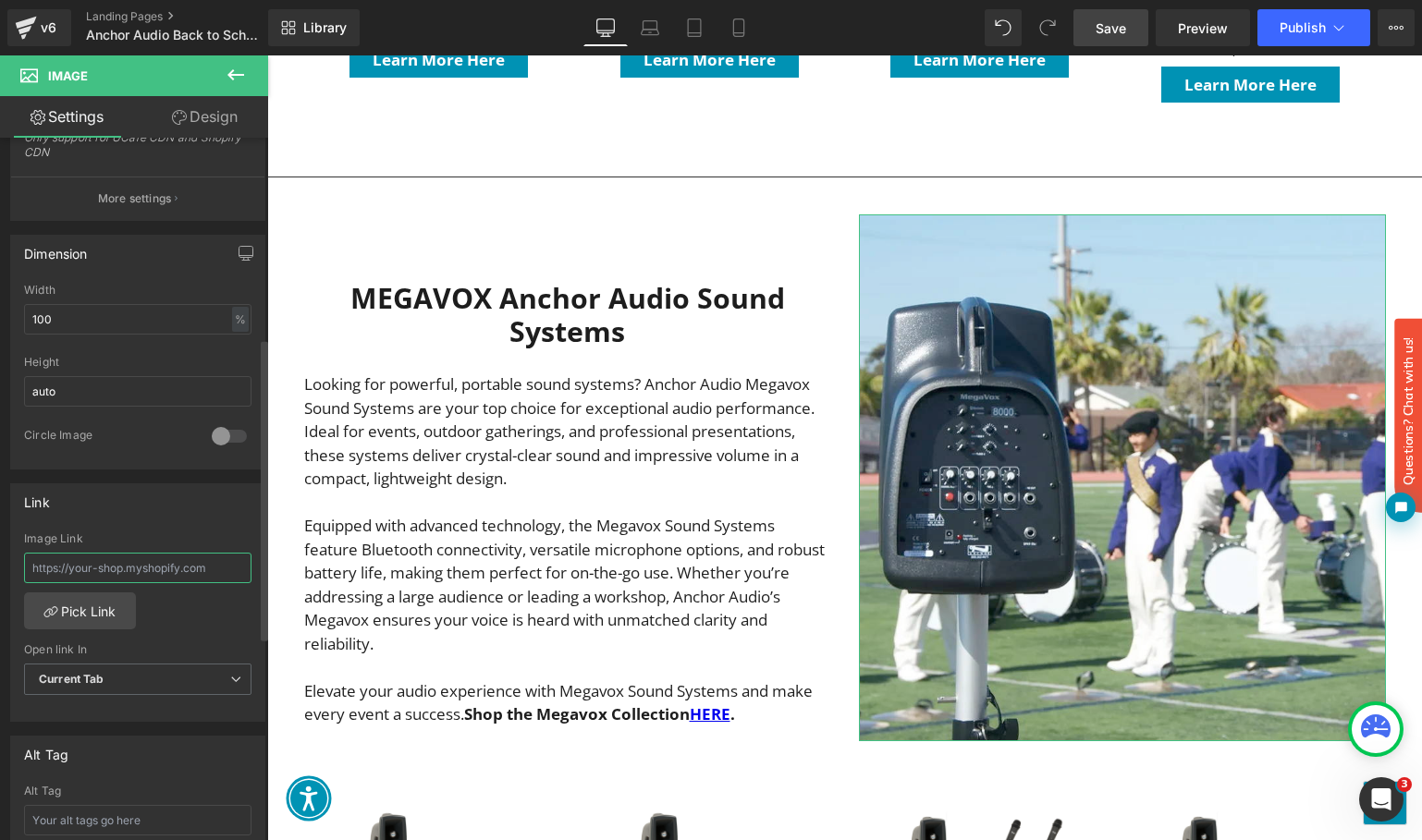
click at [140, 567] on input "text" at bounding box center [138, 567] width 228 height 30
type input "[URL][DOMAIN_NAME]"
click at [64, 607] on link "Pick Link" at bounding box center [80, 610] width 112 height 37
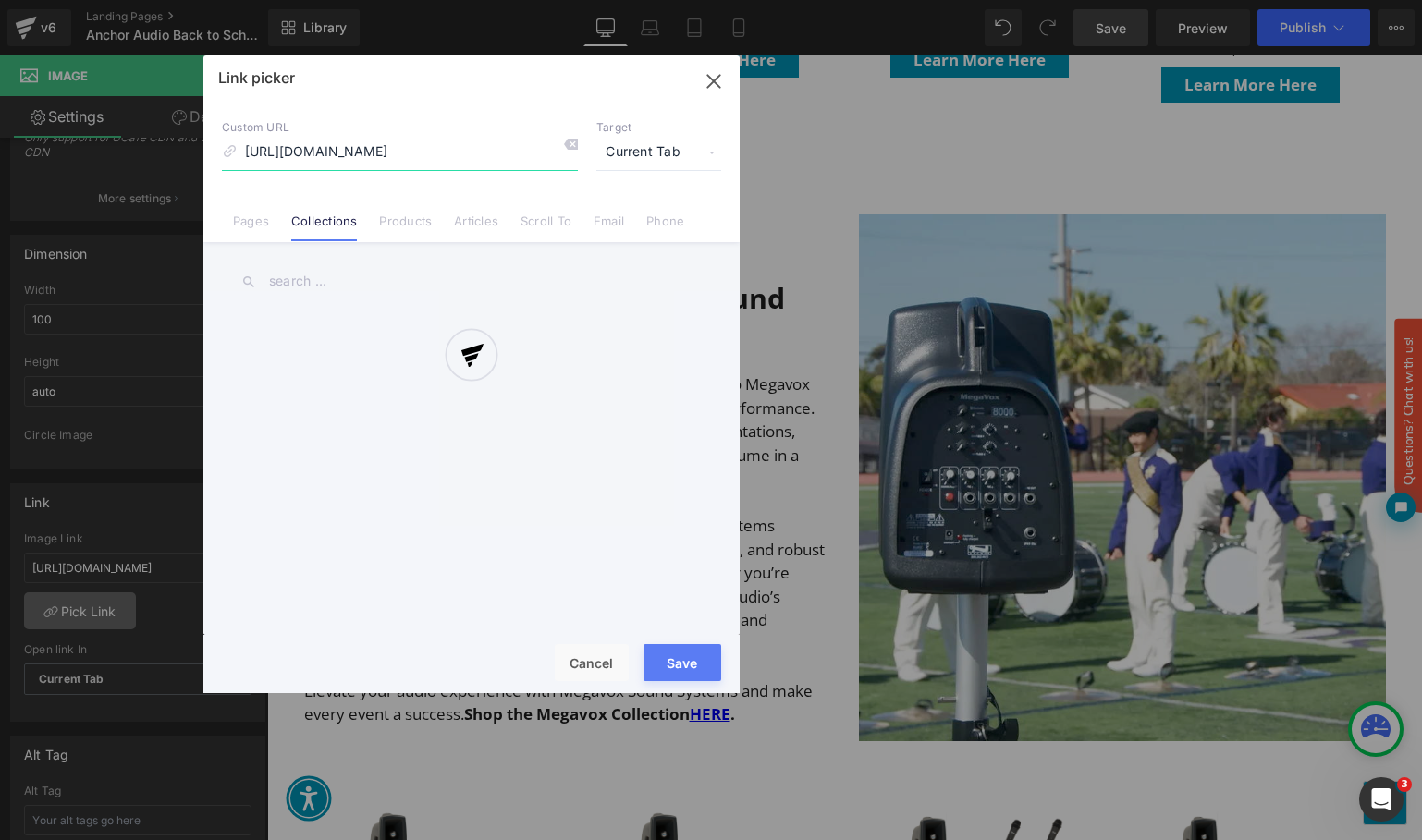
scroll to position [0, 146]
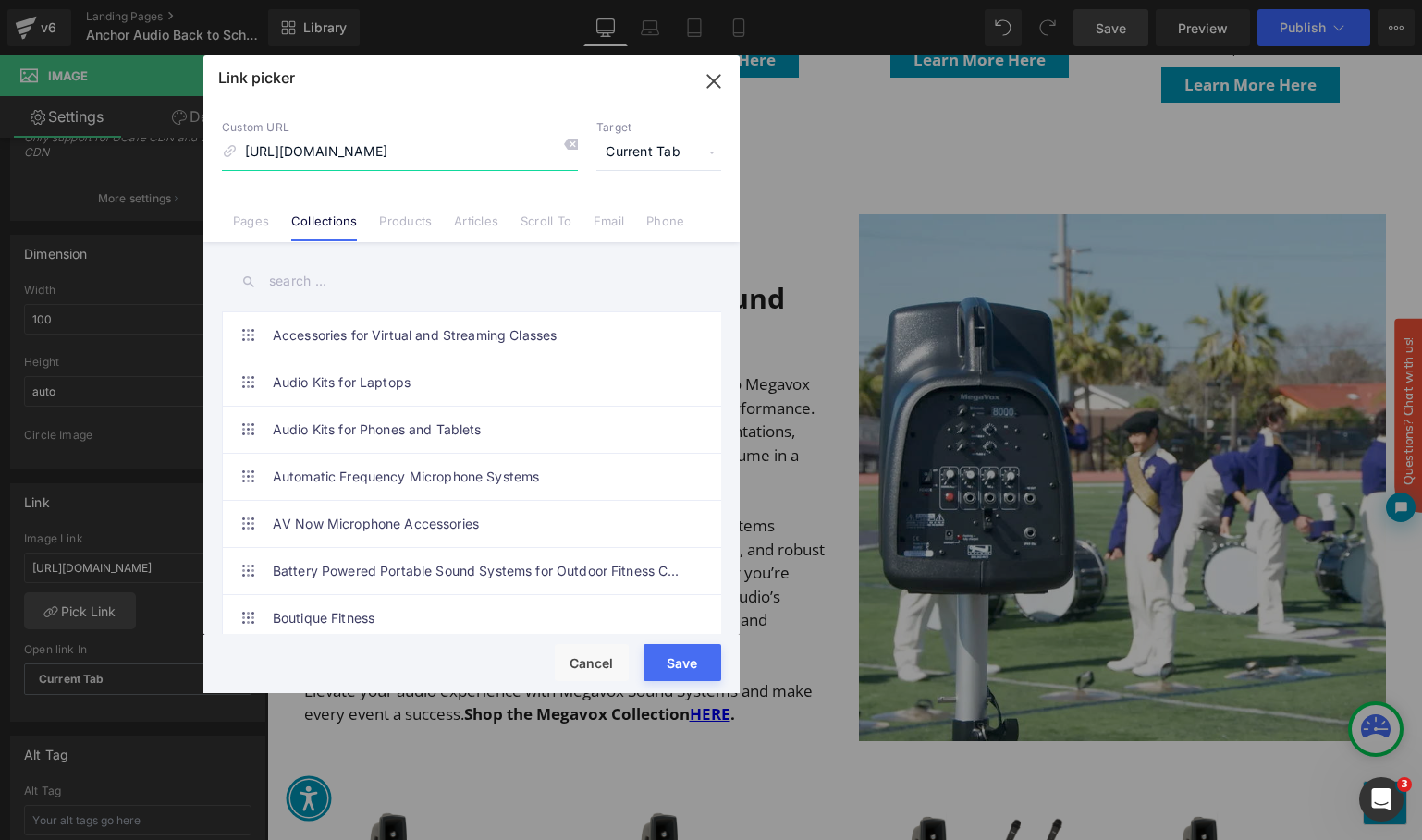
drag, startPoint x: 466, startPoint y: 155, endPoint x: 663, endPoint y: 176, distance: 198.1
click at [578, 170] on input "[URL][DOMAIN_NAME]" at bounding box center [400, 151] width 356 height 35
click at [680, 661] on button "Save" at bounding box center [682, 662] width 78 height 37
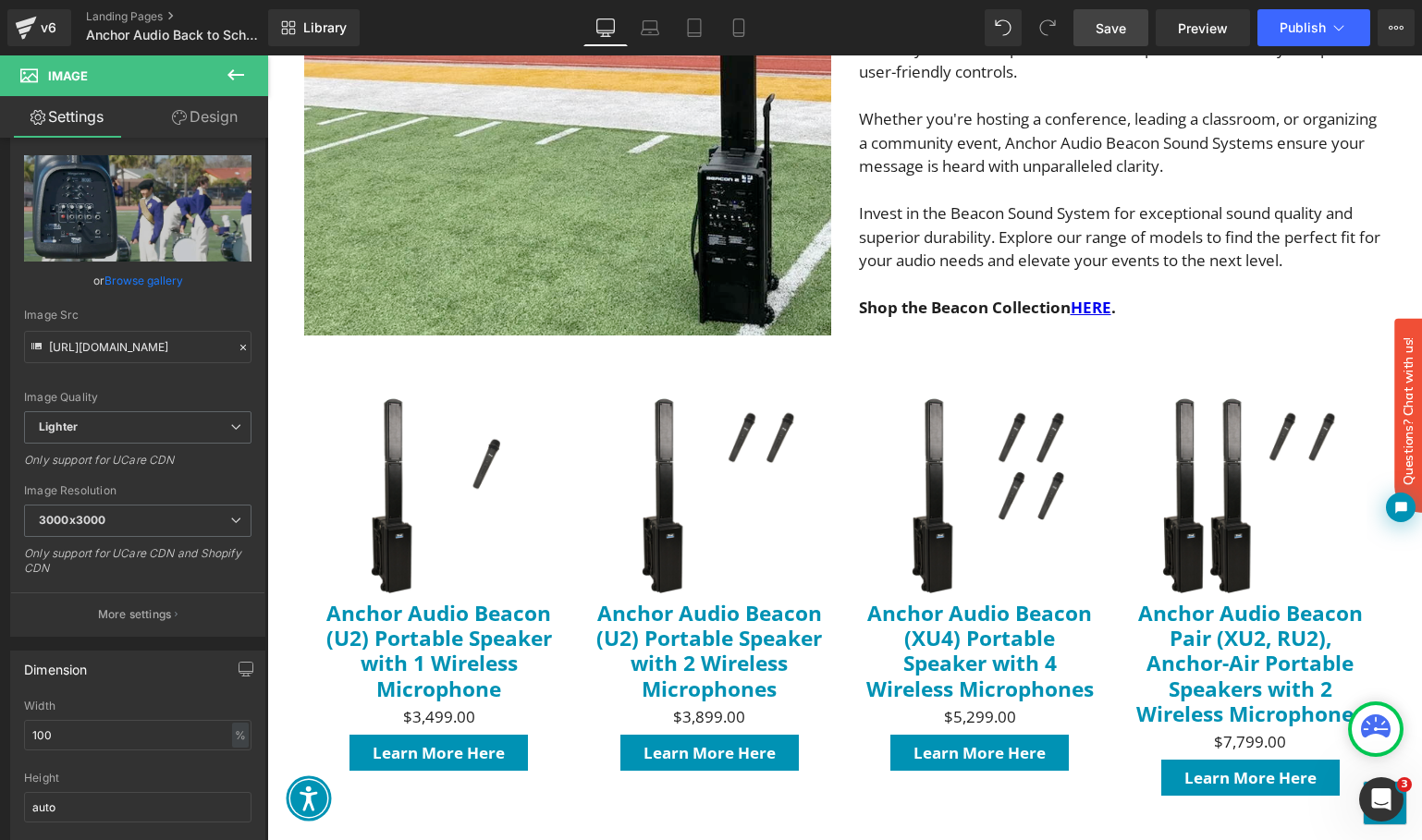
scroll to position [1704, 0]
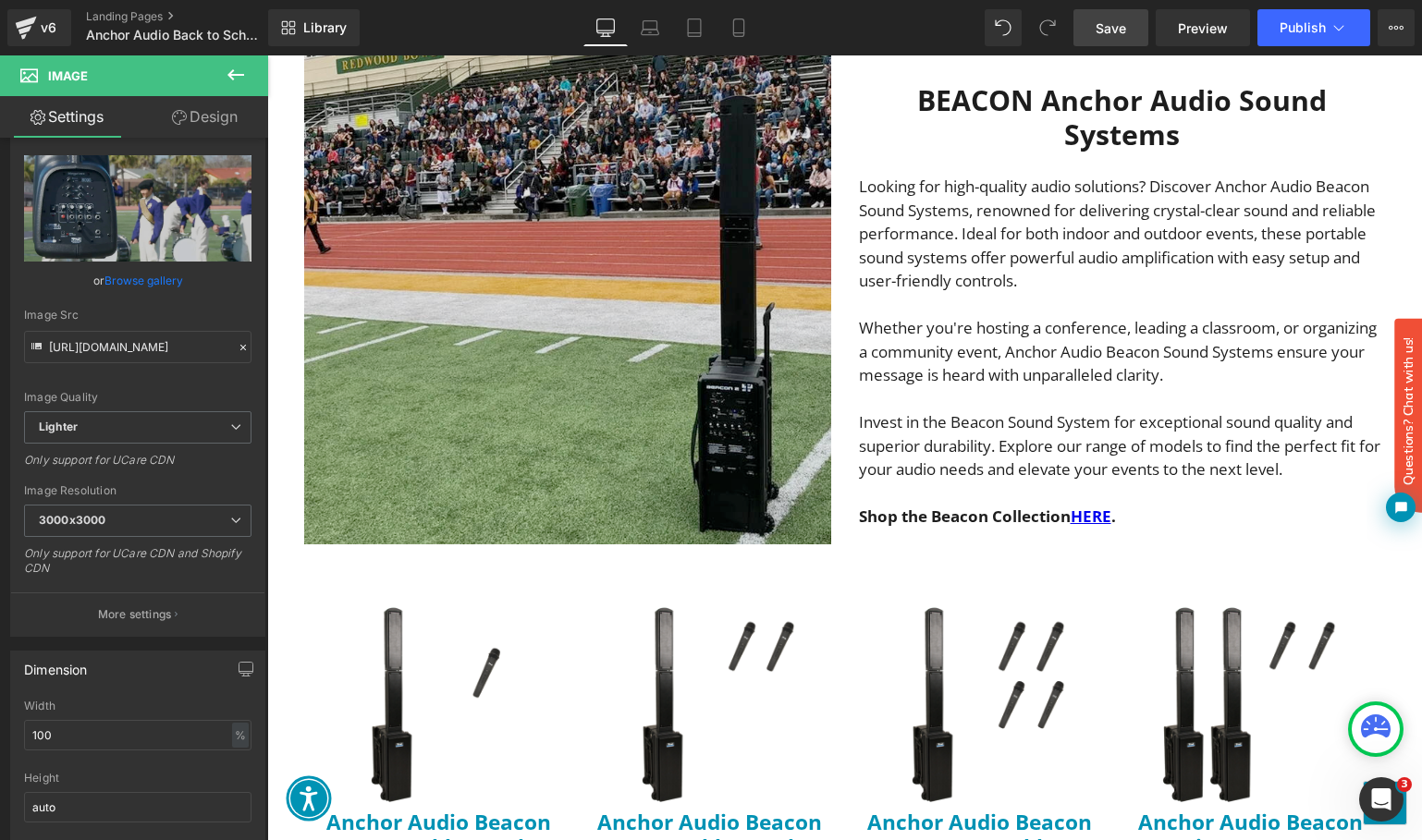
click at [540, 293] on img "Main content" at bounding box center [567, 281] width 527 height 527
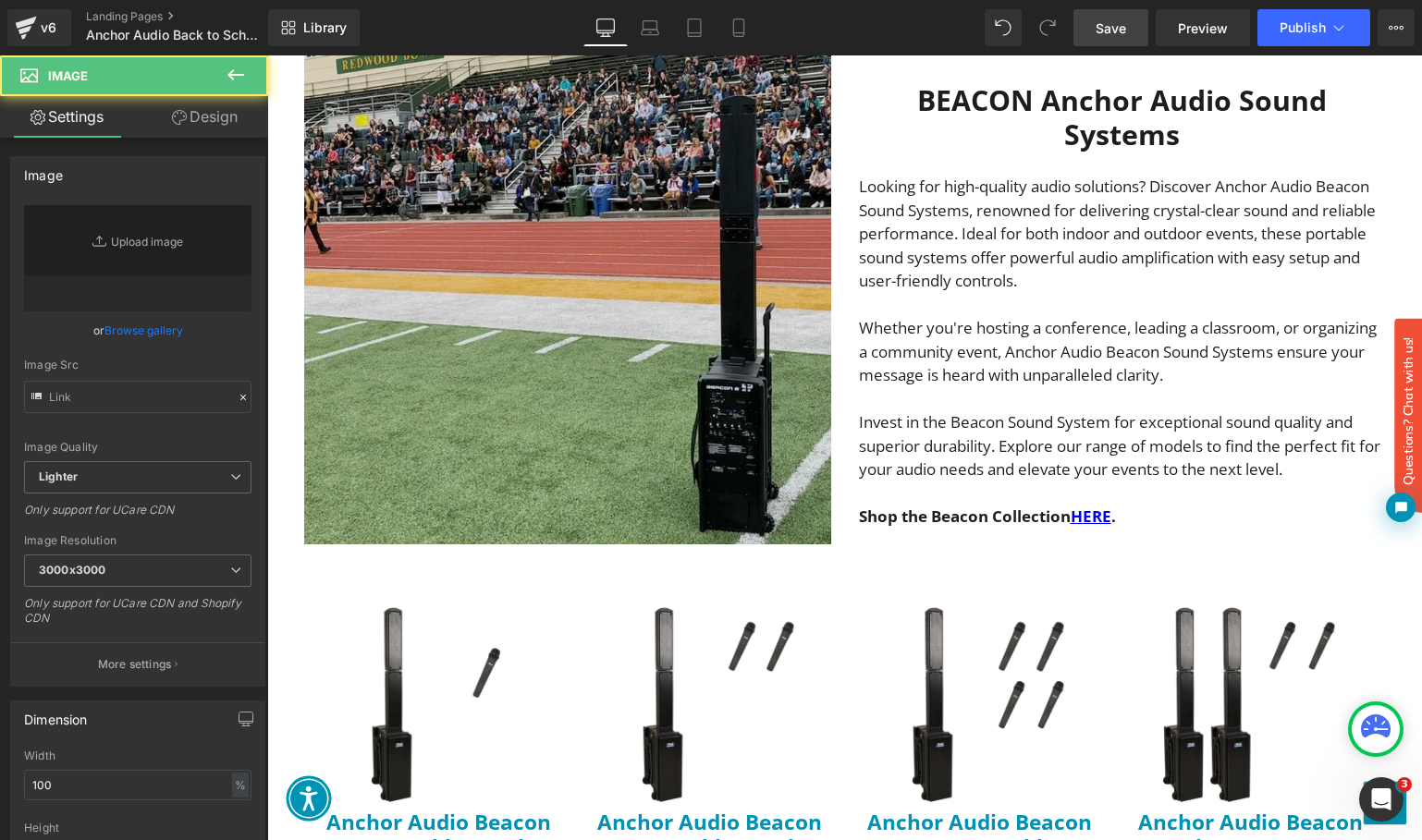
type input "[URL][DOMAIN_NAME]"
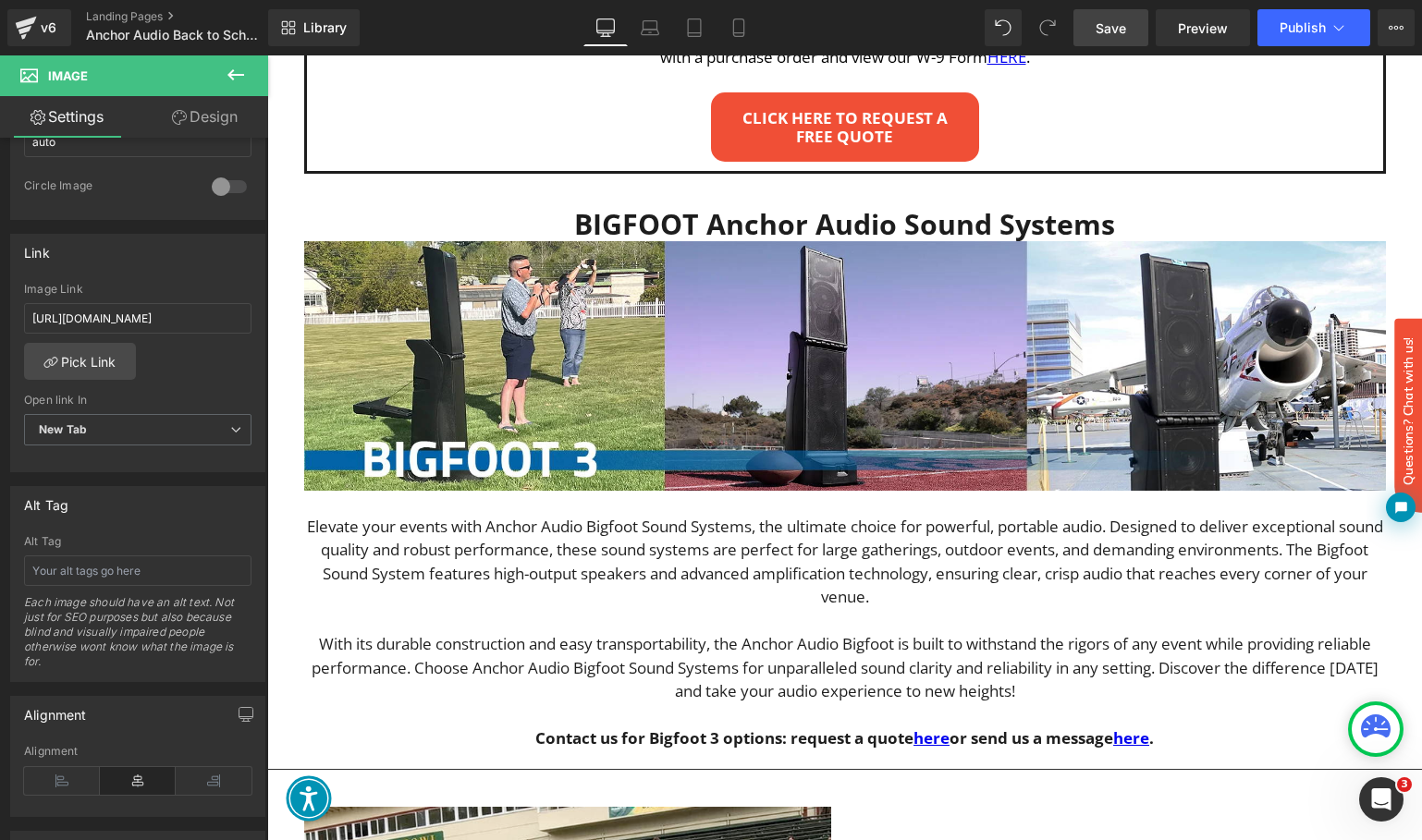
scroll to position [907, 0]
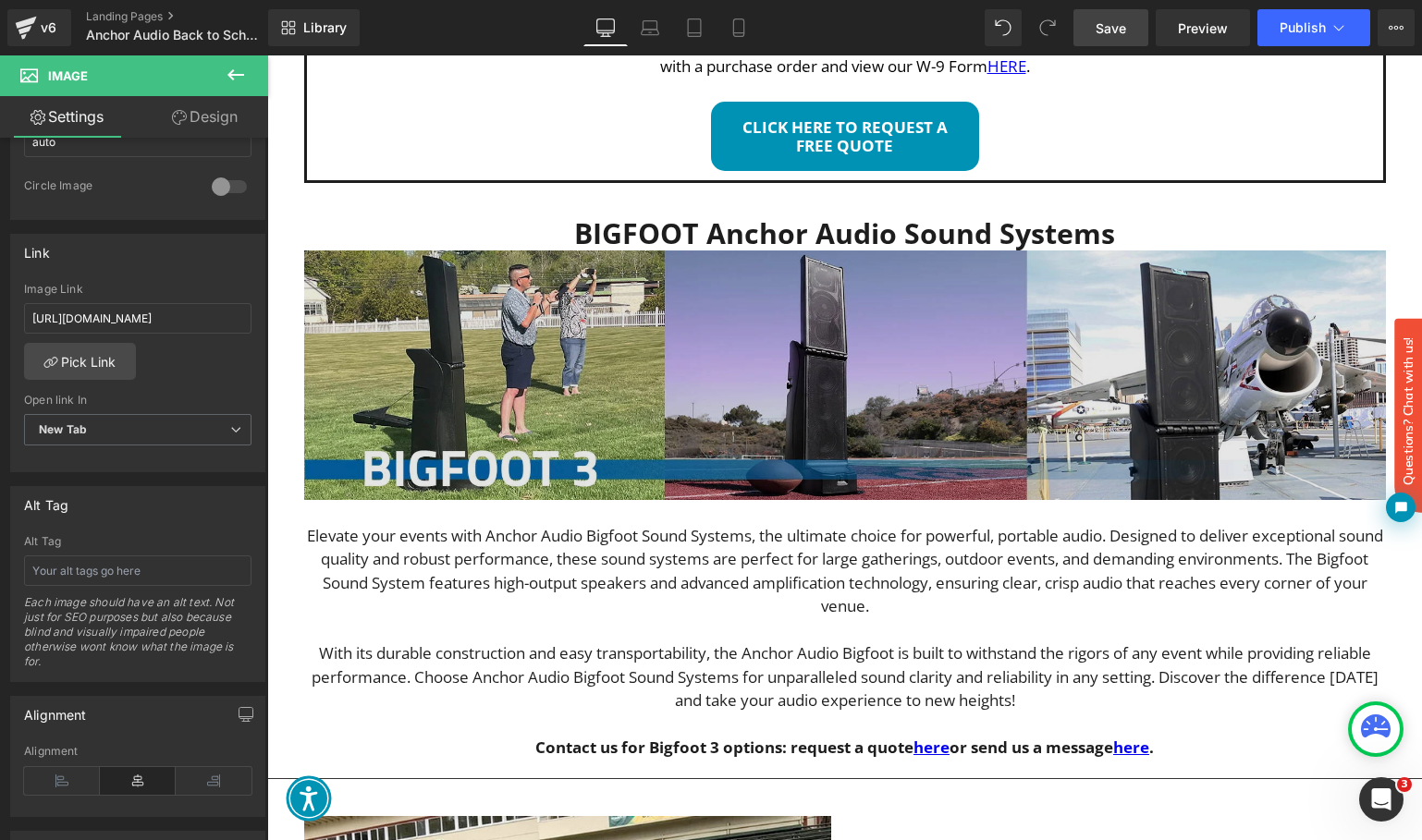
click at [896, 337] on img "Main content" at bounding box center [844, 374] width 1081 height 249
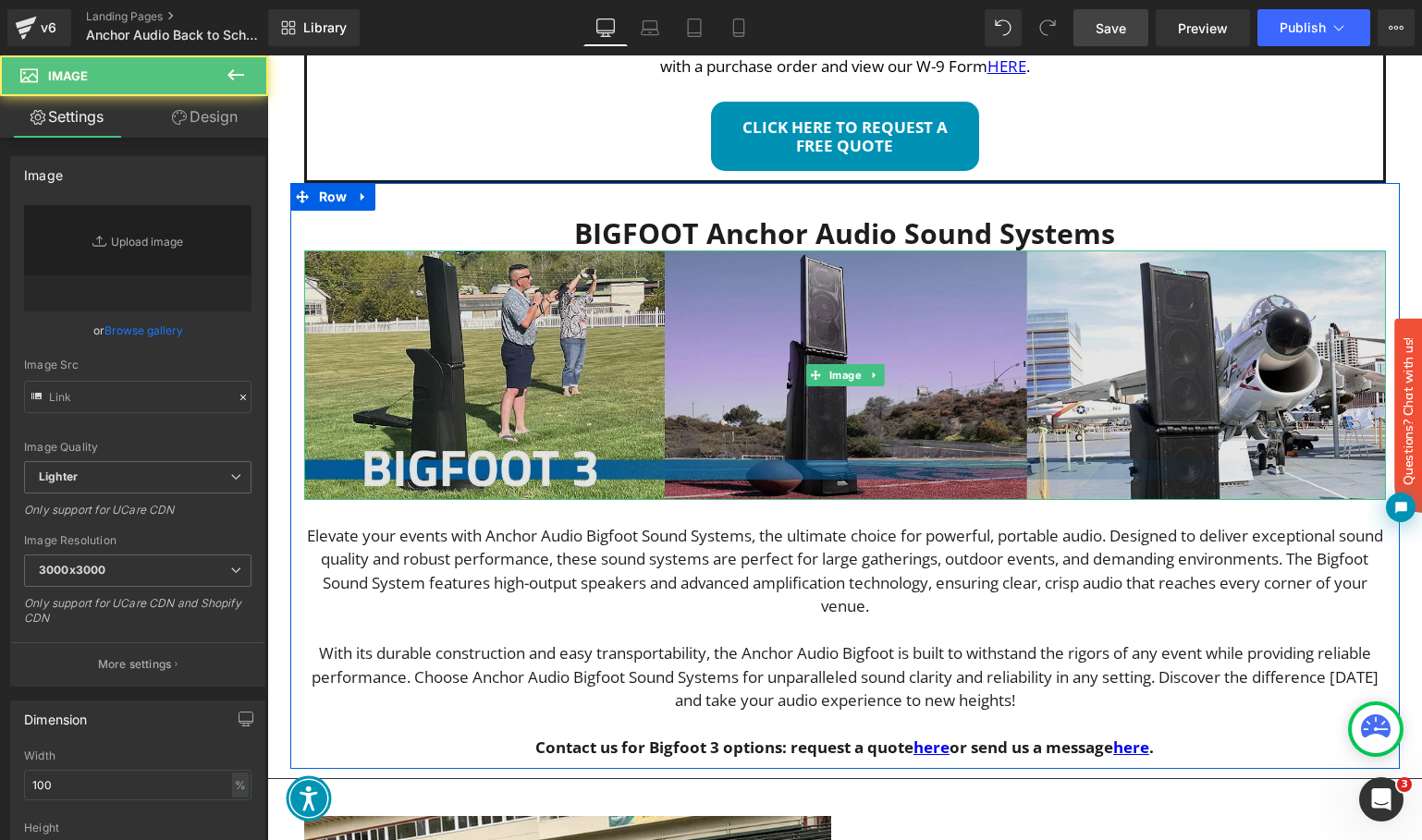
type input "[URL][DOMAIN_NAME]"
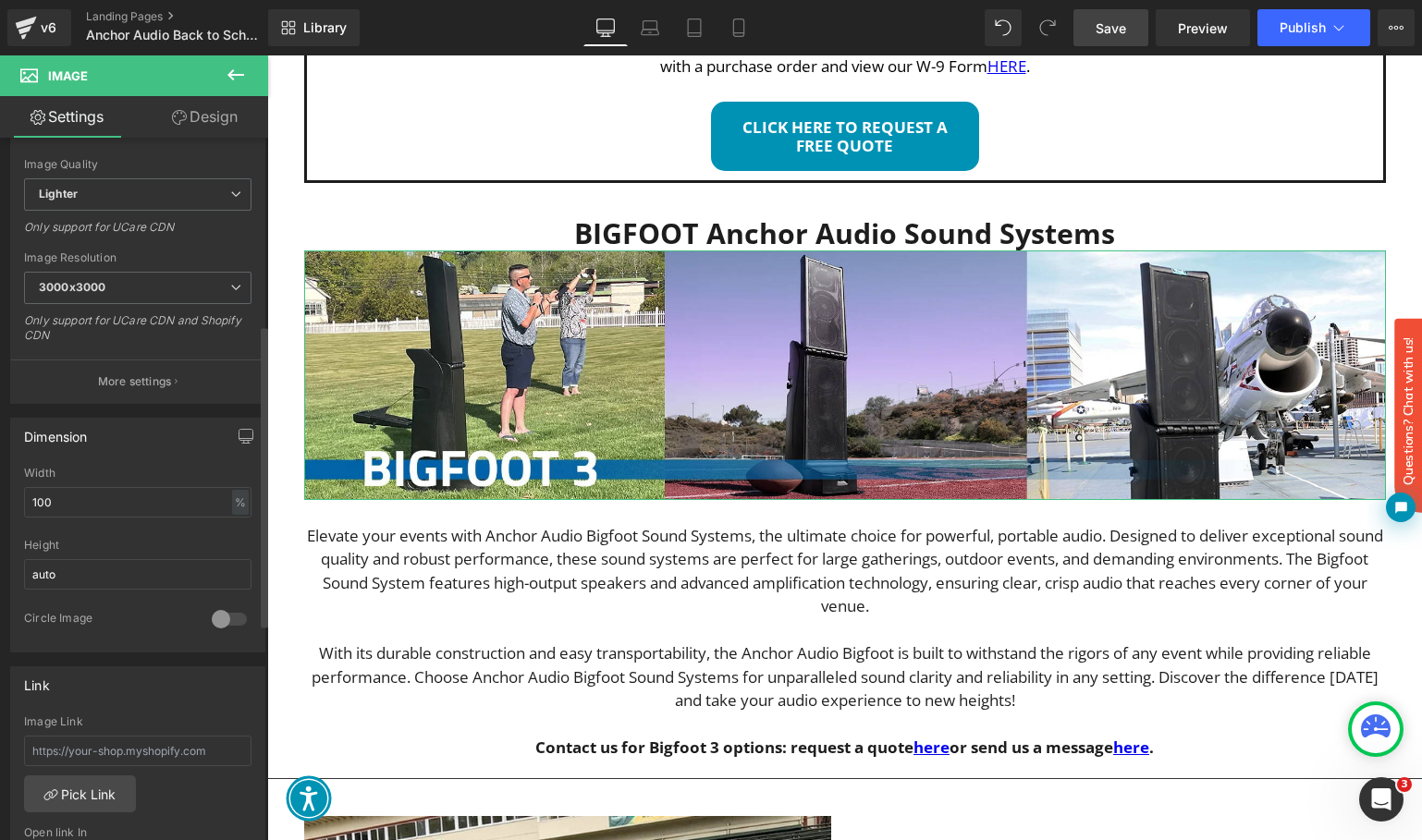
scroll to position [449, 0]
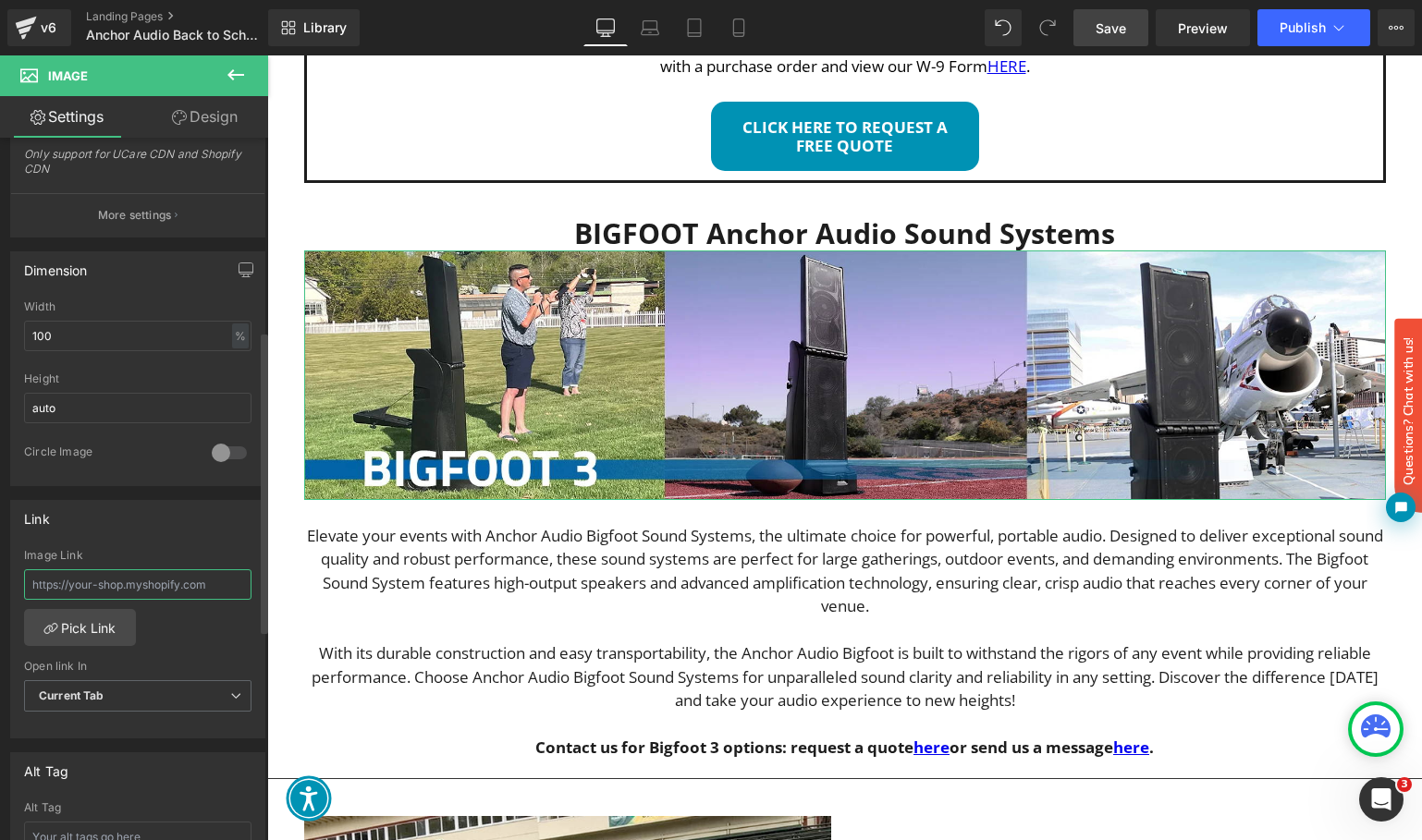
click at [149, 580] on input "text" at bounding box center [138, 584] width 228 height 30
click at [100, 628] on link "Pick Link" at bounding box center [80, 626] width 112 height 37
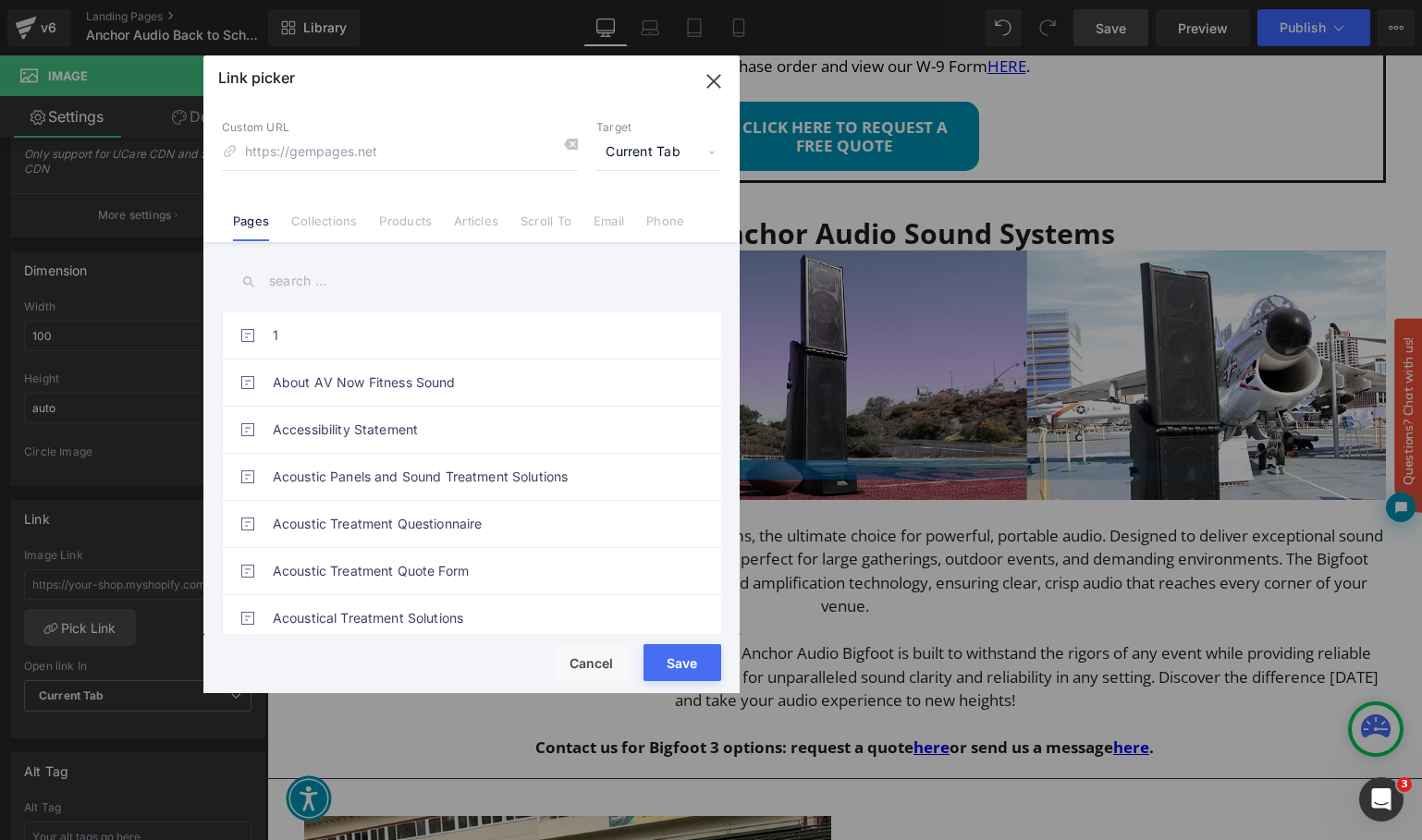
click at [387, 152] on input at bounding box center [400, 151] width 356 height 35
type input "[URL][DOMAIN_NAME]"
click at [684, 659] on button "Save" at bounding box center [682, 662] width 78 height 37
type input "[URL][DOMAIN_NAME]"
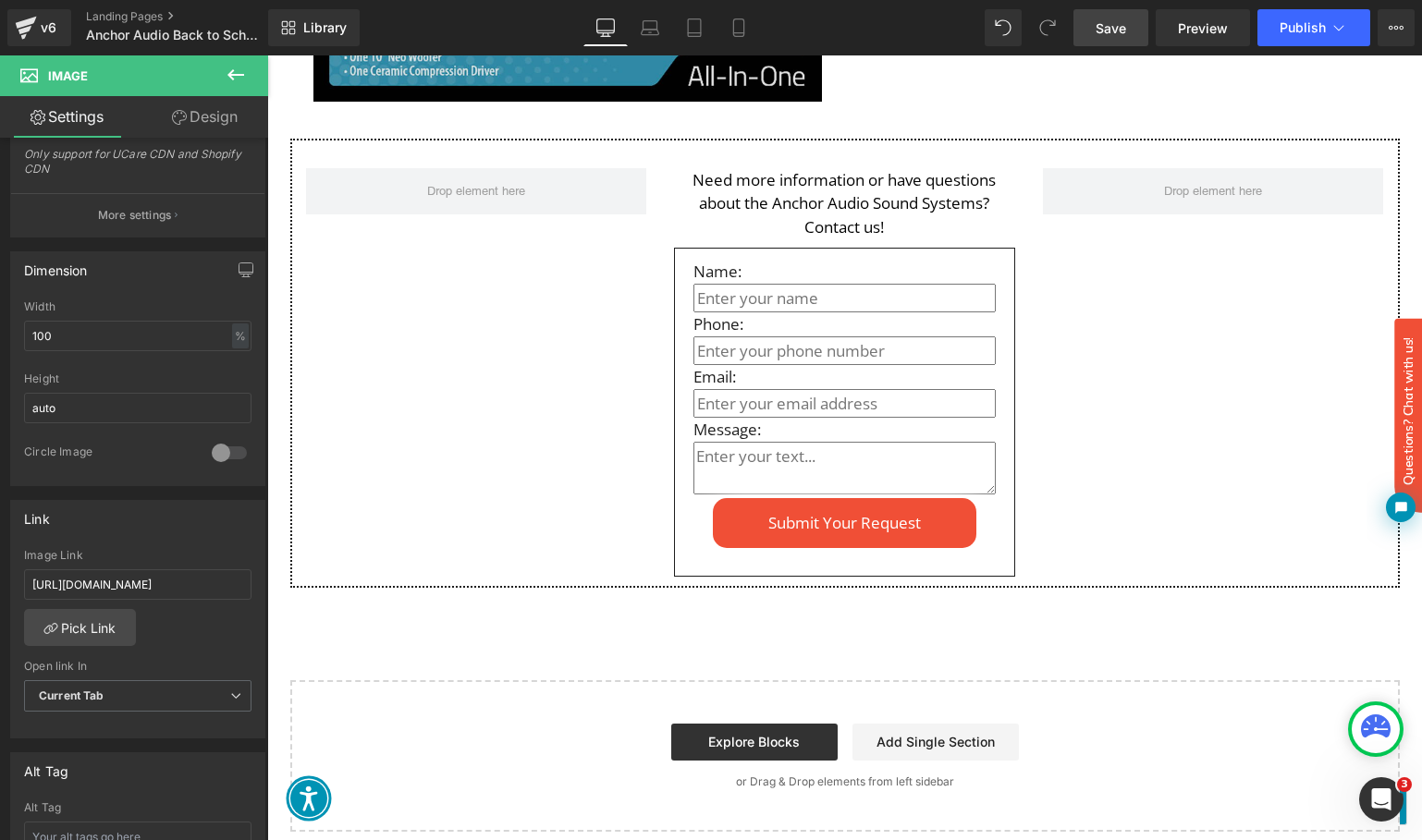
scroll to position [5120, 0]
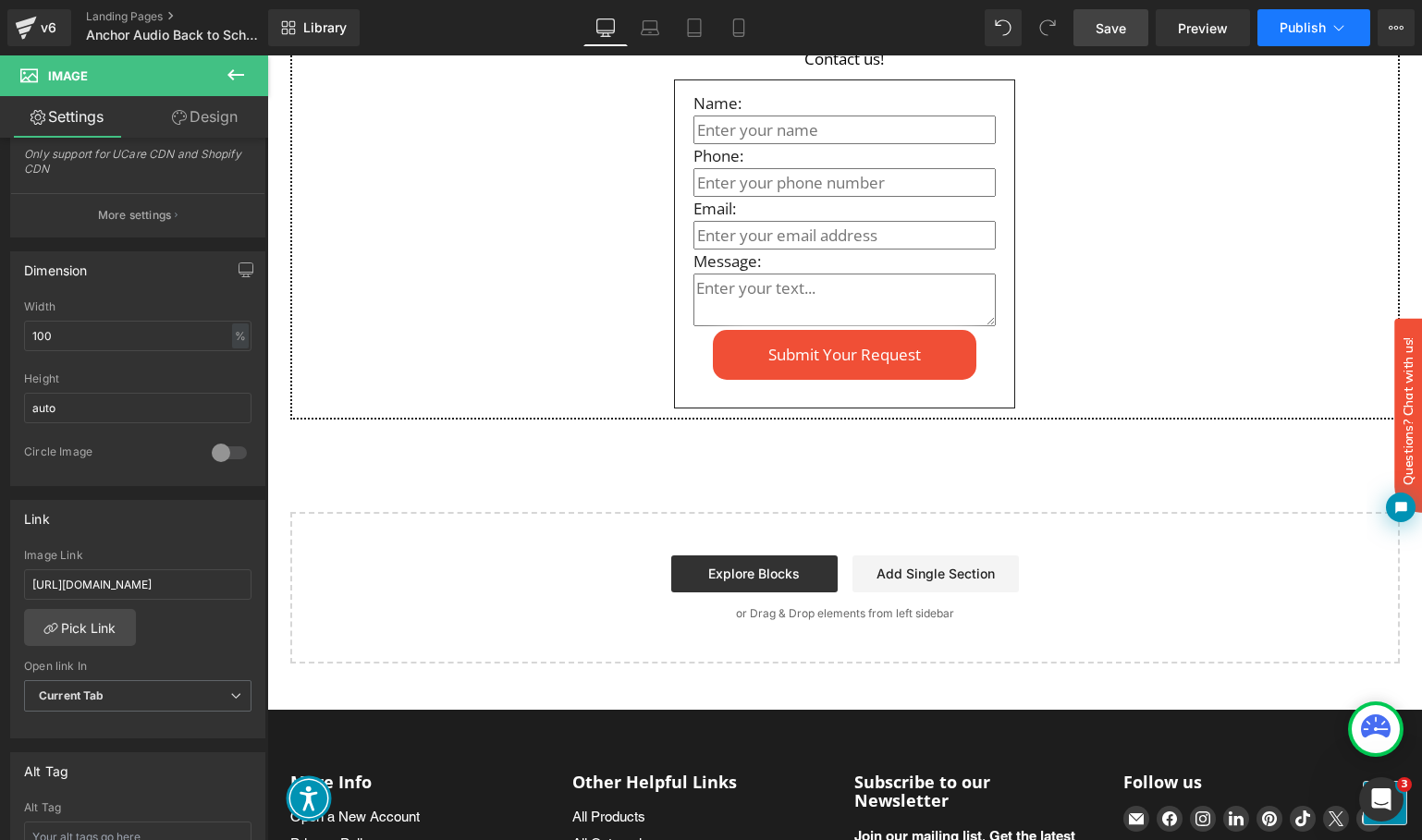
click at [1324, 37] on button "Publish" at bounding box center [1314, 27] width 113 height 37
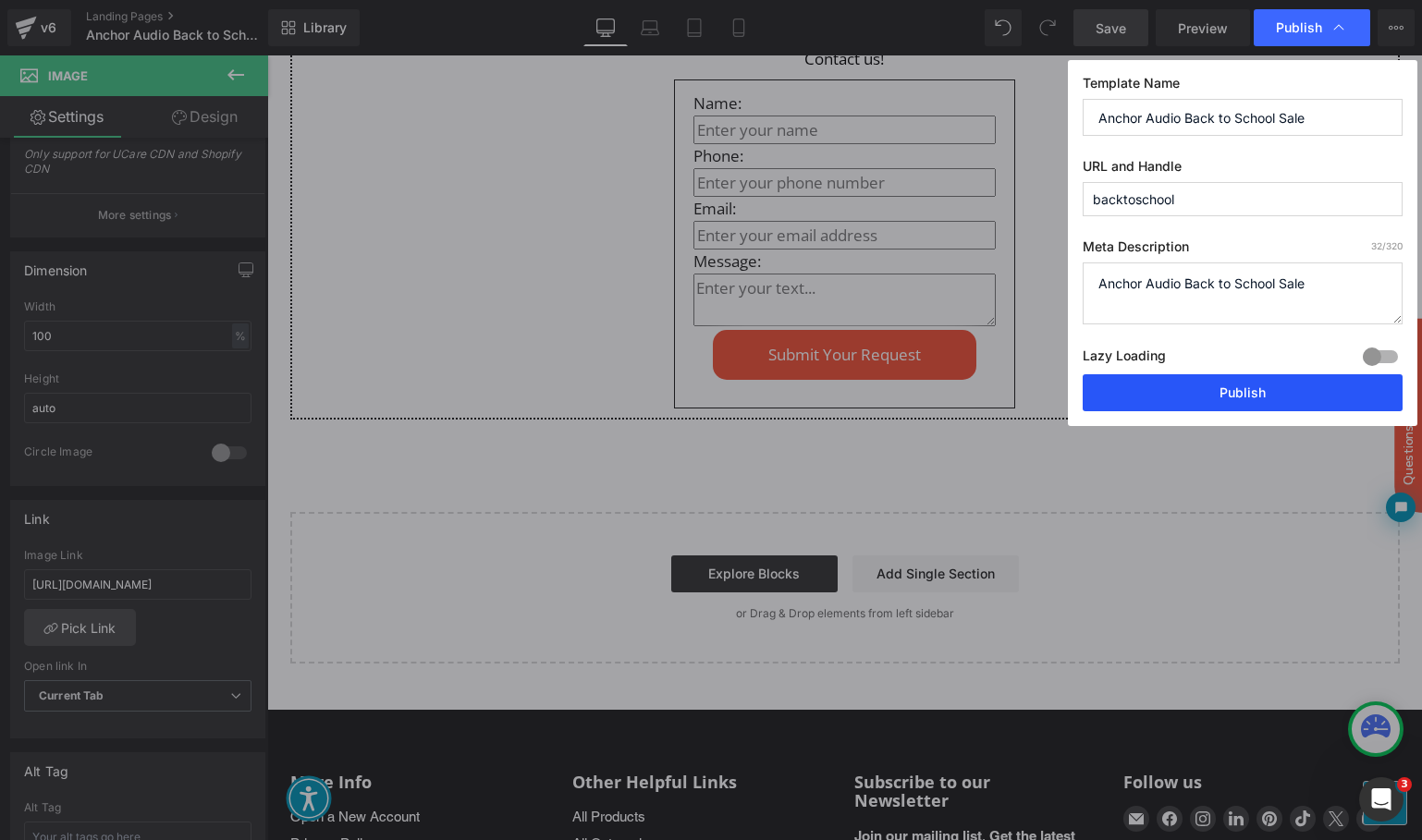
click at [1222, 384] on button "Publish" at bounding box center [1242, 392] width 320 height 37
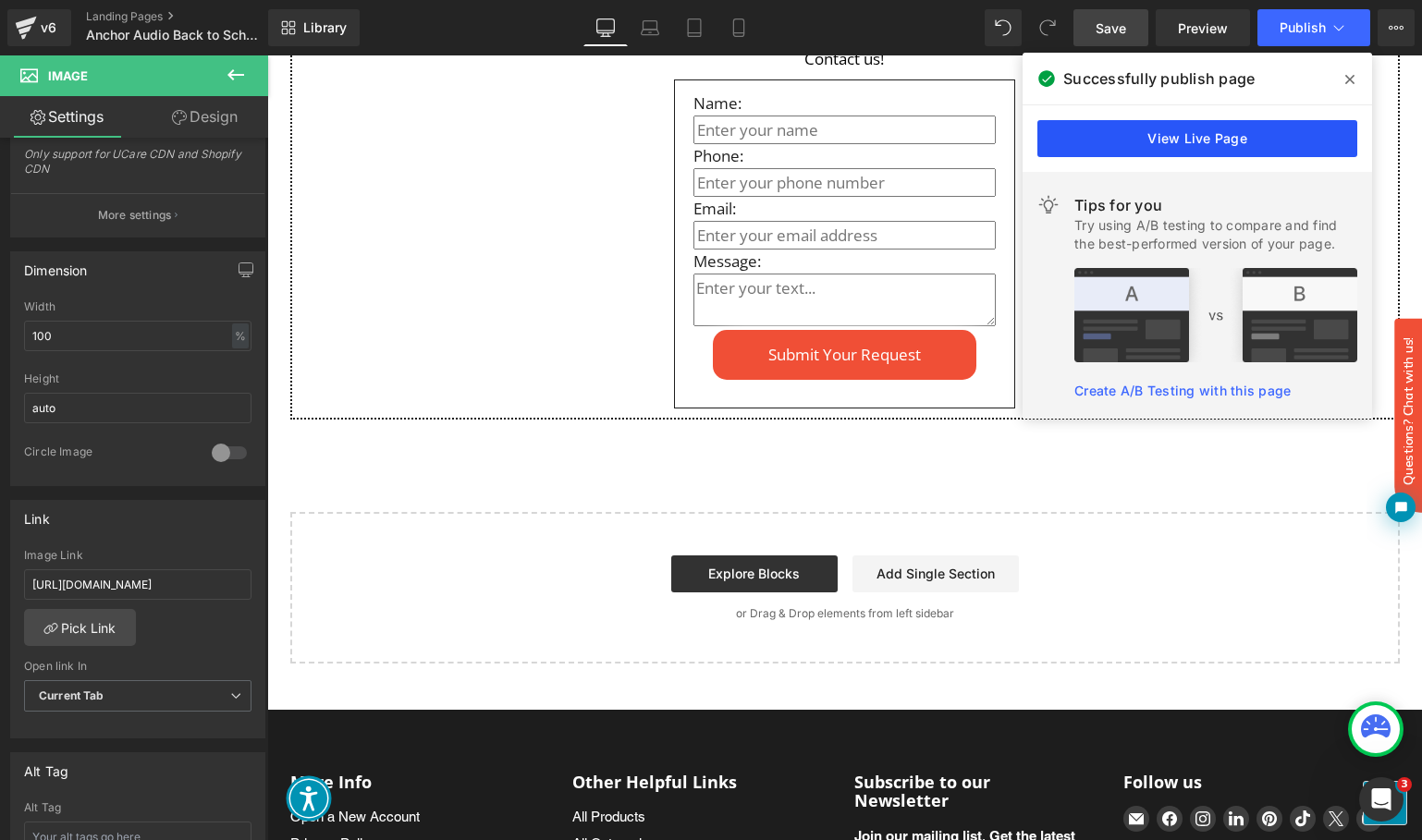
click at [1226, 136] on link "View Live Page" at bounding box center [1197, 138] width 320 height 37
